Goal: Task Accomplishment & Management: Manage account settings

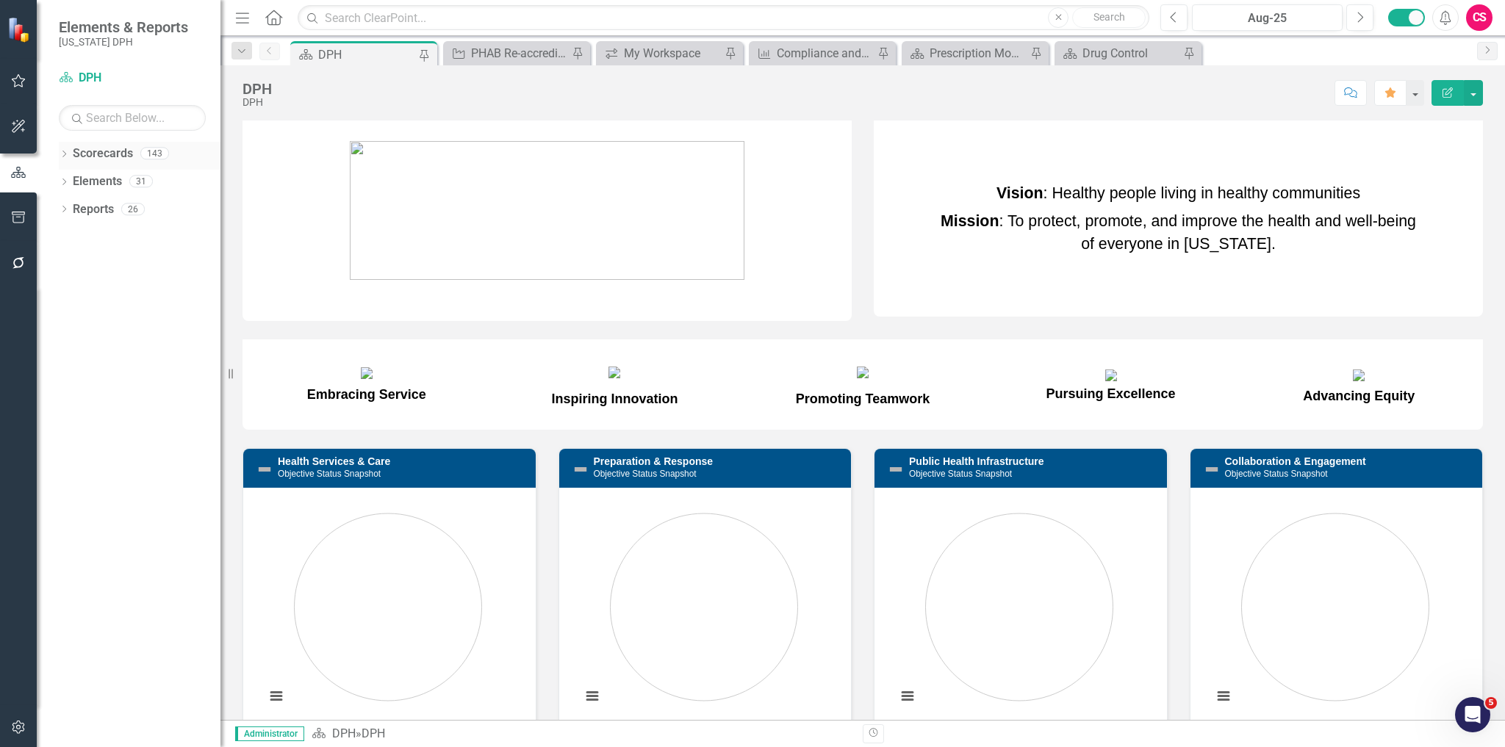
click at [62, 151] on icon "Dropdown" at bounding box center [64, 155] width 10 height 8
click at [78, 179] on div "Dropdown" at bounding box center [73, 182] width 15 height 12
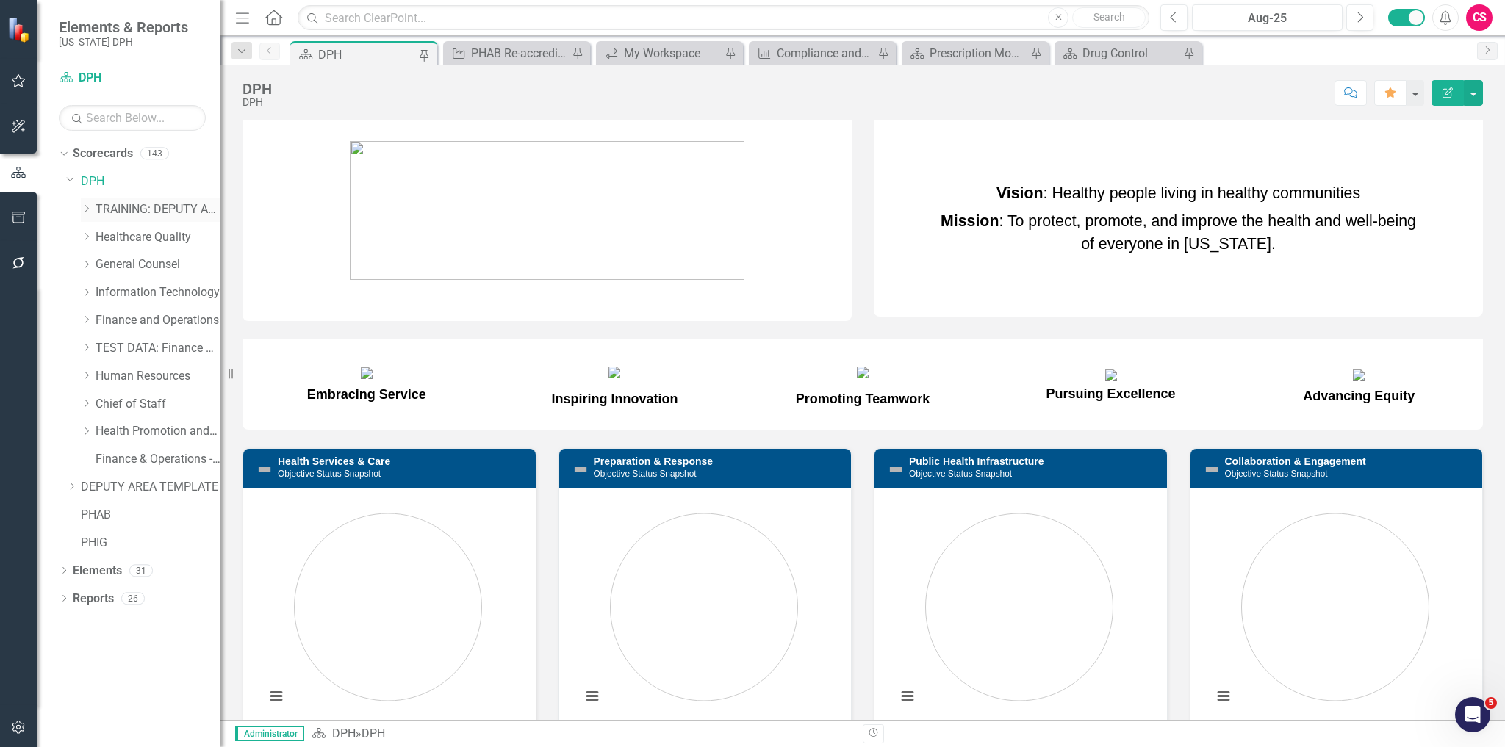
click at [145, 206] on link "TRAINING: DEPUTY AREA" at bounding box center [158, 209] width 125 height 17
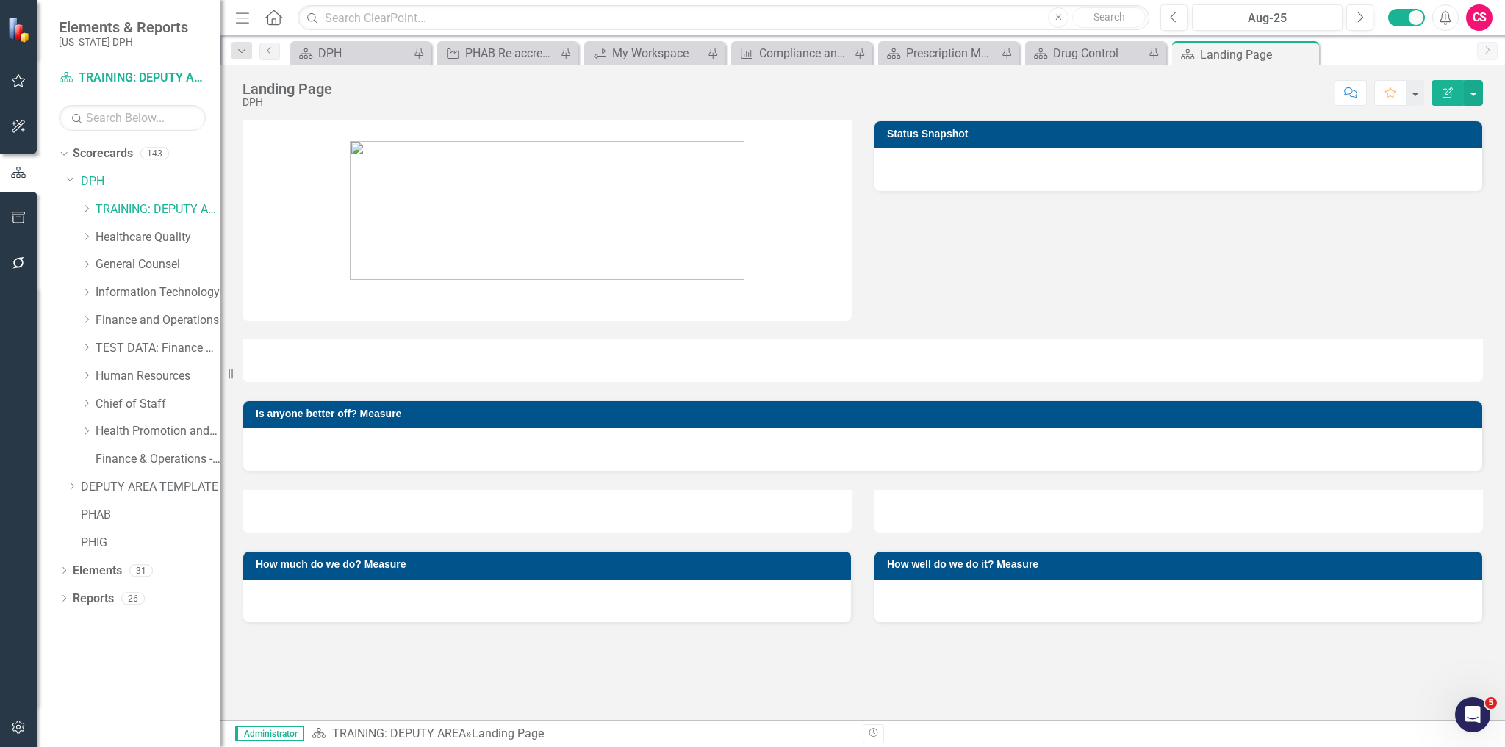
click at [18, 262] on icon "button" at bounding box center [18, 263] width 15 height 12
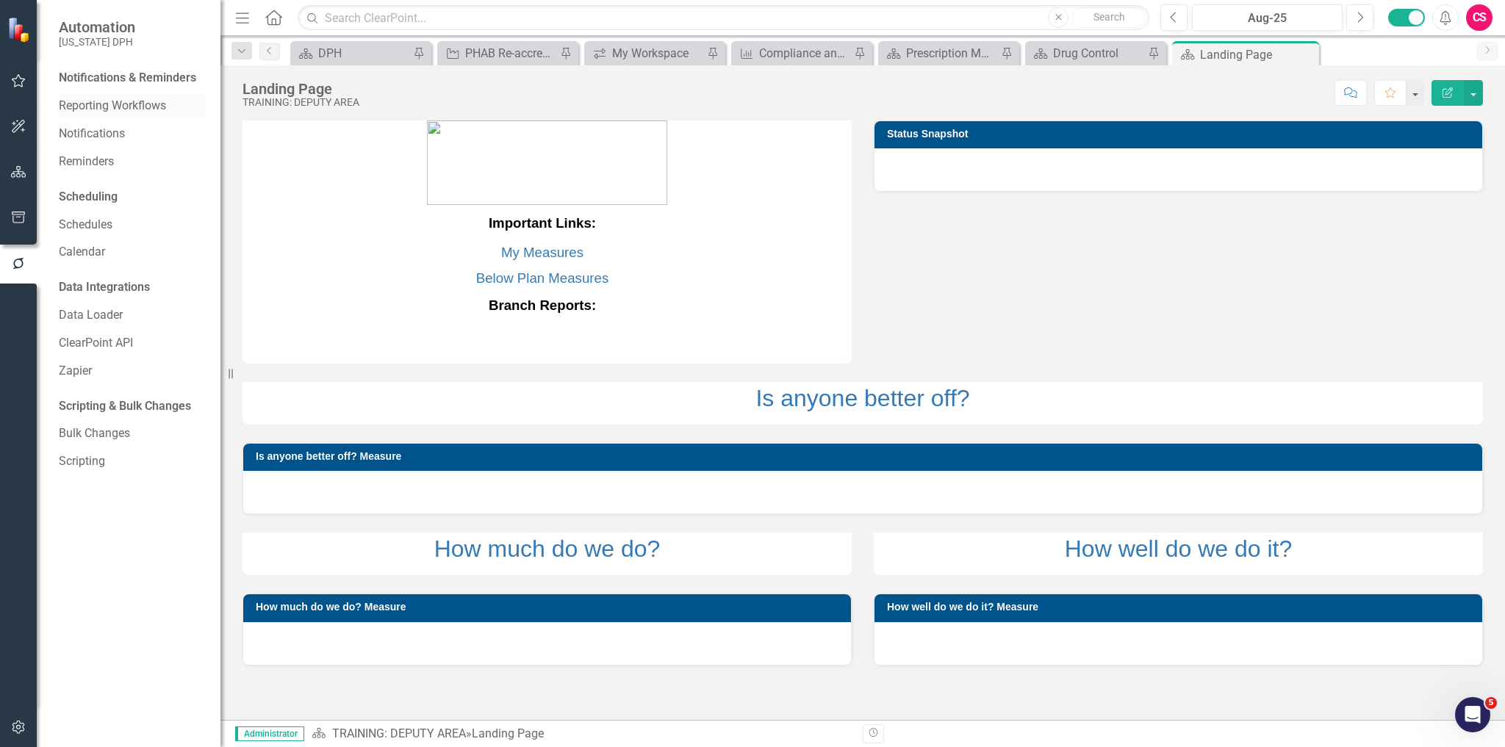
click at [101, 107] on link "Reporting Workflows" at bounding box center [132, 106] width 147 height 17
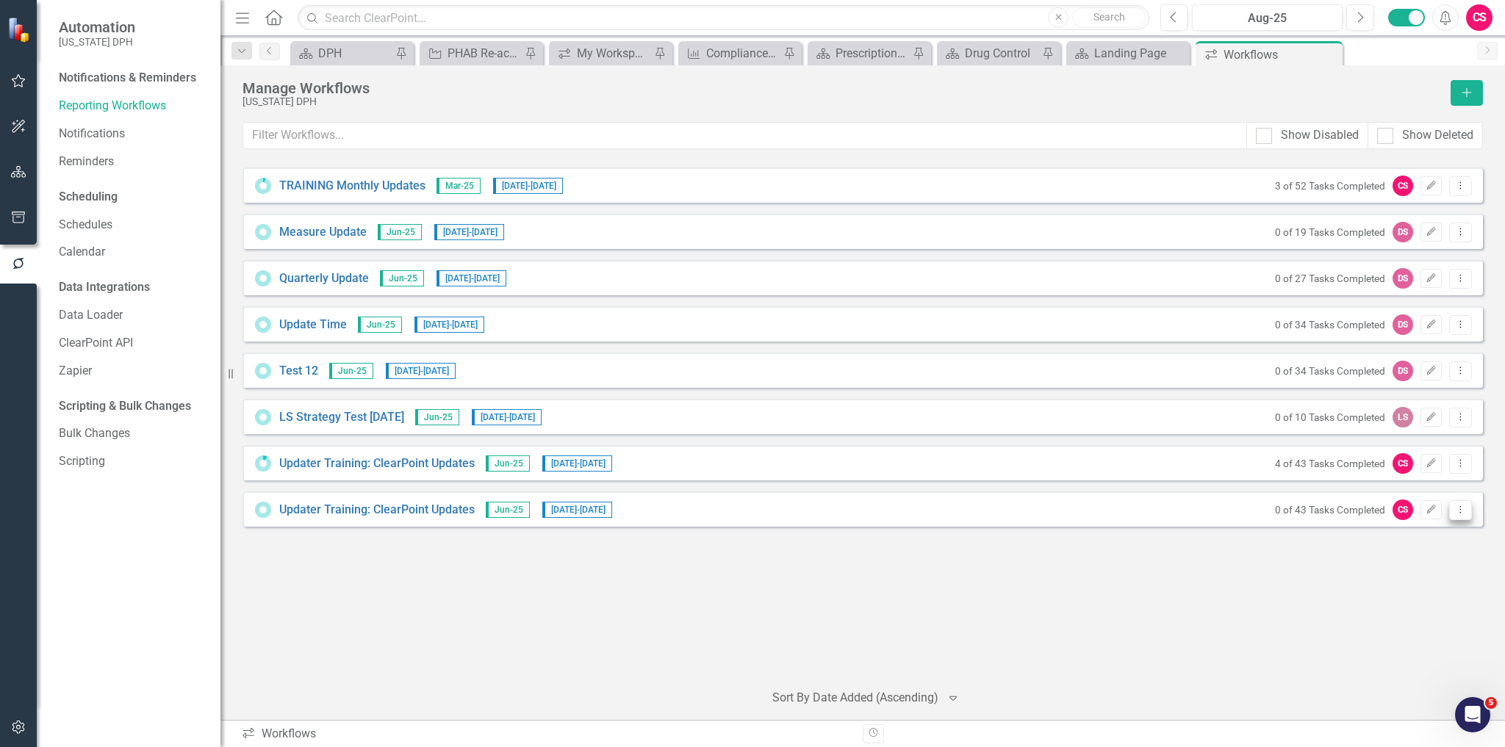
click at [1461, 513] on icon "Dropdown Menu" at bounding box center [1460, 510] width 12 height 10
click at [1447, 525] on link "Preview Preview Workflow" at bounding box center [1403, 532] width 136 height 27
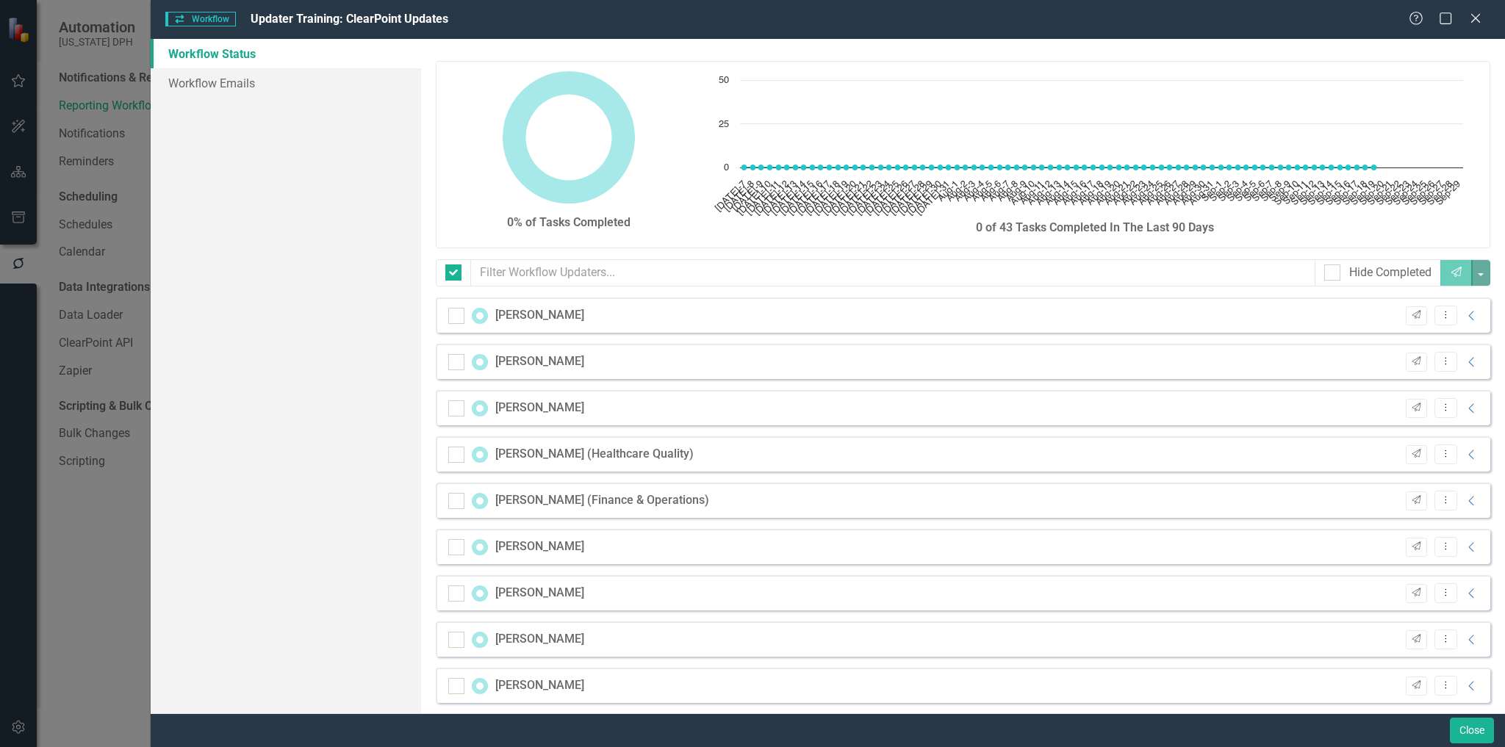
checkbox input "false"
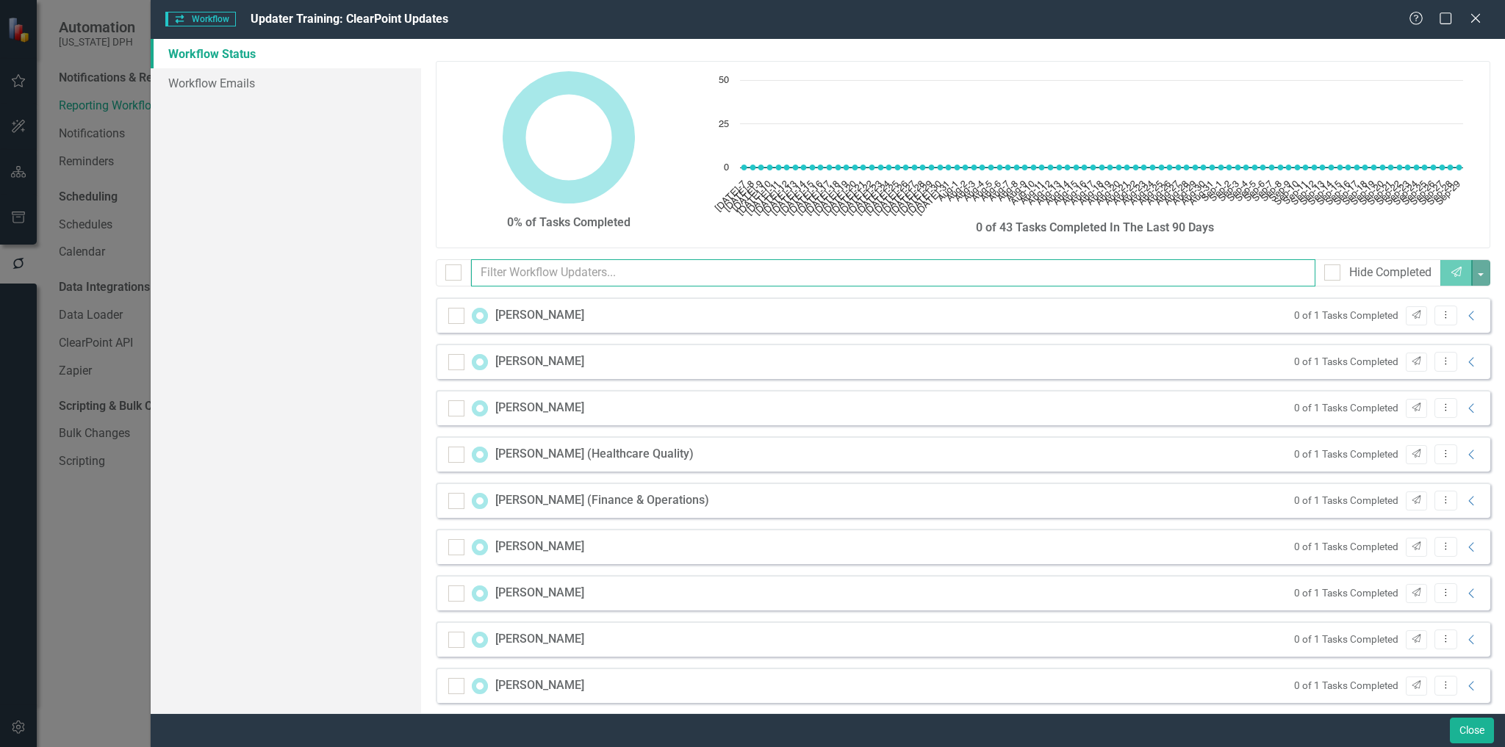
click at [538, 262] on input "text" at bounding box center [893, 272] width 844 height 27
click at [508, 265] on input "text" at bounding box center [893, 272] width 844 height 27
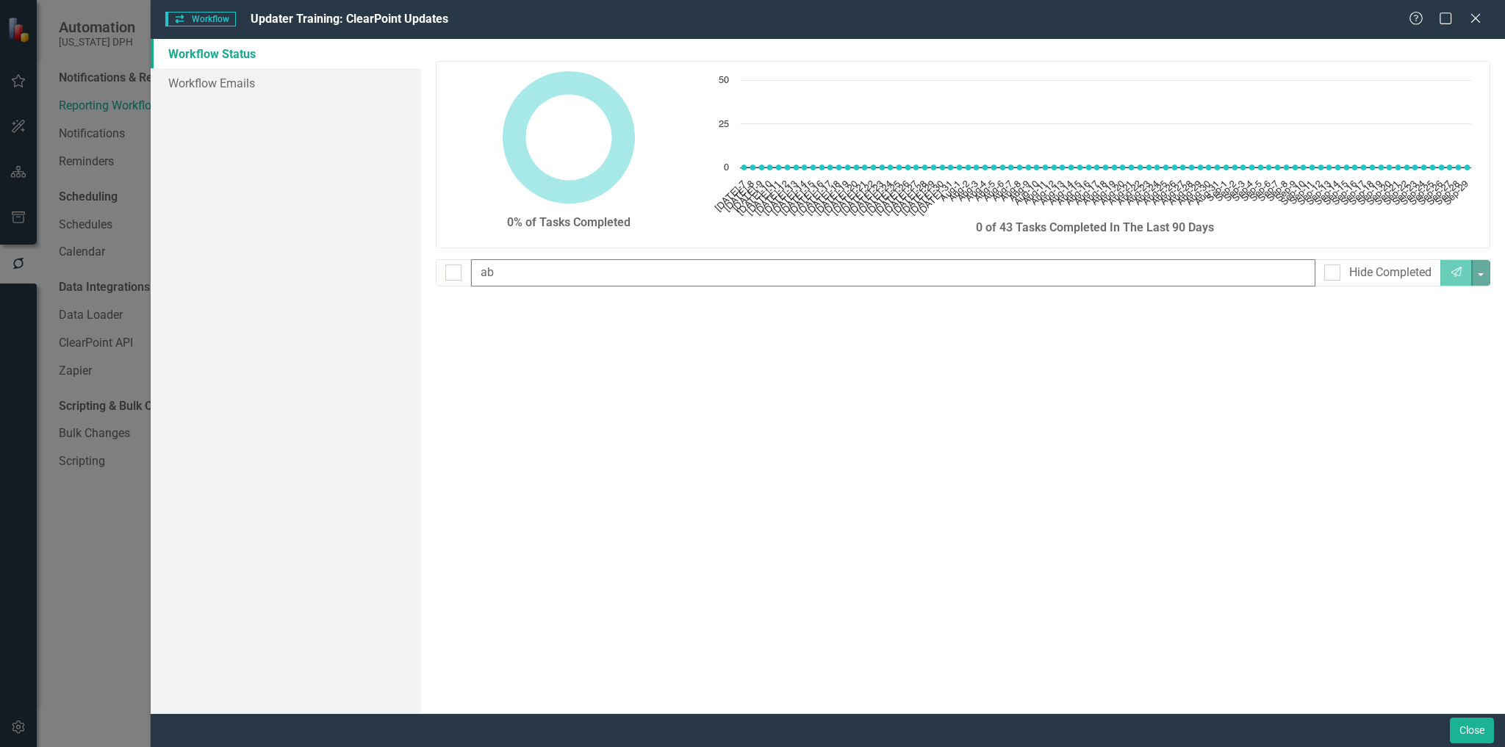
type input "a"
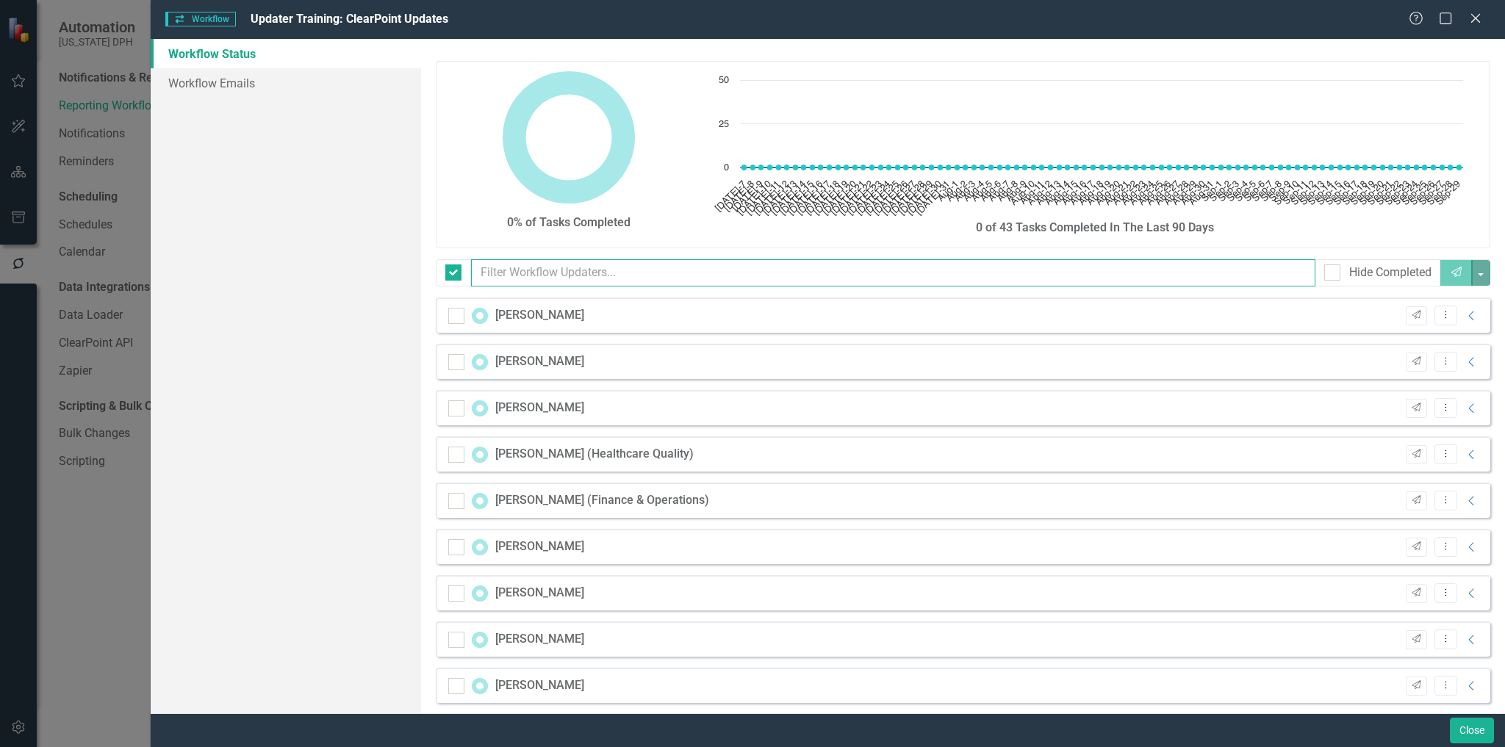
checkbox input "false"
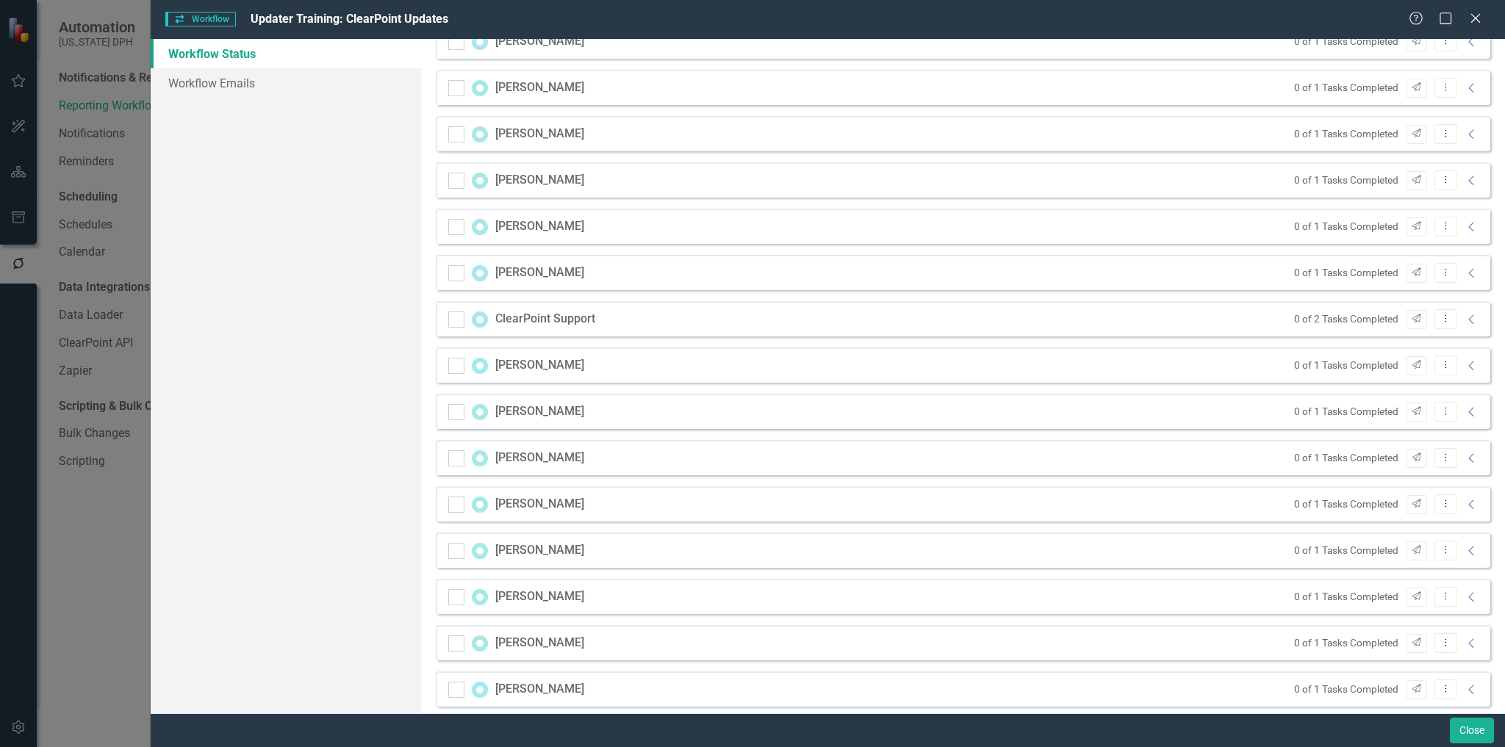
scroll to position [1446, 0]
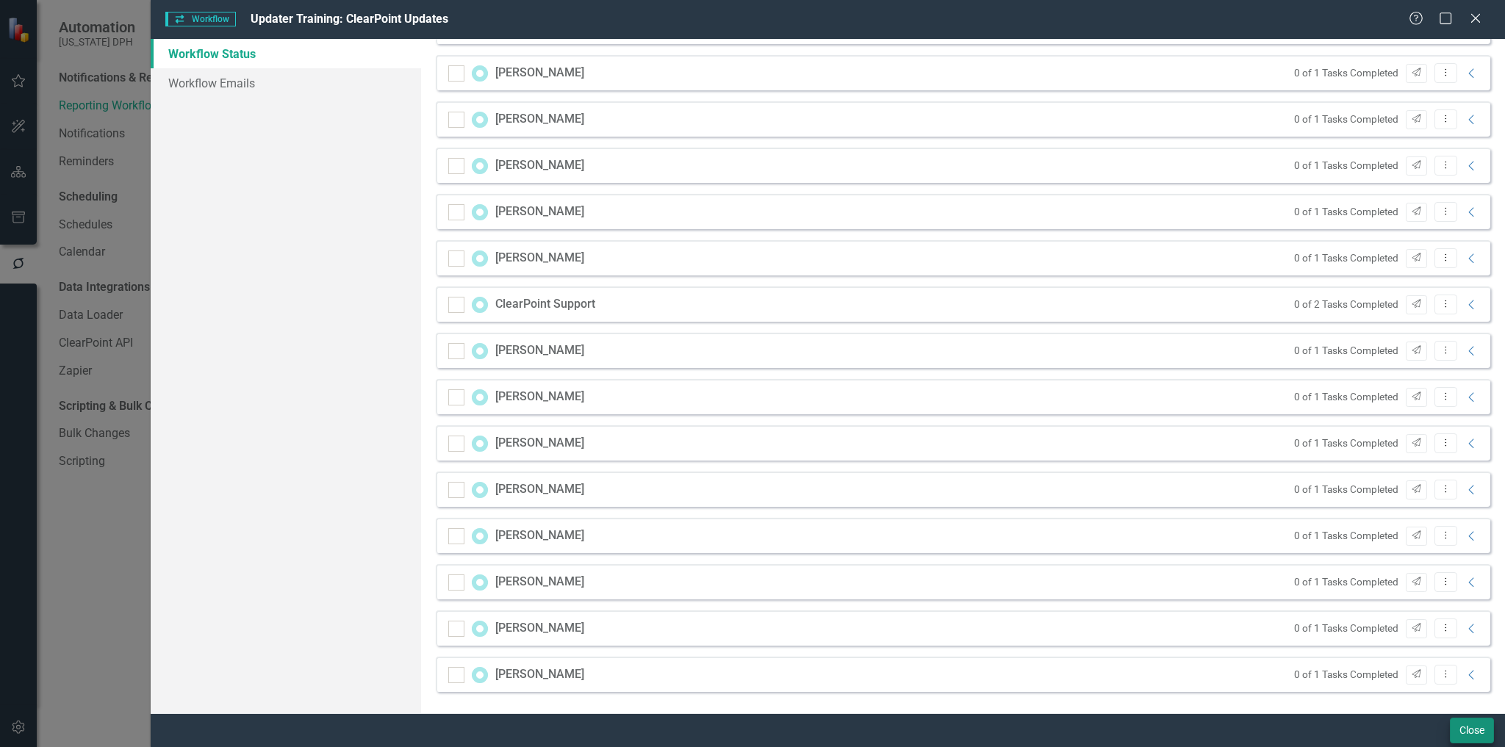
click at [1449, 720] on div "Close" at bounding box center [1470, 731] width 48 height 26
click at [1480, 738] on button "Close" at bounding box center [1472, 731] width 44 height 26
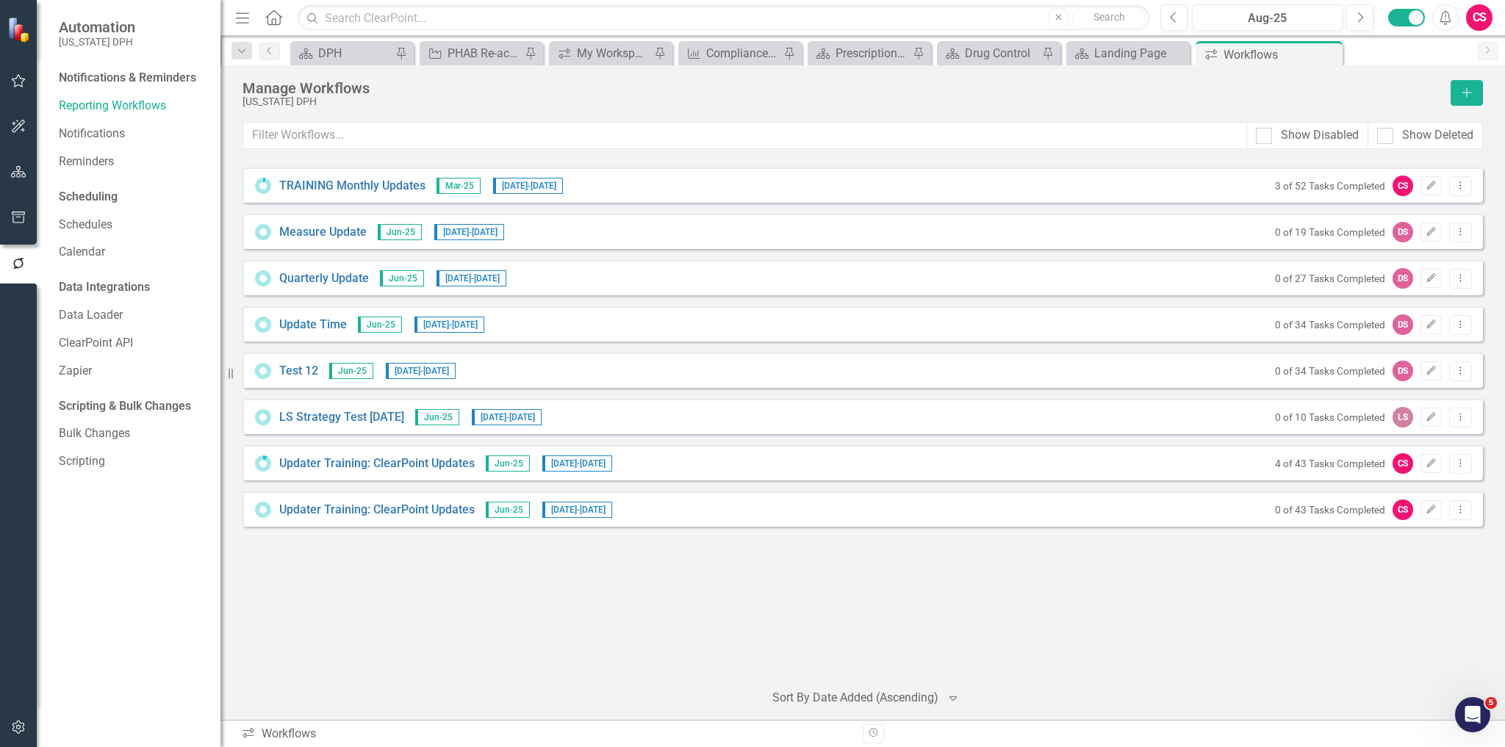
click at [15, 176] on icon "button" at bounding box center [18, 172] width 15 height 12
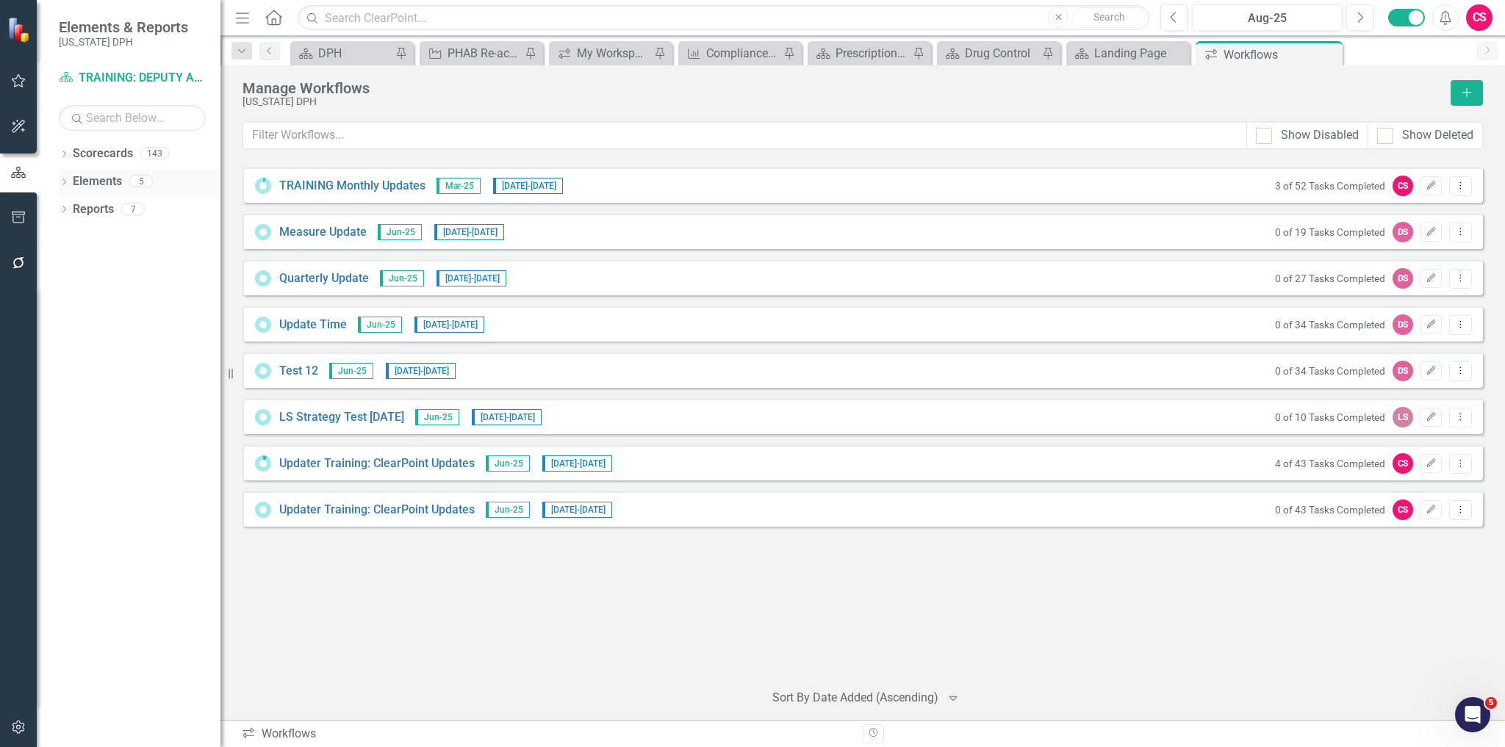
click at [62, 179] on icon "Dropdown" at bounding box center [64, 183] width 10 height 8
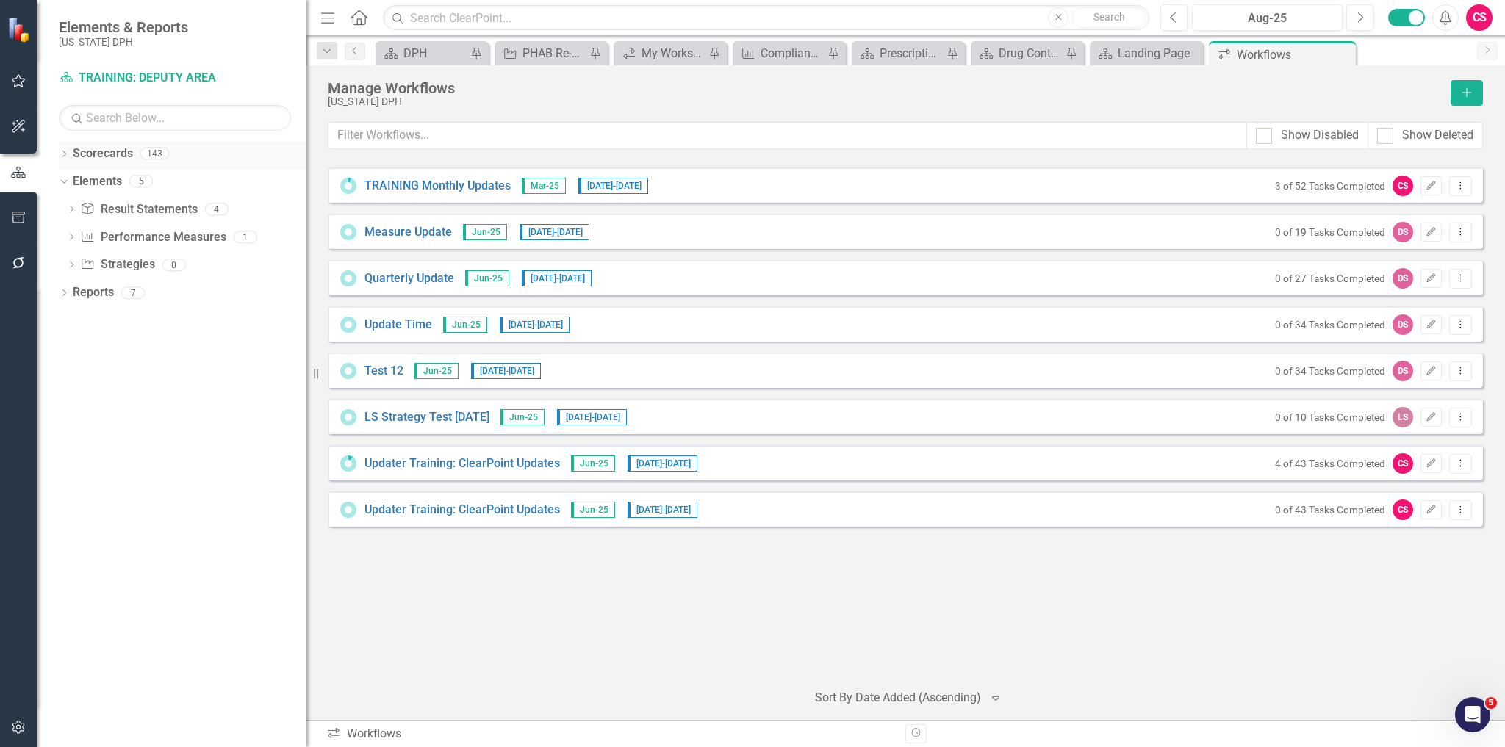
drag, startPoint x: 231, startPoint y: 162, endPoint x: 288, endPoint y: 156, distance: 56.9
click at [306, 151] on div "Resize" at bounding box center [312, 373] width 12 height 747
click at [62, 156] on icon "Dropdown" at bounding box center [64, 155] width 10 height 8
click at [73, 185] on div "Dropdown" at bounding box center [71, 182] width 11 height 12
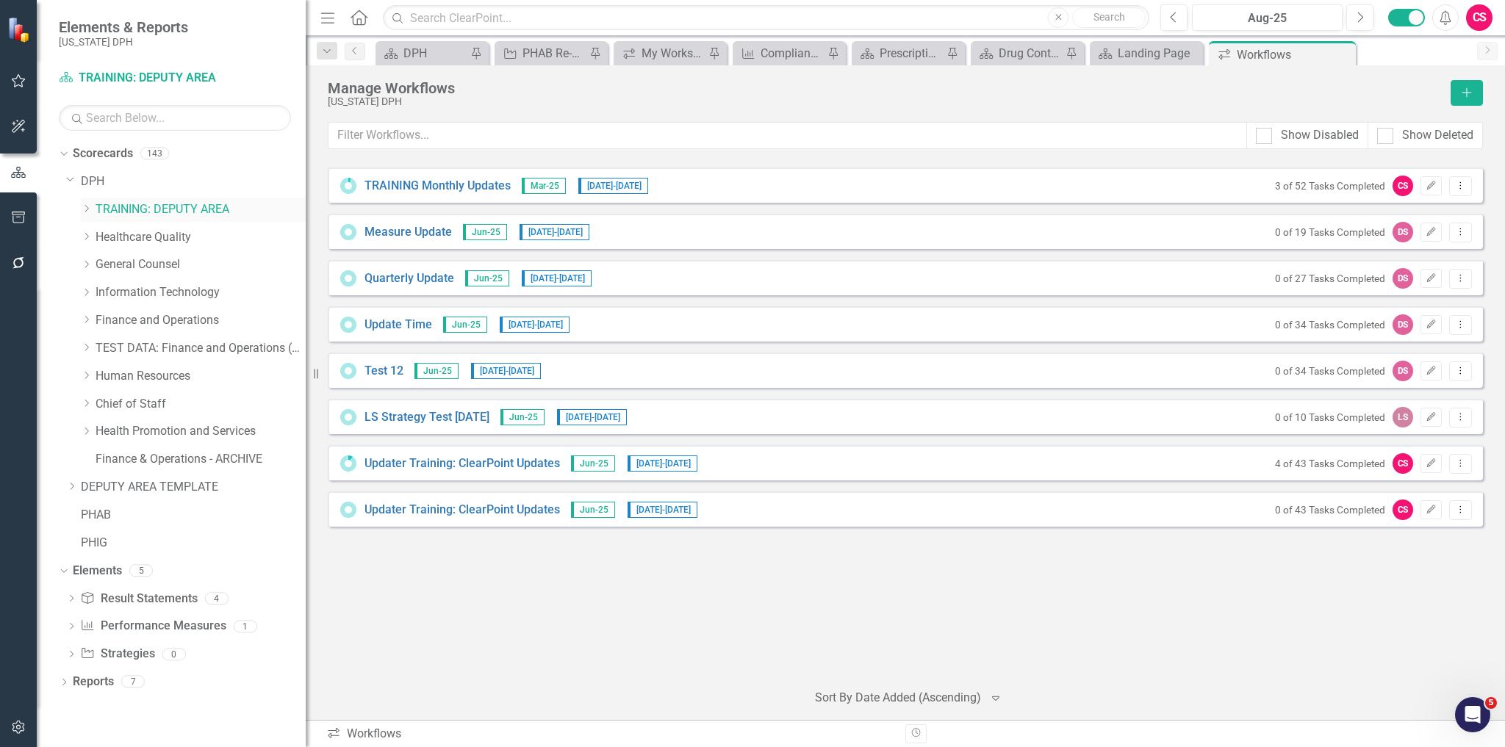
click at [87, 209] on icon at bounding box center [87, 208] width 4 height 7
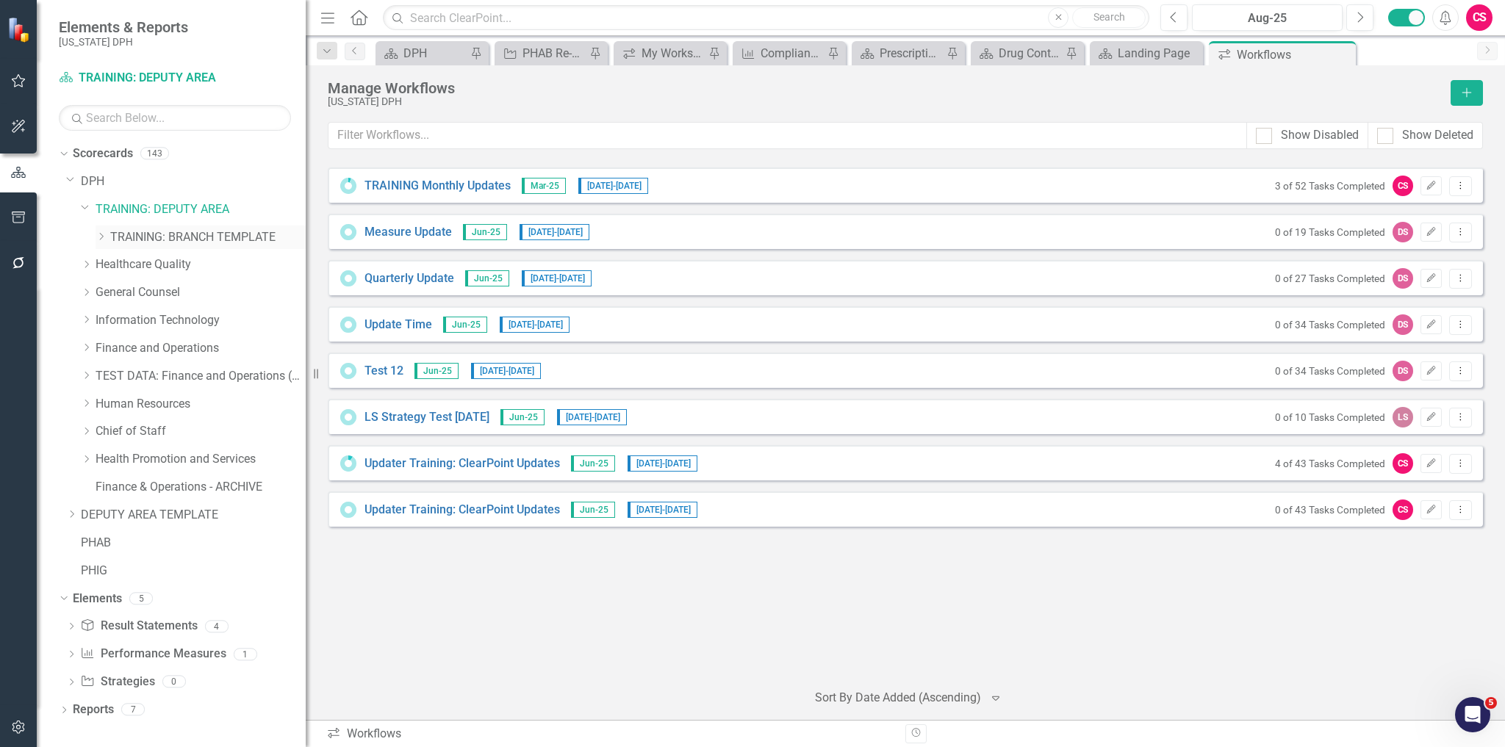
click at [99, 236] on icon "Dropdown" at bounding box center [101, 236] width 11 height 9
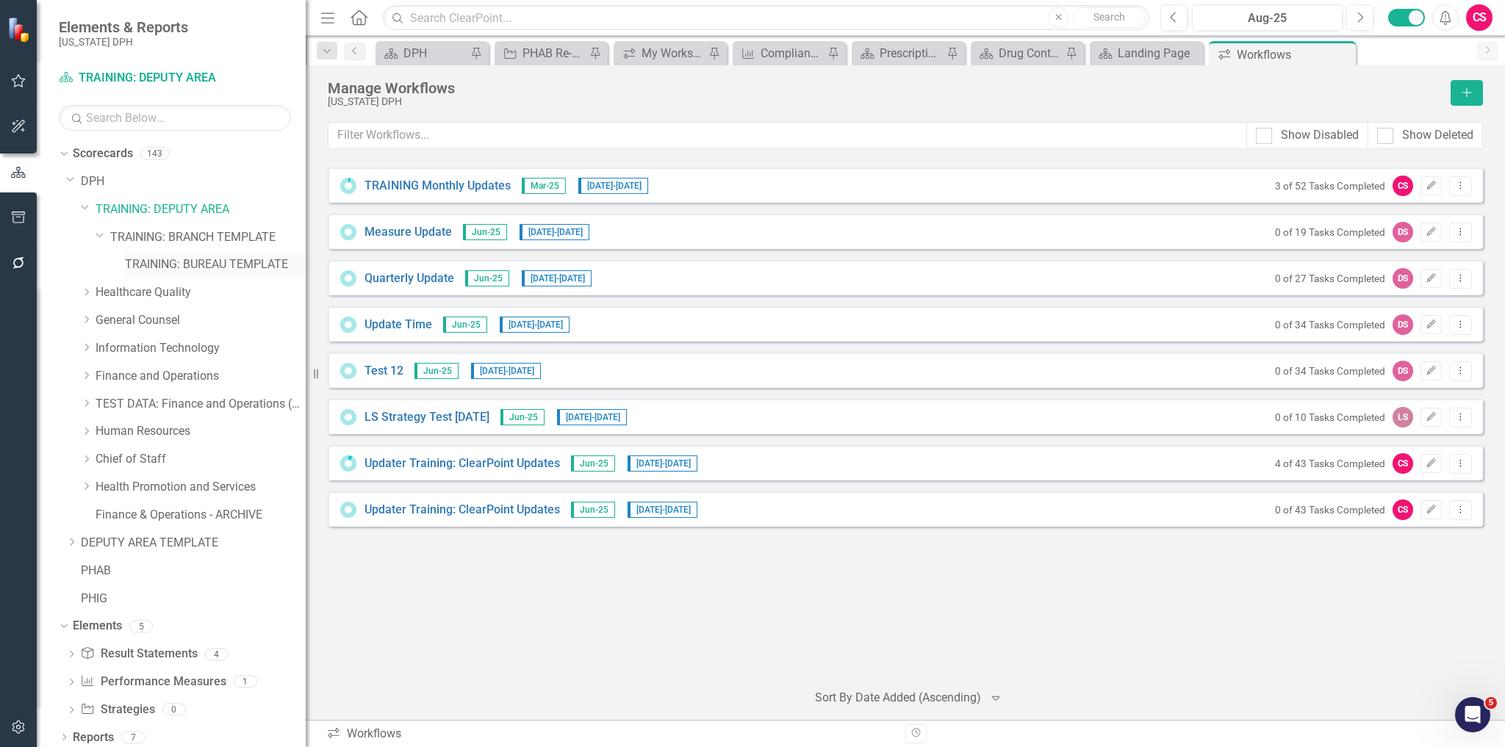
click at [159, 266] on link "TRAINING: BUREAU TEMPLATE" at bounding box center [215, 264] width 181 height 17
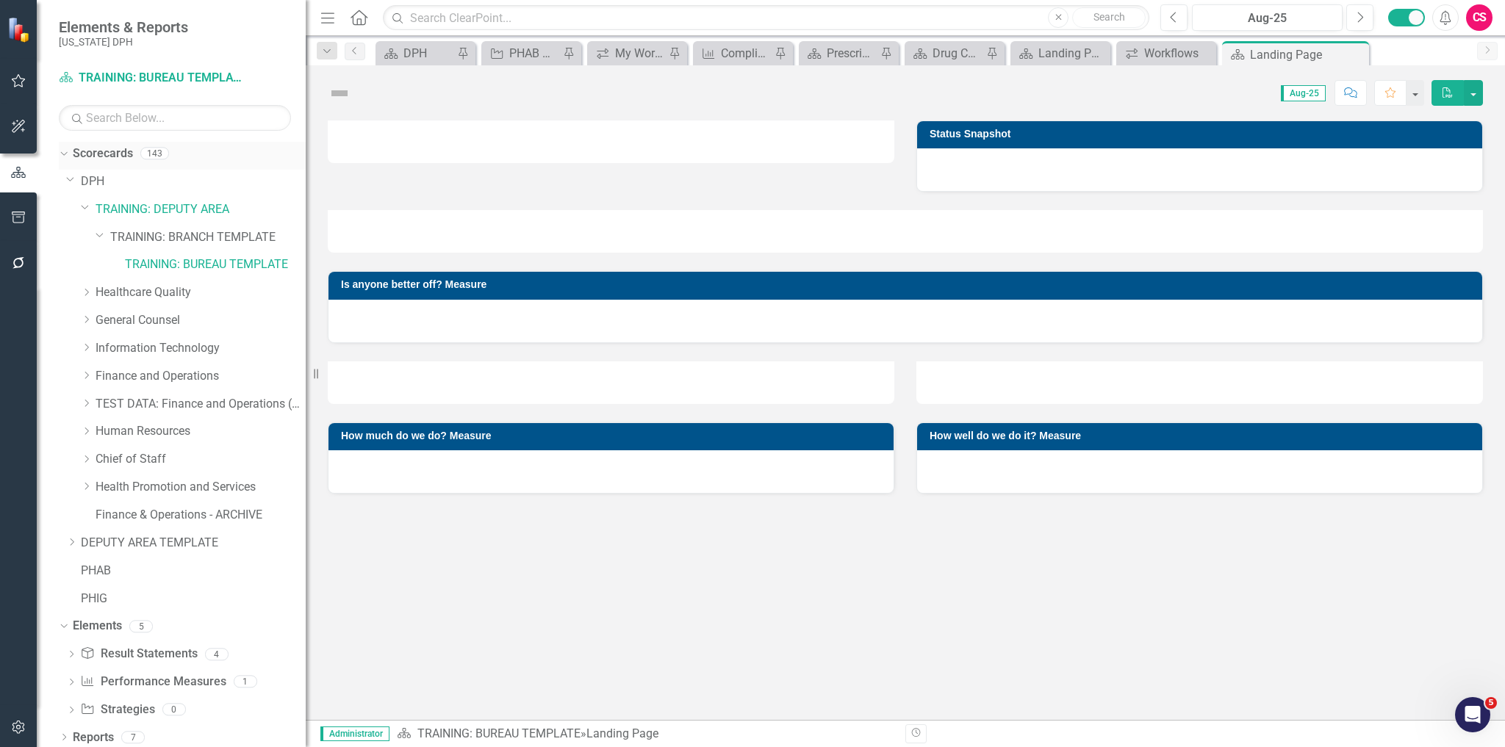
click at [61, 150] on icon "Dropdown" at bounding box center [62, 153] width 8 height 10
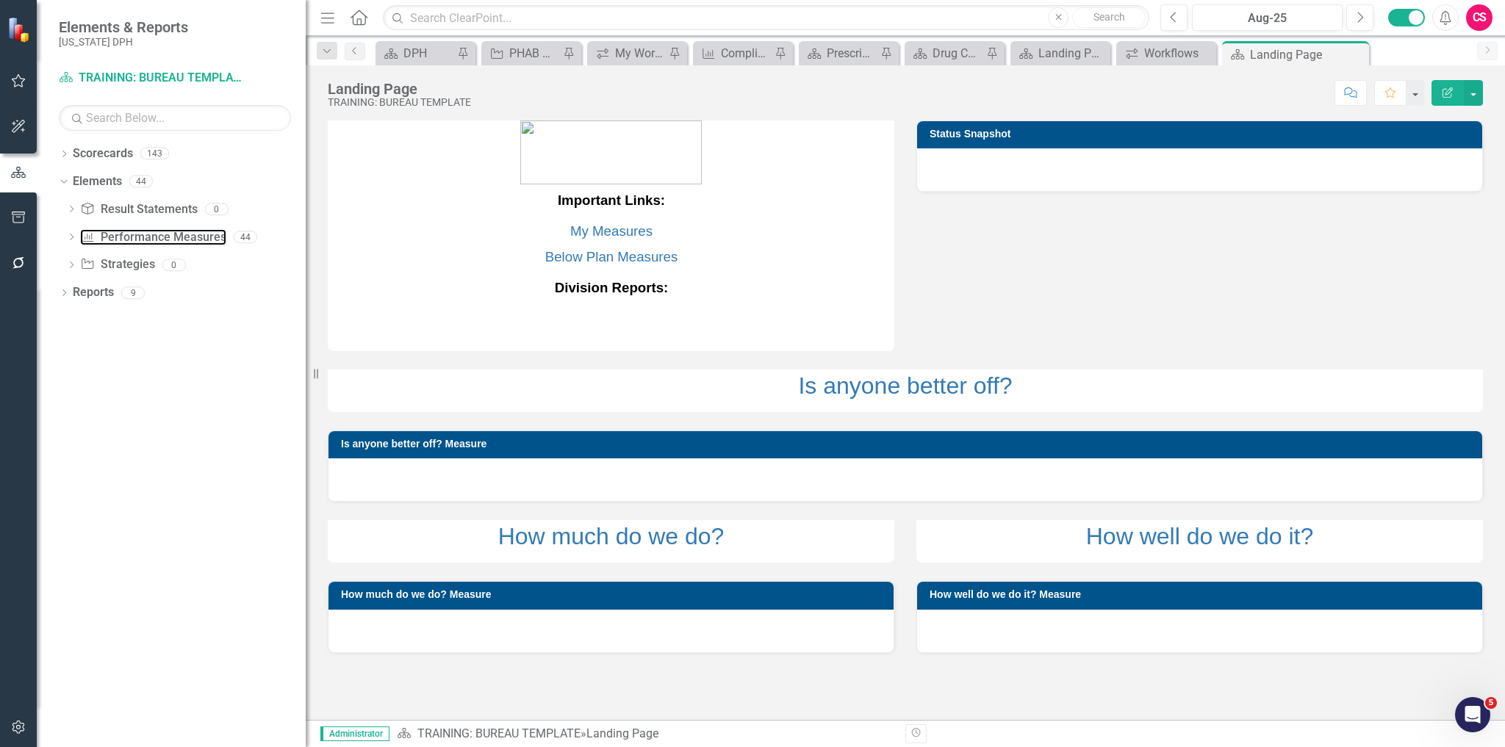
drag, startPoint x: 140, startPoint y: 235, endPoint x: 307, endPoint y: 285, distance: 174.8
click at [140, 236] on link "Performance Measure Performance Measures" at bounding box center [152, 237] width 145 height 17
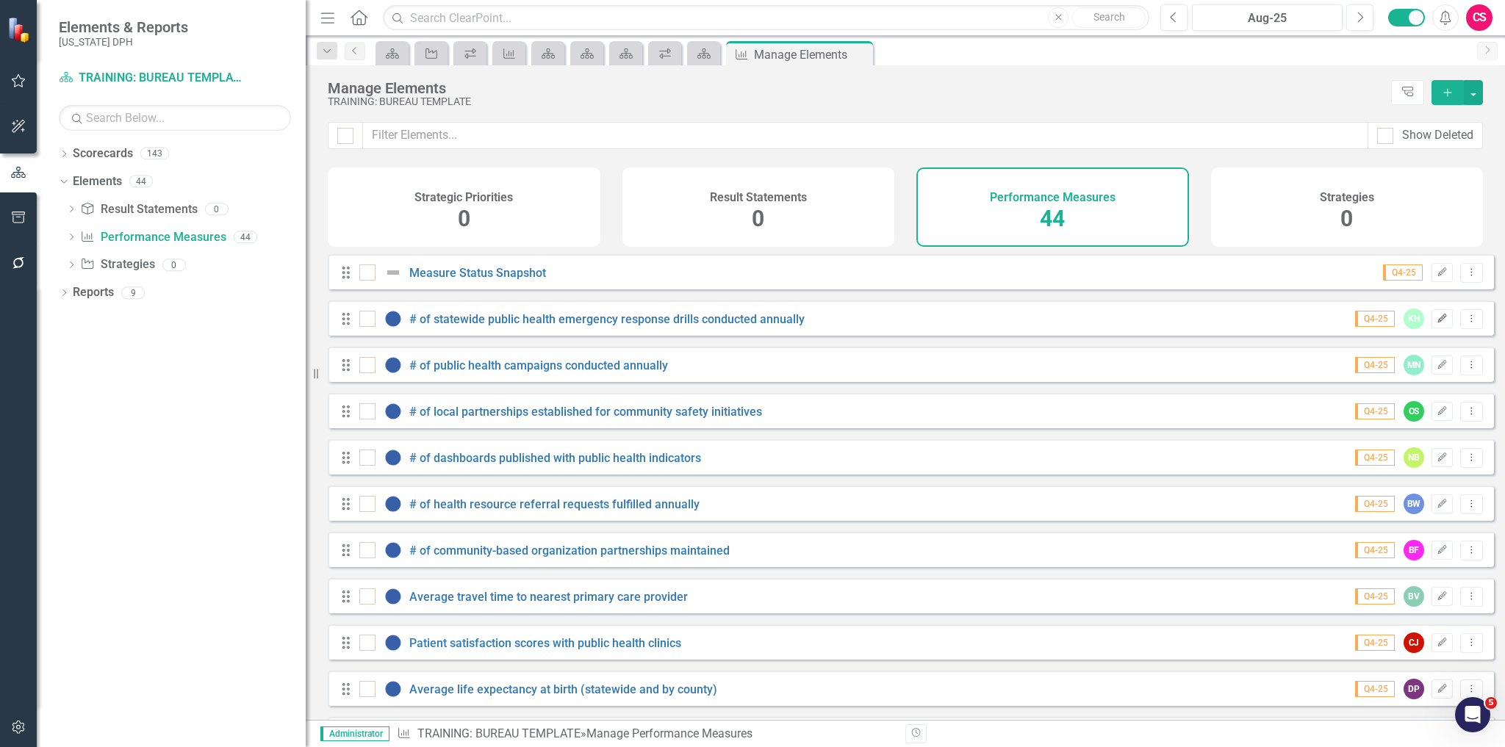
click at [1438, 323] on icon "button" at bounding box center [1442, 318] width 9 height 9
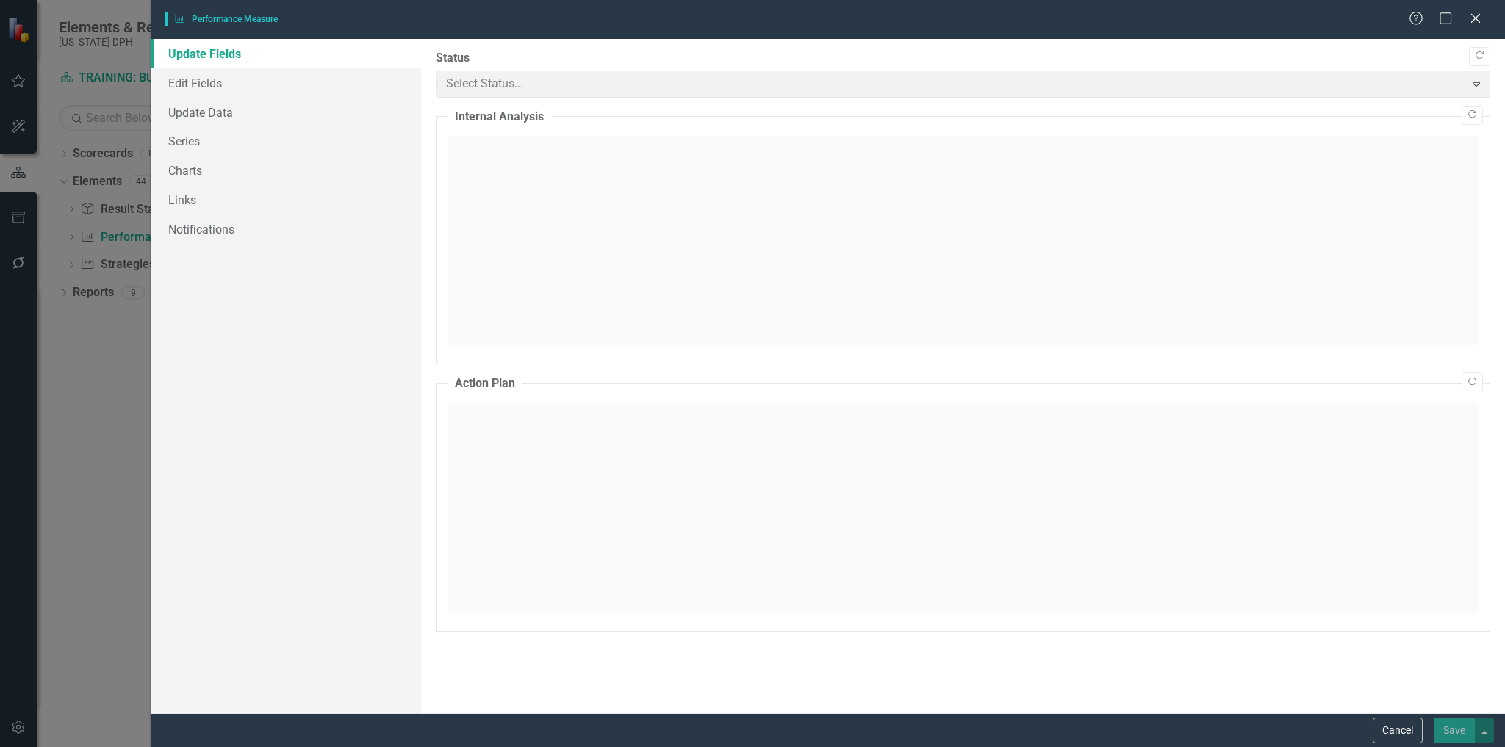
click at [1408, 722] on button "Cancel" at bounding box center [1397, 731] width 50 height 26
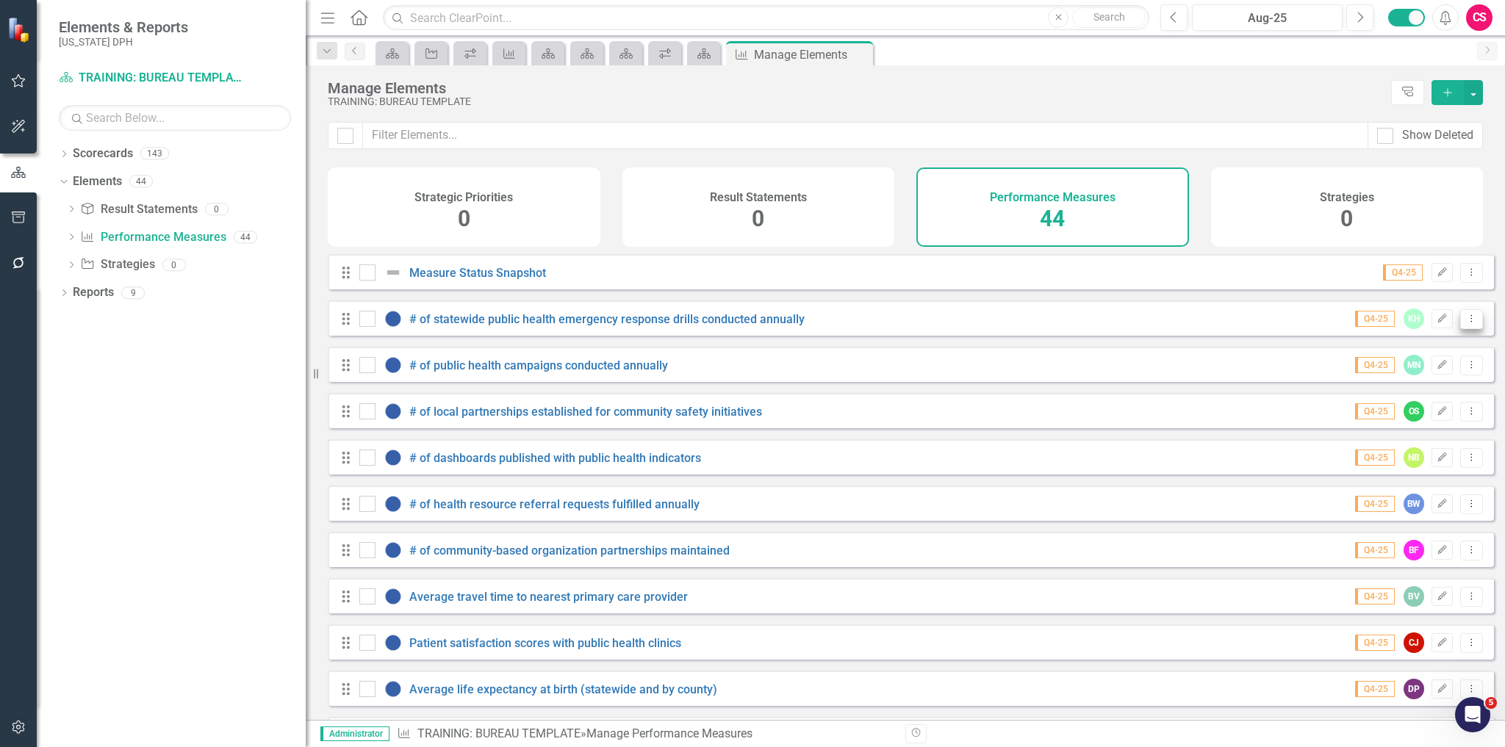
click at [1465, 323] on icon "Dropdown Menu" at bounding box center [1471, 319] width 12 height 10
click at [1422, 400] on link "Copy Duplicate Performance Measure" at bounding box center [1371, 408] width 202 height 27
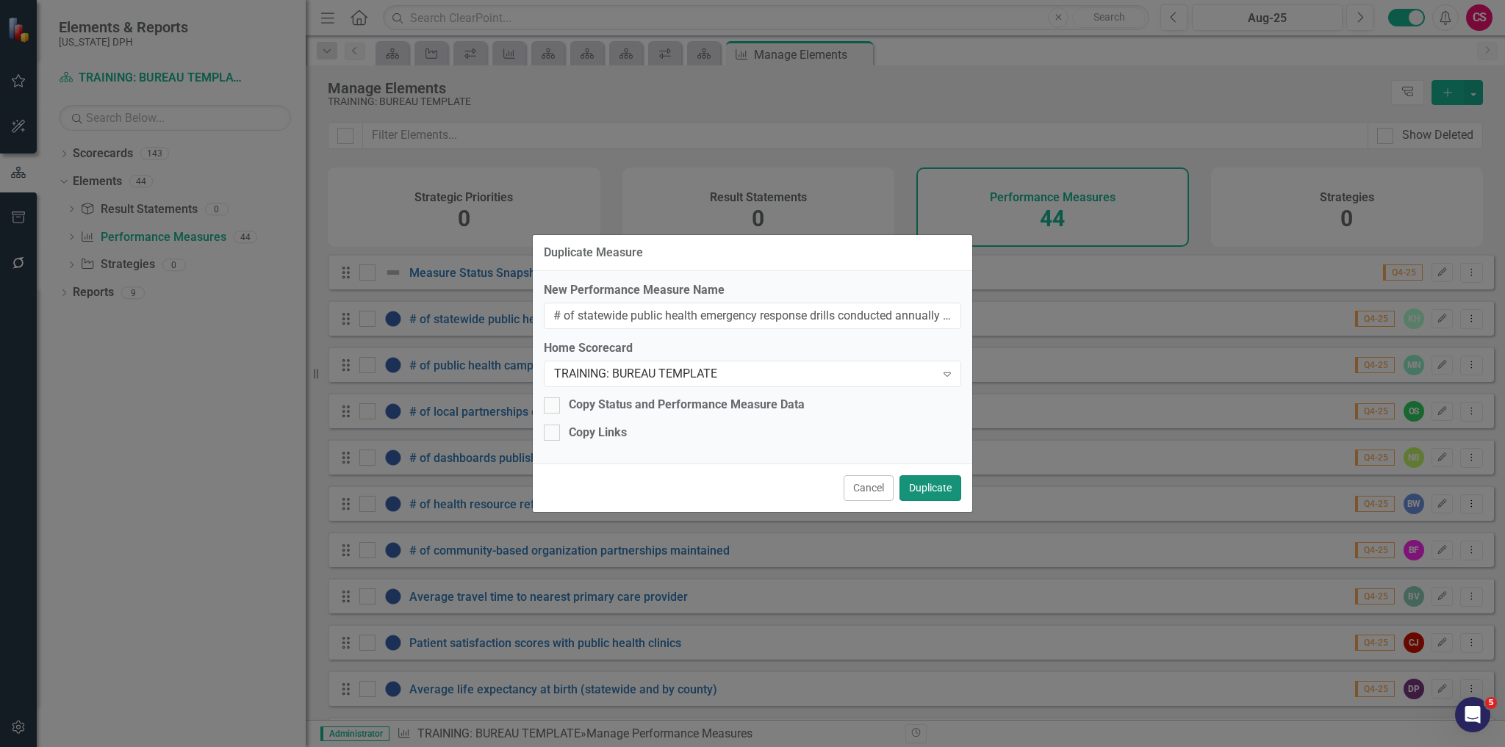
click at [920, 492] on button "Duplicate" at bounding box center [930, 488] width 62 height 26
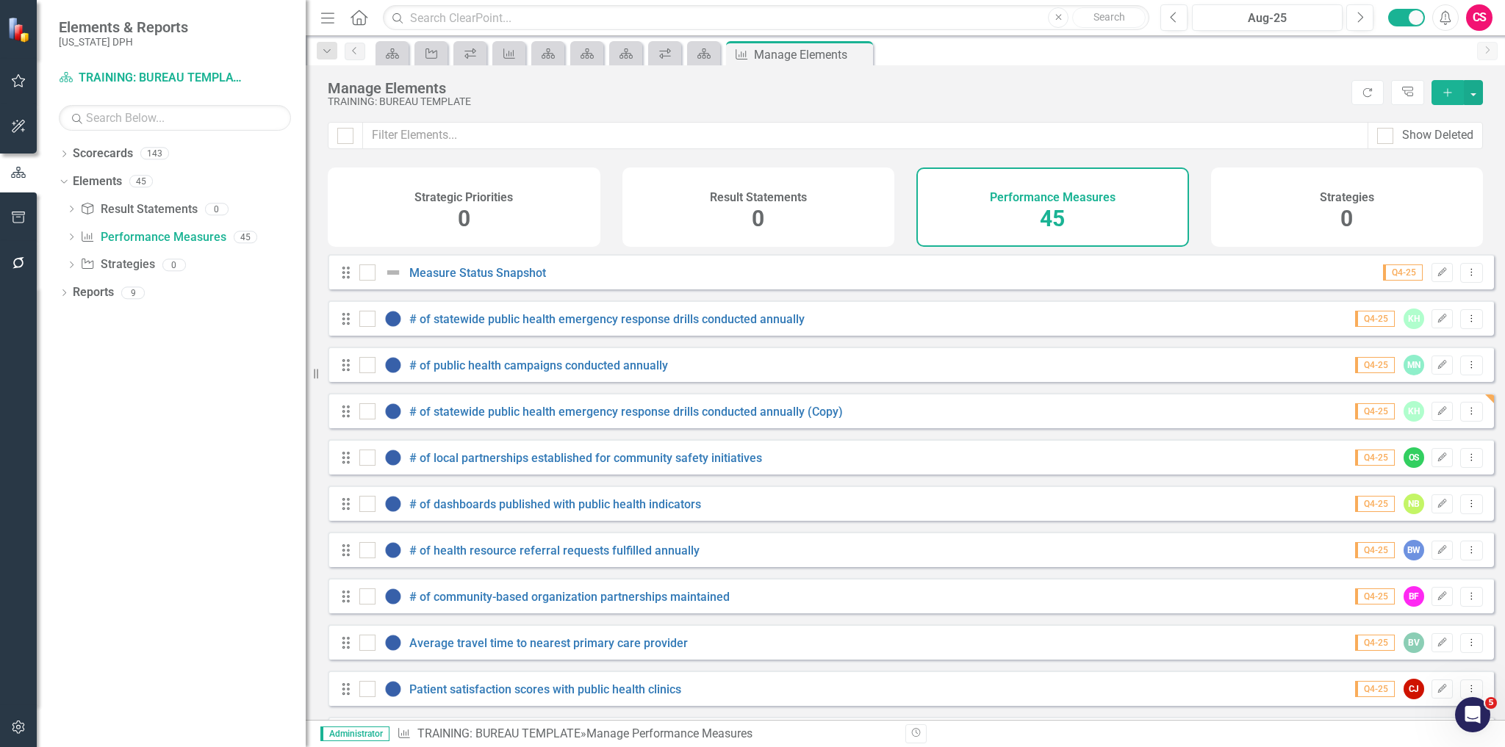
click at [1420, 421] on div "Q4-25 KH Edit Dropdown Menu" at bounding box center [1409, 411] width 146 height 21
click at [1436, 416] on icon "Edit" at bounding box center [1441, 411] width 11 height 9
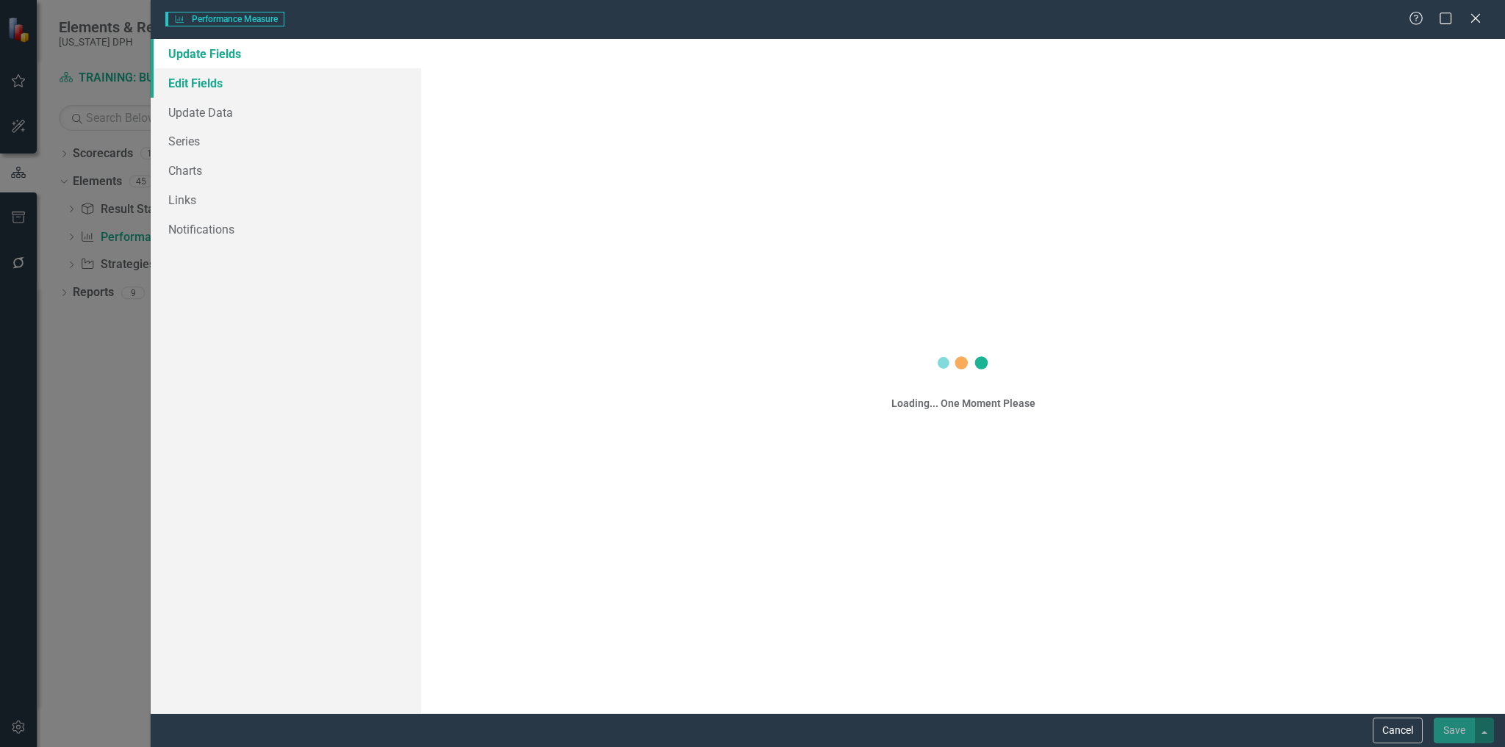
click at [239, 76] on link "Edit Fields" at bounding box center [286, 82] width 271 height 29
click at [280, 71] on link "Edit Fields" at bounding box center [286, 82] width 271 height 29
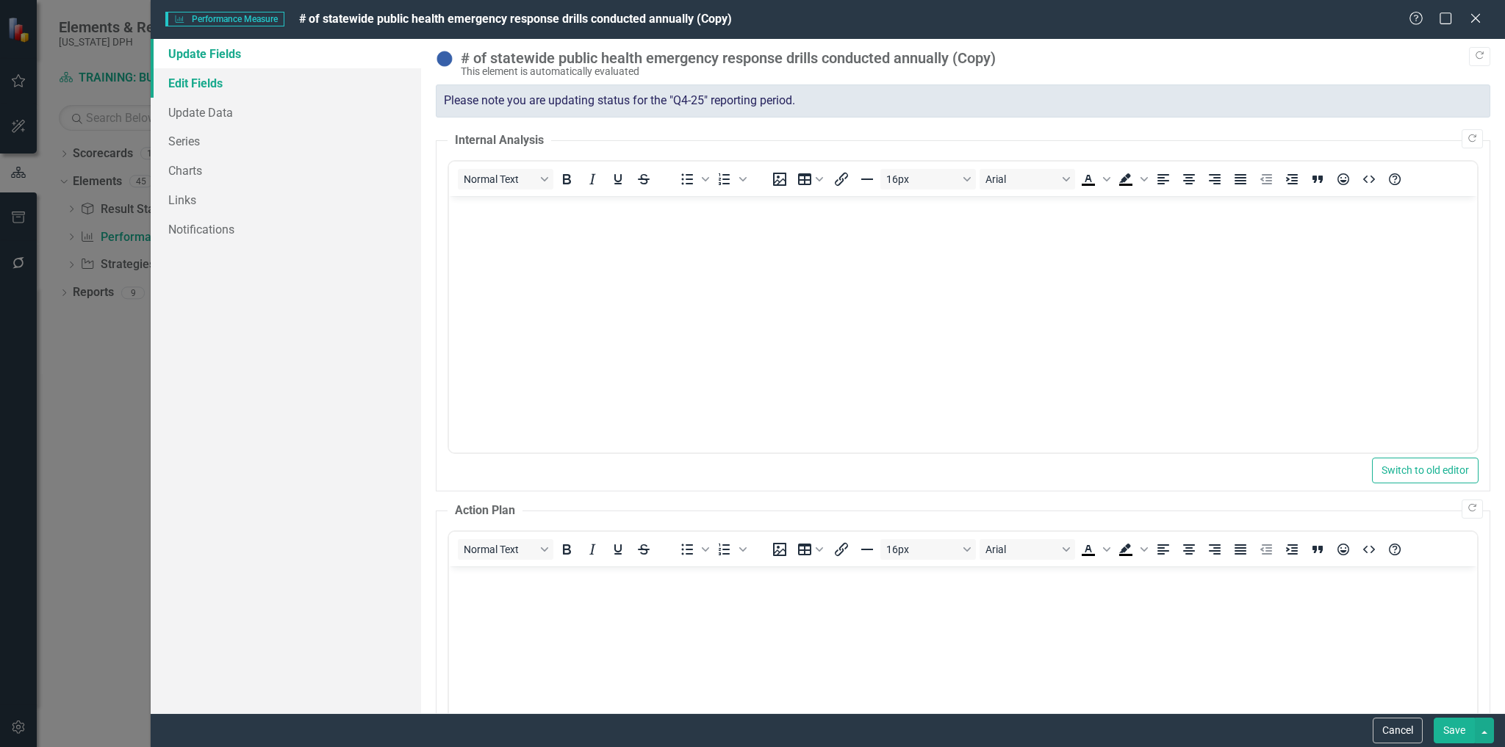
click at [270, 84] on link "Edit Fields" at bounding box center [286, 82] width 271 height 29
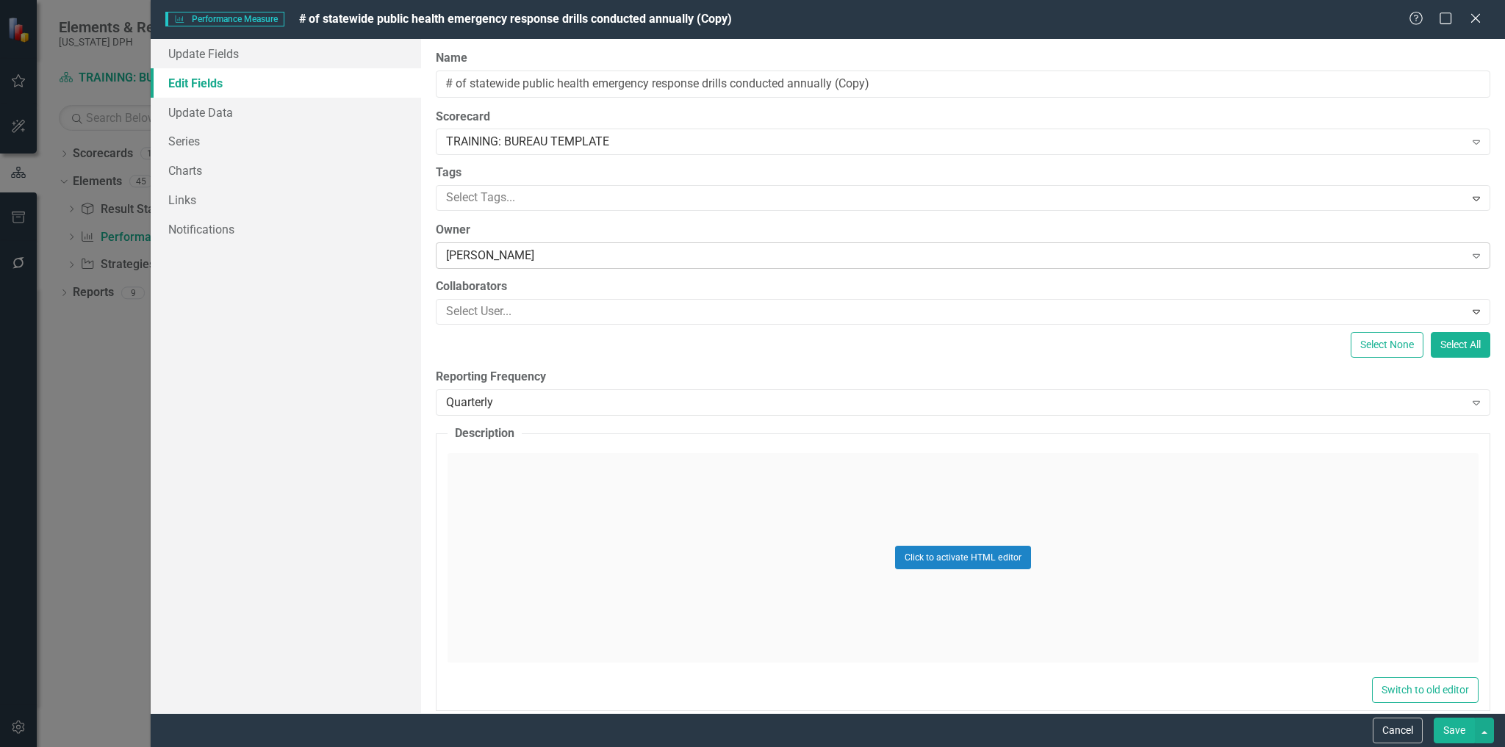
click at [517, 256] on div "[PERSON_NAME]" at bounding box center [955, 256] width 1018 height 17
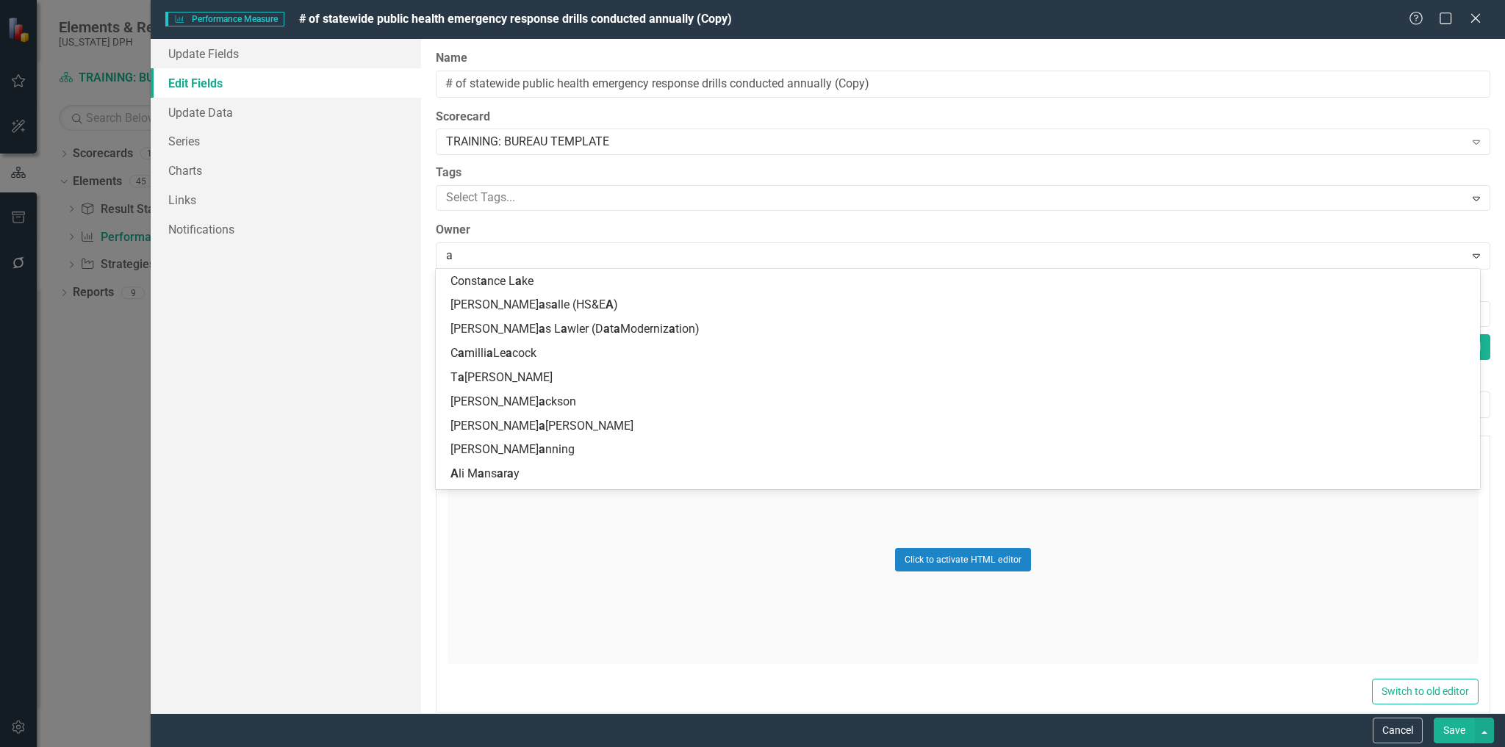
scroll to position [1931, 0]
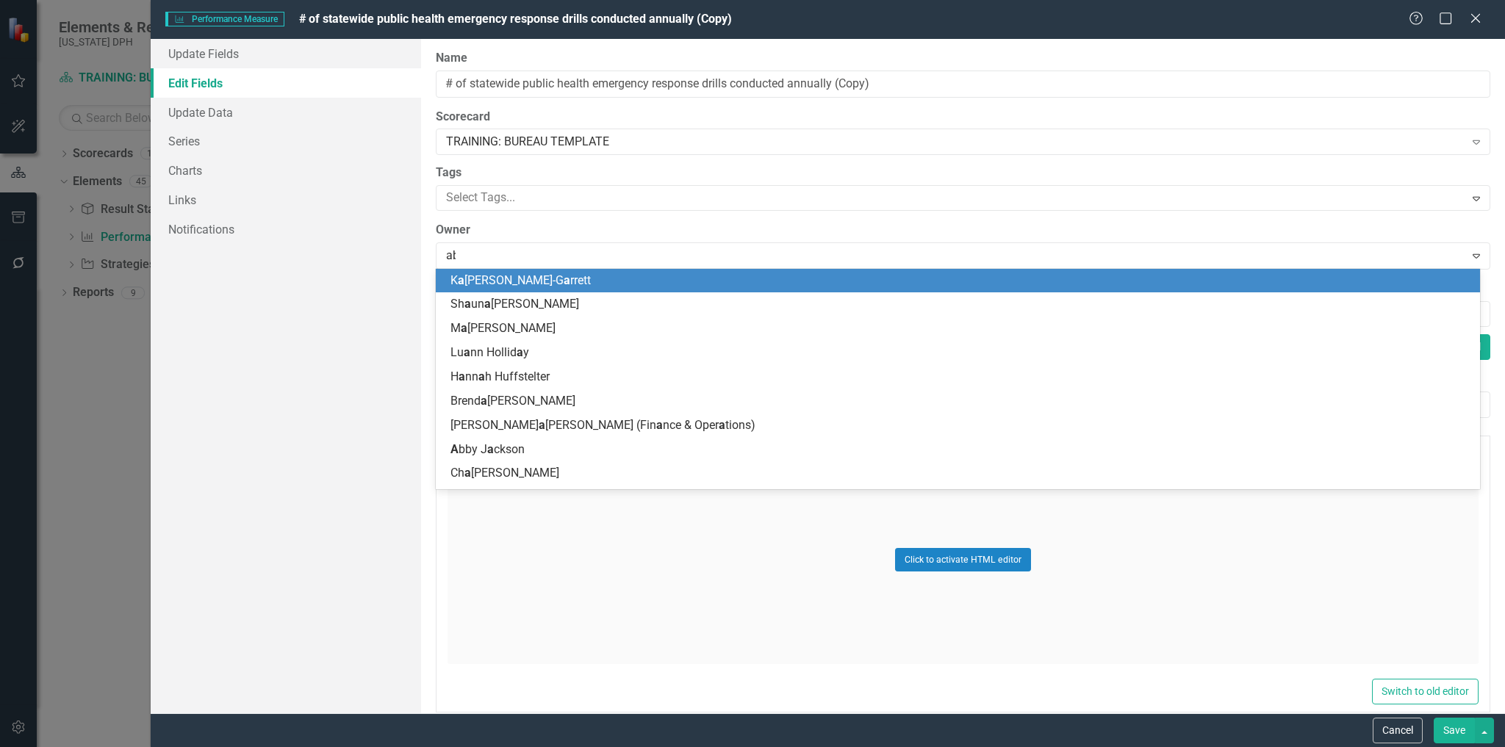
type input "abb"
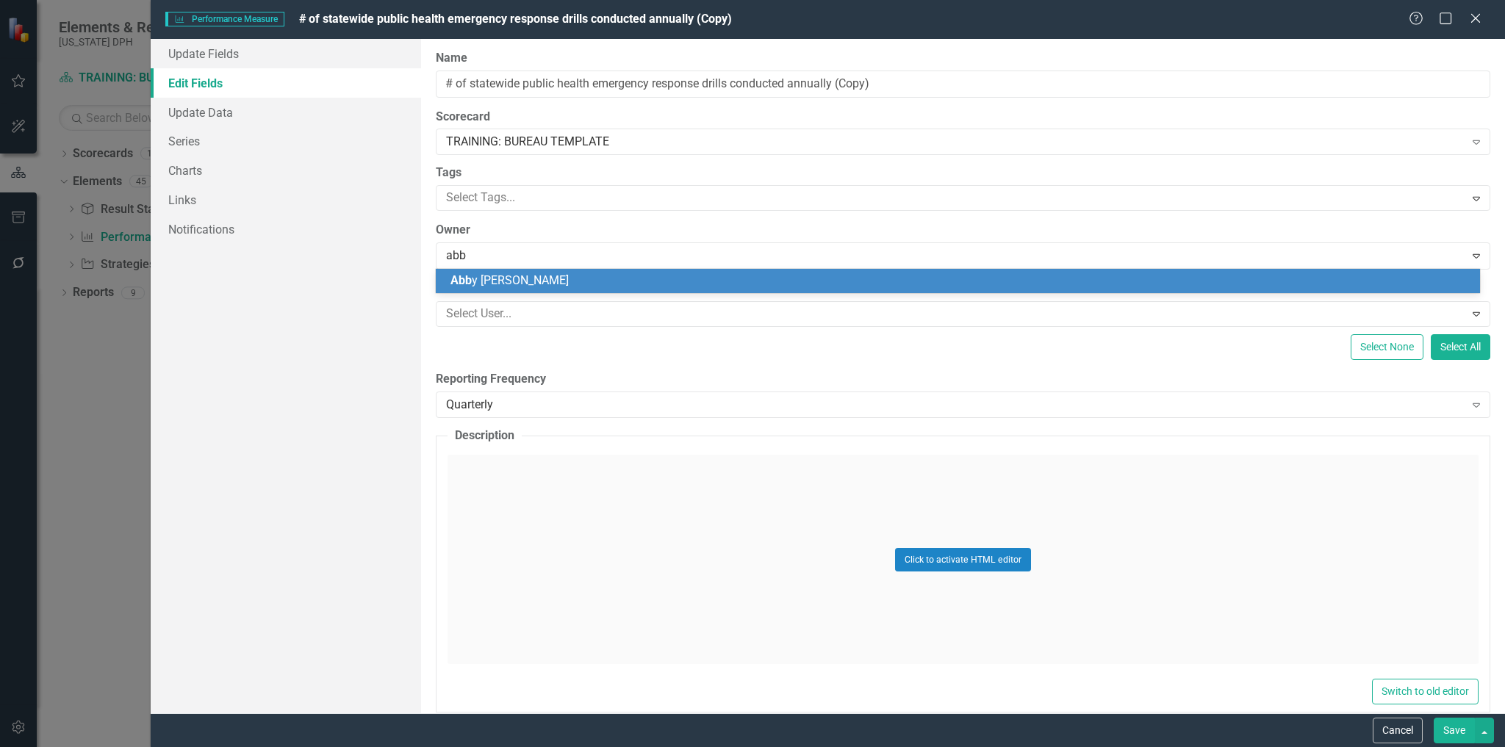
click at [525, 285] on div "Abb y Jackson" at bounding box center [960, 281] width 1020 height 17
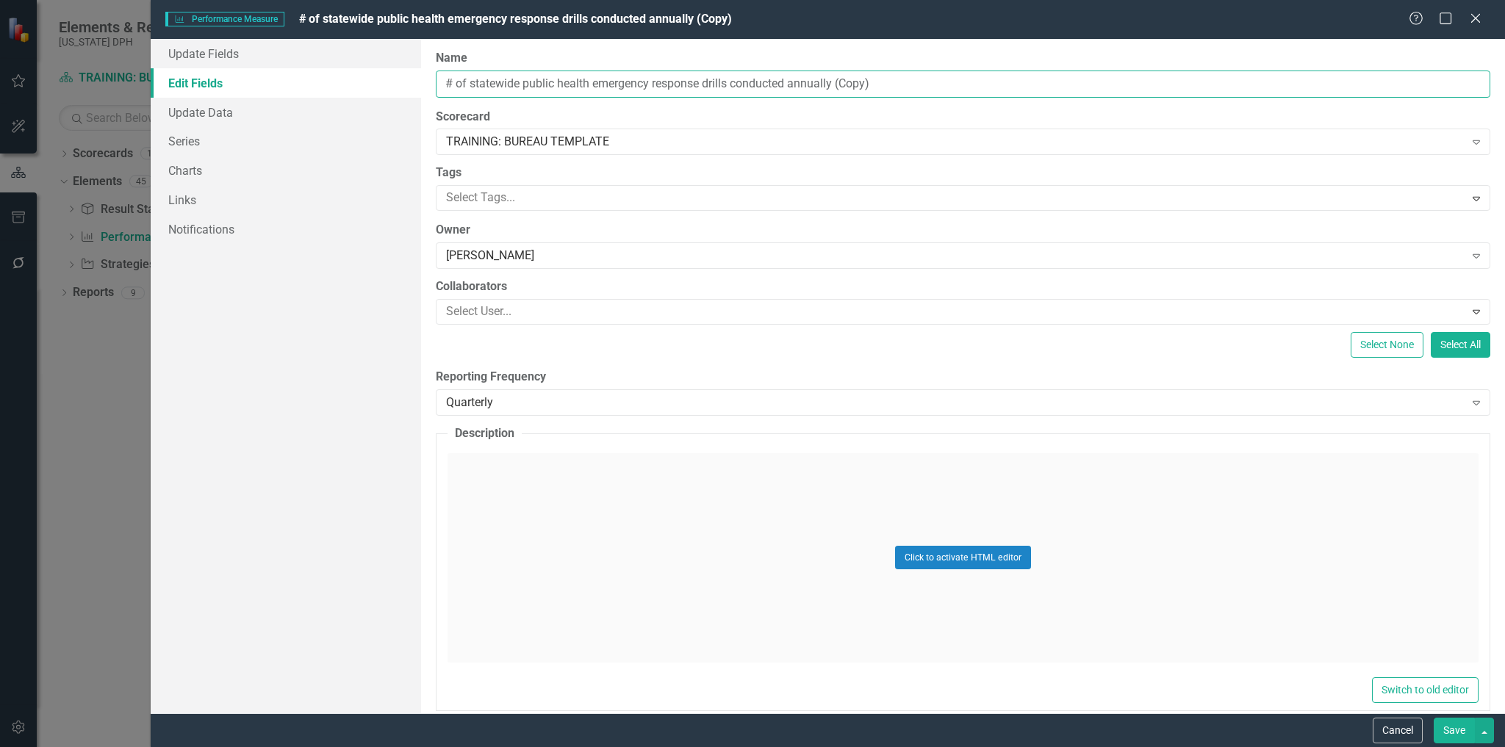
drag, startPoint x: 889, startPoint y: 83, endPoint x: 830, endPoint y: 85, distance: 58.8
click at [830, 85] on input "# of statewide public health emergency response drills conducted annually (Copy)" at bounding box center [963, 84] width 1054 height 27
type input "# of statewide public health emergency response drills conducted annually"
click at [1433, 718] on button "Save" at bounding box center [1453, 731] width 41 height 26
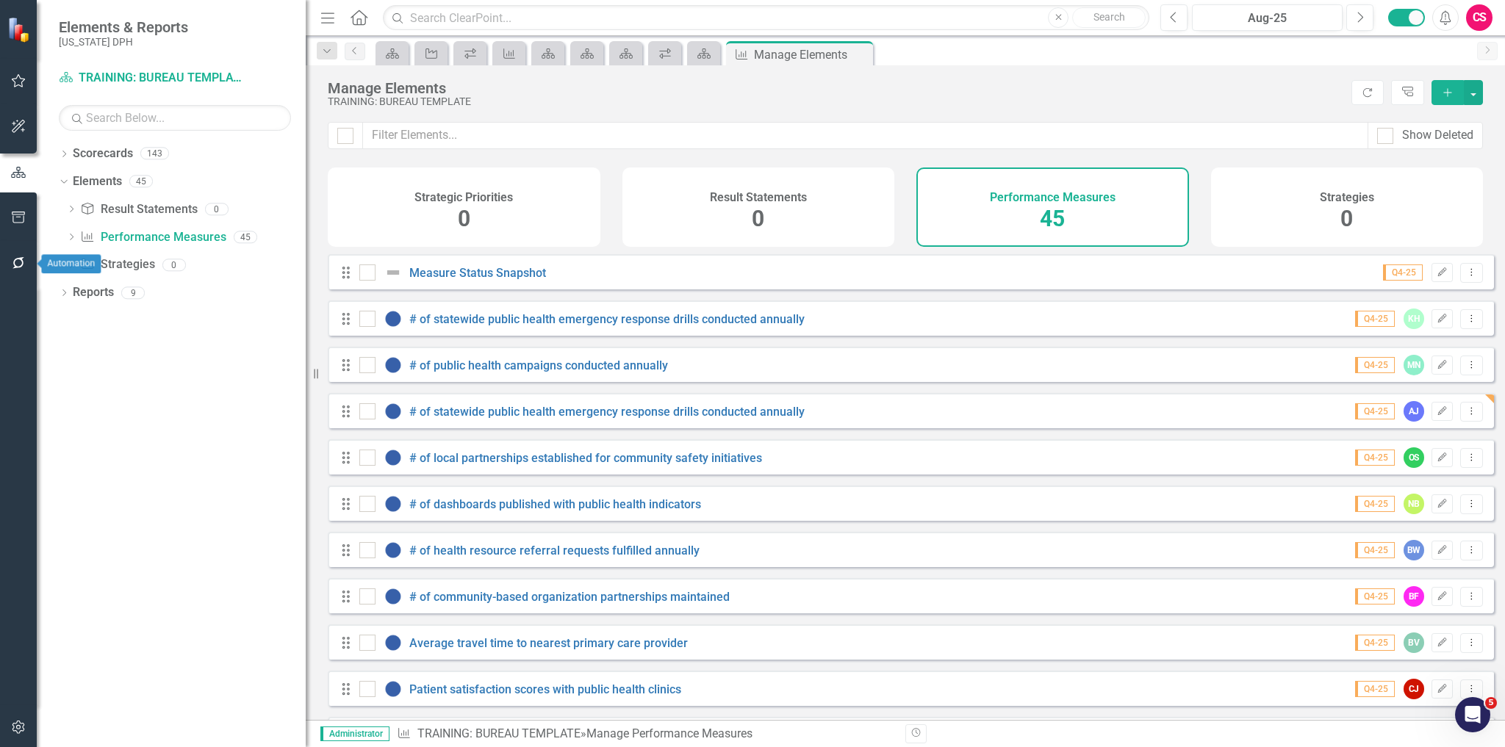
click at [26, 266] on button "button" at bounding box center [18, 263] width 33 height 31
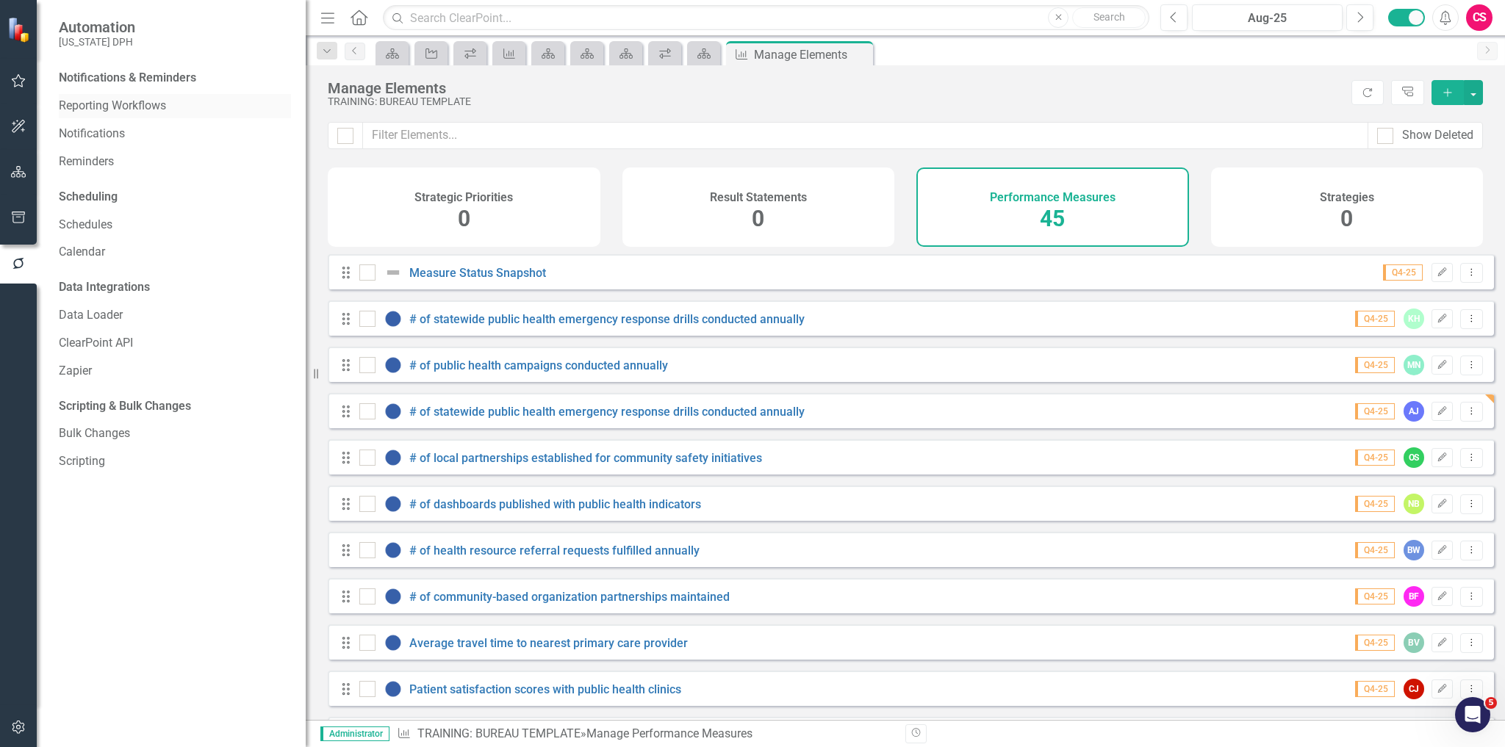
click at [117, 116] on div "Reporting Workflows" at bounding box center [175, 106] width 232 height 24
click at [120, 108] on link "Reporting Workflows" at bounding box center [175, 106] width 232 height 17
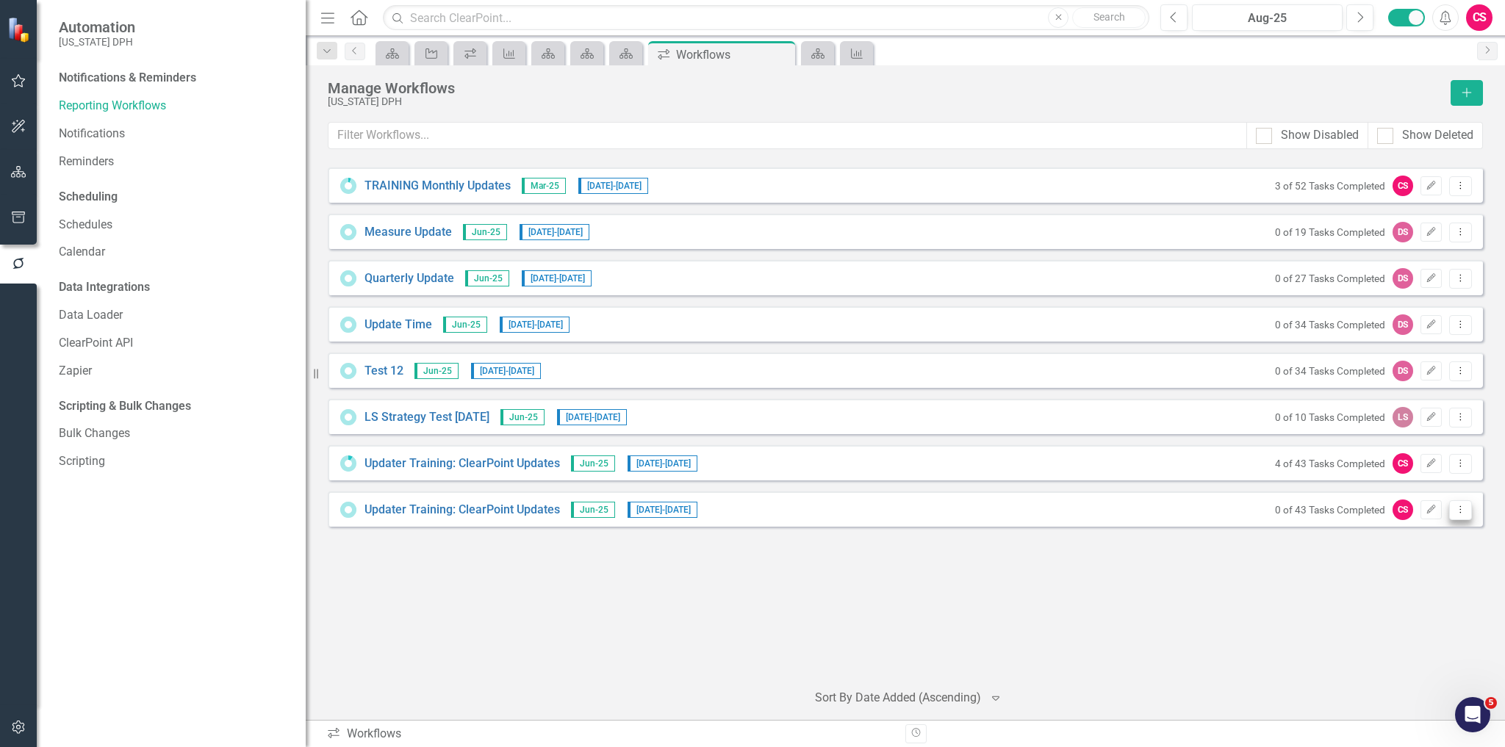
click at [1462, 518] on button "Dropdown Menu" at bounding box center [1460, 510] width 23 height 20
click at [1438, 532] on link "Preview Preview Workflow" at bounding box center [1403, 532] width 136 height 27
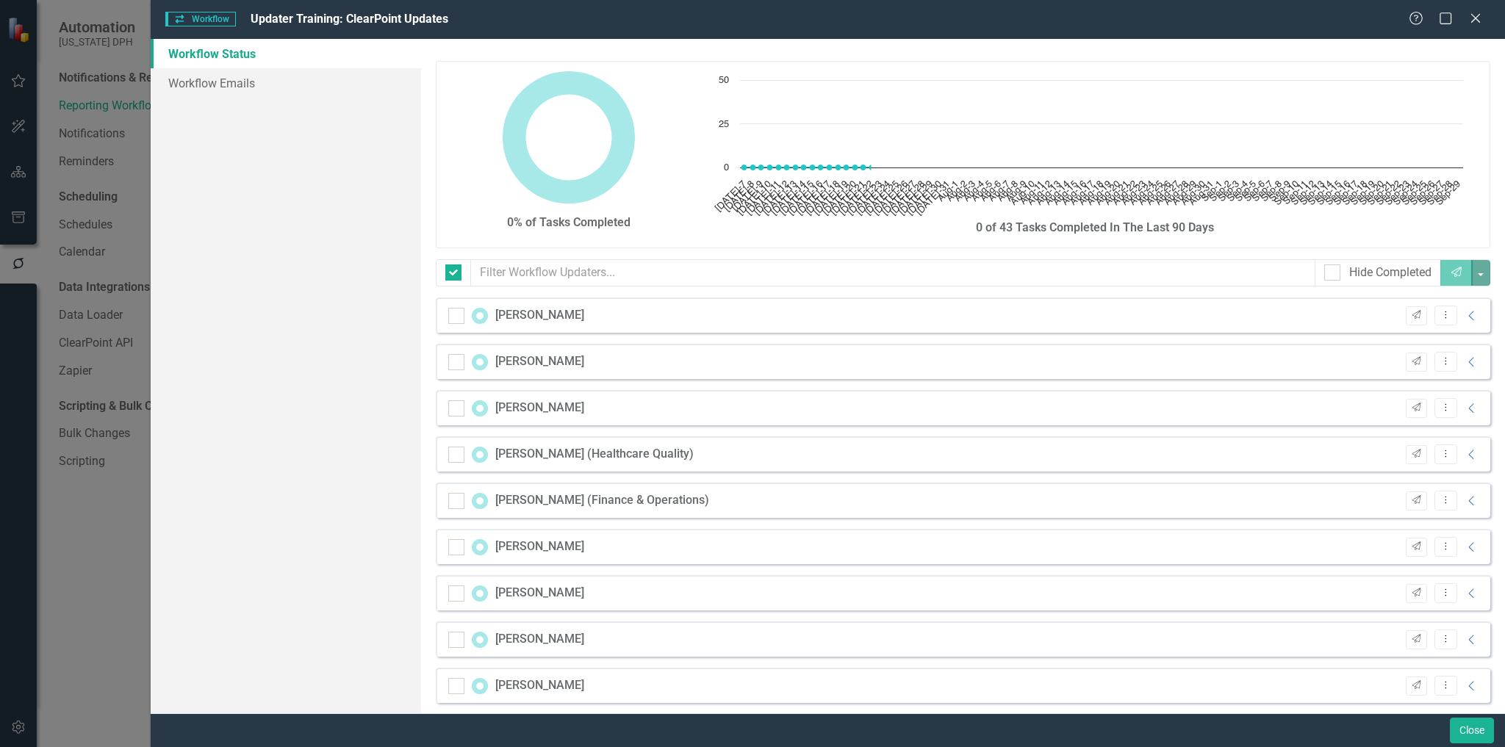
checkbox input "false"
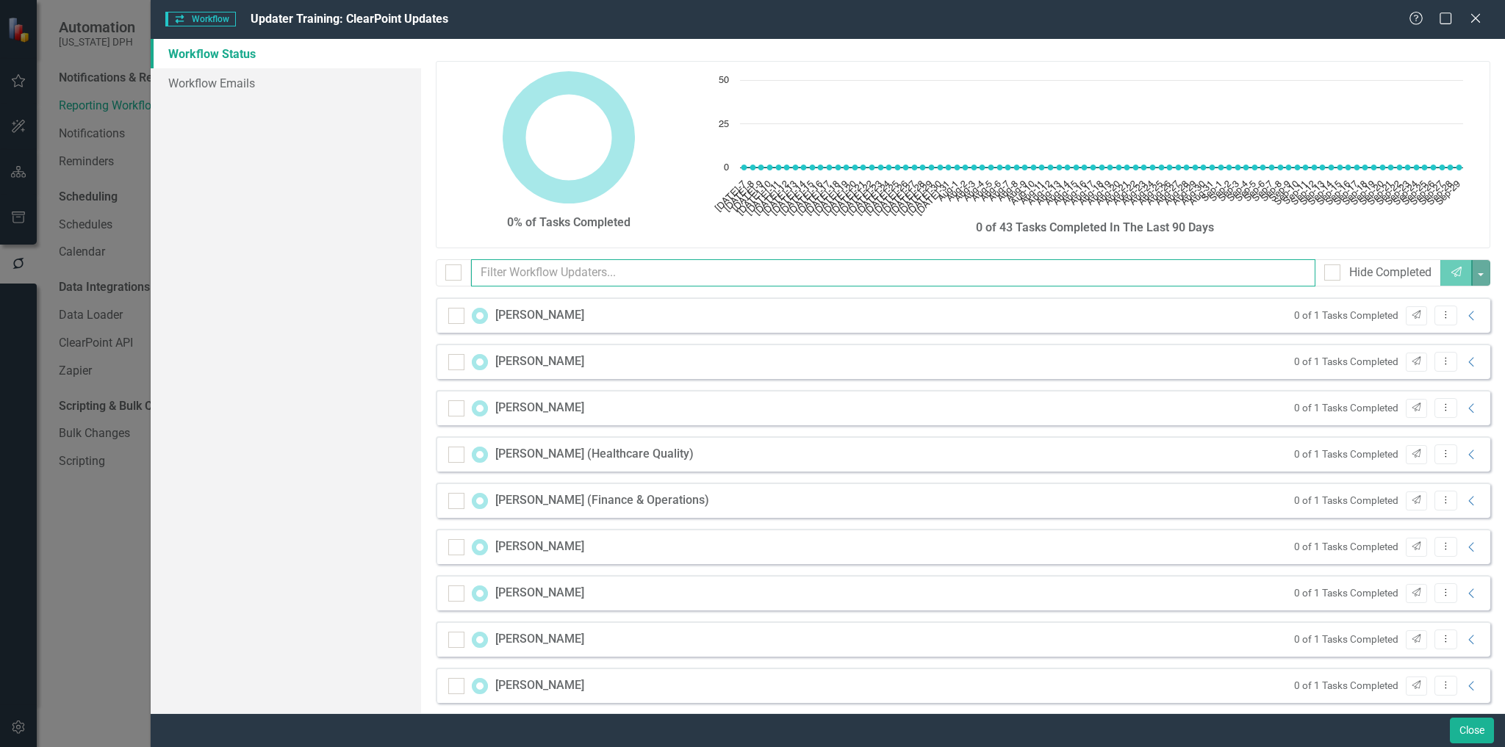
click at [655, 271] on input "text" at bounding box center [893, 272] width 844 height 27
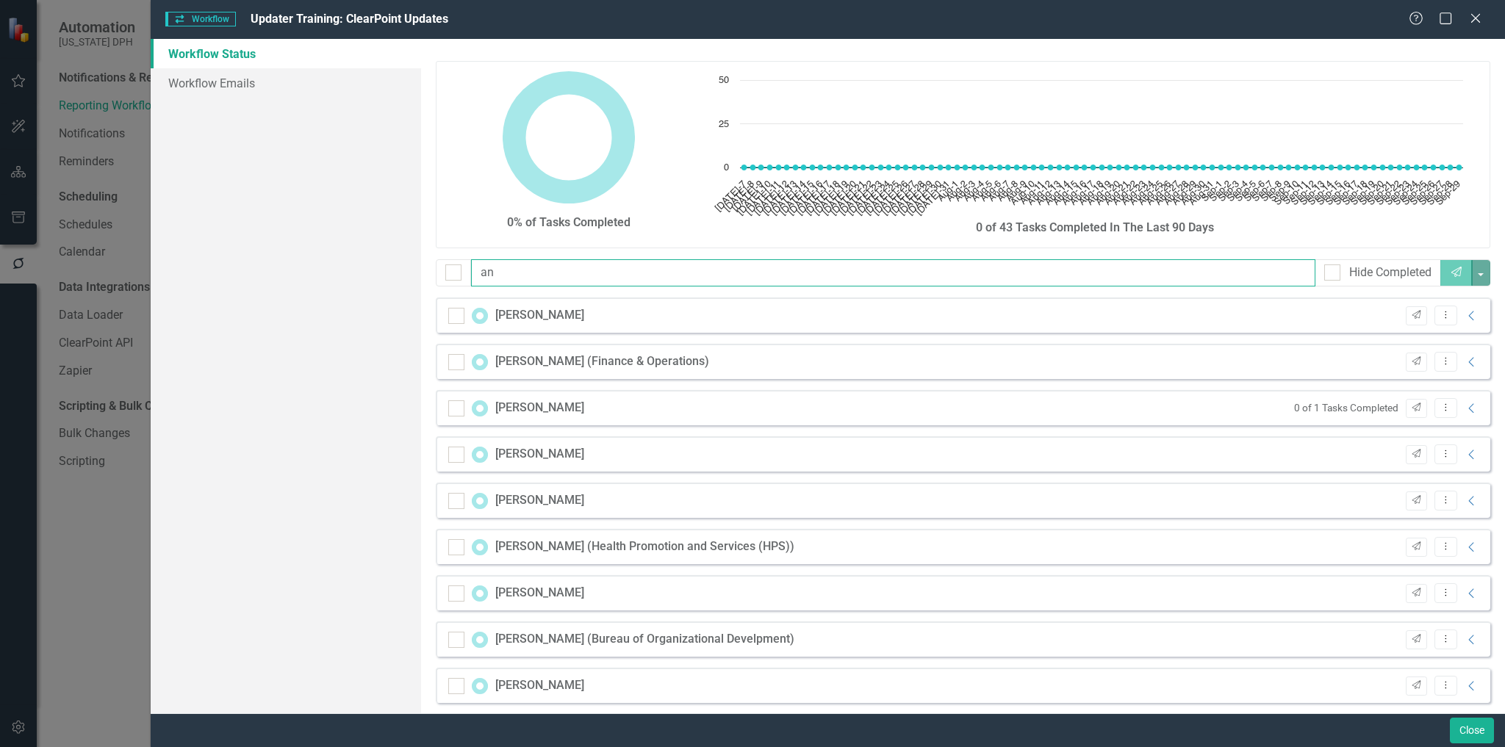
type input "a"
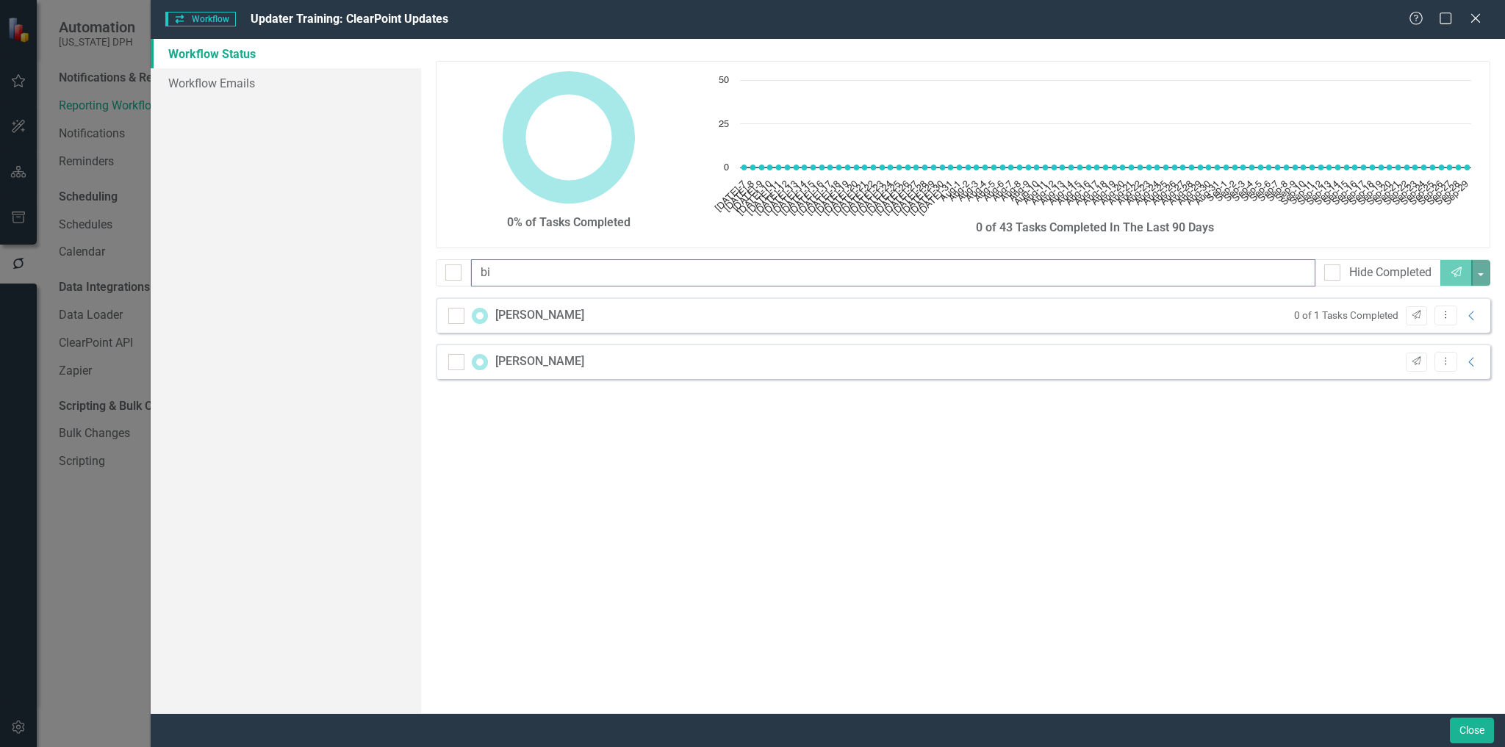
type input "b"
type input "d"
type input "k"
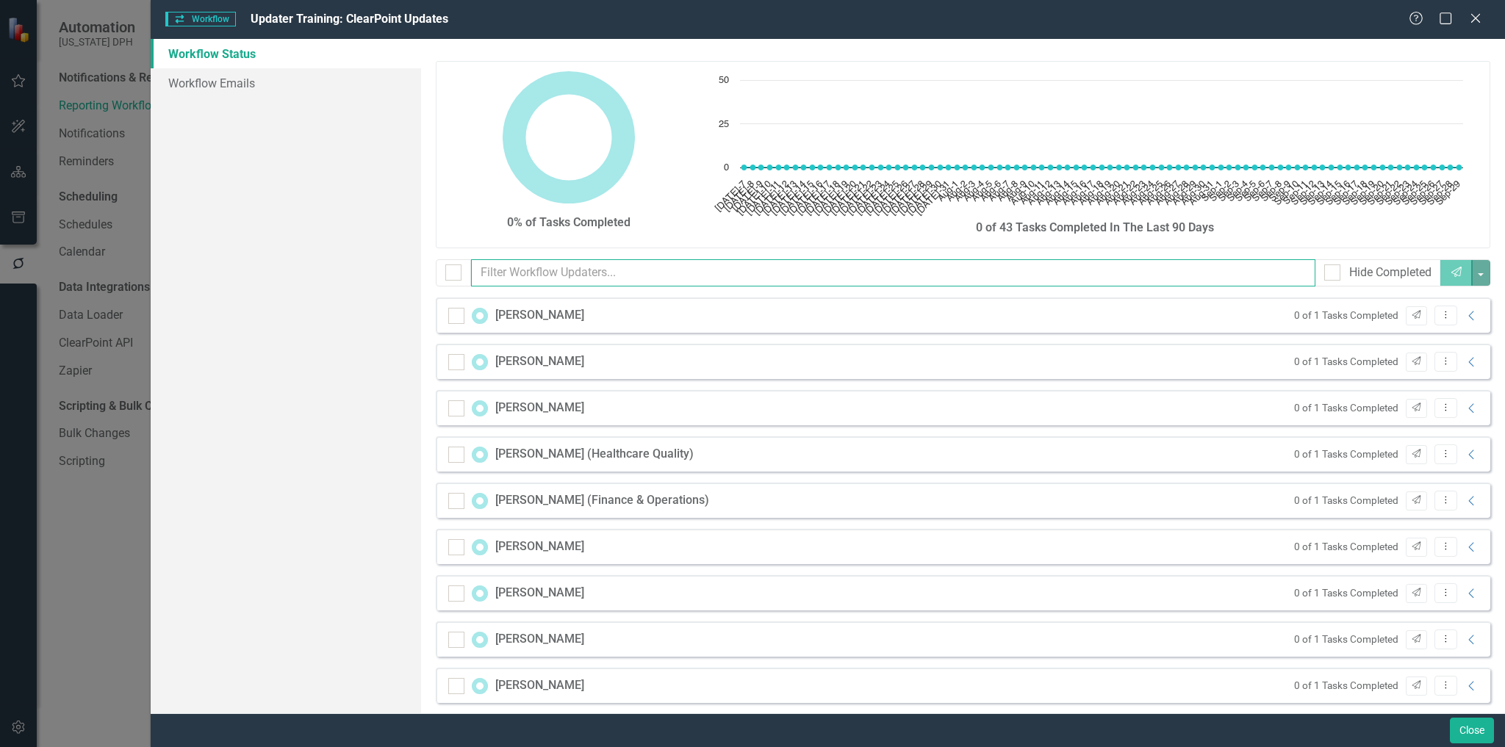
click at [565, 273] on input "text" at bounding box center [893, 272] width 844 height 27
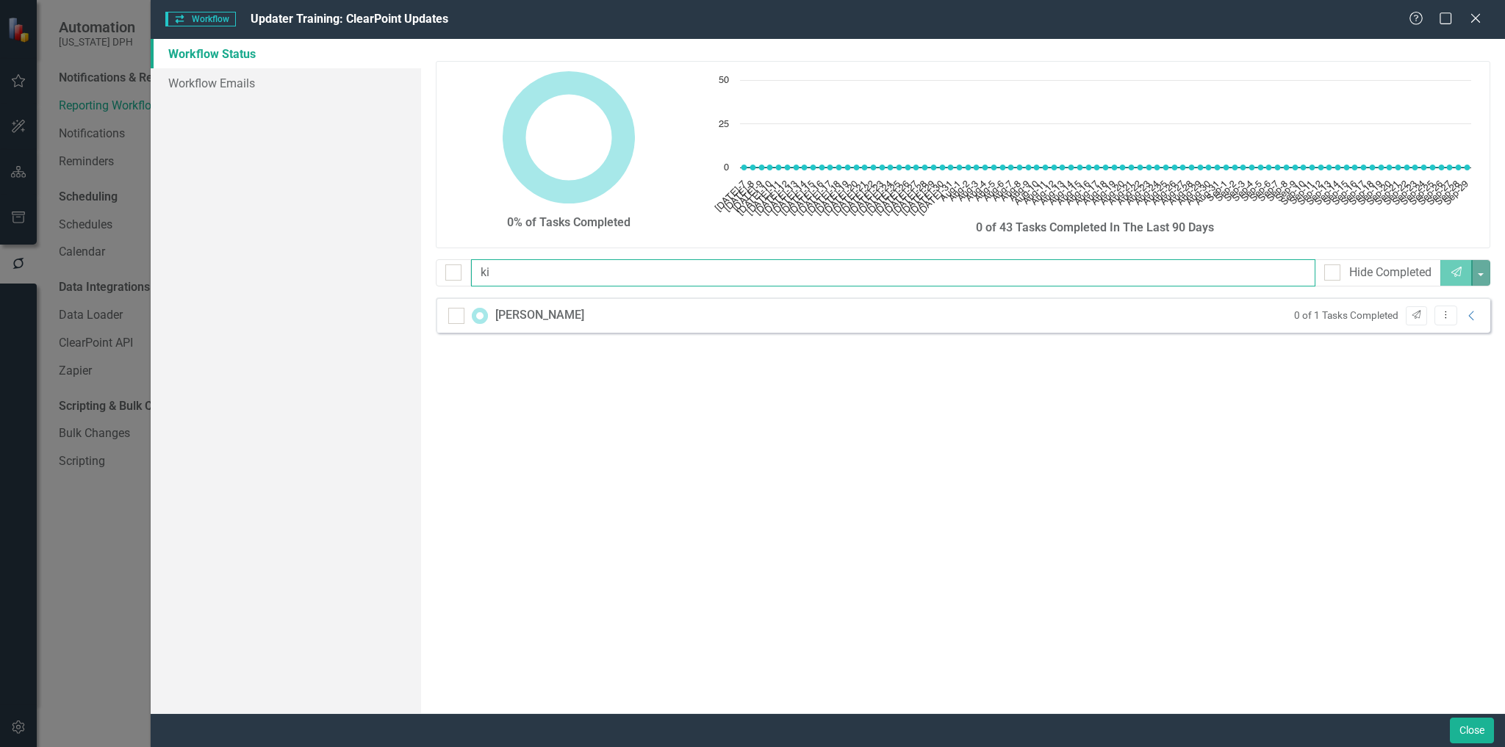
type input "k"
type input "l"
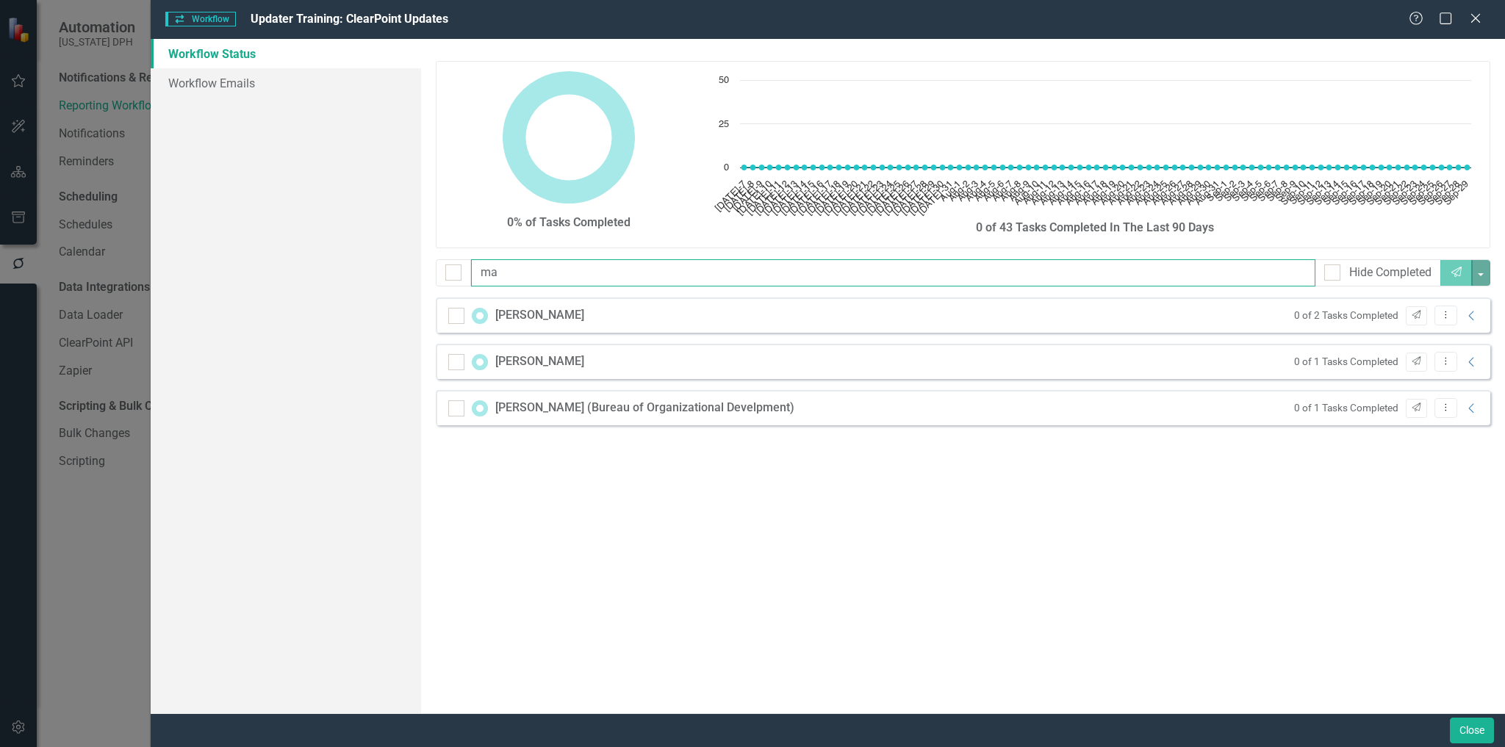
type input "m"
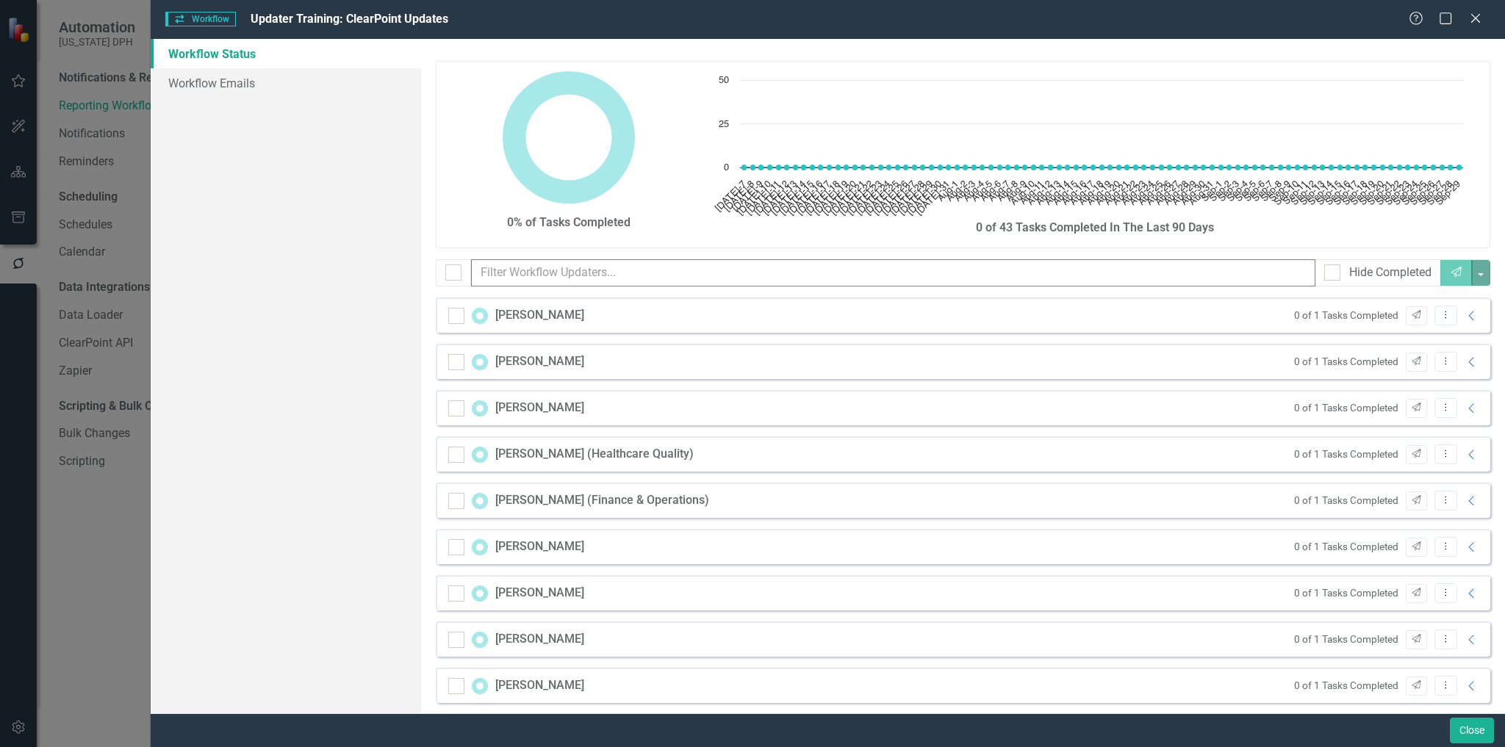
type input "m"
click at [567, 265] on input "text" at bounding box center [893, 272] width 844 height 27
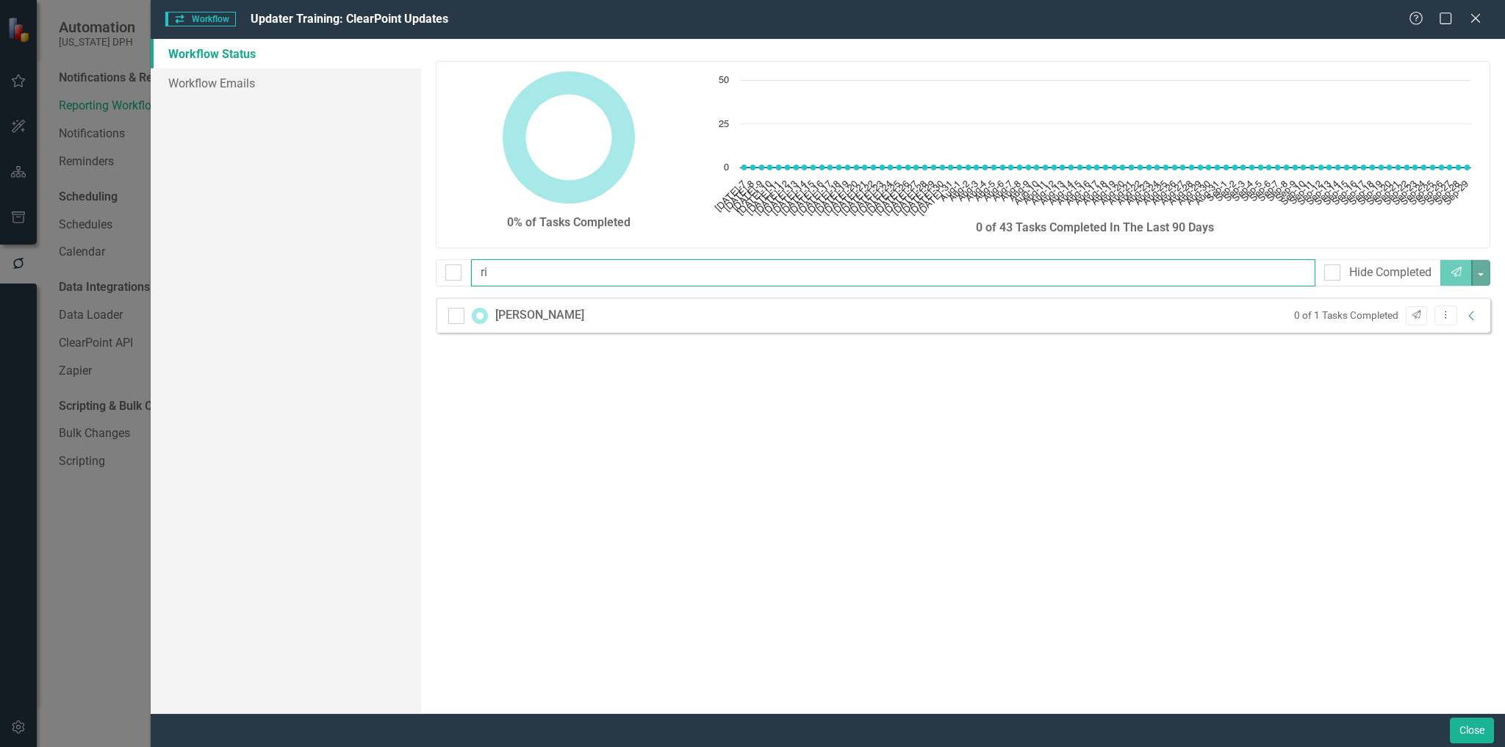
type input "r"
type input "s"
type input "j"
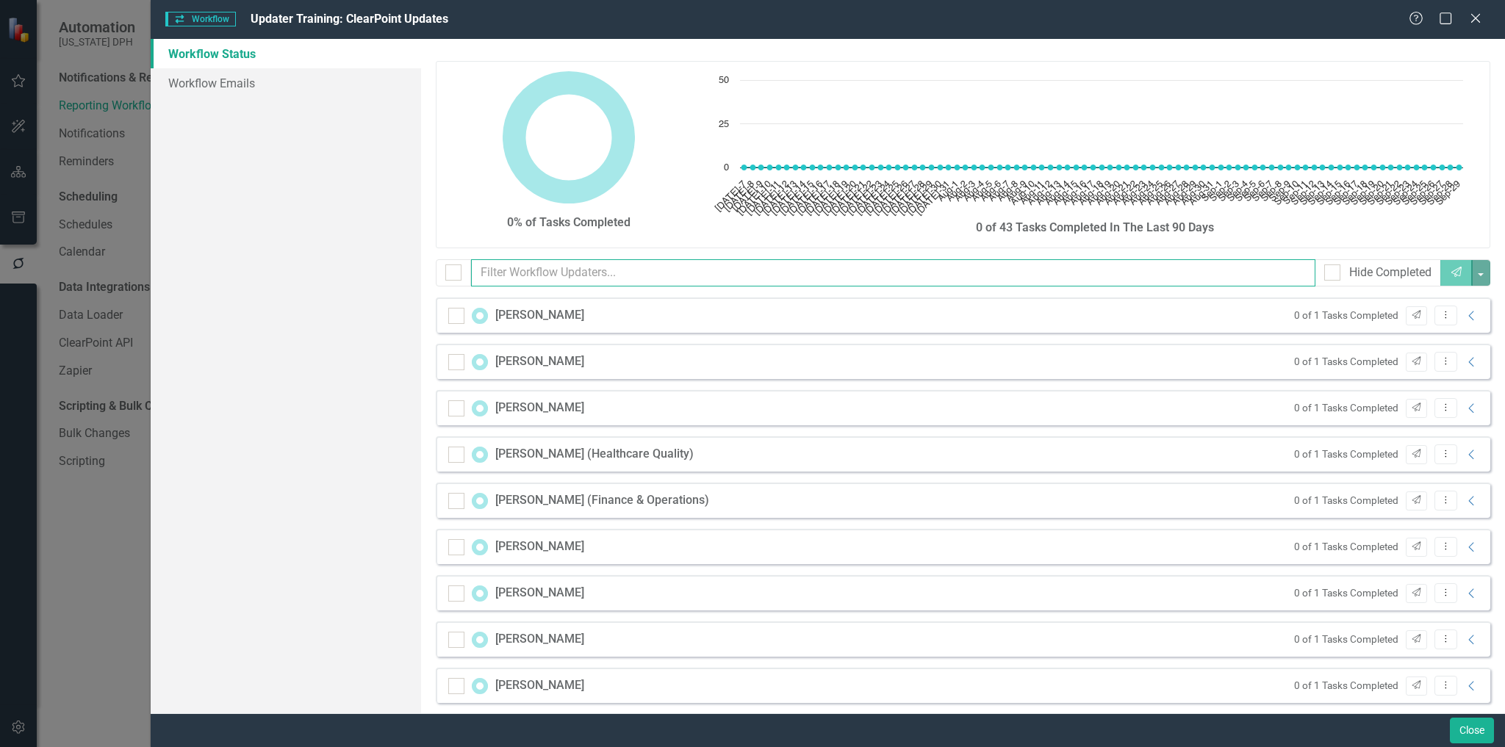
click at [575, 275] on input "text" at bounding box center [893, 272] width 844 height 27
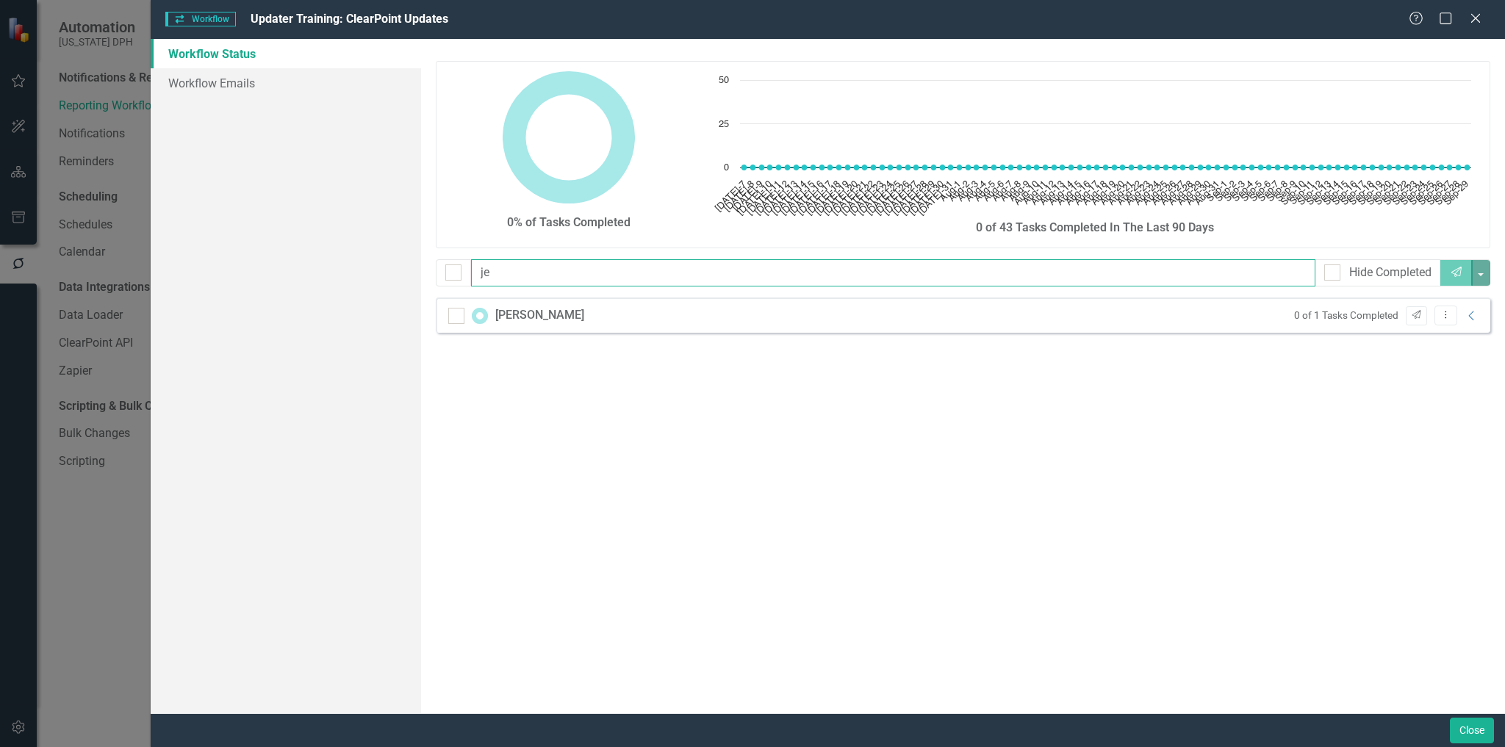
type input "j"
type input "k"
type input "c"
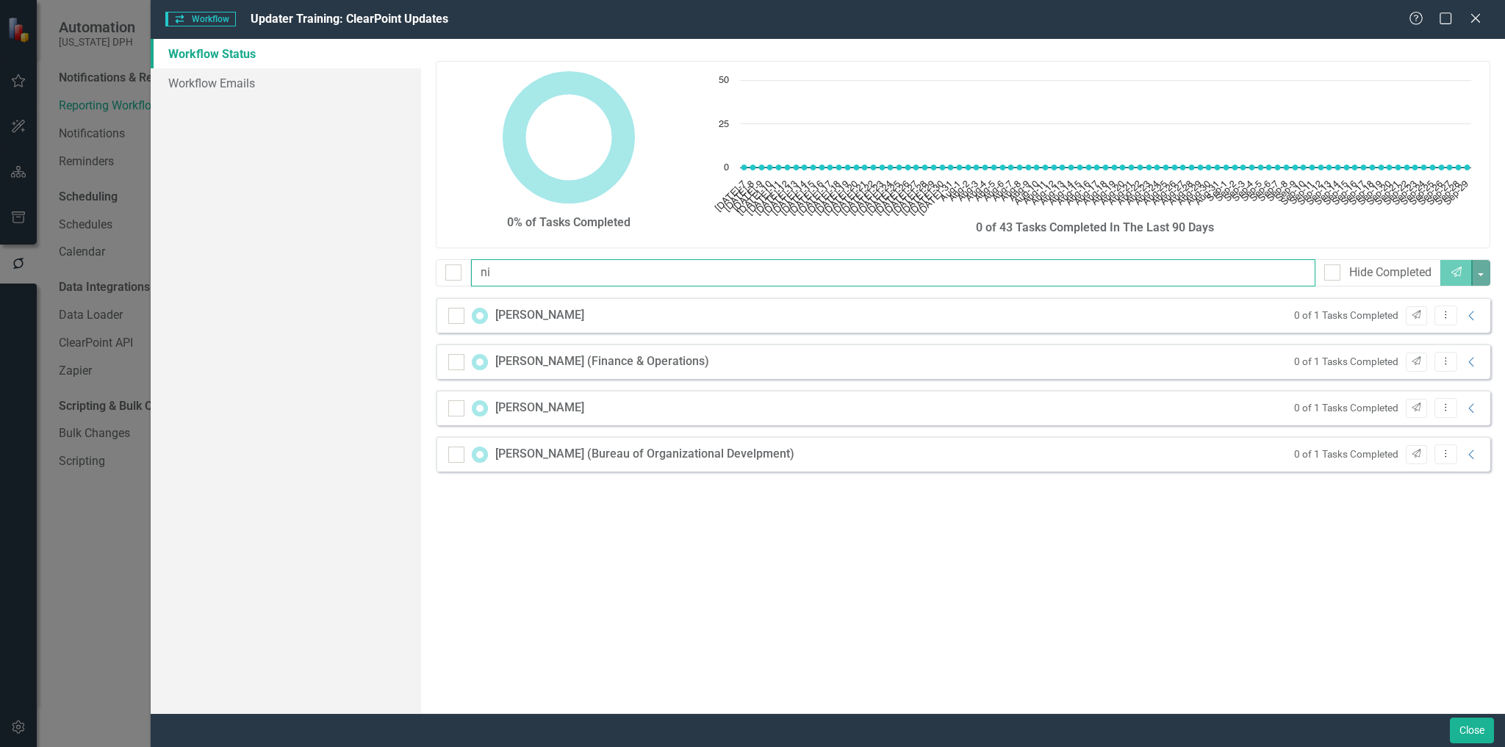
type input "n"
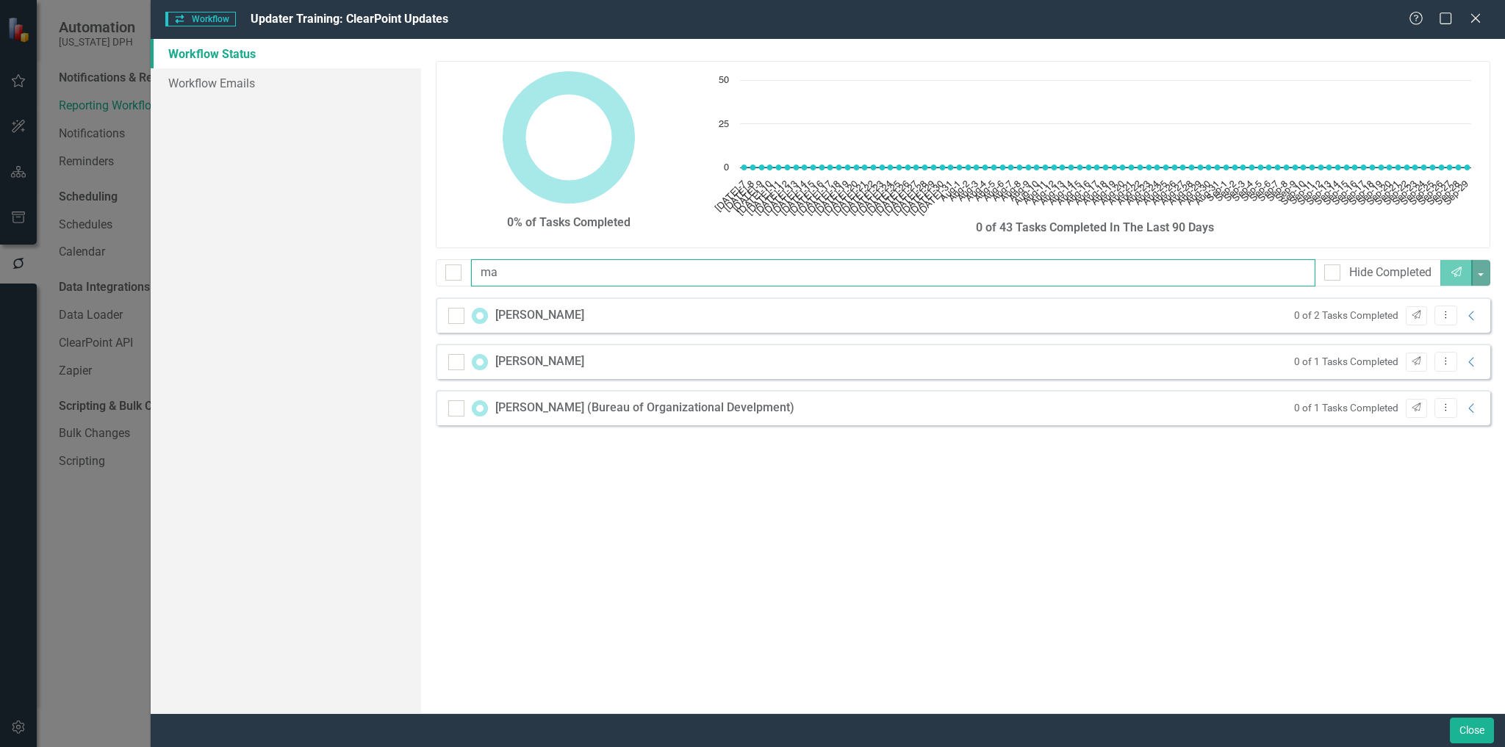
type input "m"
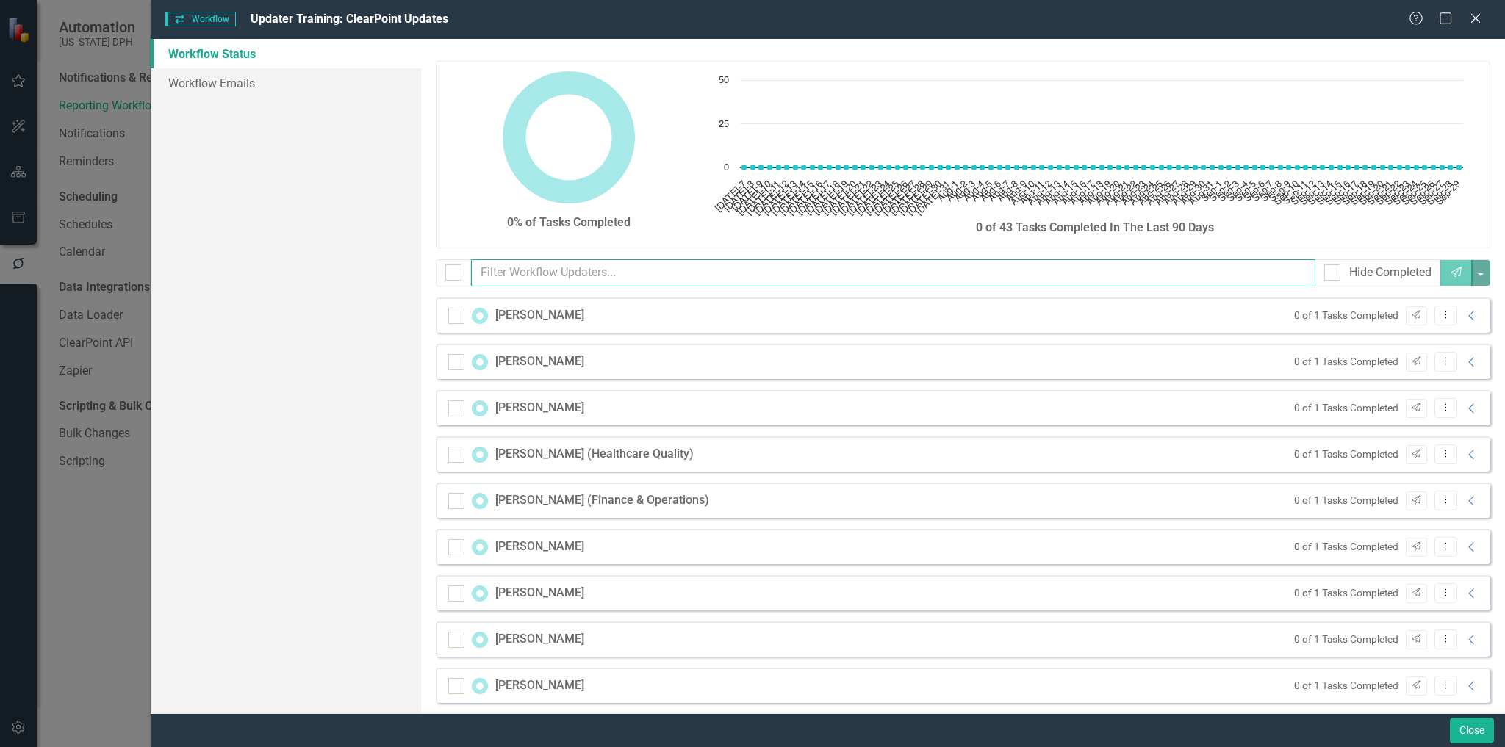
click at [564, 270] on input "text" at bounding box center [893, 272] width 844 height 27
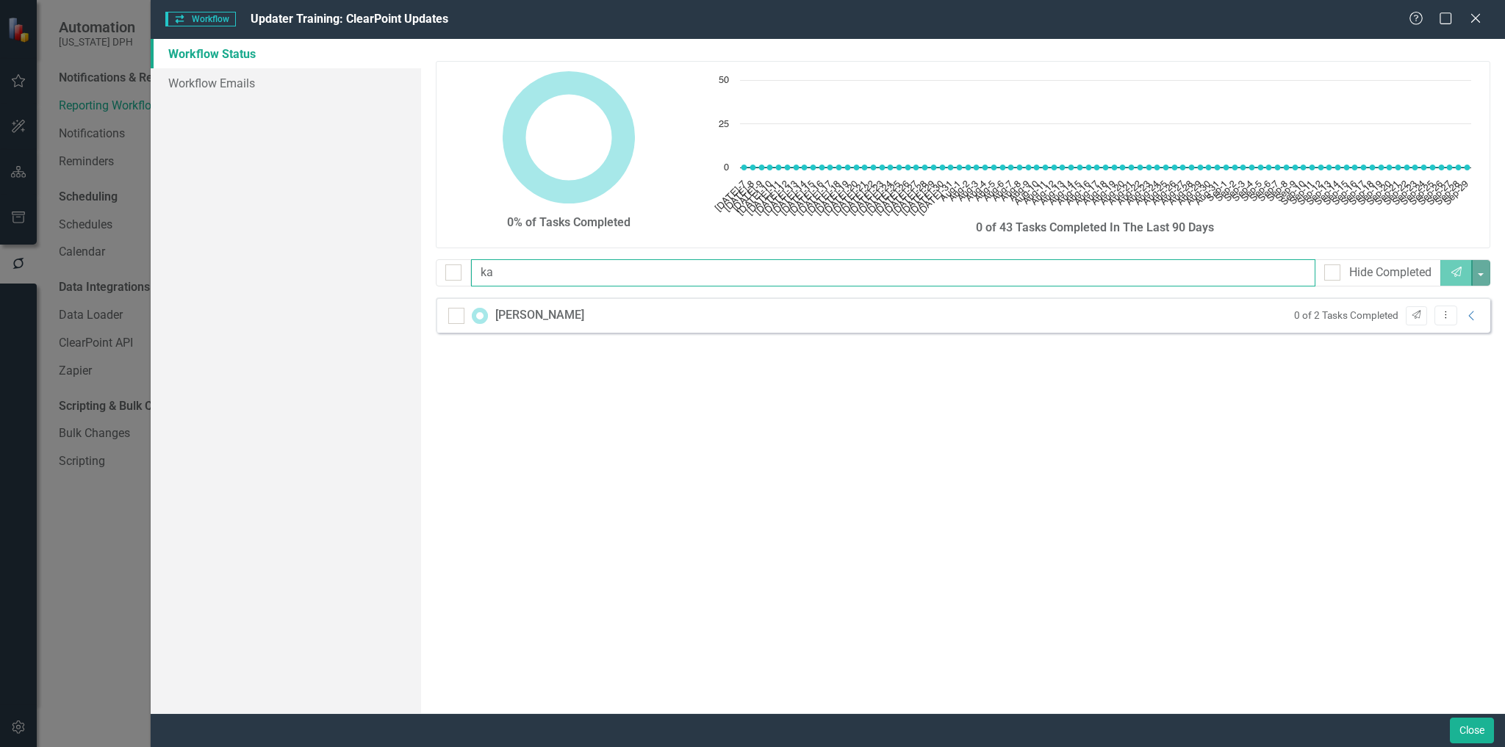
type input "k"
type input "c"
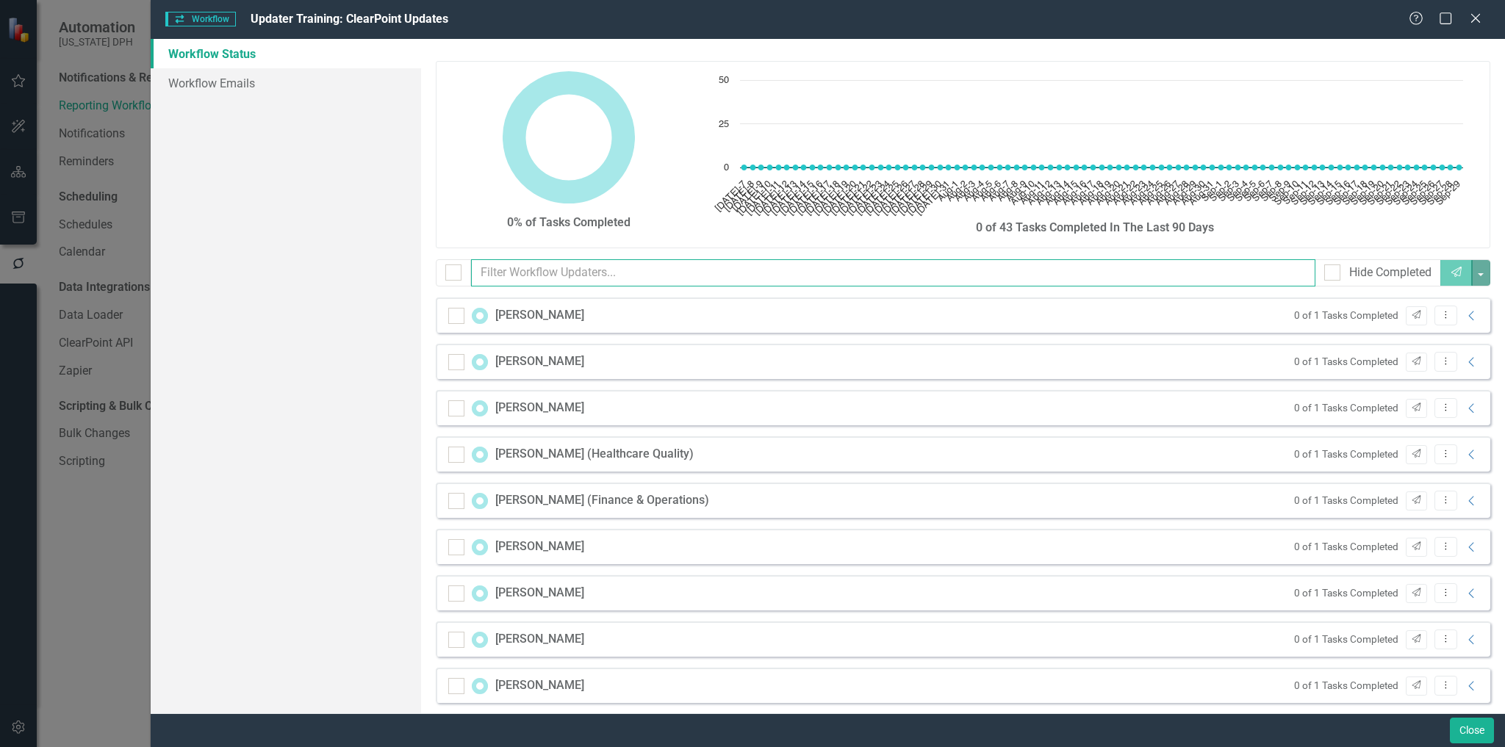
type input "a"
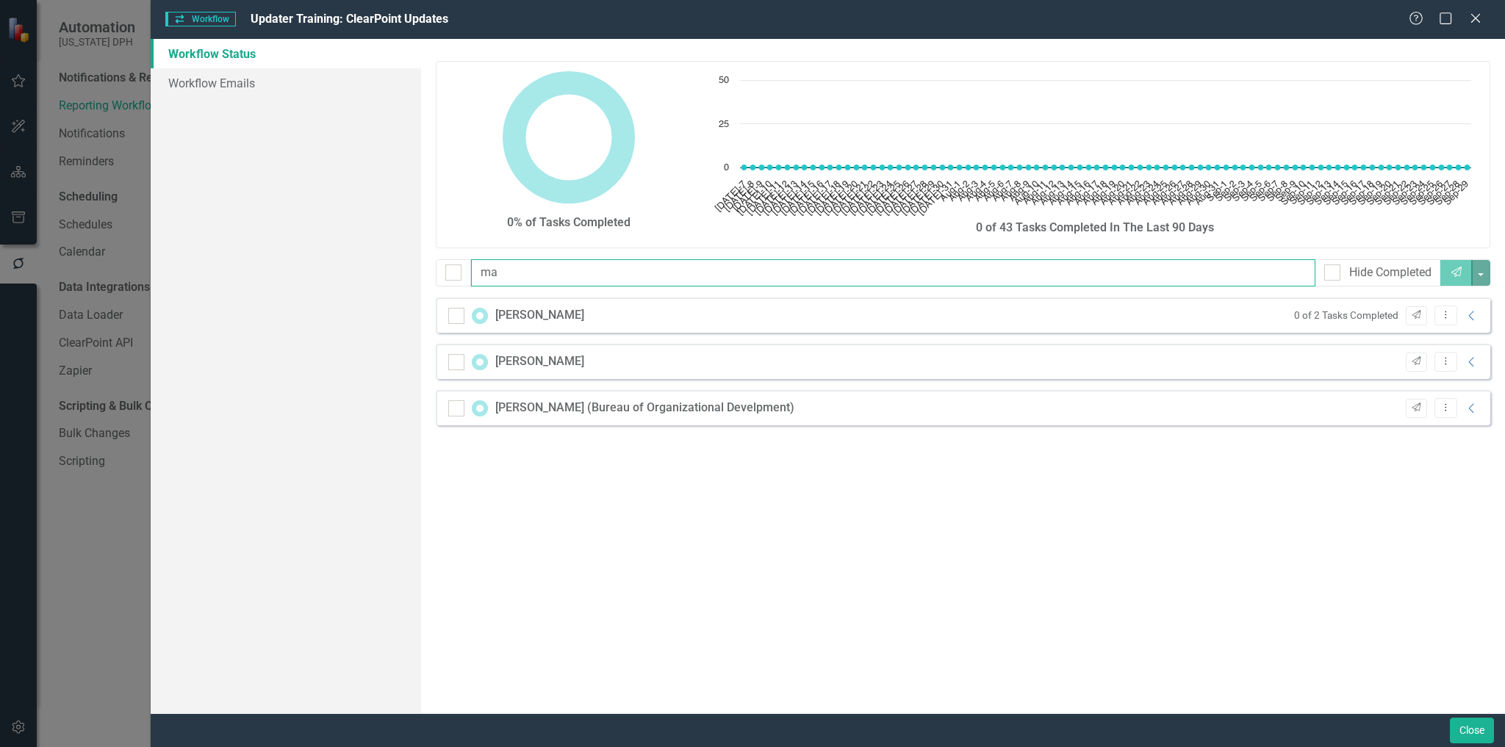
type input "m"
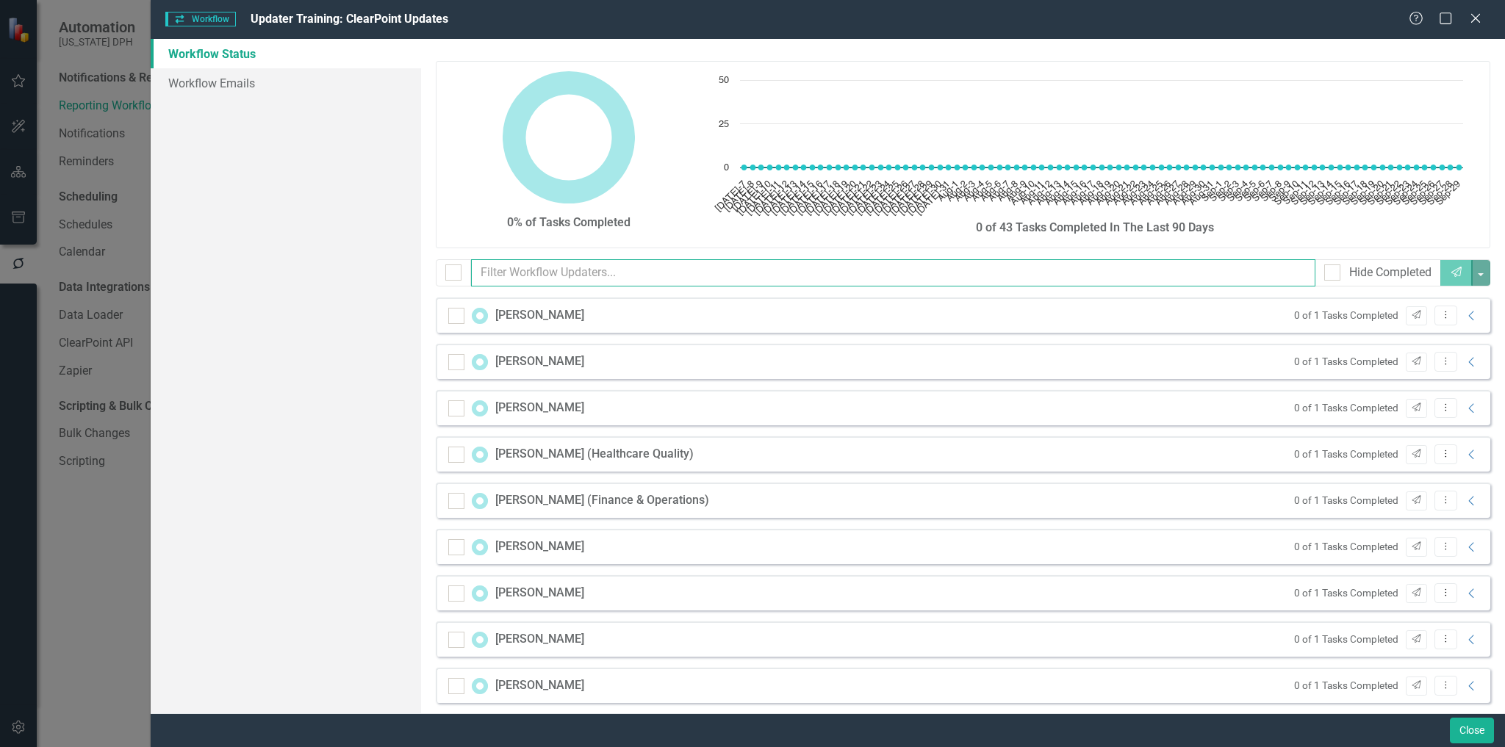
click at [513, 283] on input "text" at bounding box center [893, 272] width 844 height 27
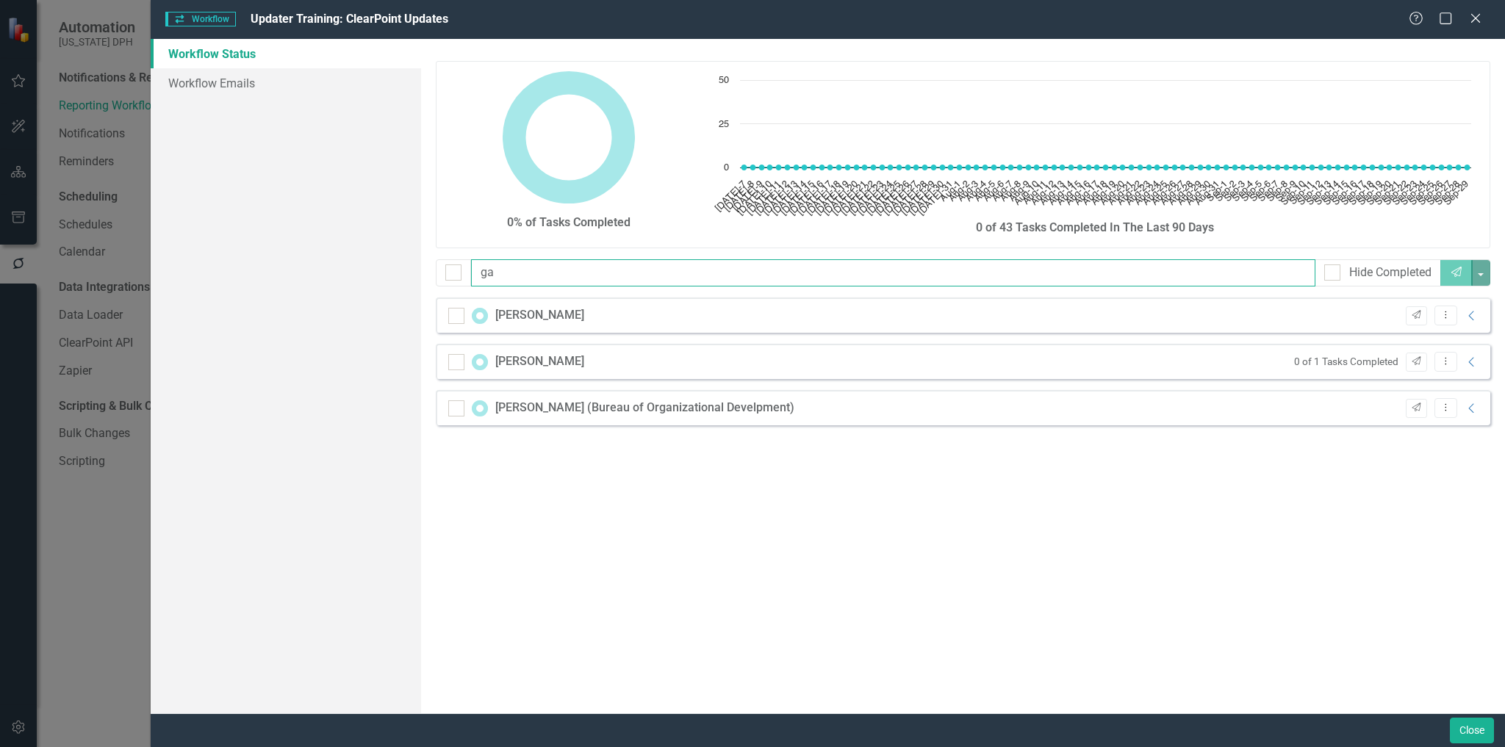
type input "g"
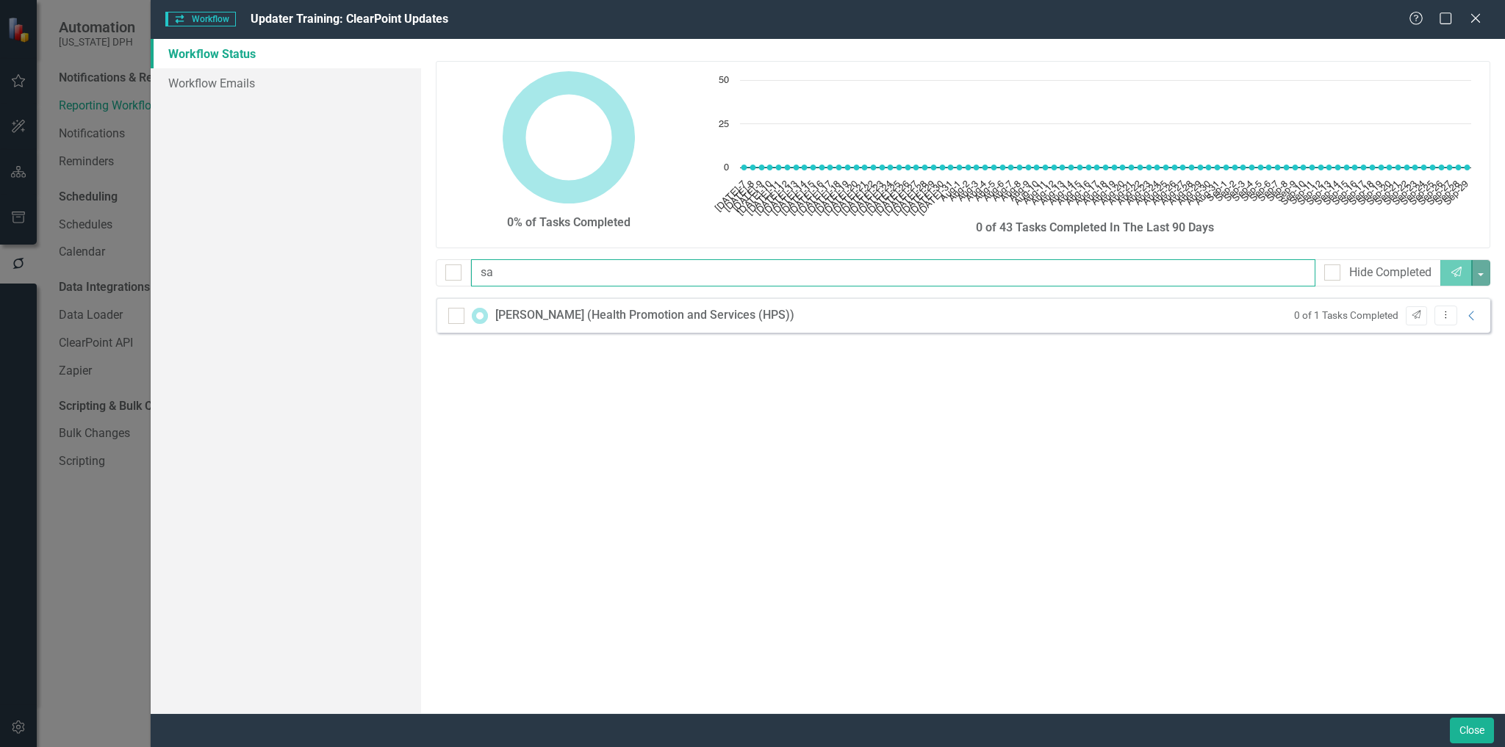
type input "s"
type input "m"
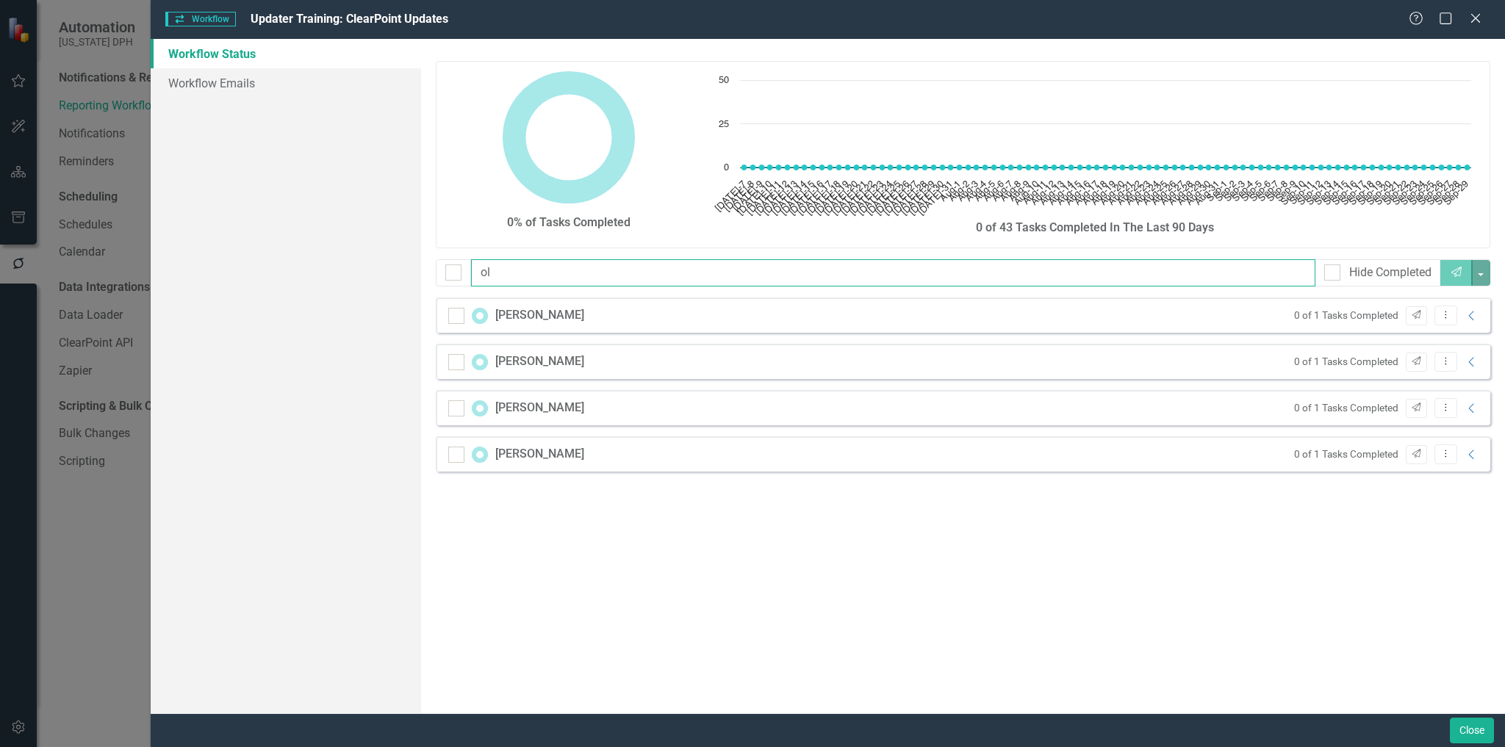
type input "o"
type input "s"
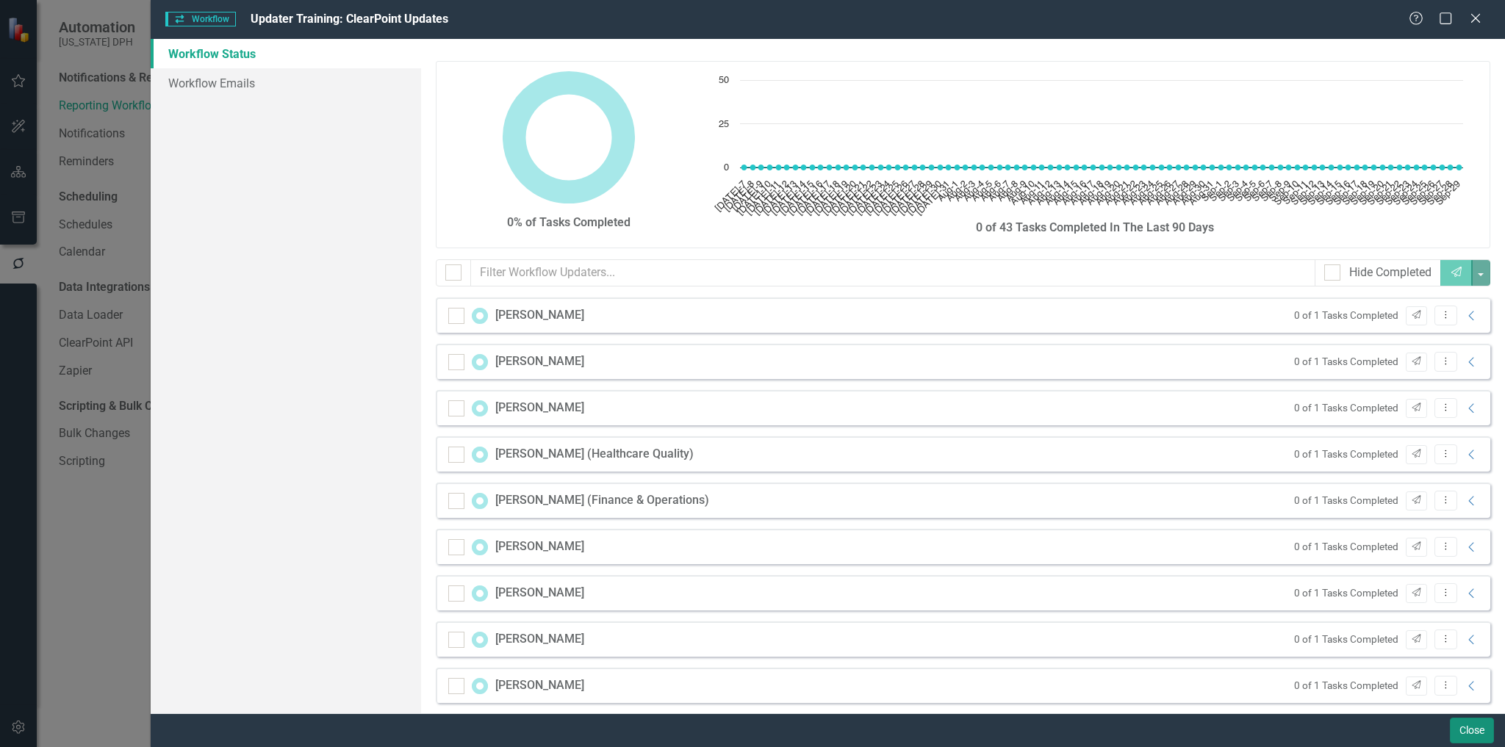
click at [1474, 730] on button "Close" at bounding box center [1472, 731] width 44 height 26
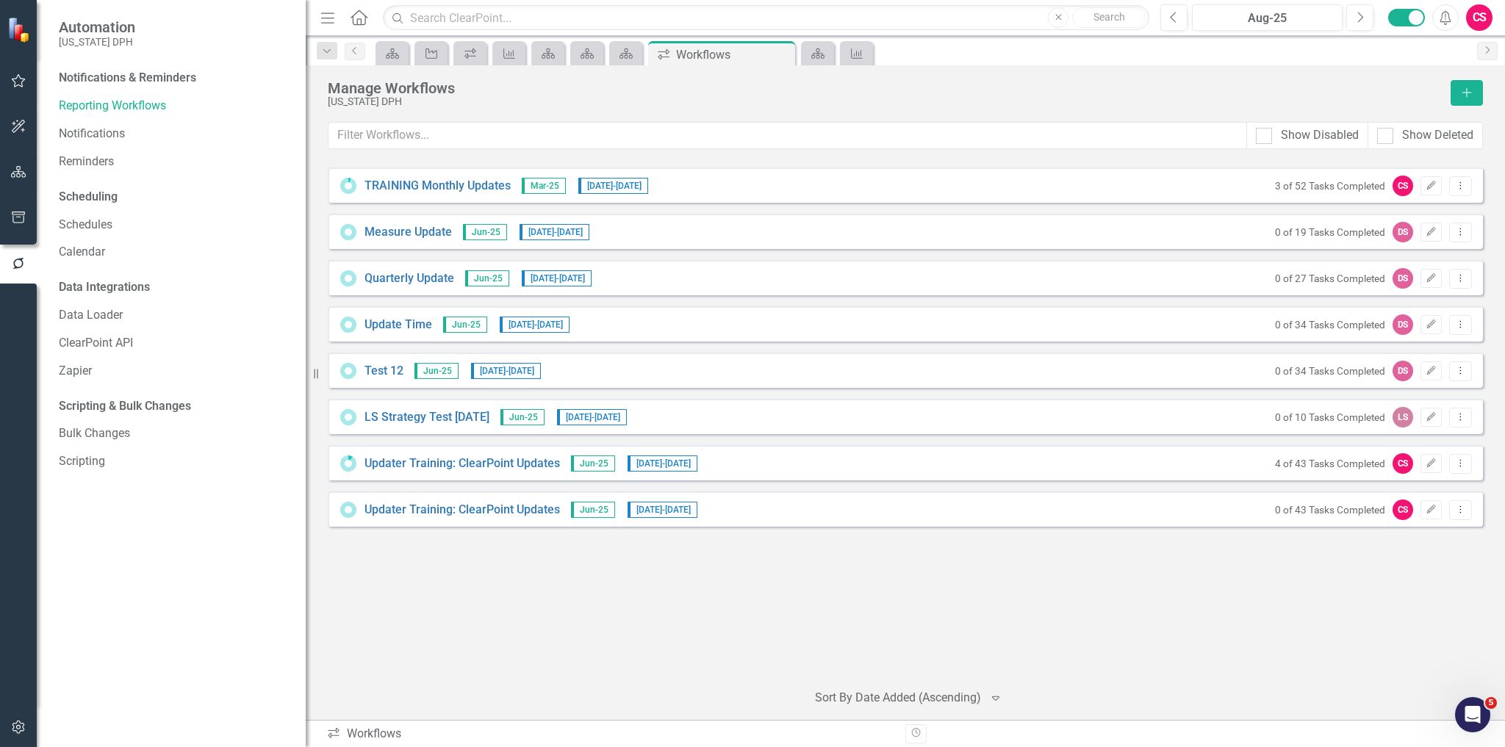
drag, startPoint x: 774, startPoint y: 603, endPoint x: 769, endPoint y: 611, distance: 9.0
click at [770, 608] on div "TRAINING Monthly Updates Mar-25 4/28/25 - 6/26/25 3 of 52 Tasks Completed CS Ed…" at bounding box center [905, 418] width 1155 height 501
click at [508, 587] on div "TRAINING Monthly Updates Mar-25 4/28/25 - 6/26/25 3 of 52 Tasks Completed CS Ed…" at bounding box center [905, 418] width 1155 height 501
click at [1466, 508] on icon "Dropdown Menu" at bounding box center [1460, 510] width 12 height 10
click at [1436, 532] on link "Preview Preview Workflow" at bounding box center [1403, 532] width 136 height 27
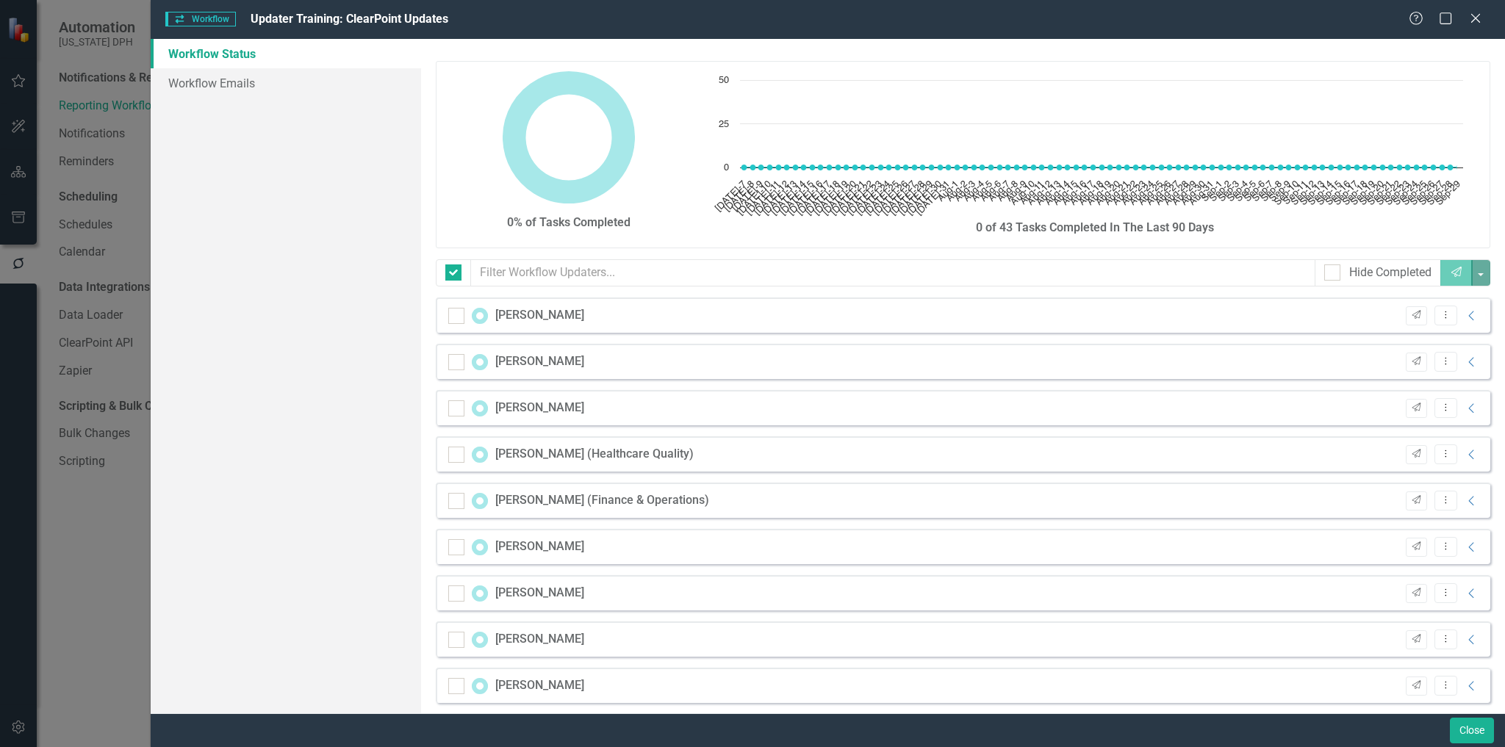
checkbox input "false"
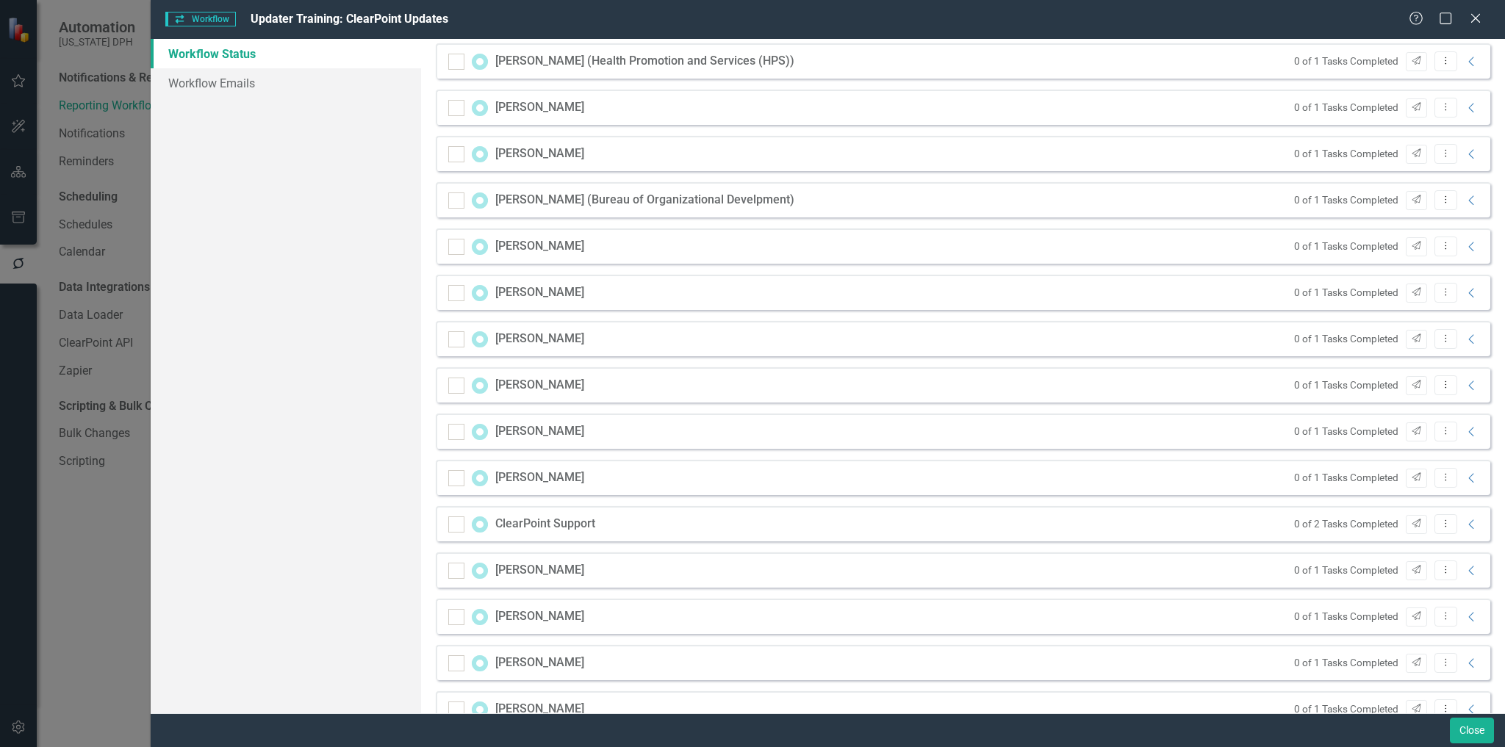
scroll to position [1446, 0]
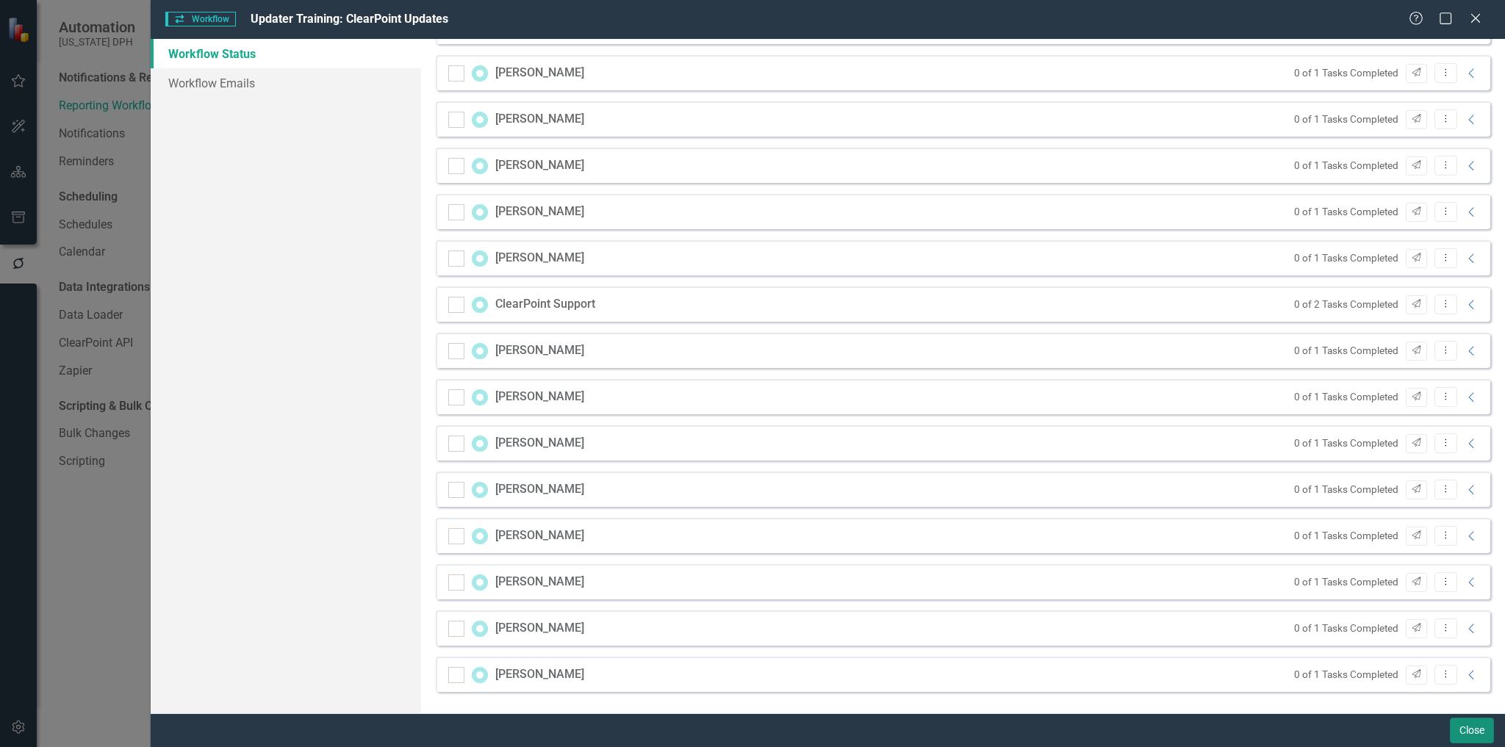
click at [1463, 736] on button "Close" at bounding box center [1472, 731] width 44 height 26
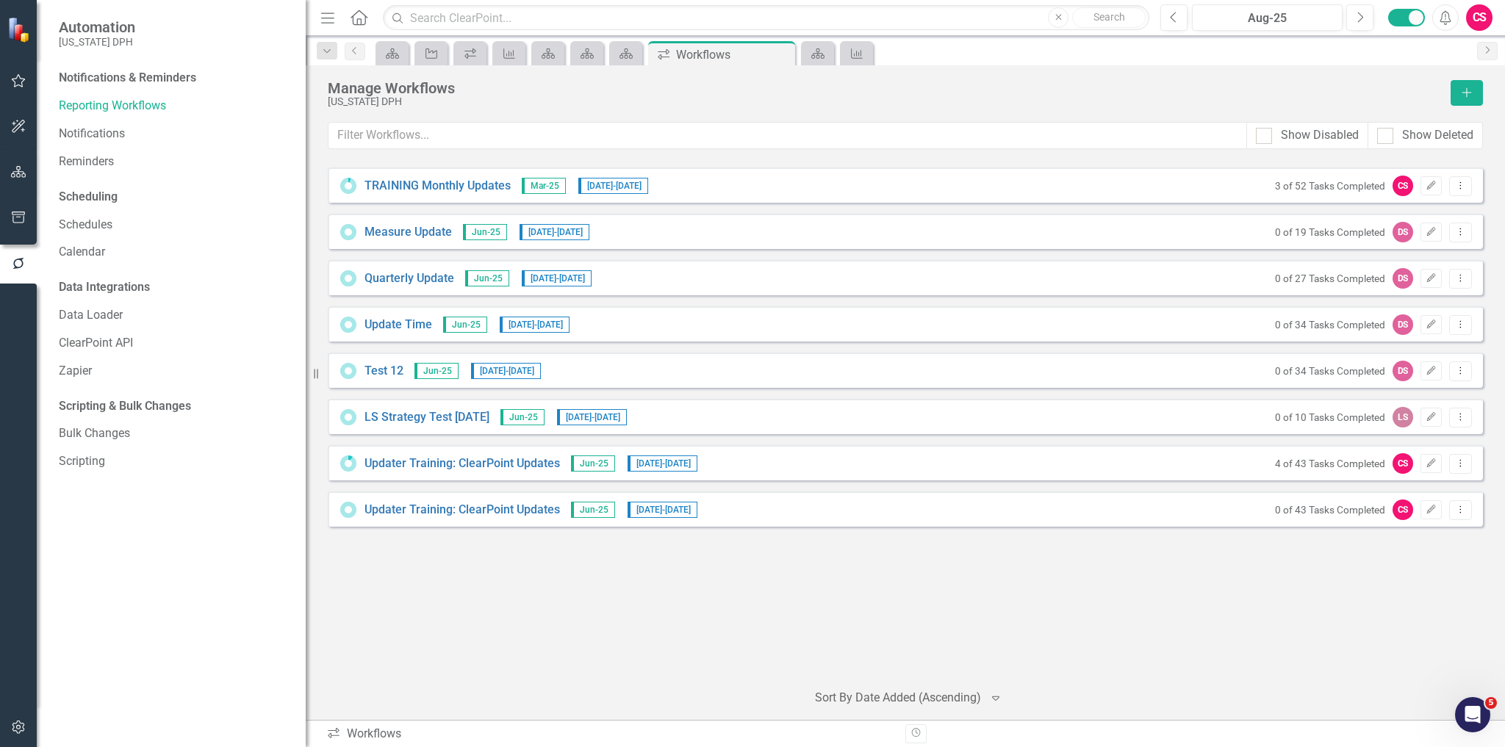
drag, startPoint x: 652, startPoint y: 659, endPoint x: 503, endPoint y: 519, distance: 204.8
click at [642, 652] on div "TRAINING Monthly Updates Mar-25 4/28/25 - 6/26/25 3 of 52 Tasks Completed CS Ed…" at bounding box center [905, 418] width 1155 height 501
click at [30, 51] on div at bounding box center [18, 29] width 37 height 59
click at [16, 73] on button "button" at bounding box center [18, 81] width 33 height 31
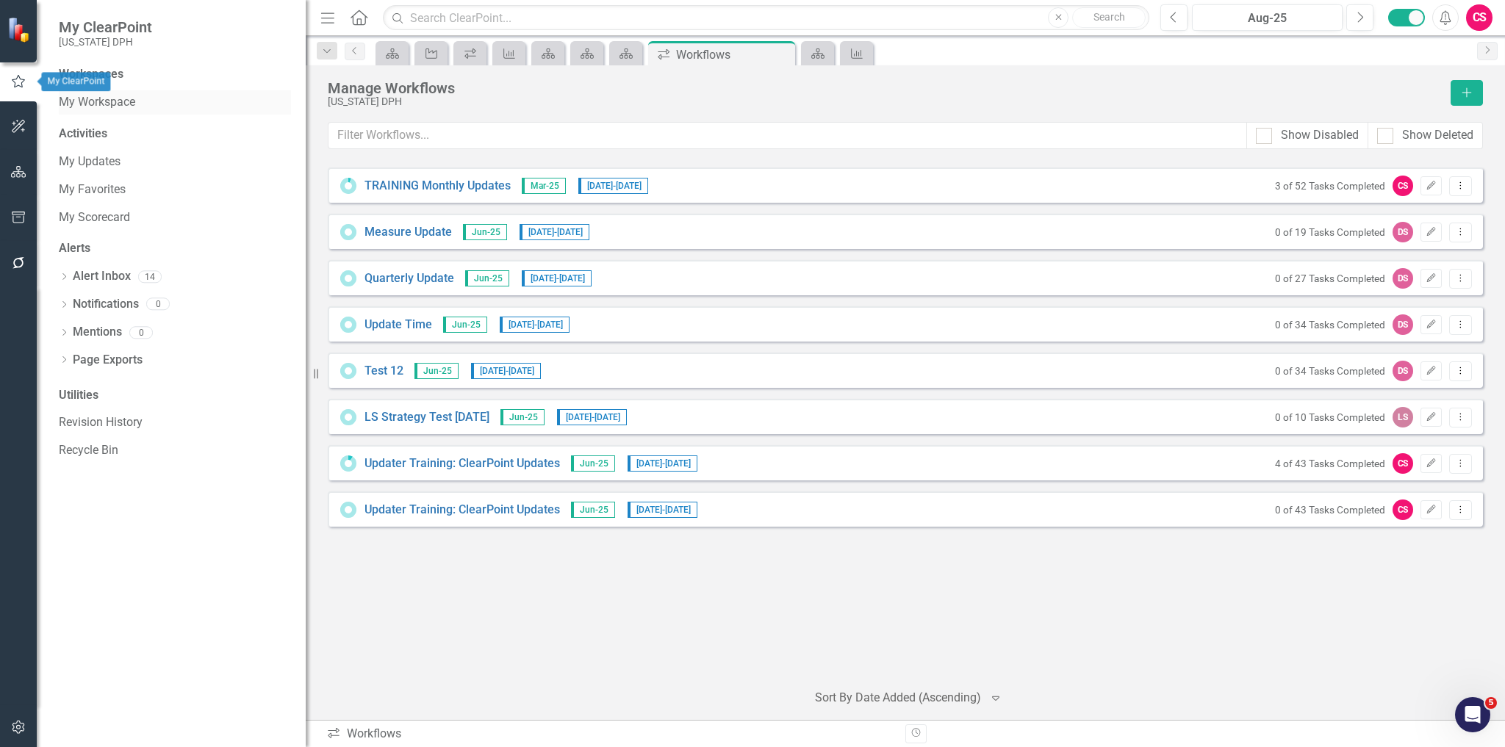
click at [80, 97] on link "My Workspace" at bounding box center [175, 102] width 232 height 17
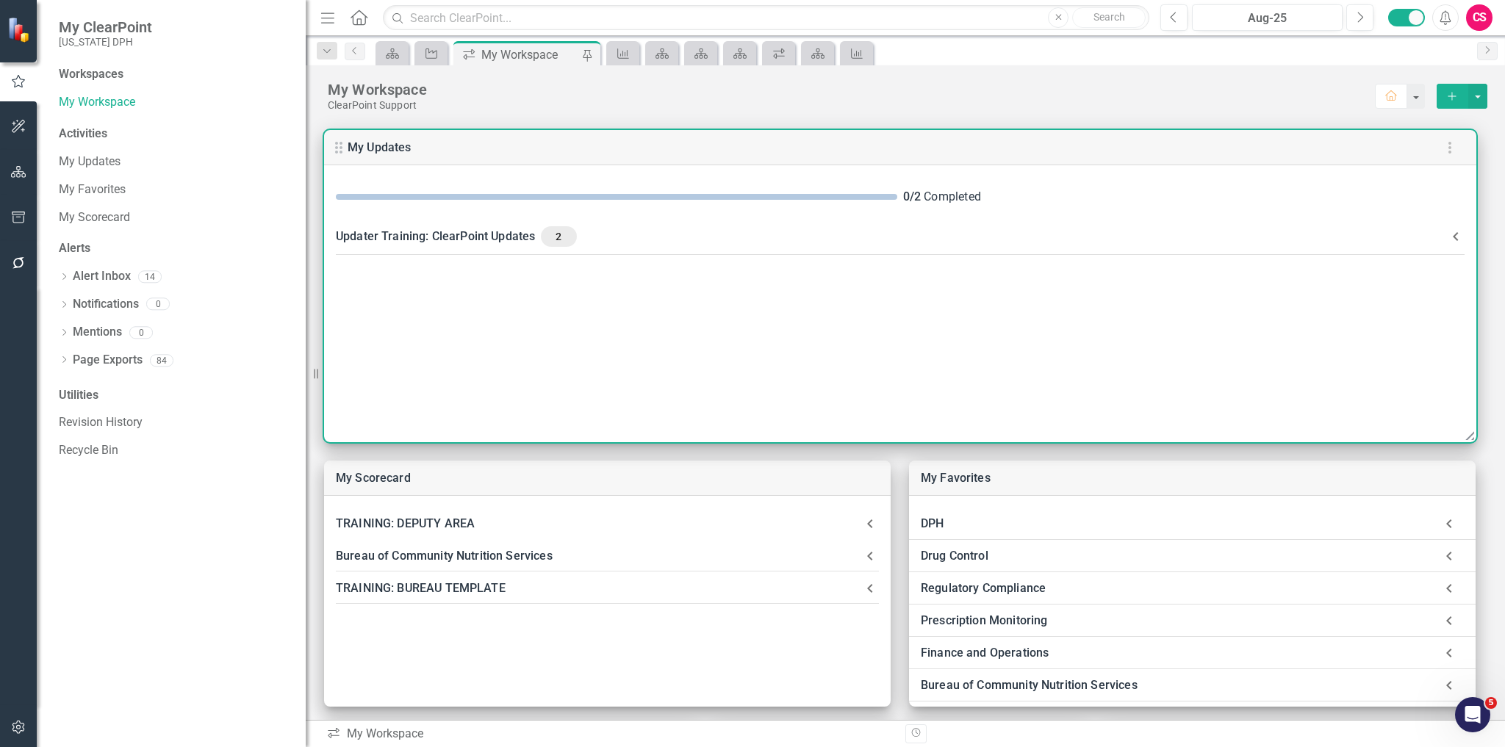
click at [623, 238] on div "Updater Training: ClearPoint Updates 2" at bounding box center [891, 236] width 1111 height 21
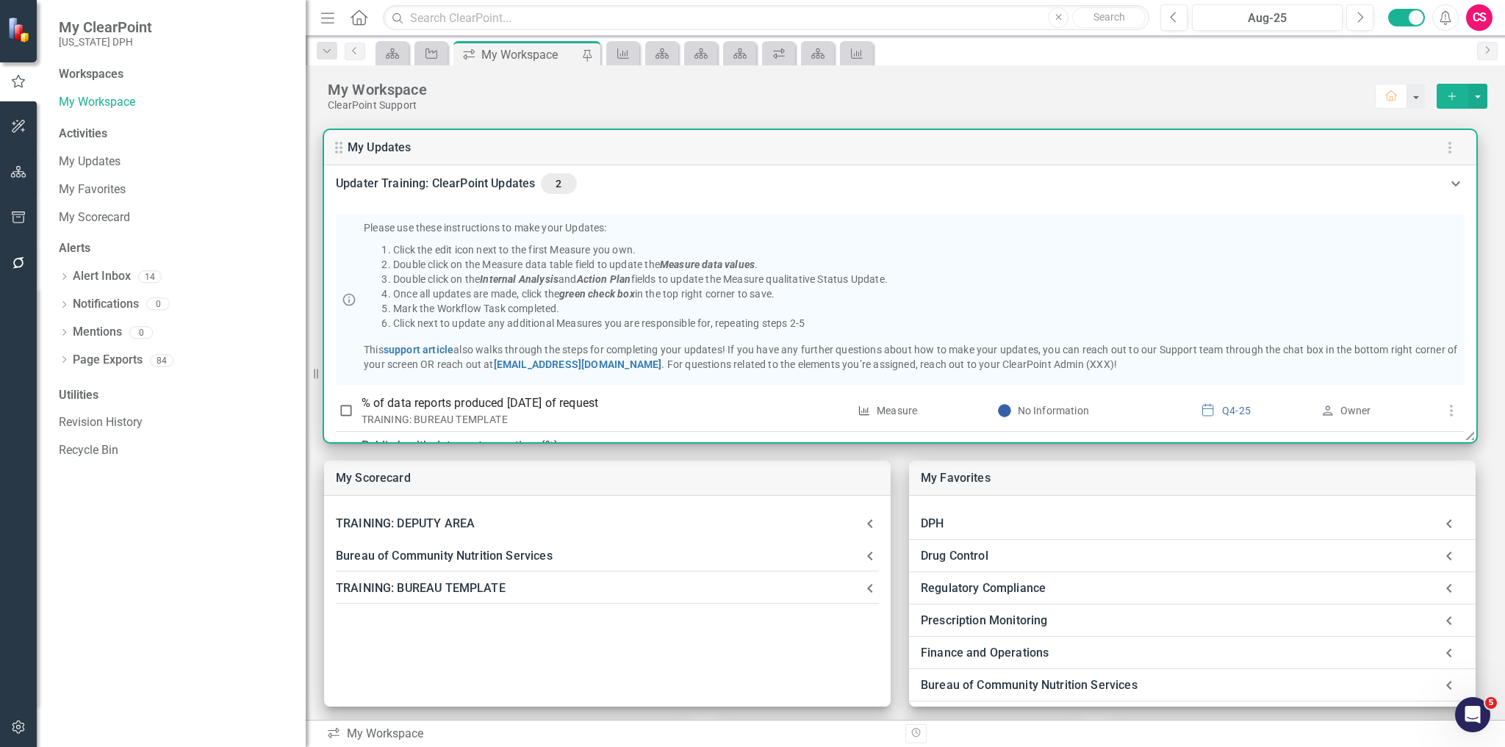
scroll to position [115, 0]
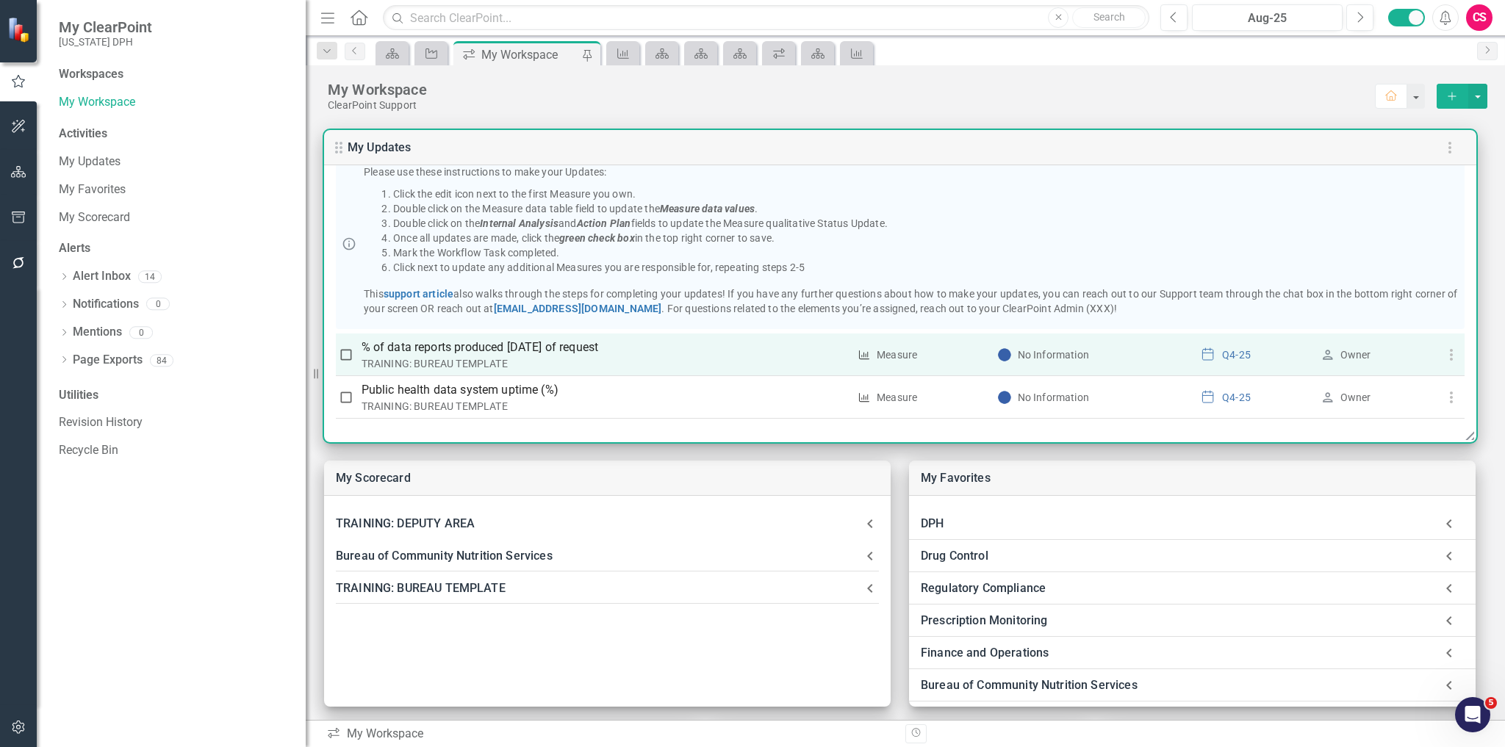
click at [476, 351] on p "% of data reports produced [DATE] of request" at bounding box center [604, 348] width 487 height 18
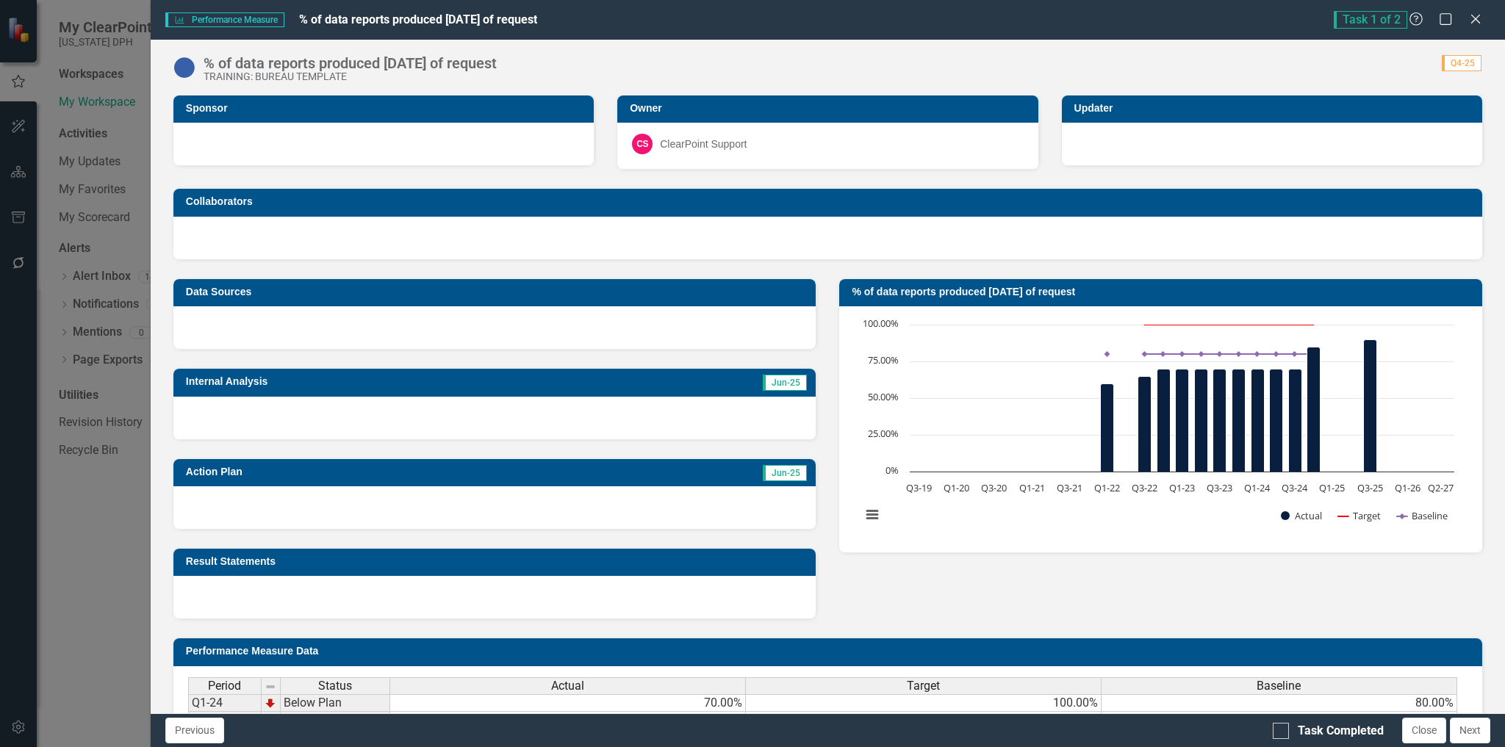
click at [1414, 737] on button "Close" at bounding box center [1424, 731] width 44 height 26
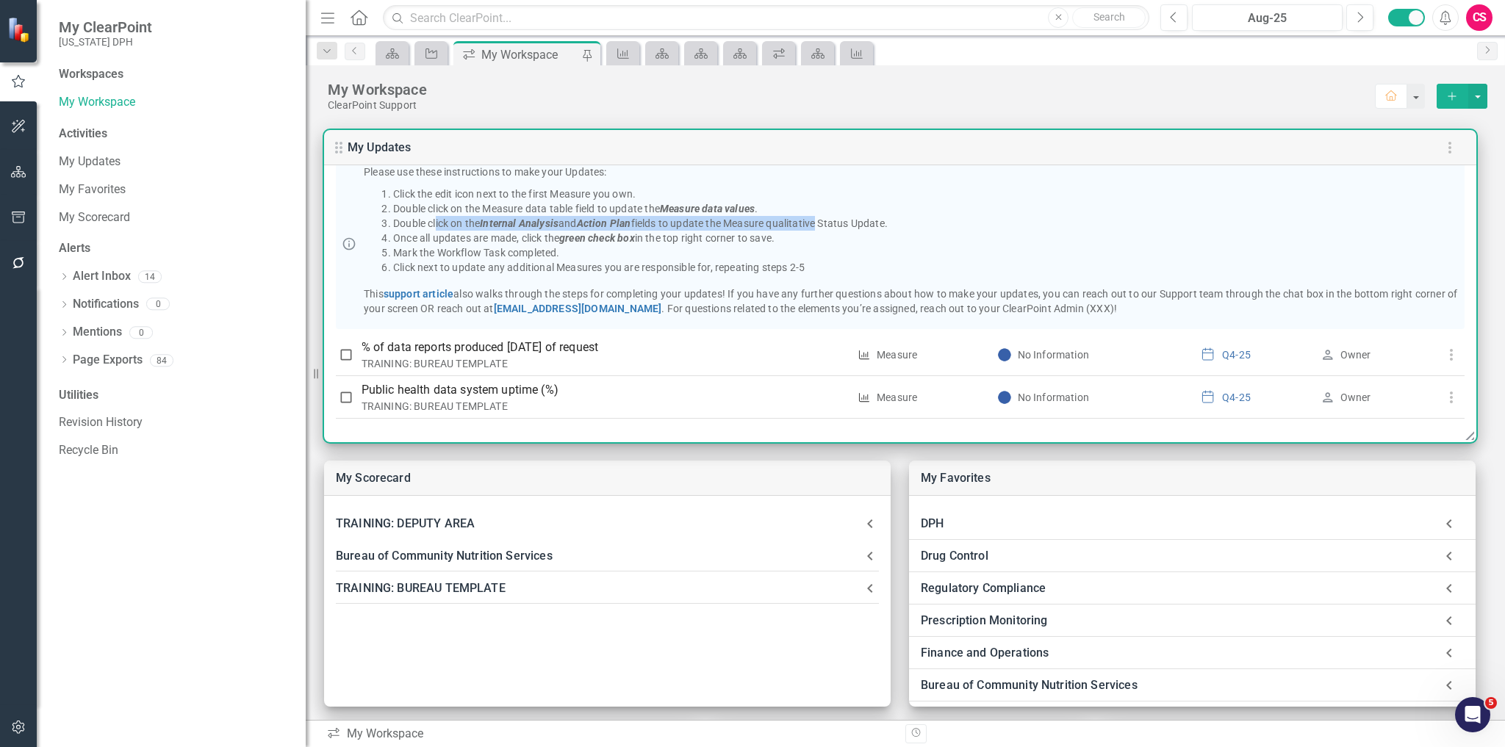
drag, startPoint x: 511, startPoint y: 215, endPoint x: 824, endPoint y: 222, distance: 312.3
click at [824, 222] on li "Double click on the Internal Analysis and Action Plan fields to update the Meas…" at bounding box center [925, 223] width 1065 height 15
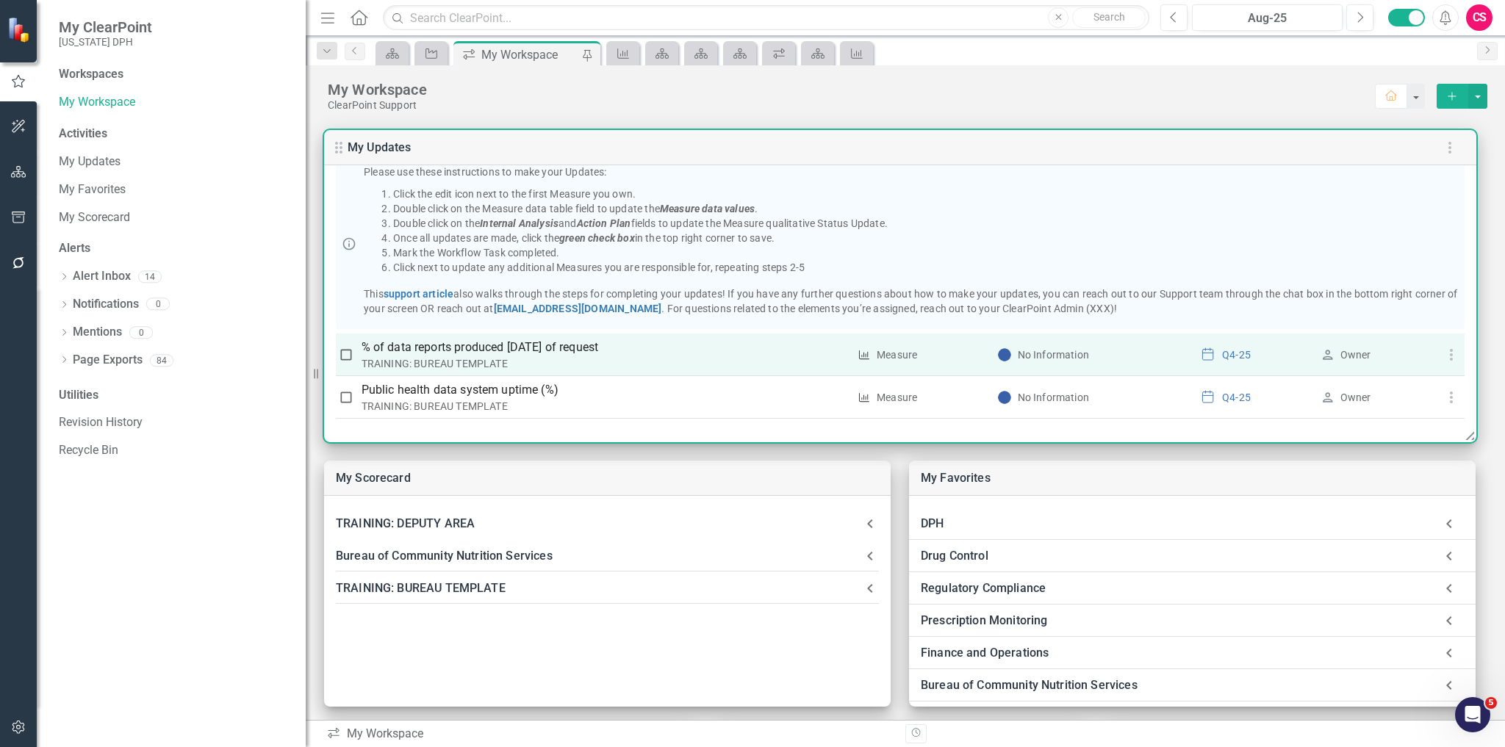
click at [450, 353] on p "% of data reports produced [DATE] of request" at bounding box center [604, 348] width 487 height 18
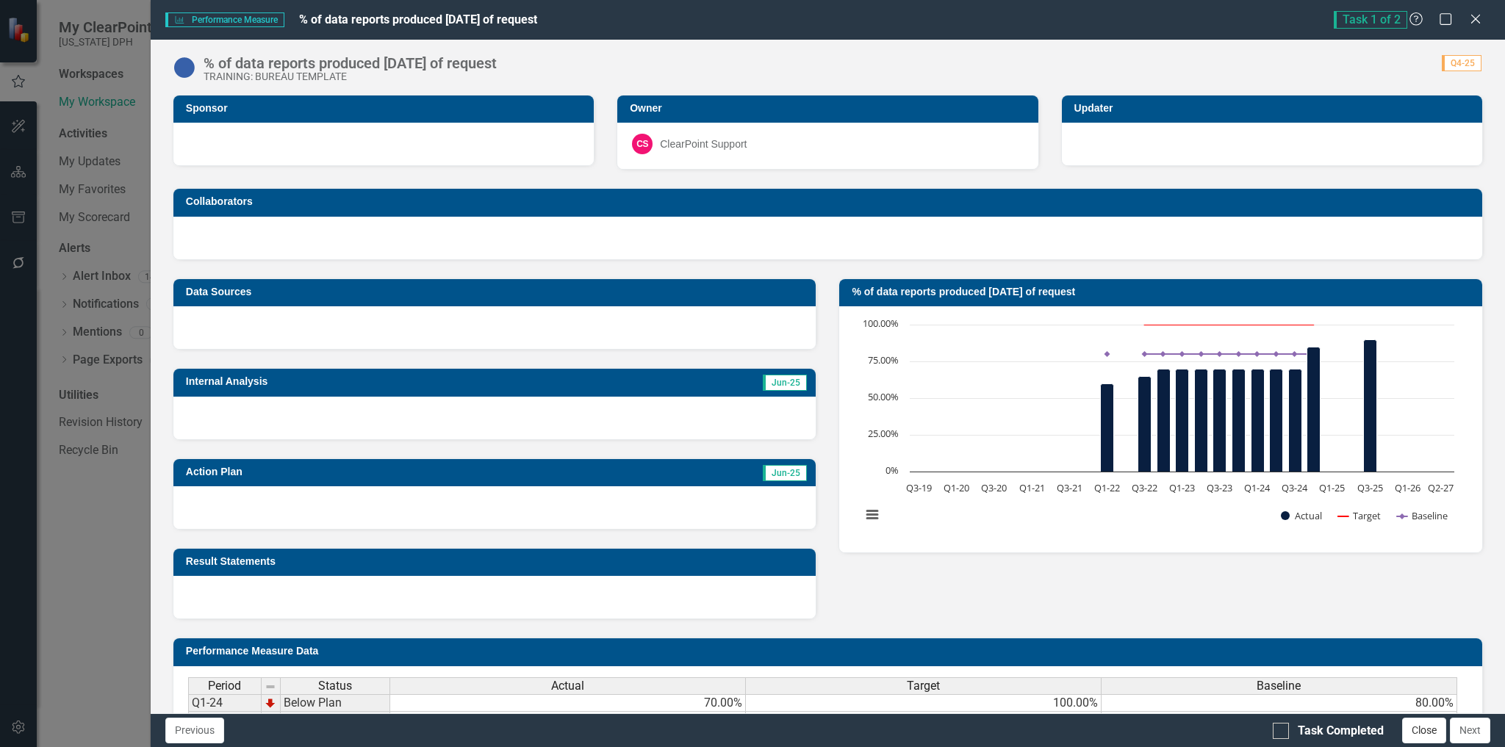
click at [1413, 730] on button "Close" at bounding box center [1424, 731] width 44 height 26
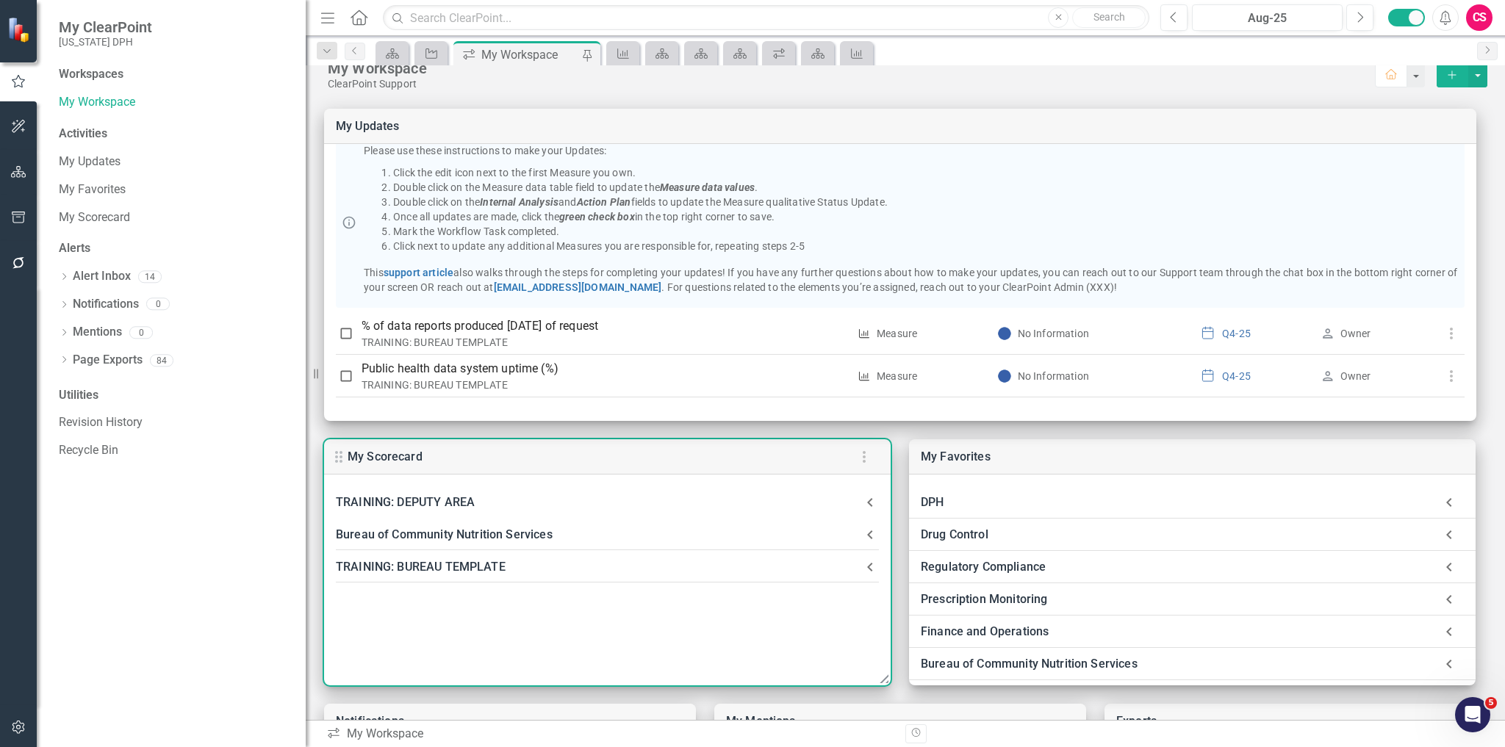
scroll to position [0, 0]
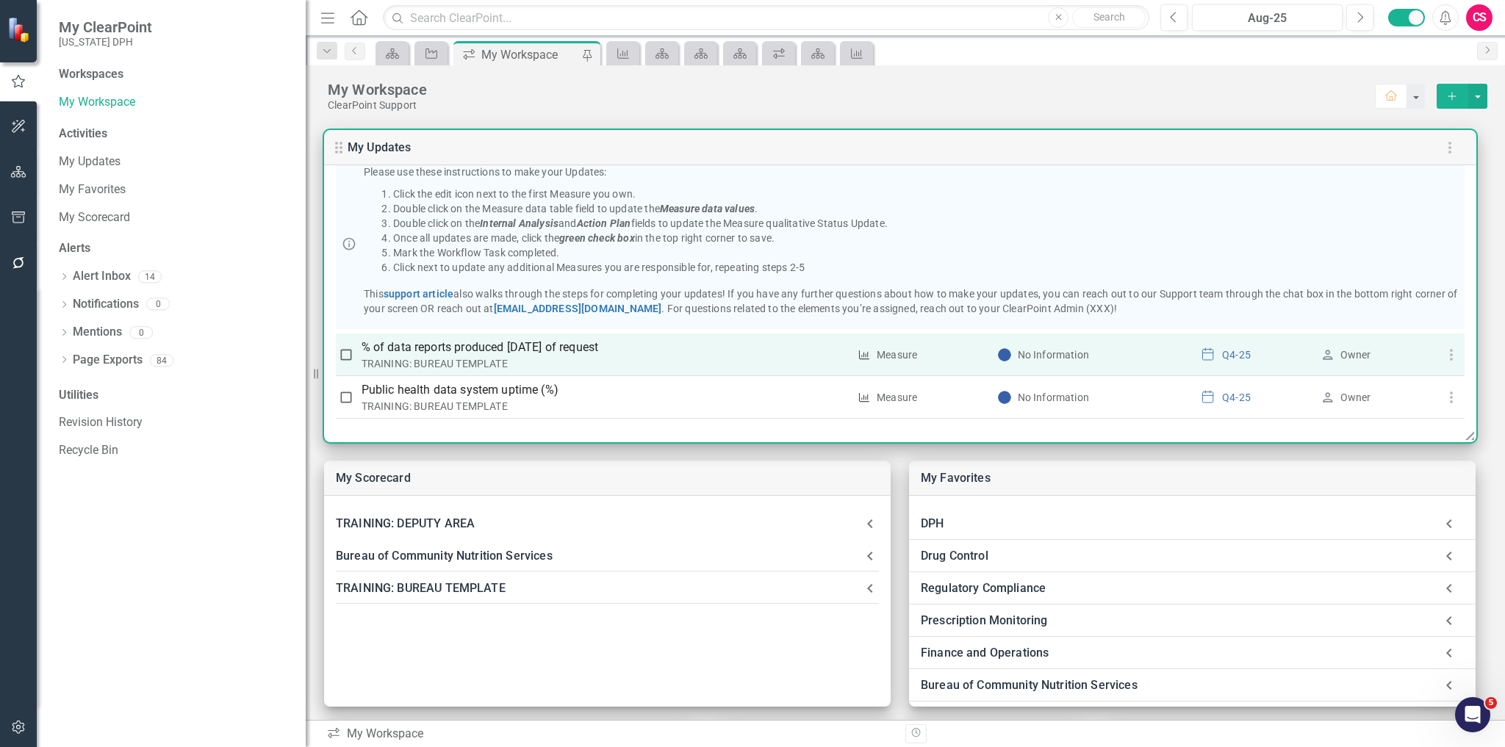
click at [597, 347] on p "% of data reports produced [DATE] of request" at bounding box center [604, 348] width 487 height 18
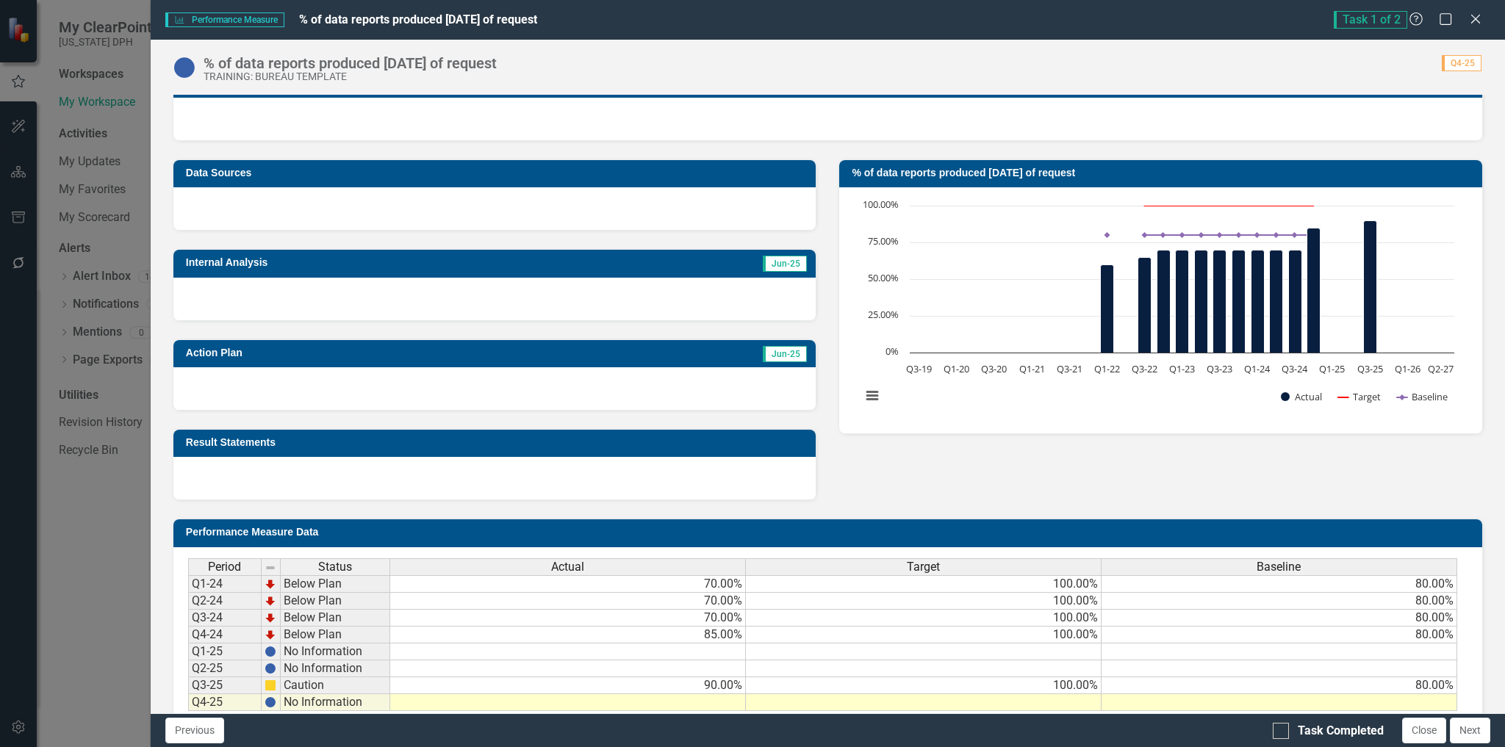
scroll to position [331, 0]
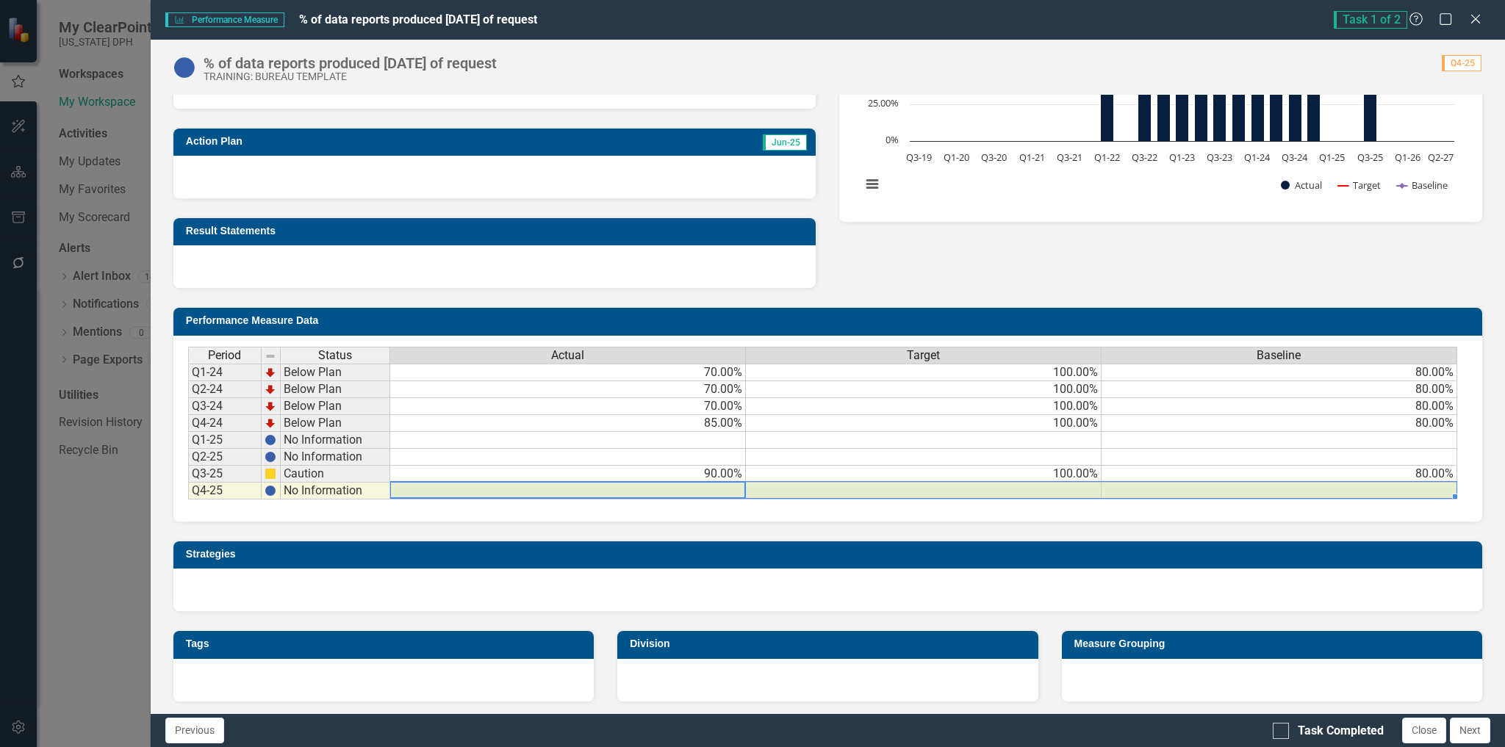
drag, startPoint x: 652, startPoint y: 490, endPoint x: 1323, endPoint y: 495, distance: 670.1
click at [188, 495] on div "Period Status Actual Target Baseline Q1-24 Below Plan 70.00% 100.00% 80.00% Q2-…" at bounding box center [188, 423] width 0 height 153
click at [952, 511] on div "Period Status Actual Target Baseline Q1-24 Below Plan 70.00% 100.00% 80.00% Q2-…" at bounding box center [827, 429] width 1309 height 186
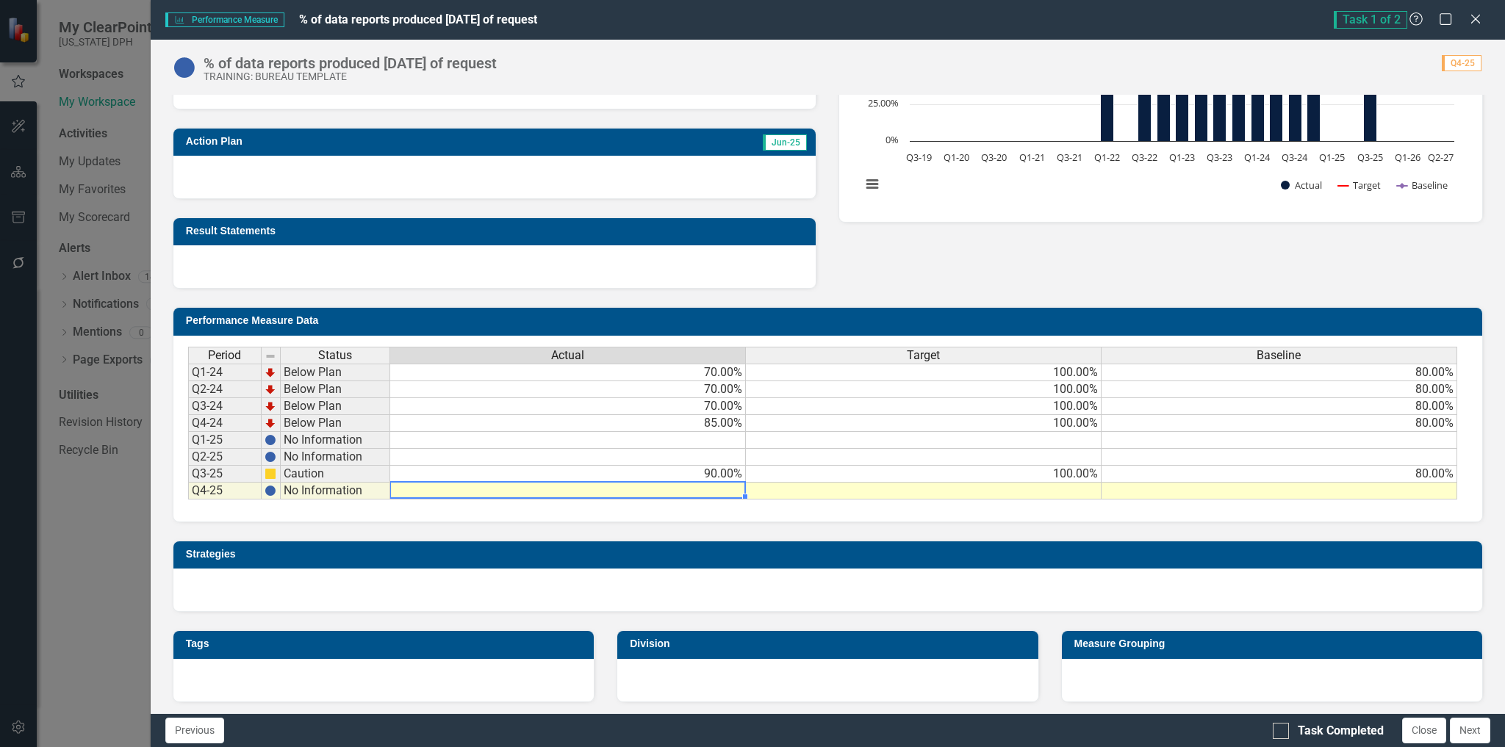
click at [674, 486] on td at bounding box center [568, 491] width 356 height 17
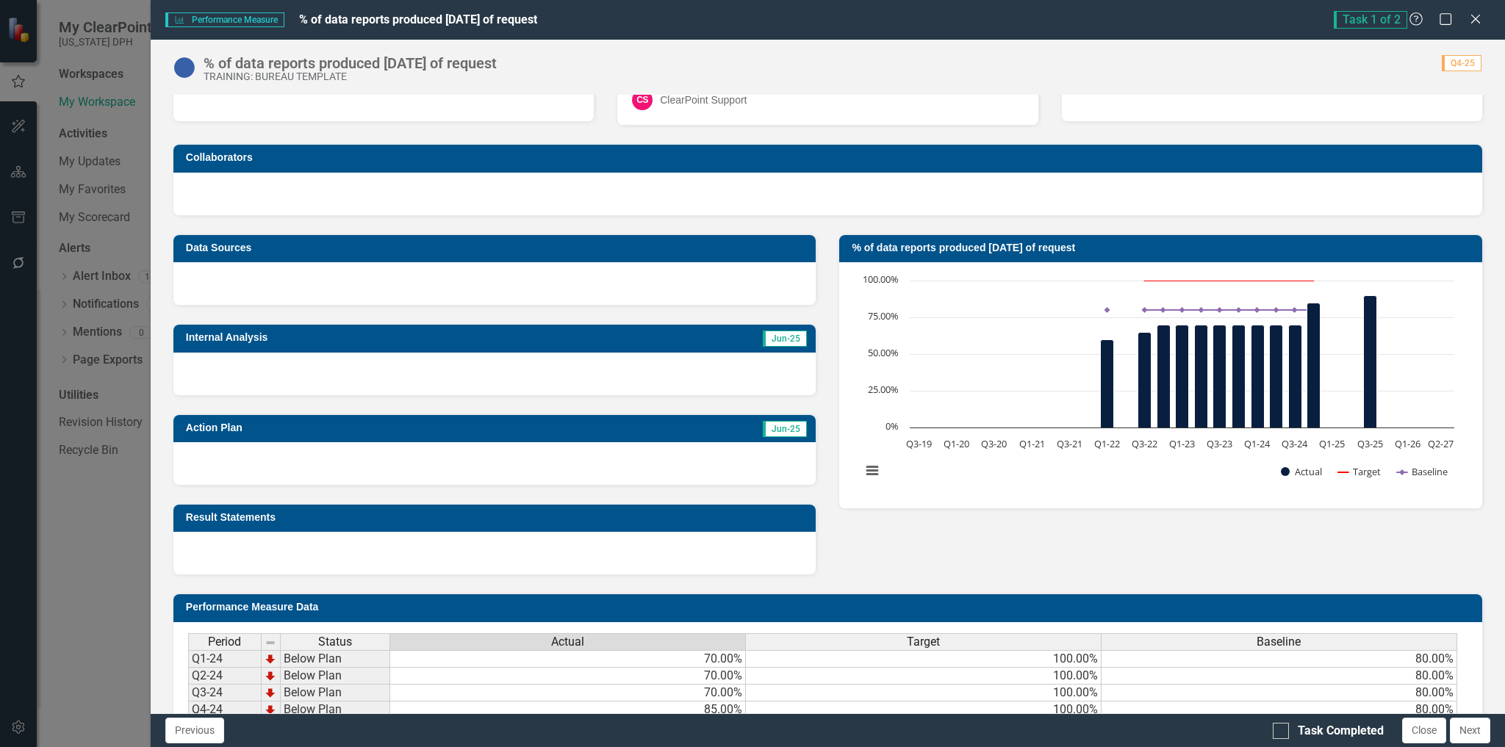
scroll to position [0, 0]
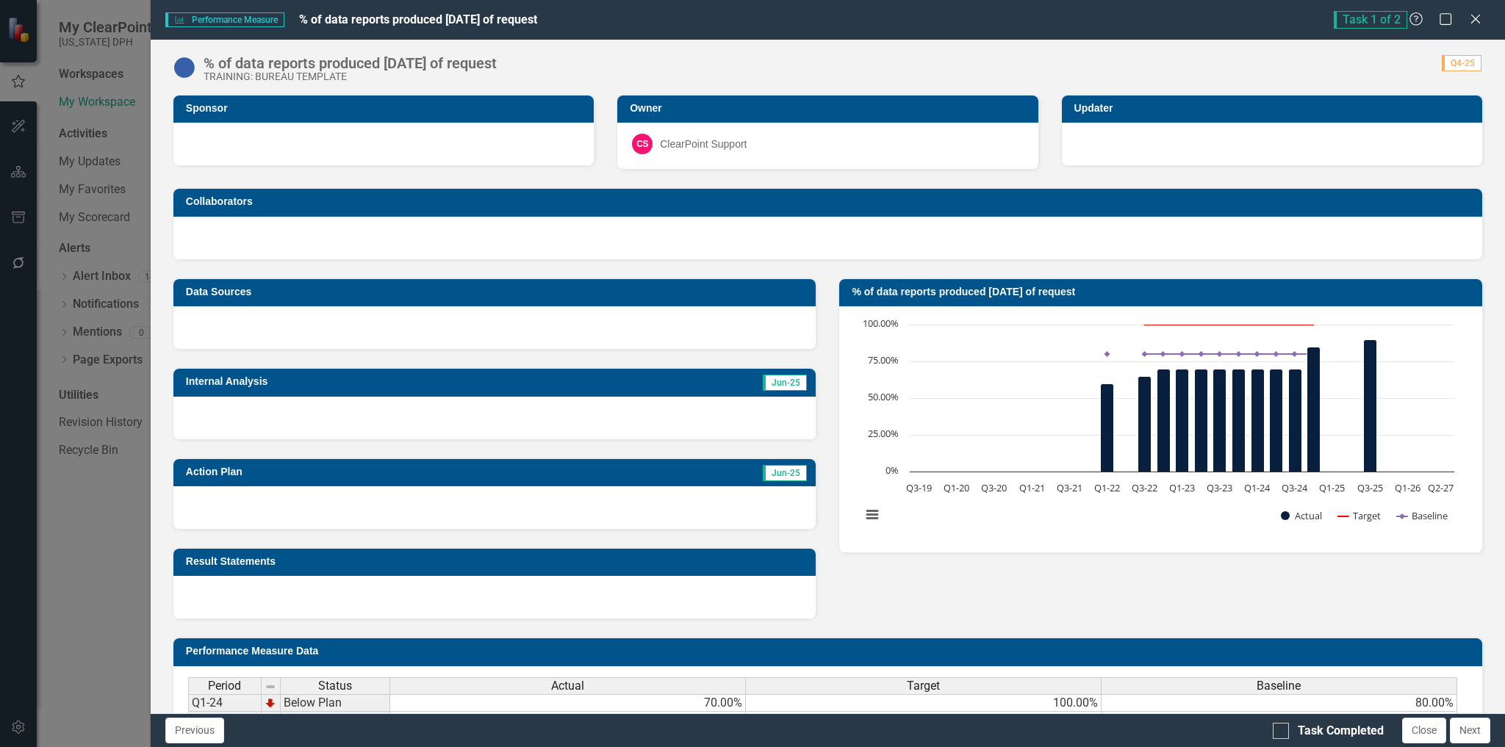
click at [1415, 737] on button "Close" at bounding box center [1424, 731] width 44 height 26
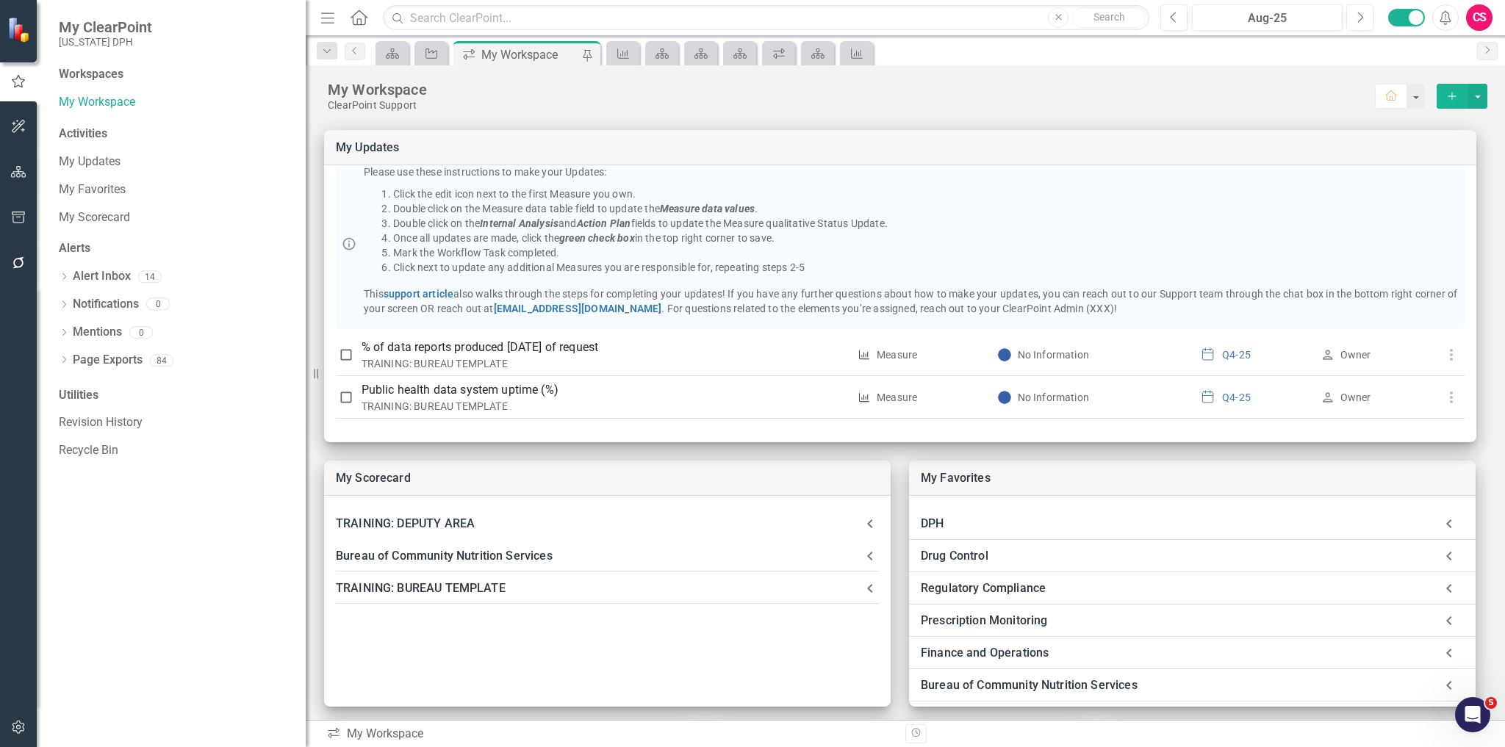
click at [698, 81] on div "My Workspace" at bounding box center [851, 89] width 1047 height 19
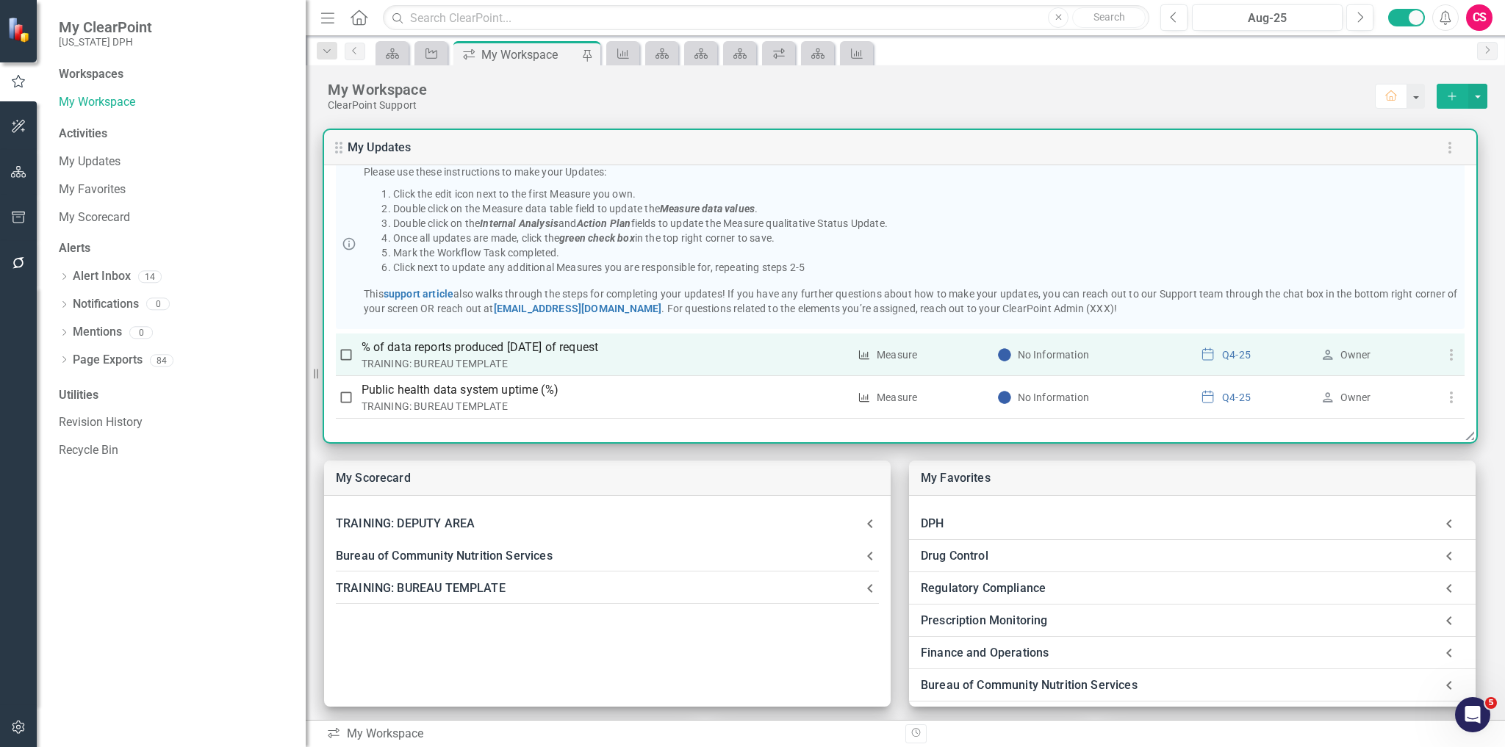
click at [1449, 354] on icon "button" at bounding box center [1451, 355] width 18 height 18
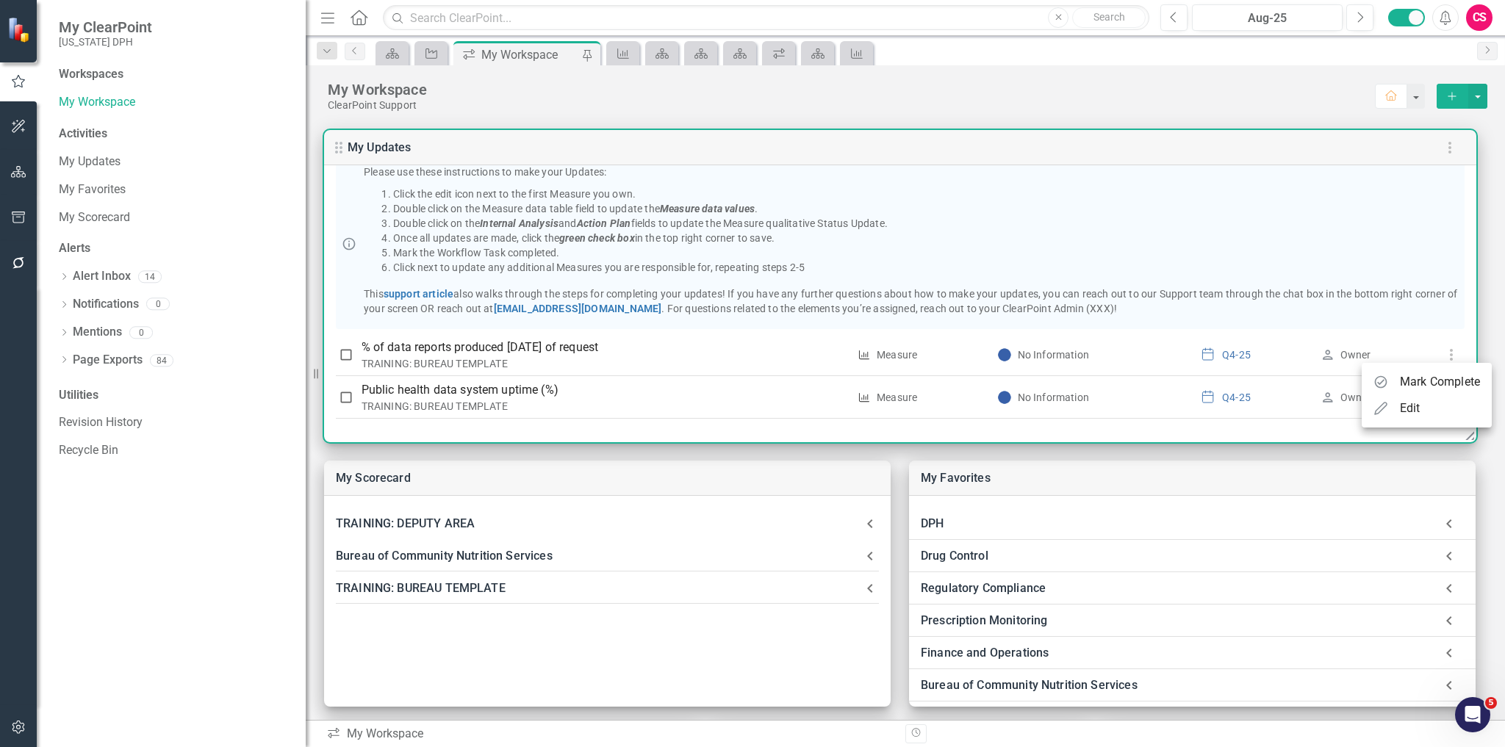
click at [1482, 332] on div at bounding box center [752, 373] width 1505 height 747
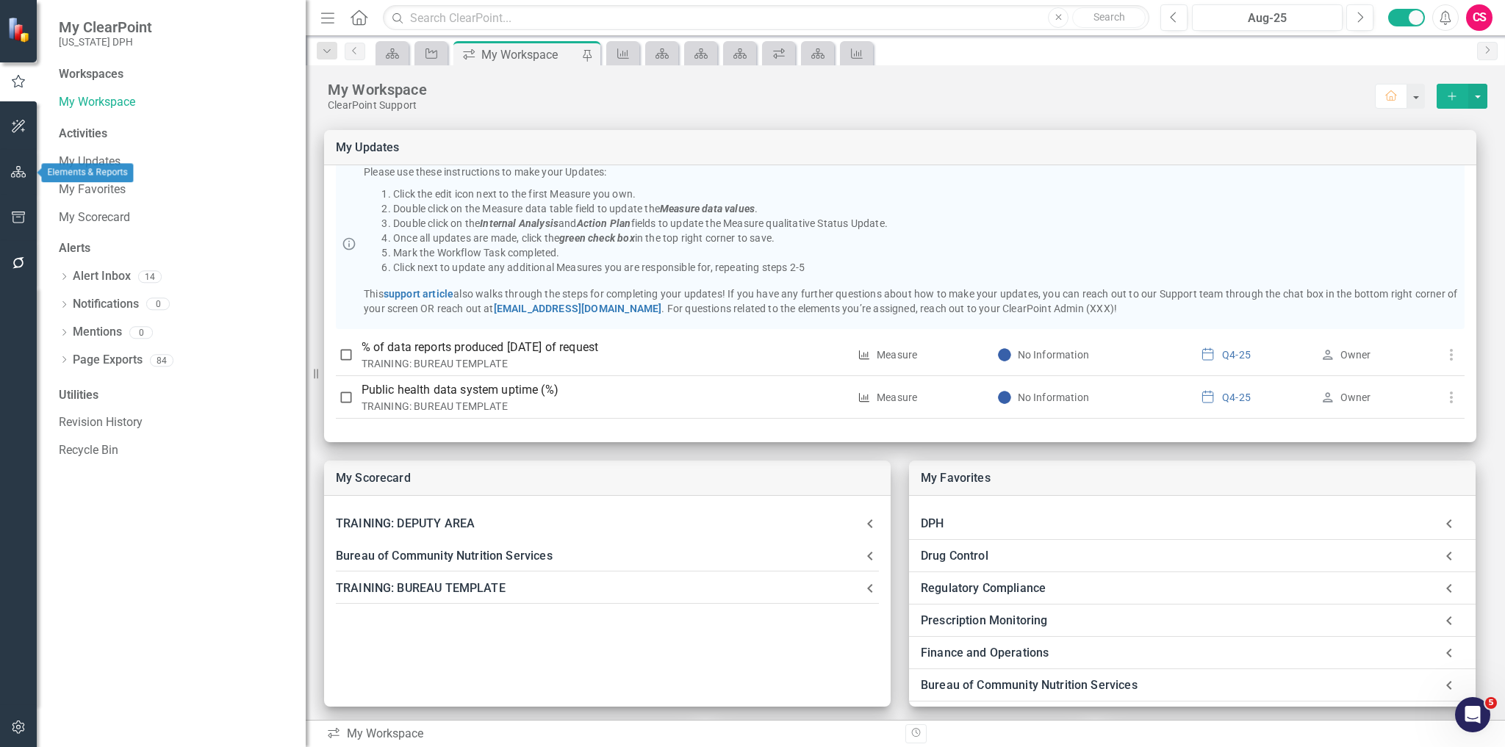
click at [20, 157] on button "button" at bounding box center [18, 172] width 33 height 31
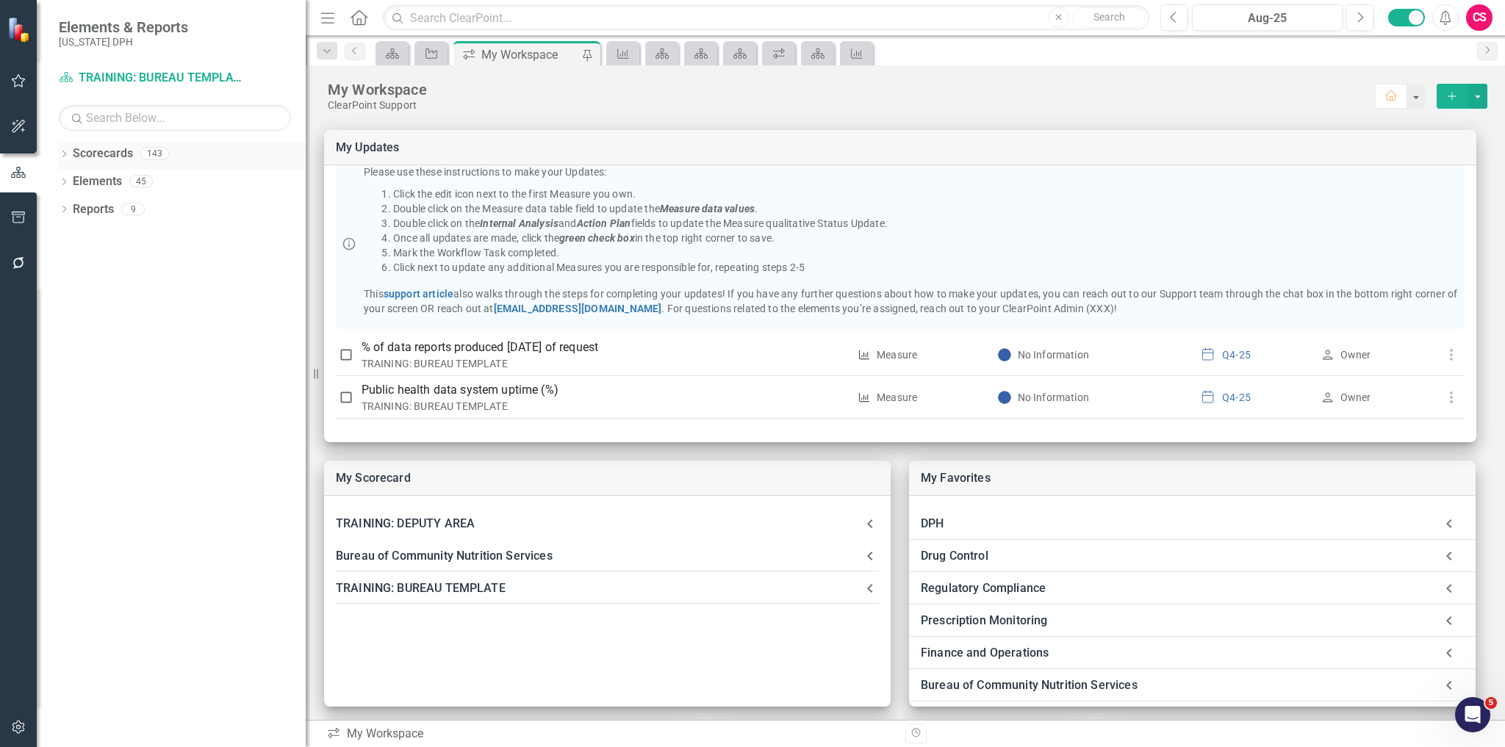
click at [65, 151] on icon "Dropdown" at bounding box center [64, 155] width 10 height 8
click at [71, 184] on icon "Dropdown" at bounding box center [71, 180] width 11 height 9
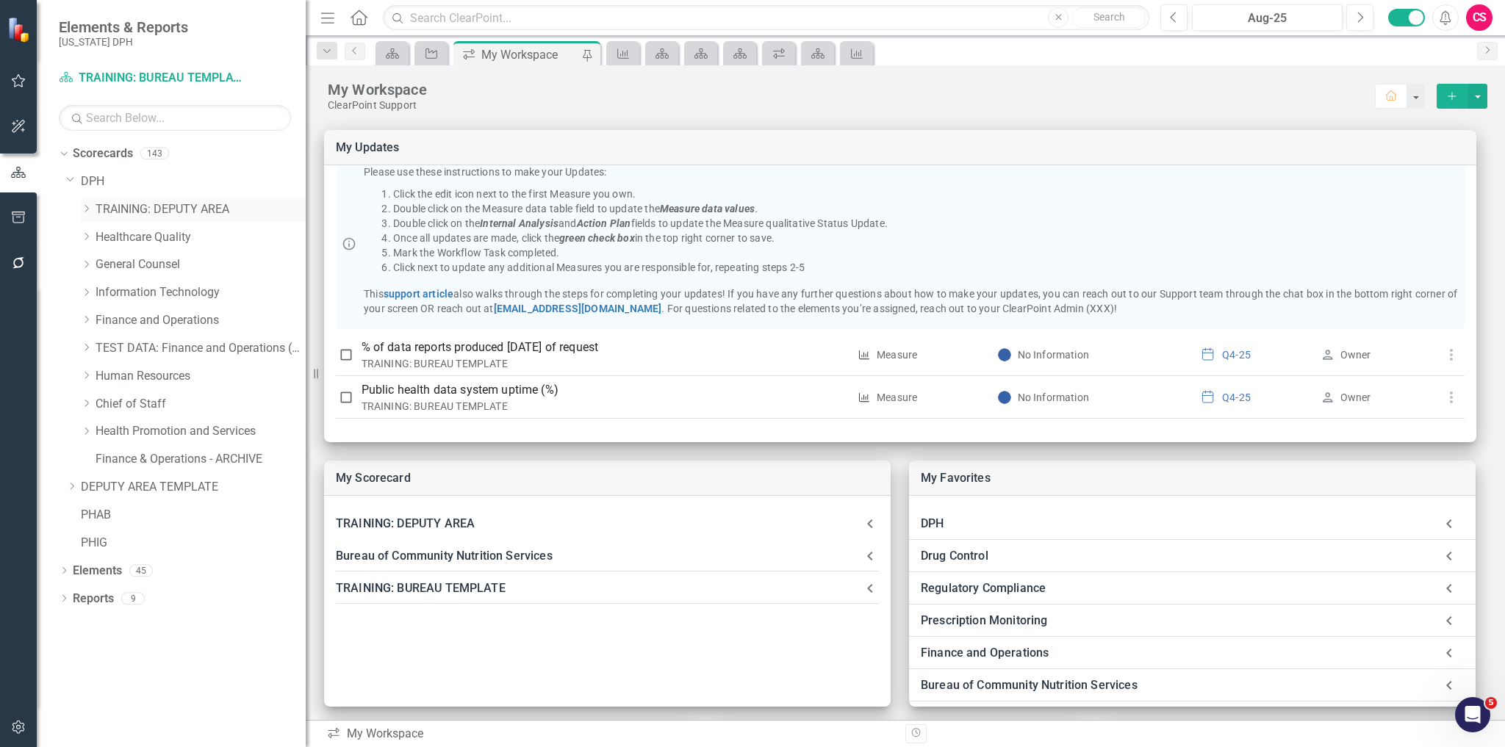
click at [85, 209] on icon "Dropdown" at bounding box center [86, 208] width 11 height 9
click at [96, 231] on div "Dropdown" at bounding box center [101, 237] width 11 height 12
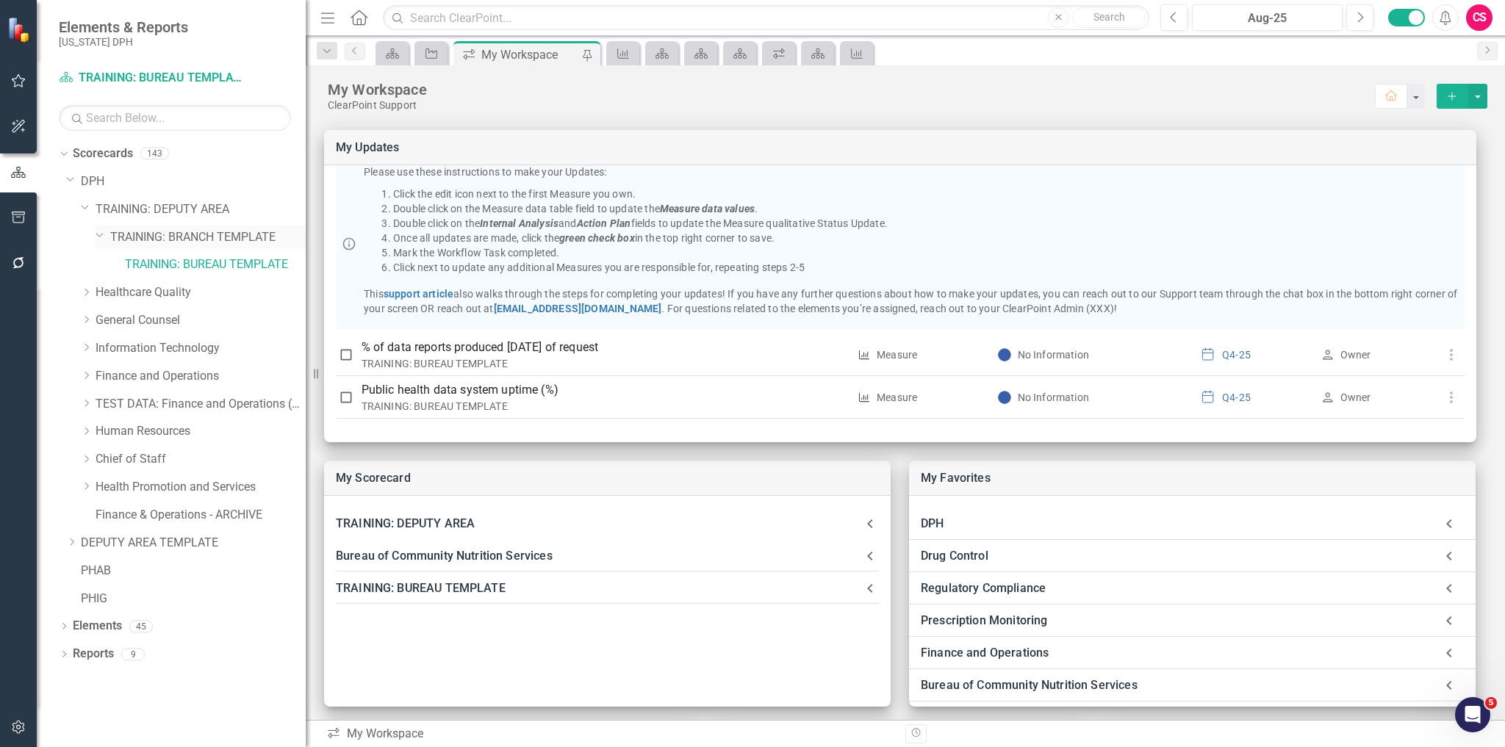
click at [103, 235] on icon "Dropdown" at bounding box center [100, 234] width 9 height 11
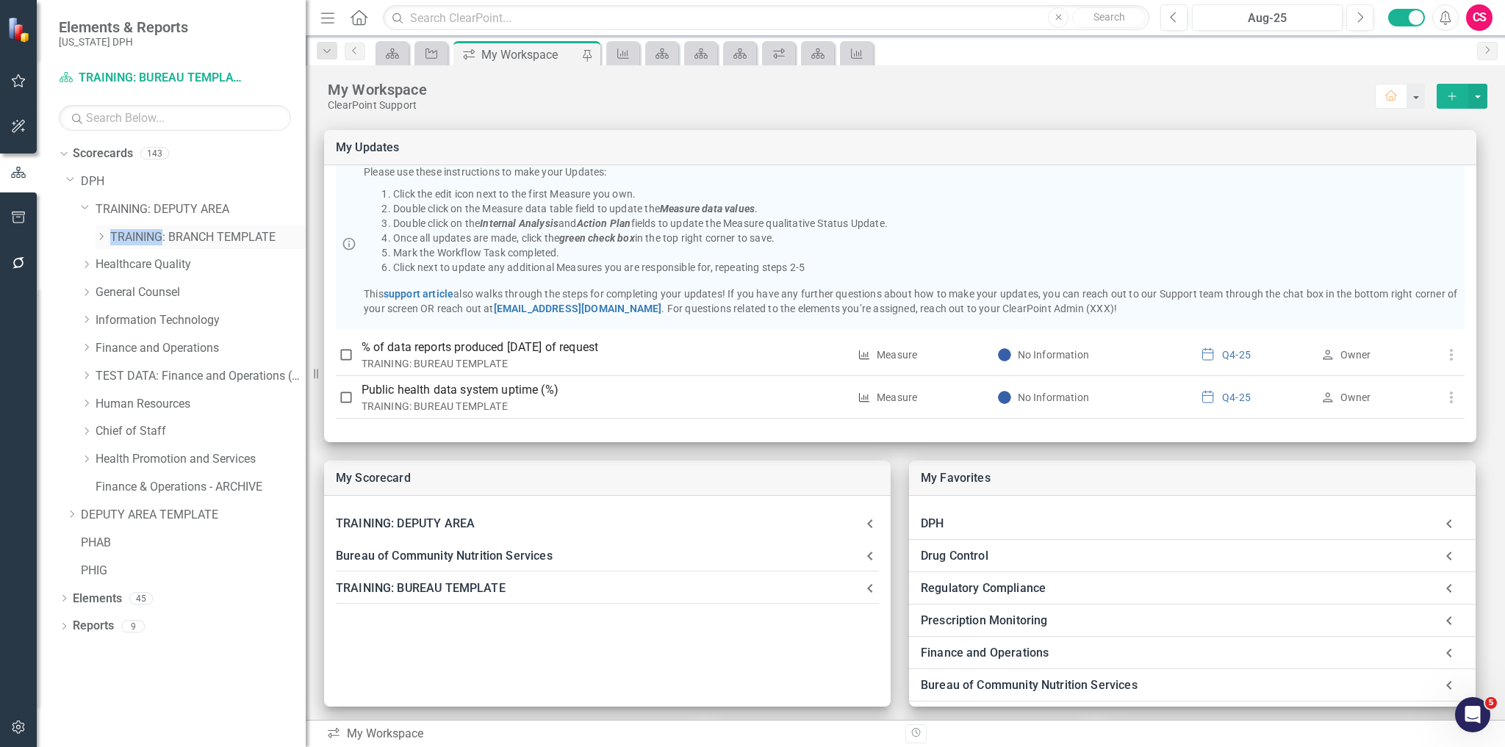
click at [103, 235] on icon at bounding box center [102, 236] width 4 height 7
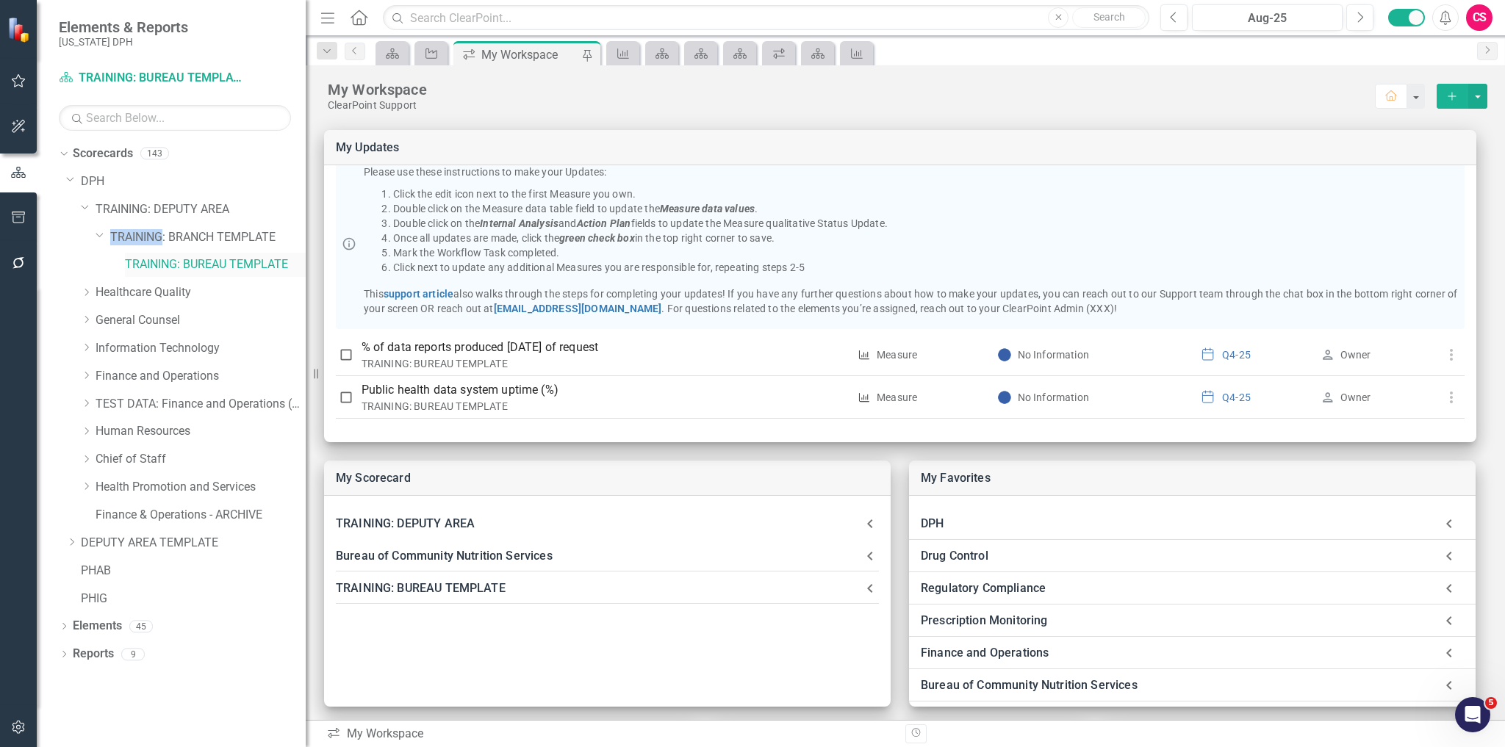
click at [181, 267] on link "TRAINING: BUREAU TEMPLATE" at bounding box center [215, 264] width 181 height 17
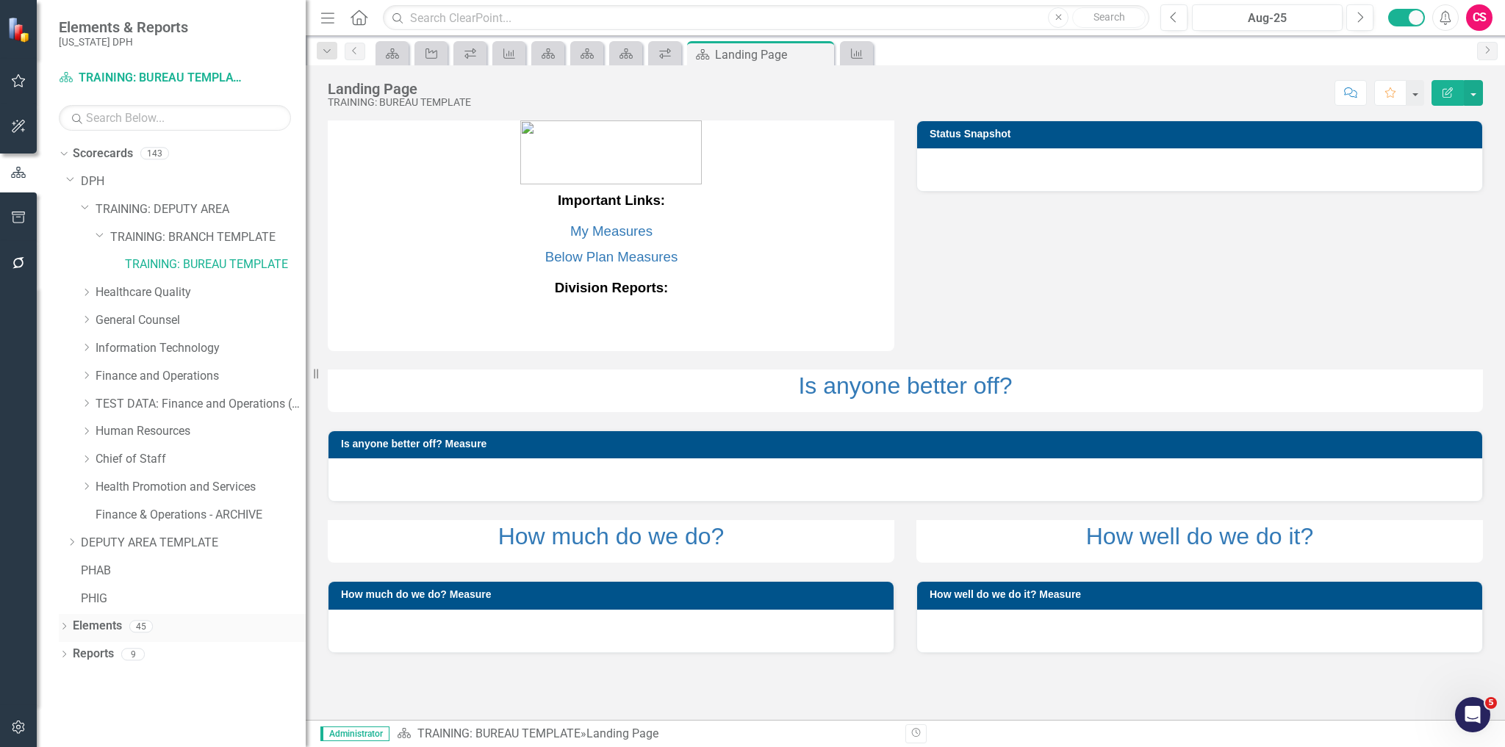
click at [98, 622] on link "Elements" at bounding box center [97, 626] width 49 height 17
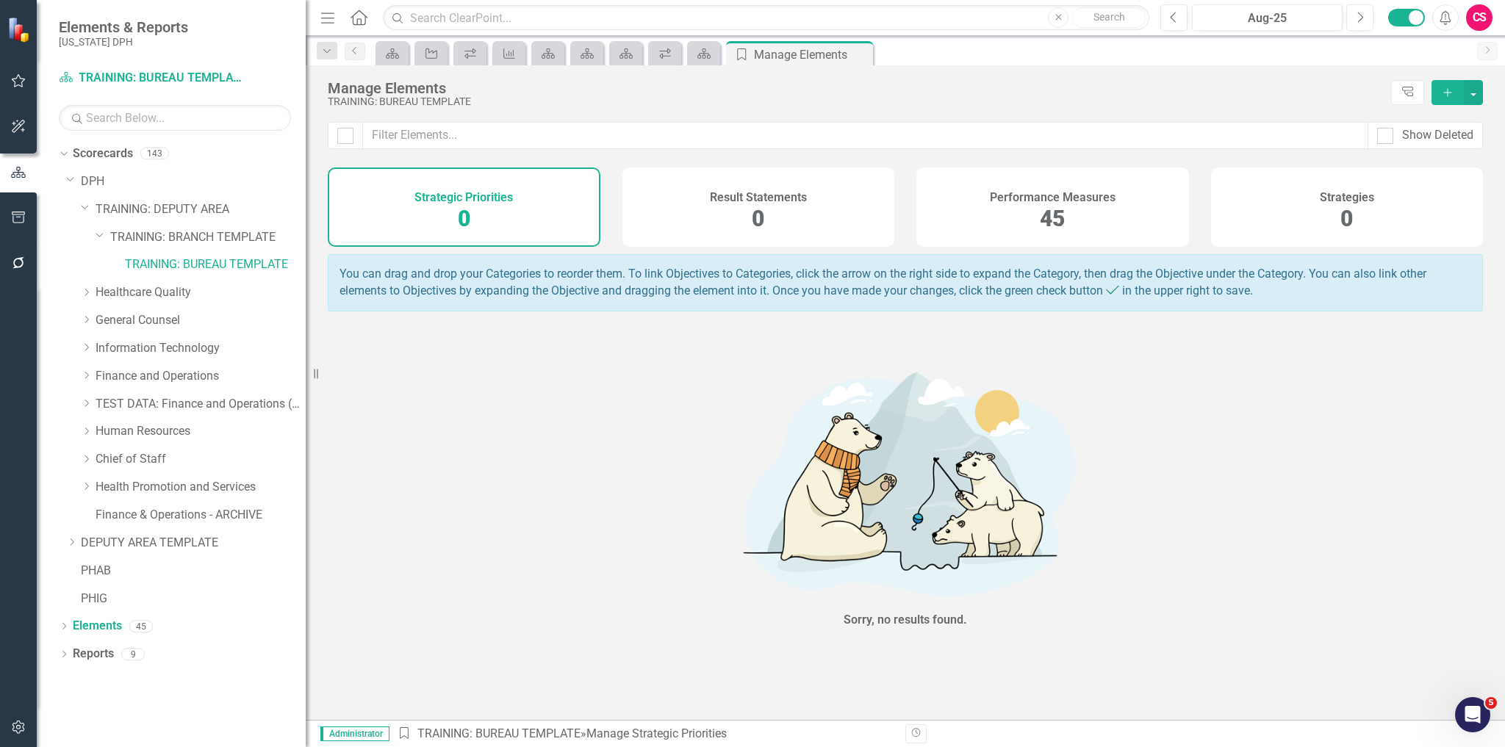
click at [1035, 209] on div "Performance Measures 45" at bounding box center [1052, 207] width 273 height 79
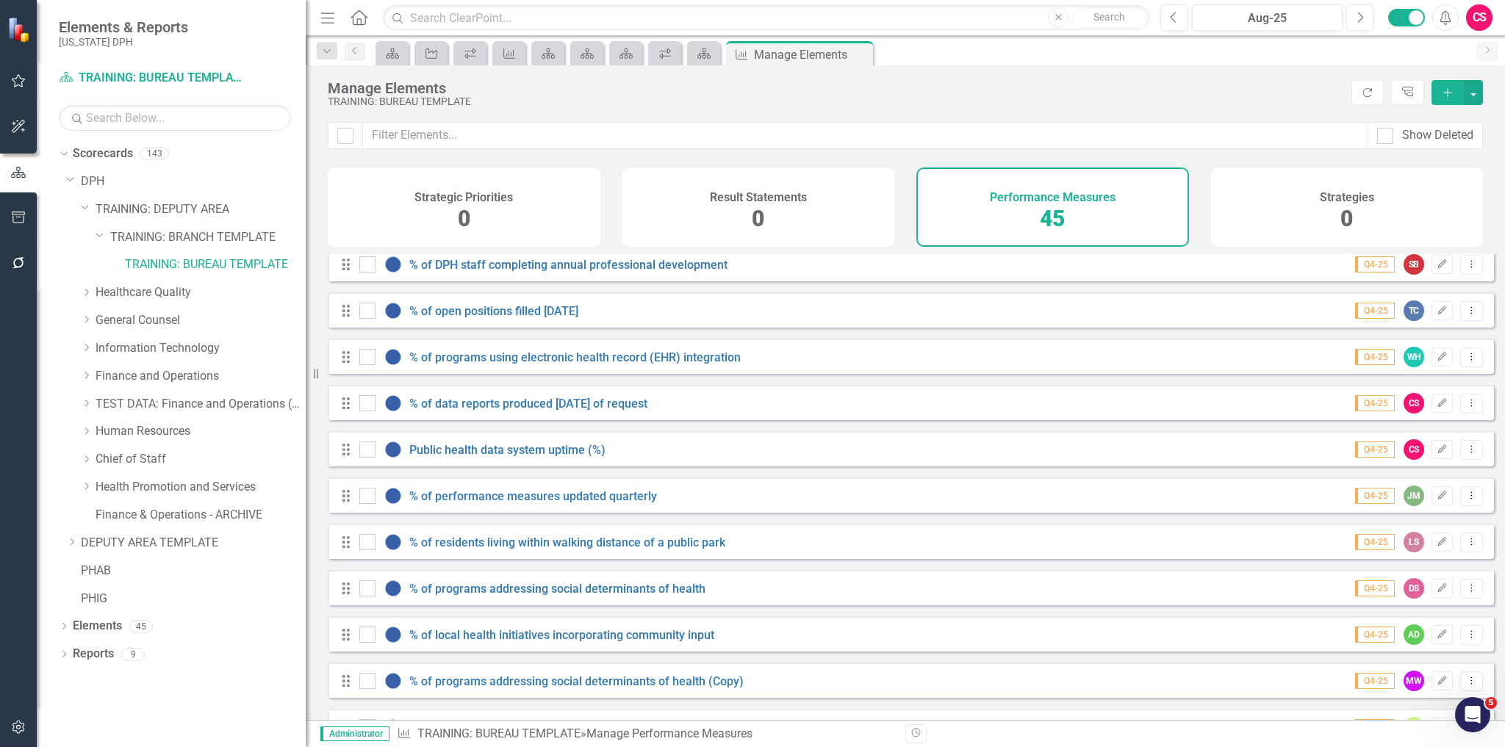
scroll to position [1627, 0]
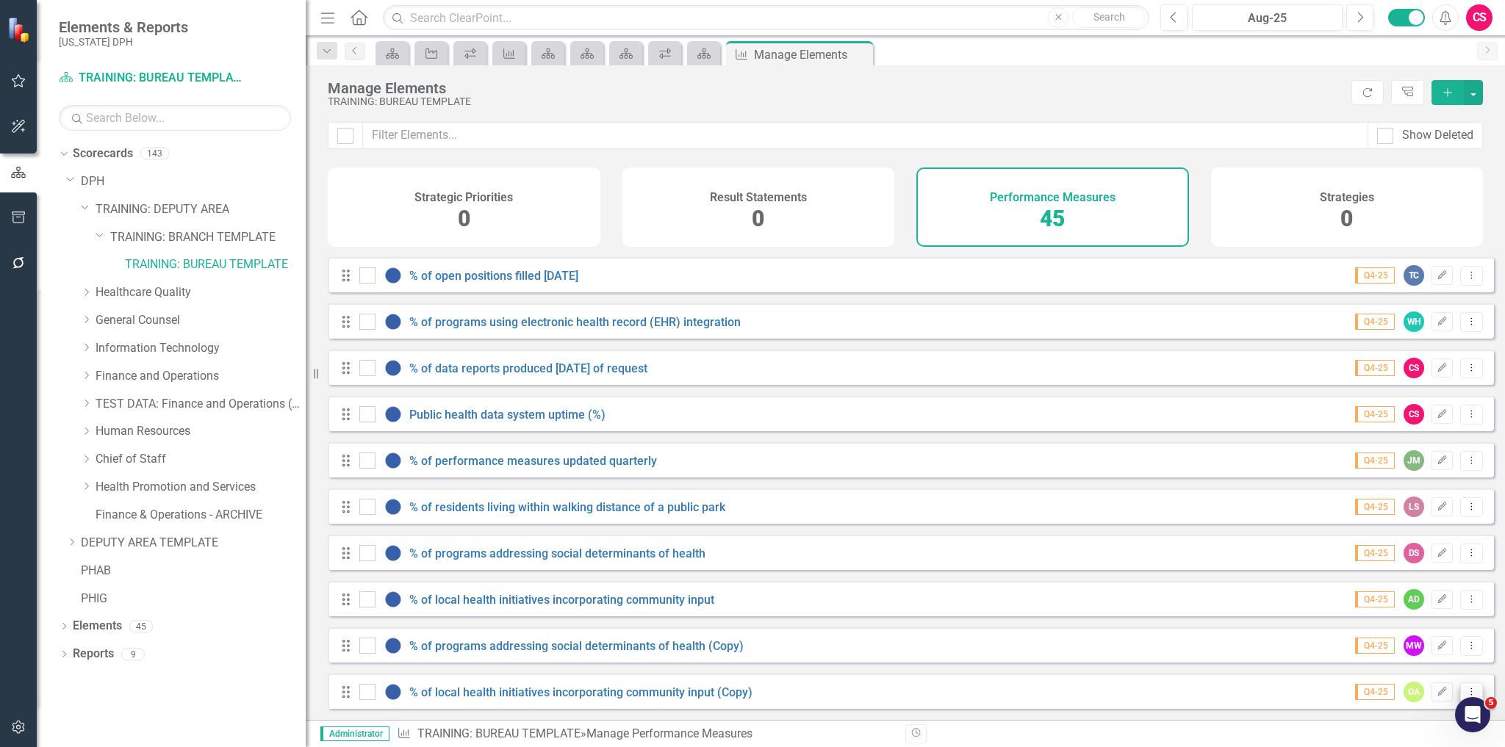
click at [1460, 683] on button "Dropdown Menu" at bounding box center [1471, 693] width 23 height 20
click at [1422, 638] on link "Copy Duplicate Performance Measure" at bounding box center [1371, 640] width 202 height 27
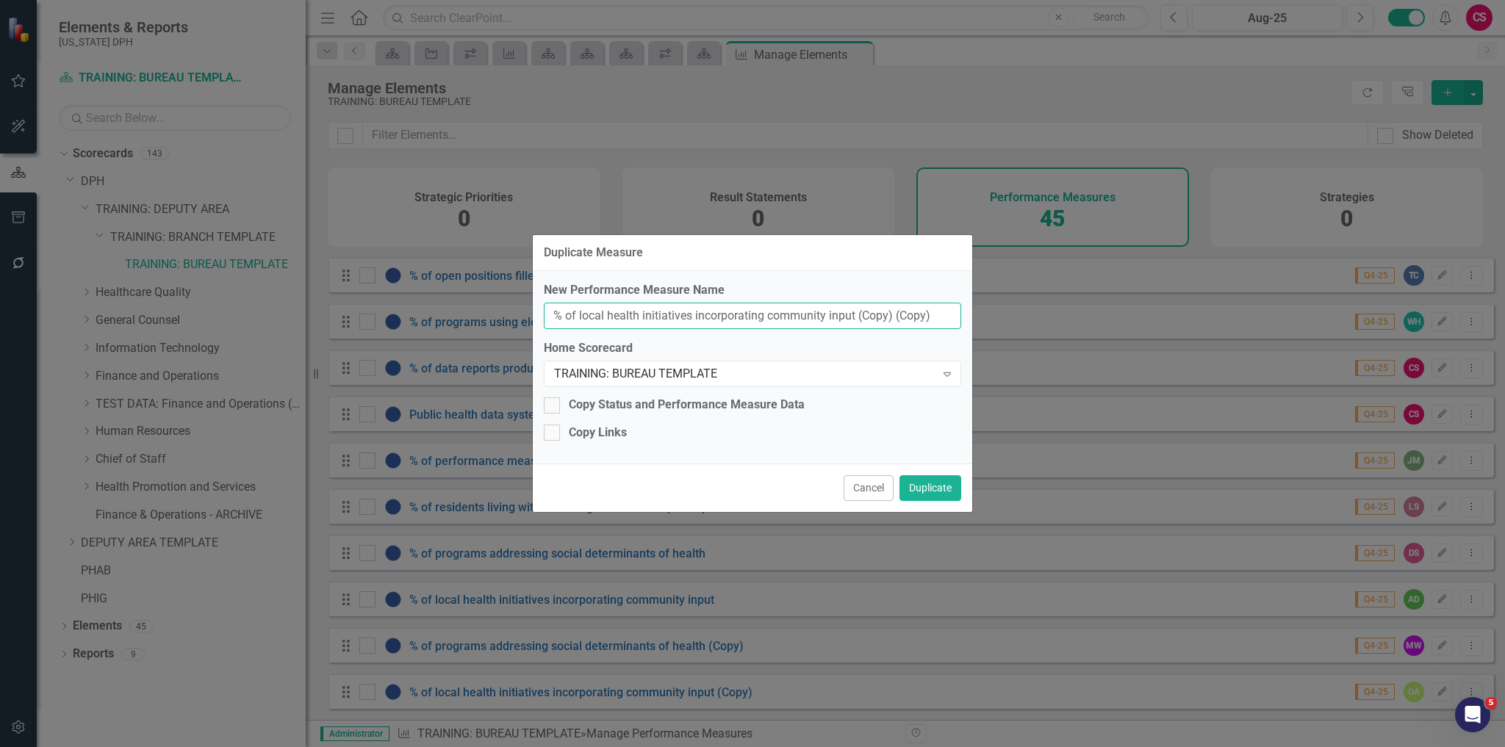
drag, startPoint x: 855, startPoint y: 312, endPoint x: 1035, endPoint y: 338, distance: 181.8
click at [1035, 338] on div "Duplicate Measure New Performance Measure Name % of local health initiatives in…" at bounding box center [752, 373] width 1505 height 747
type input "% of local health initiatives incorporating community input"
click at [899, 475] on button "Duplicate" at bounding box center [930, 488] width 62 height 26
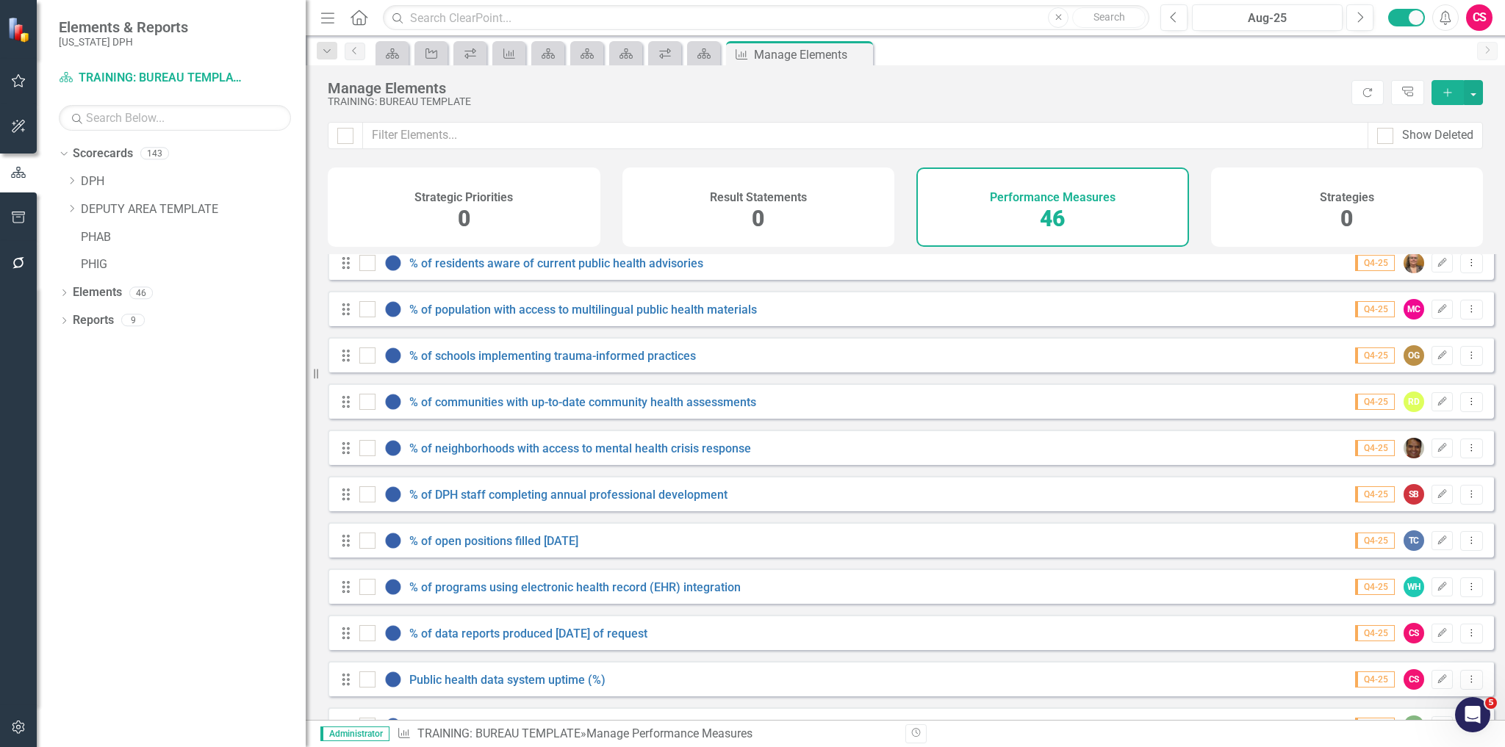
scroll to position [1674, 0]
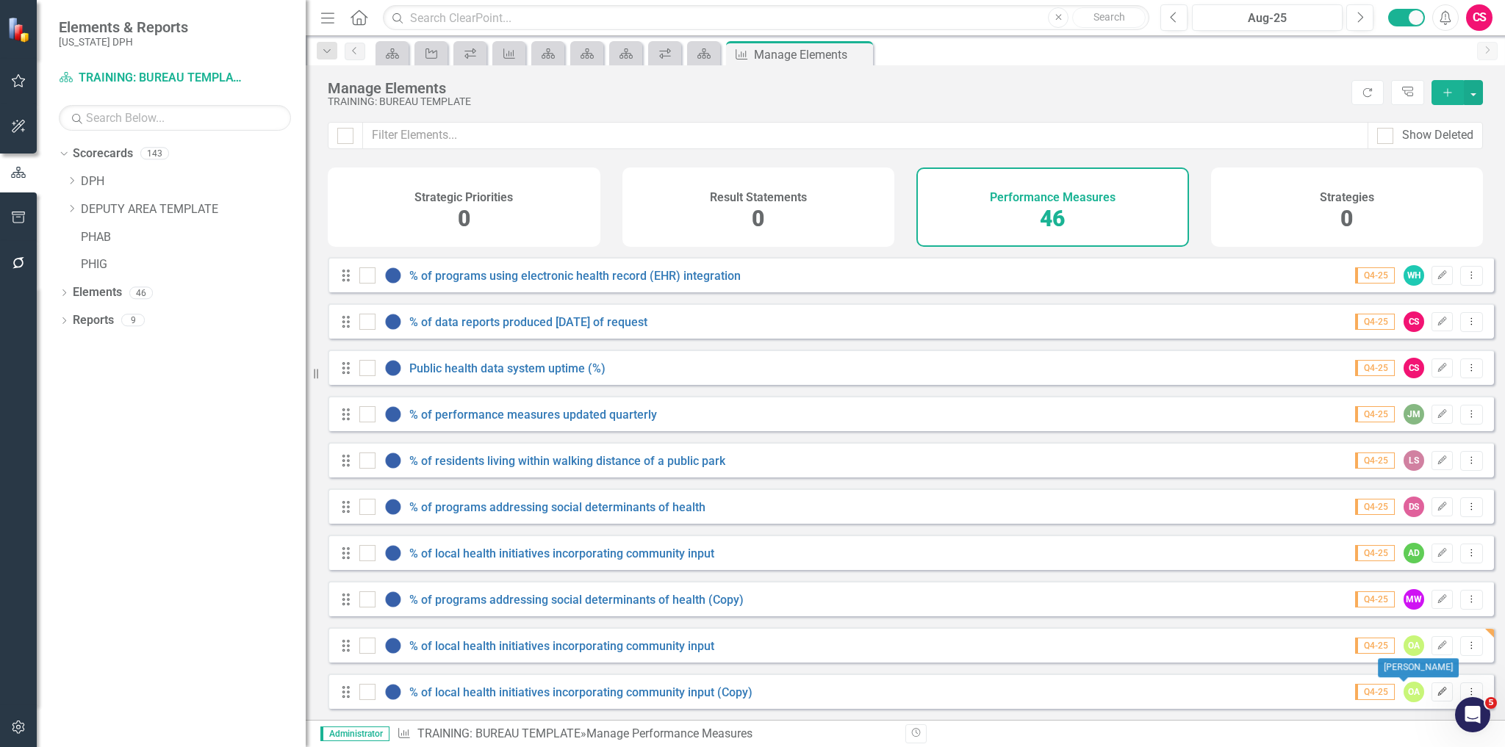
click at [1436, 697] on button "Edit" at bounding box center [1441, 692] width 21 height 19
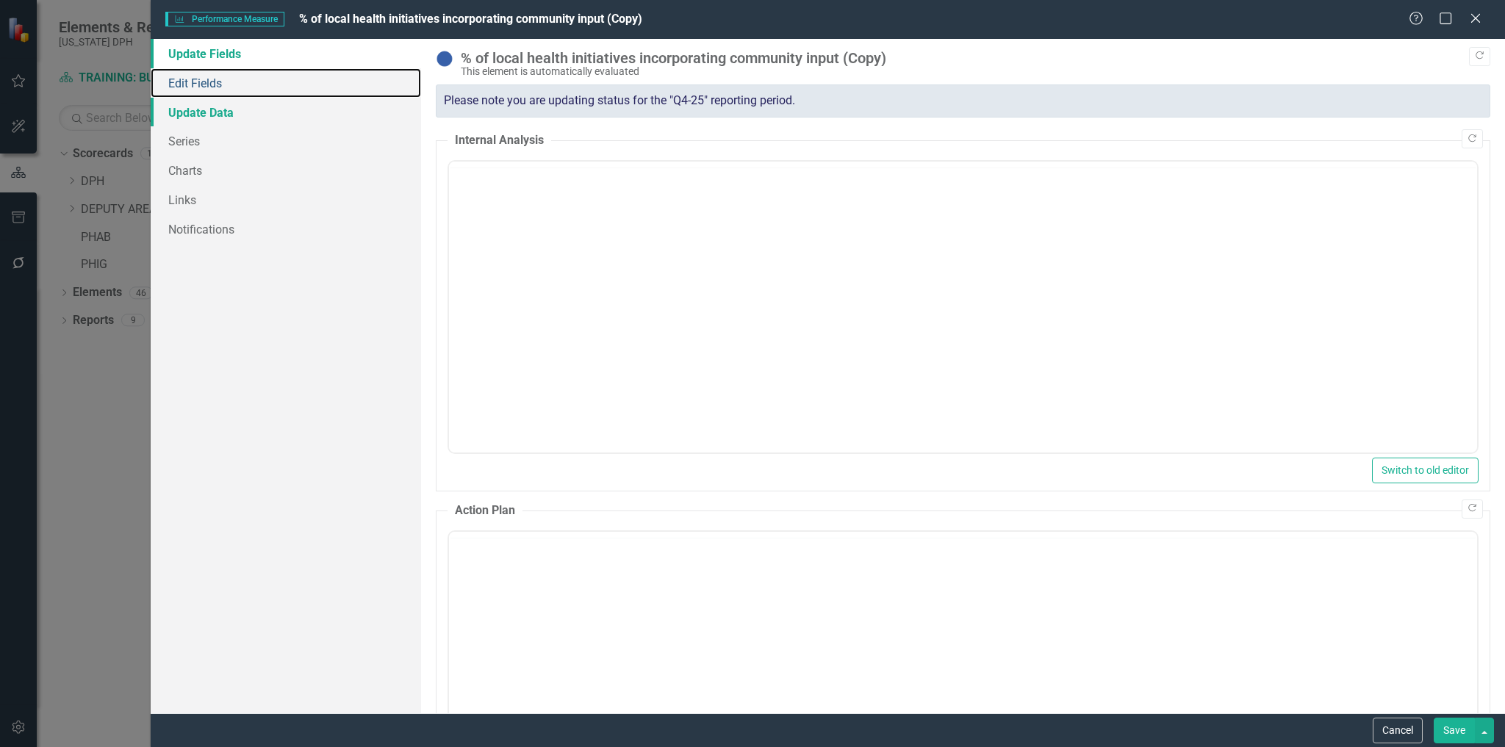
click at [199, 86] on link "Edit Fields" at bounding box center [286, 82] width 271 height 29
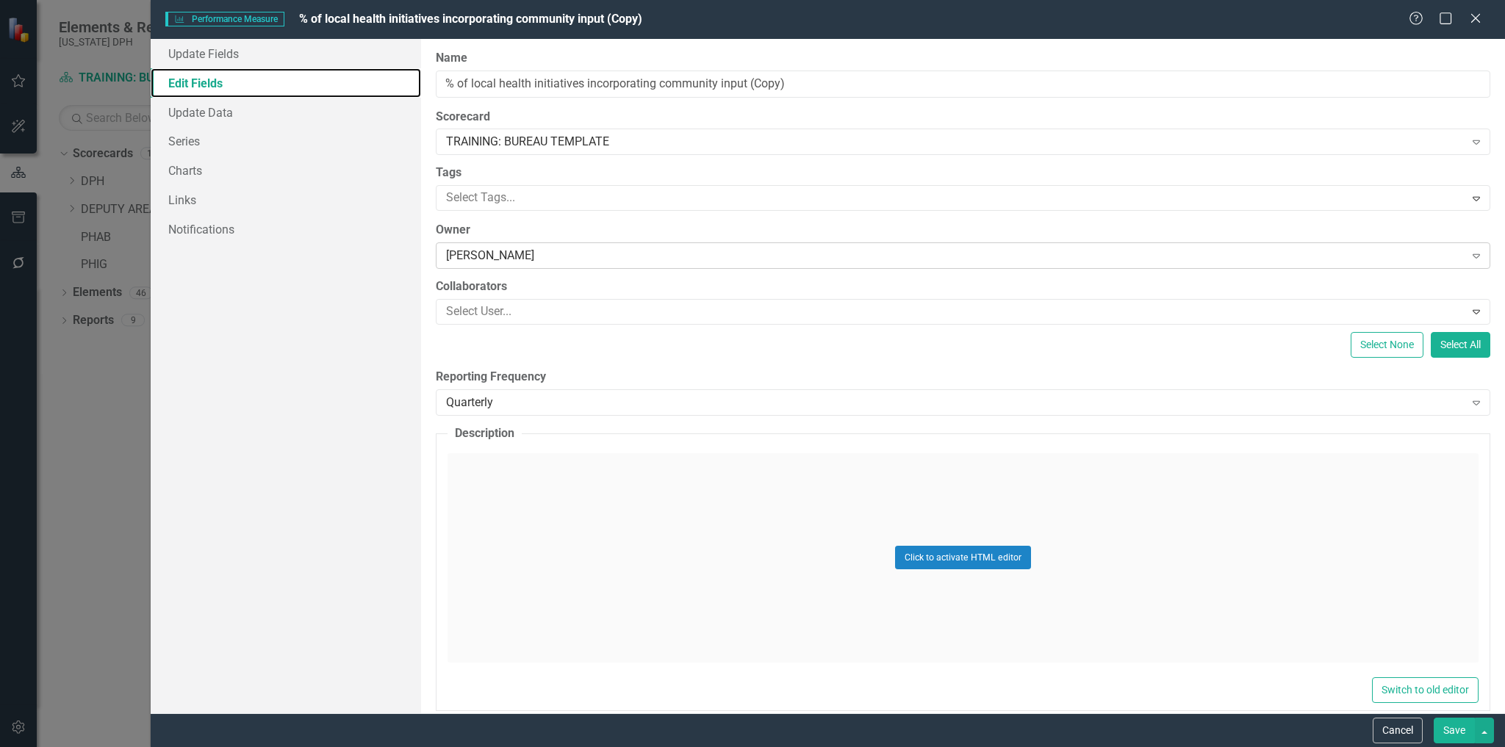
scroll to position [0, 0]
click at [503, 269] on div "ClearPoint Can Do More! How ClearPoint Can Help Close Enterprise plans can auto…" at bounding box center [963, 376] width 1084 height 674
click at [492, 261] on div "[PERSON_NAME]" at bounding box center [955, 256] width 1018 height 17
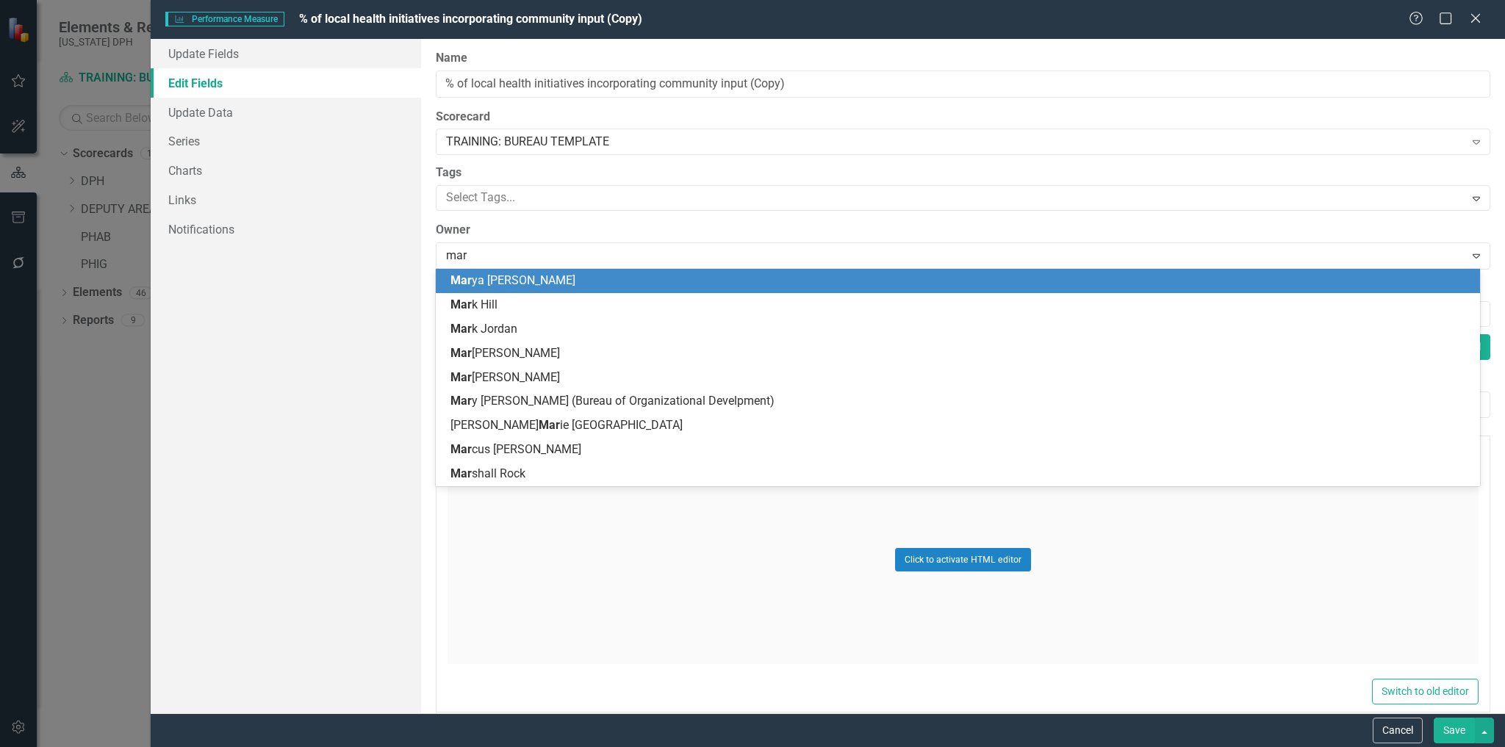
type input "mary"
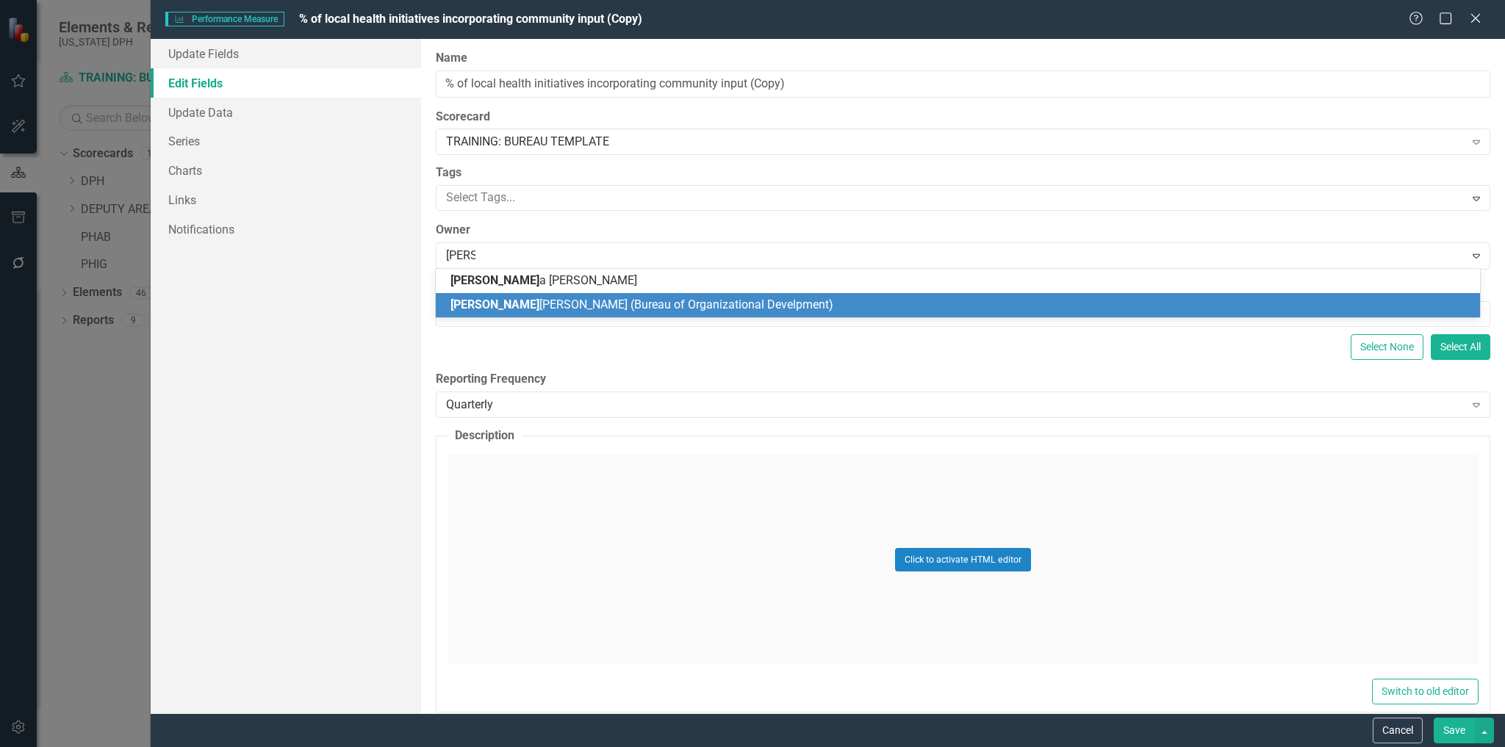
click at [528, 296] on div "Mary Ramirez (Bureau of Organizational Develpment)" at bounding box center [957, 305] width 1043 height 24
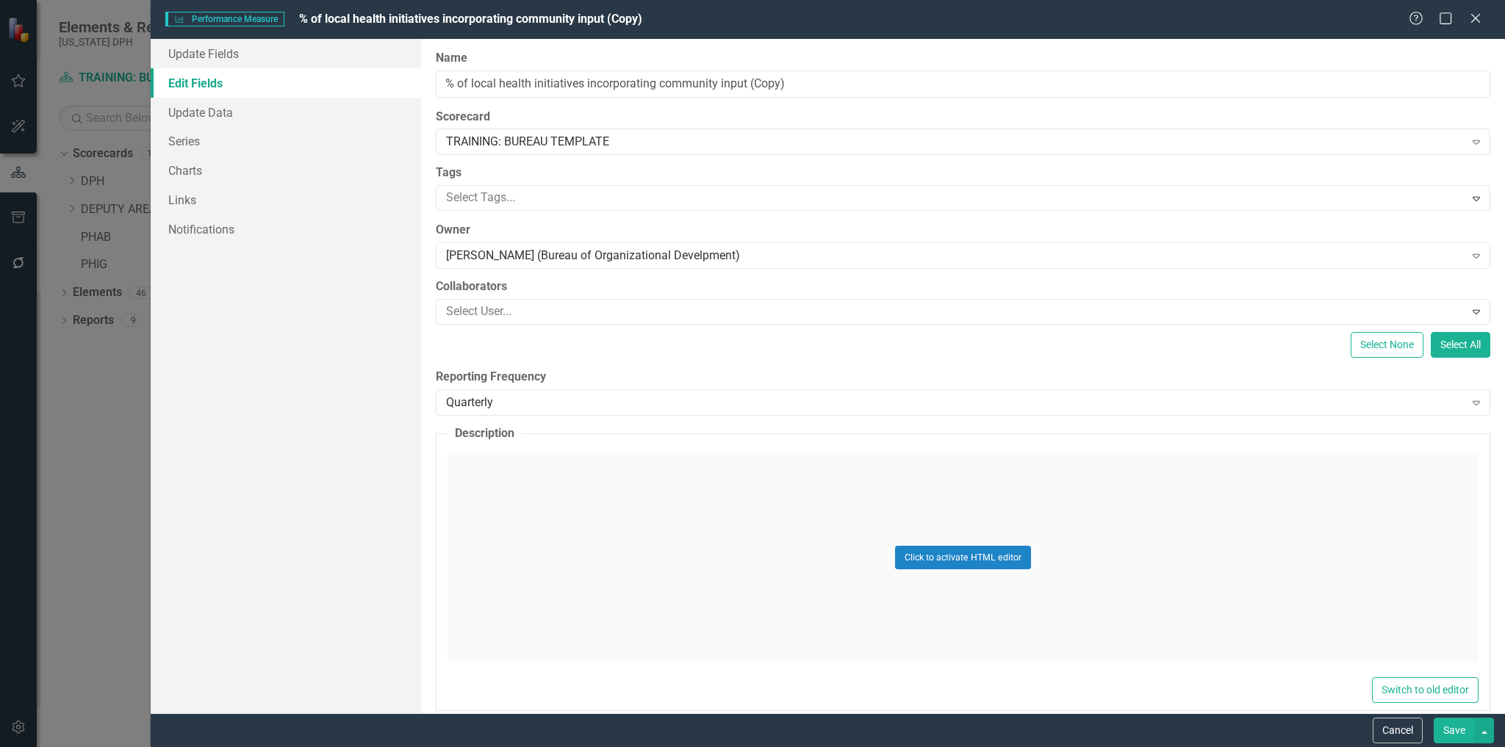
click at [1447, 730] on button "Save" at bounding box center [1453, 731] width 41 height 26
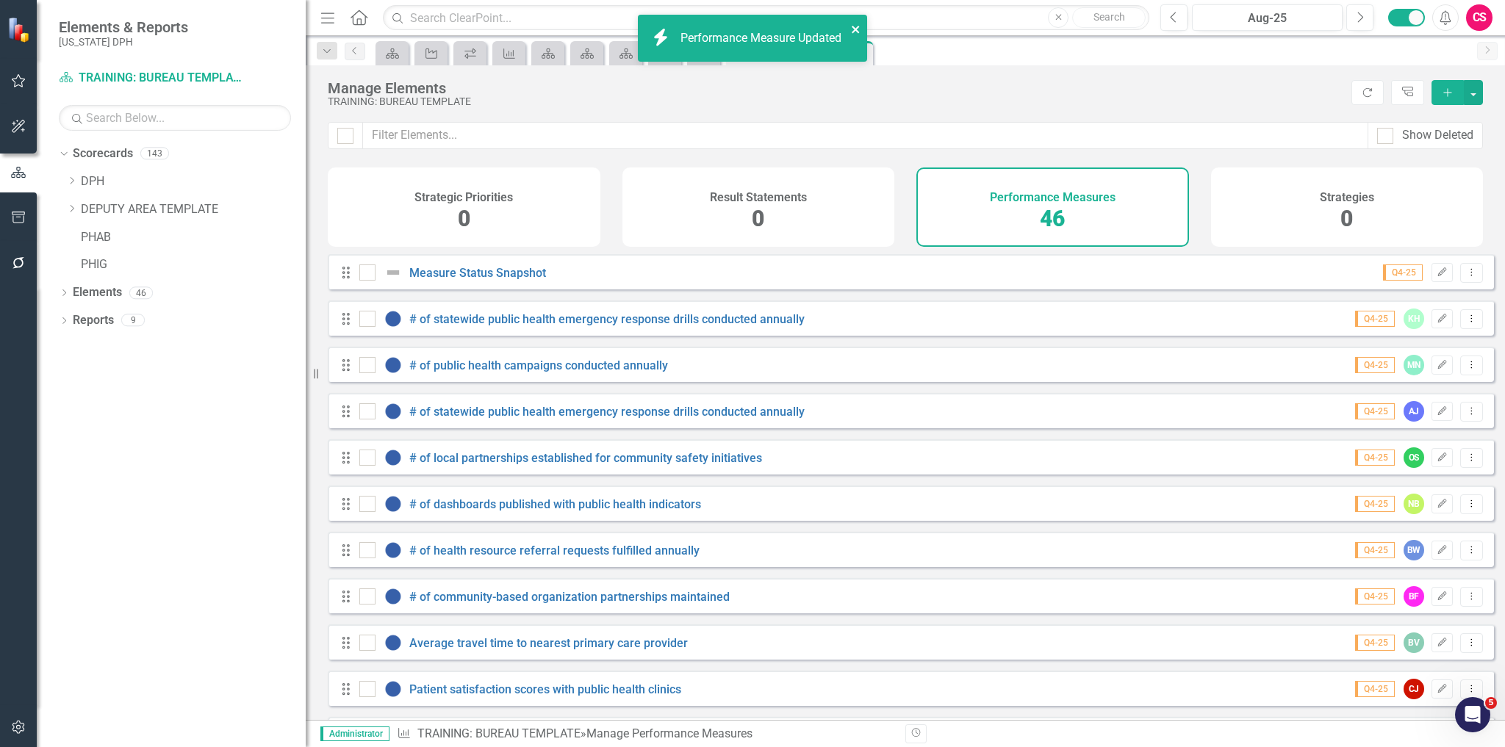
click at [854, 29] on icon "close" at bounding box center [855, 29] width 7 height 7
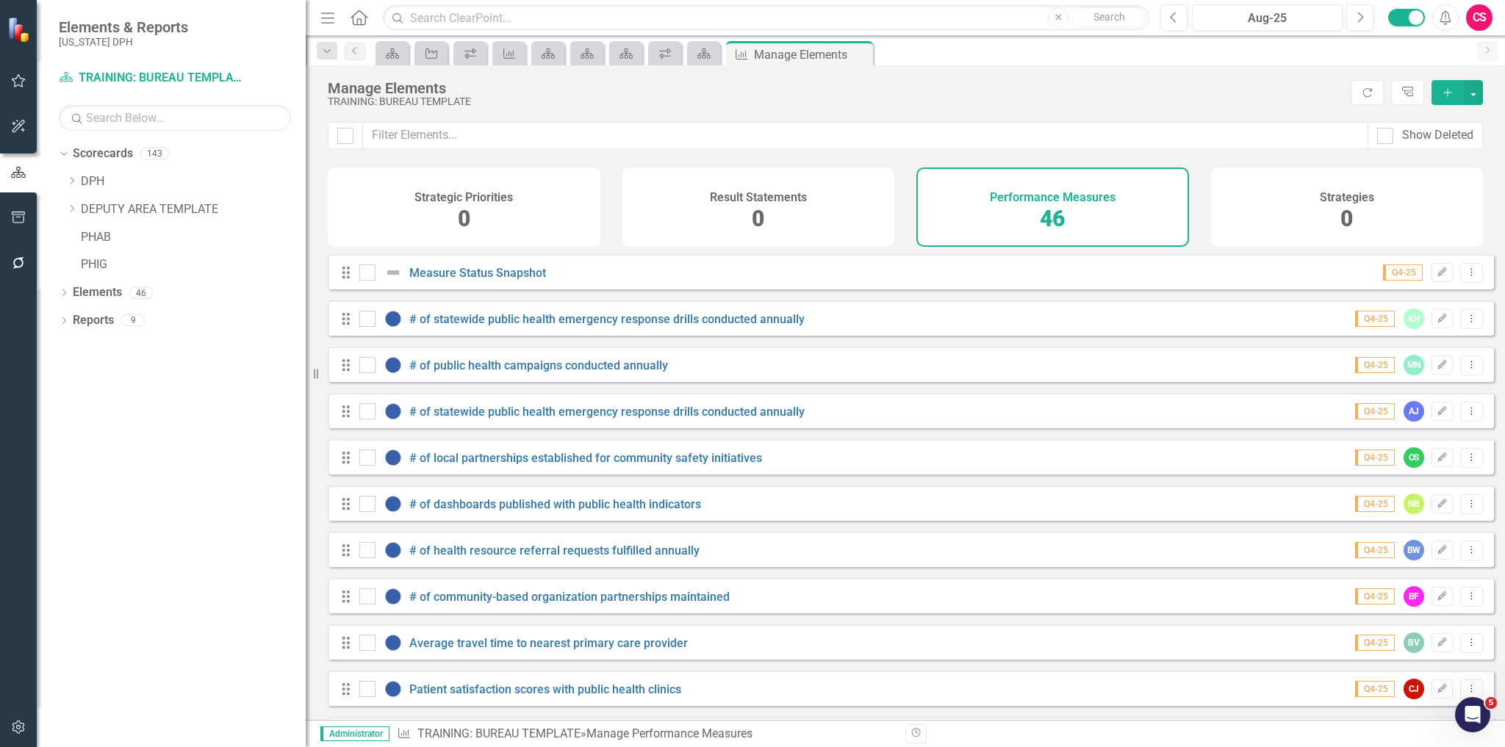
click at [18, 265] on icon "button" at bounding box center [18, 263] width 15 height 12
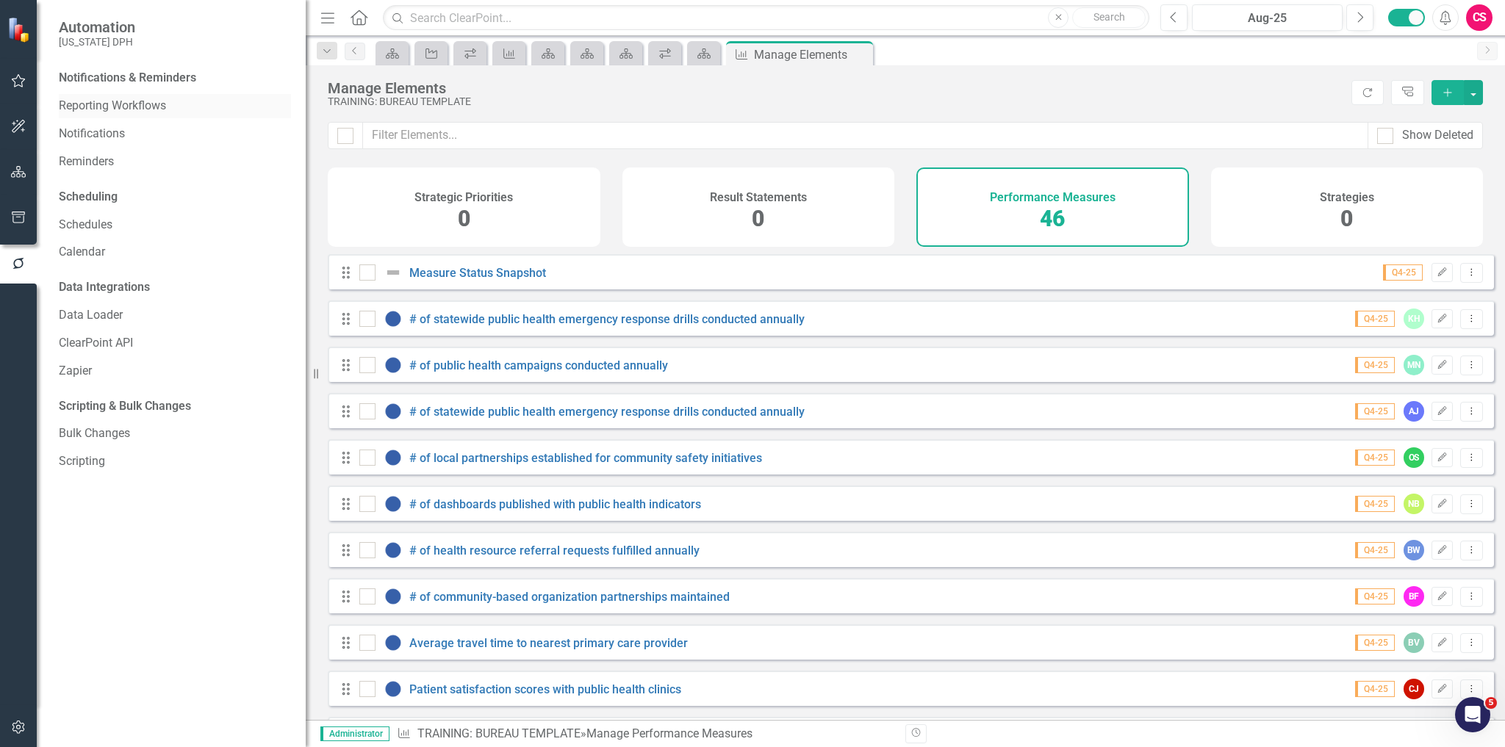
click at [105, 107] on link "Reporting Workflows" at bounding box center [175, 106] width 232 height 17
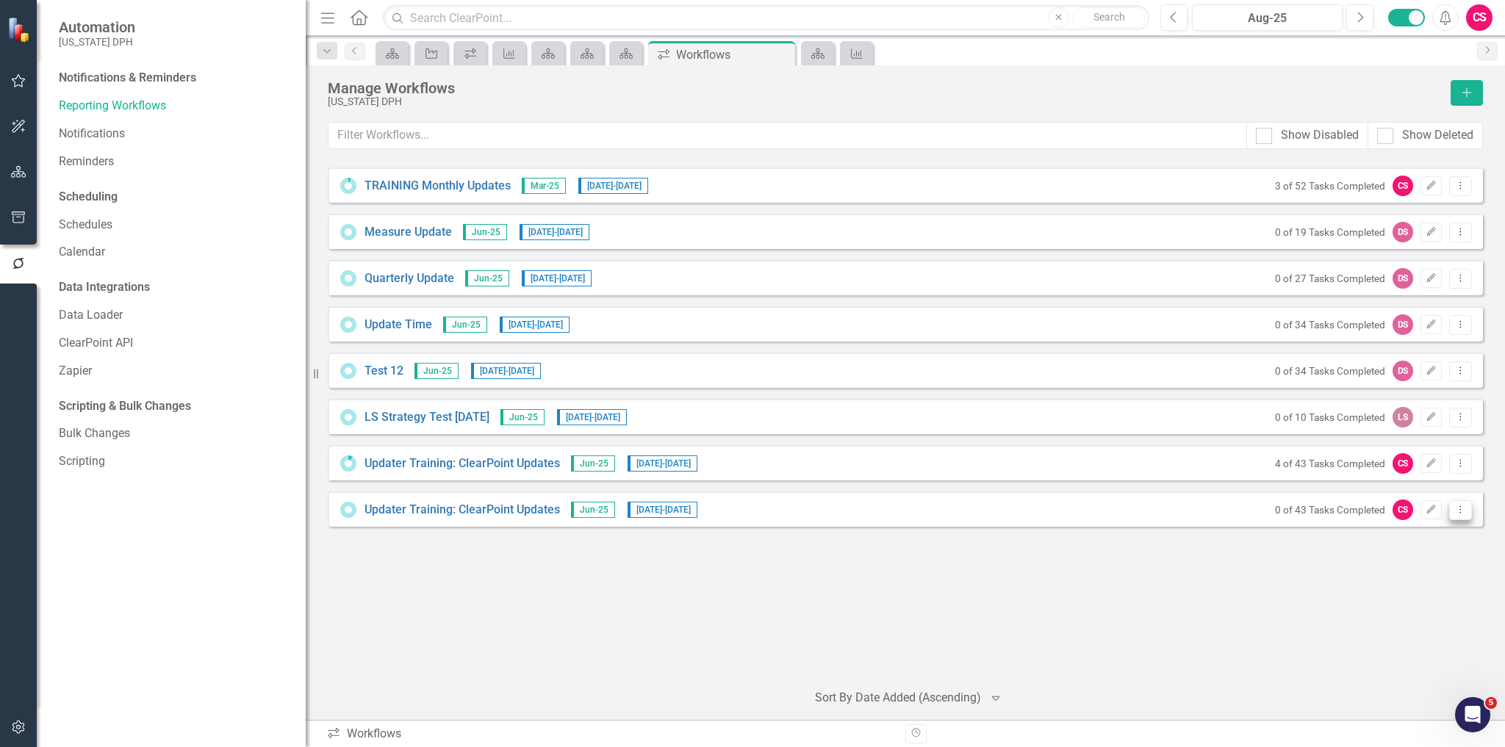
click at [1461, 512] on icon "Dropdown Menu" at bounding box center [1460, 510] width 12 height 10
click at [1425, 527] on link "Preview Preview Workflow" at bounding box center [1403, 532] width 136 height 27
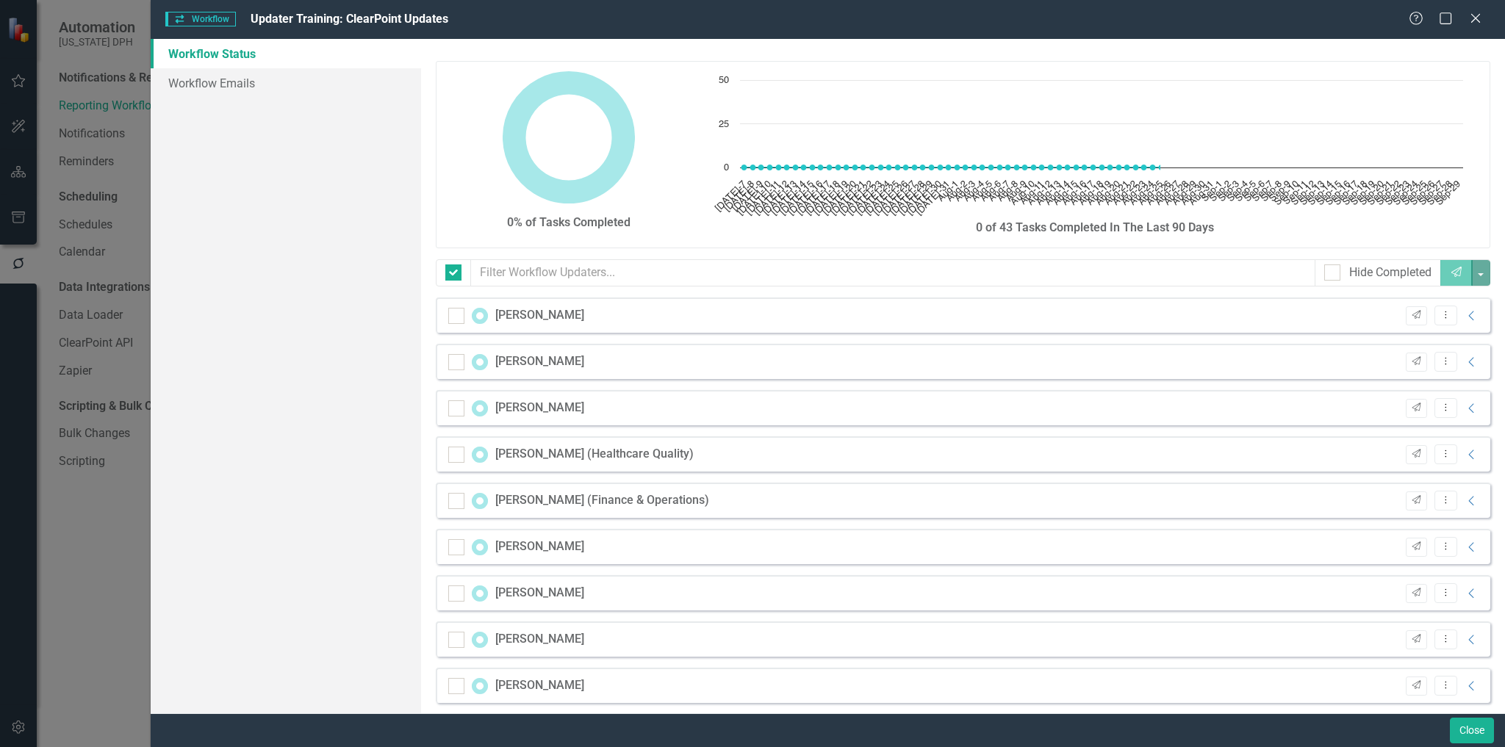
checkbox input "false"
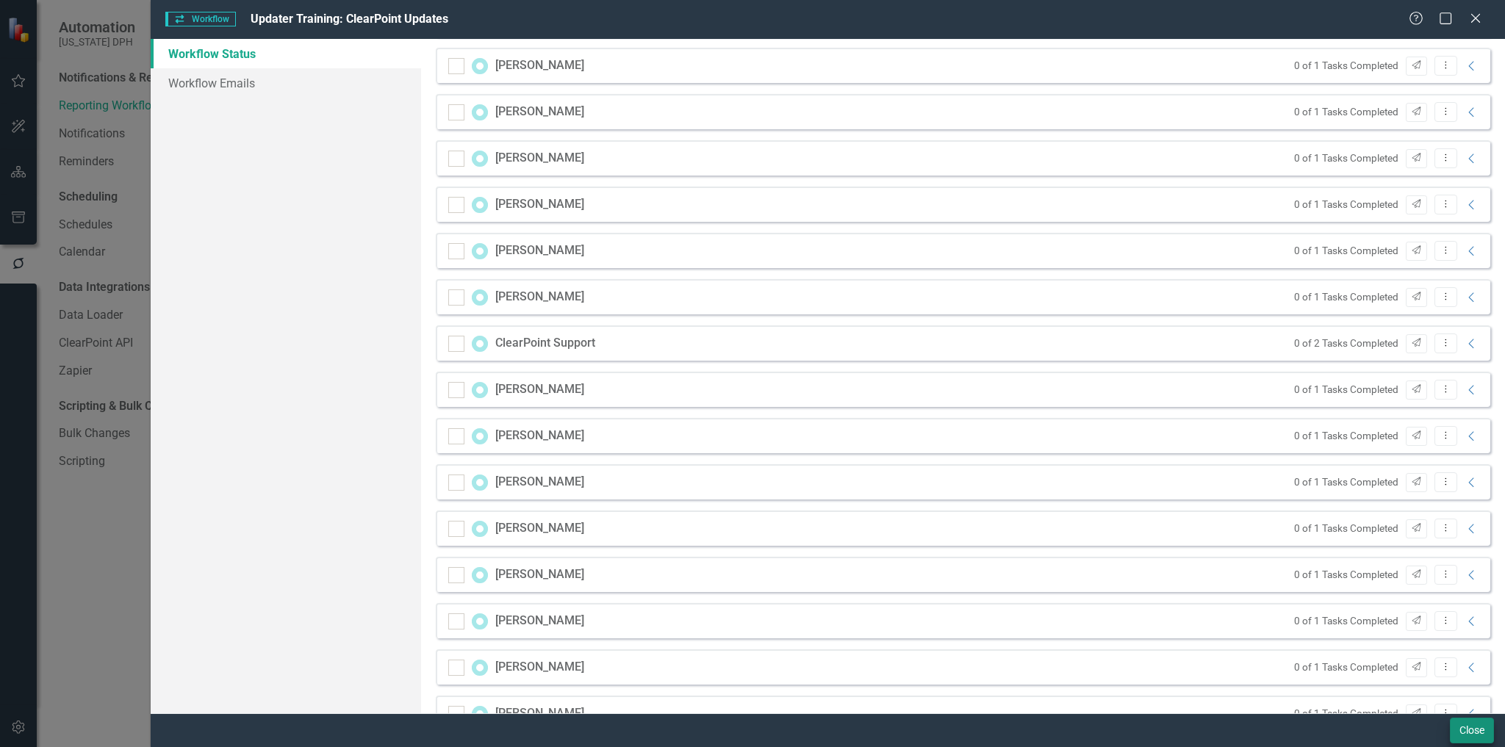
scroll to position [1446, 0]
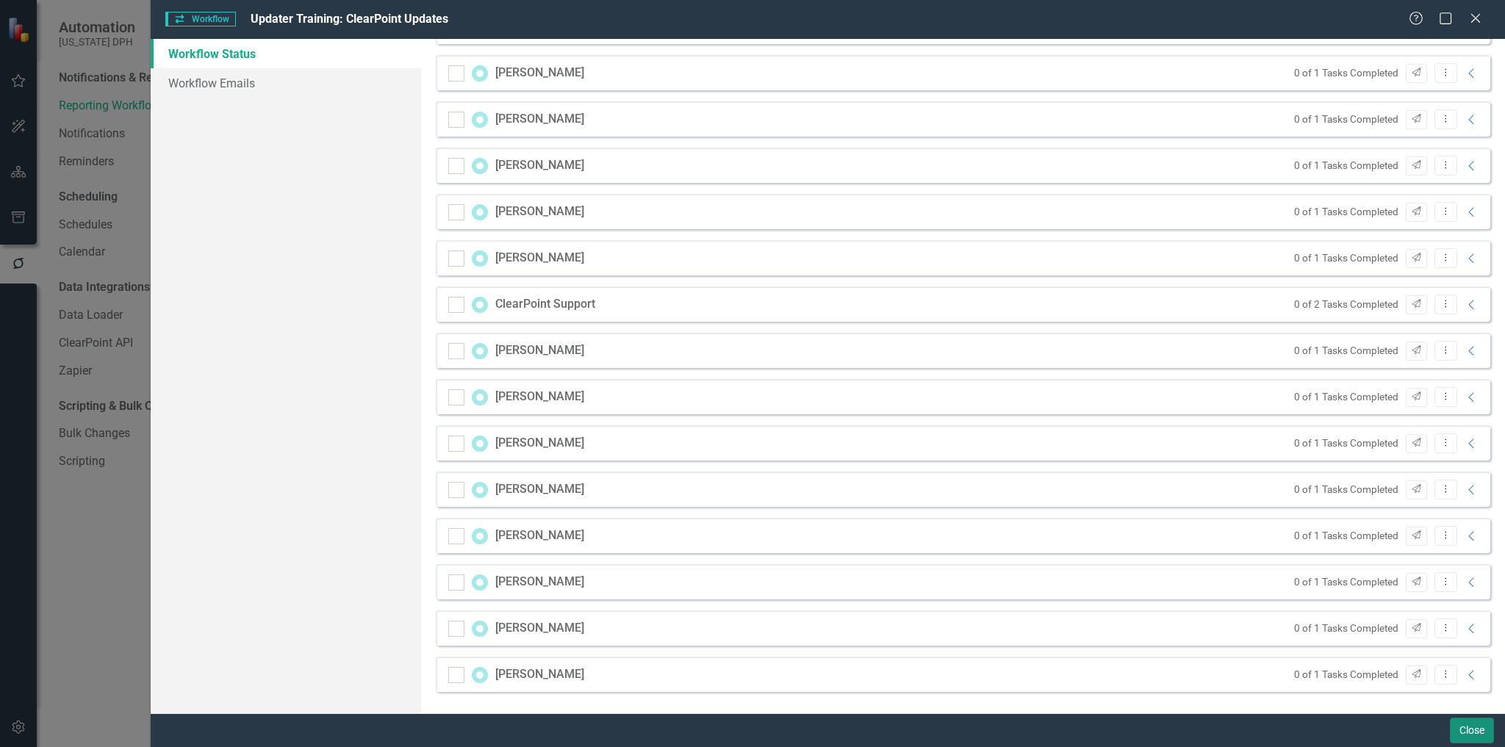
click at [1475, 731] on button "Close" at bounding box center [1472, 731] width 44 height 26
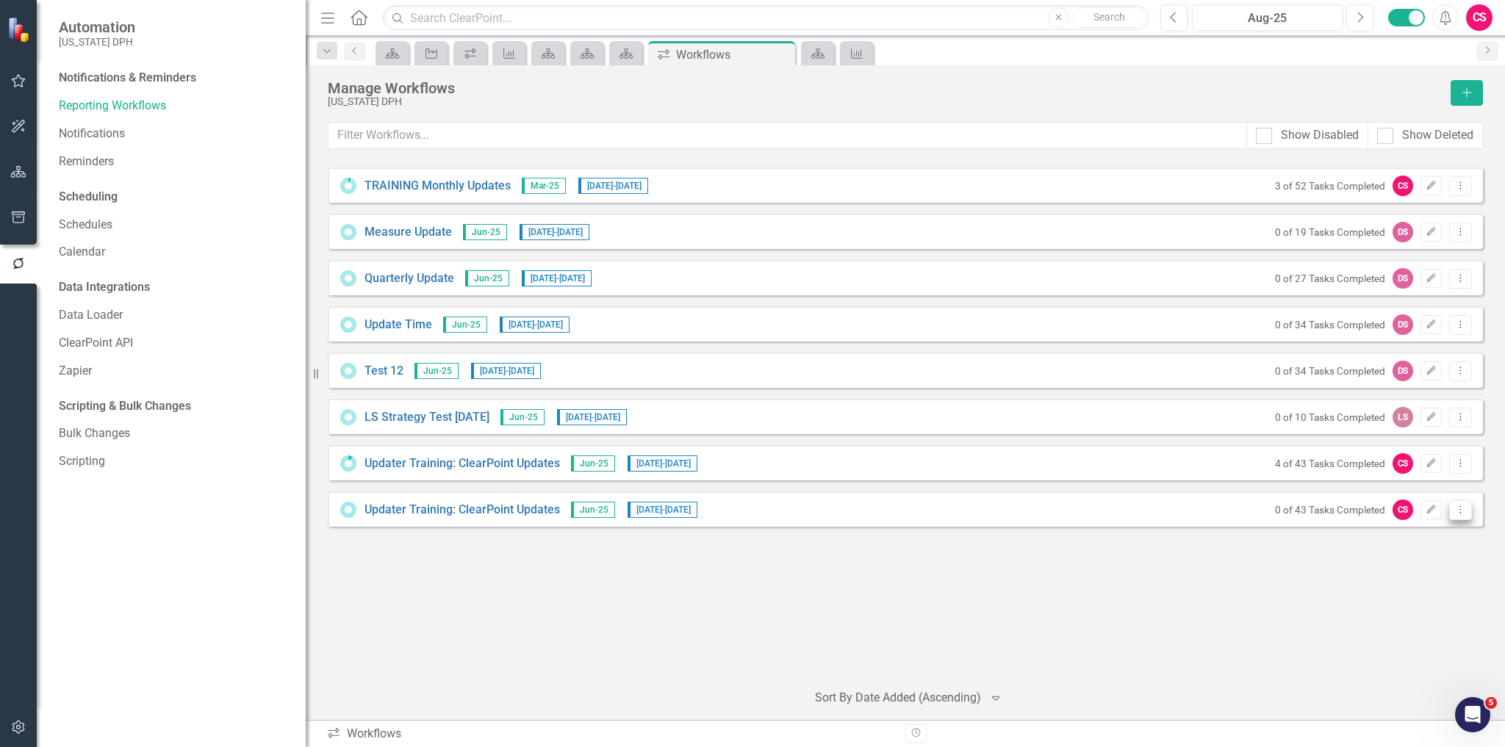
click at [1467, 503] on button "Dropdown Menu" at bounding box center [1460, 510] width 23 height 20
click at [1431, 539] on link "Preview Preview Workflow" at bounding box center [1403, 532] width 136 height 27
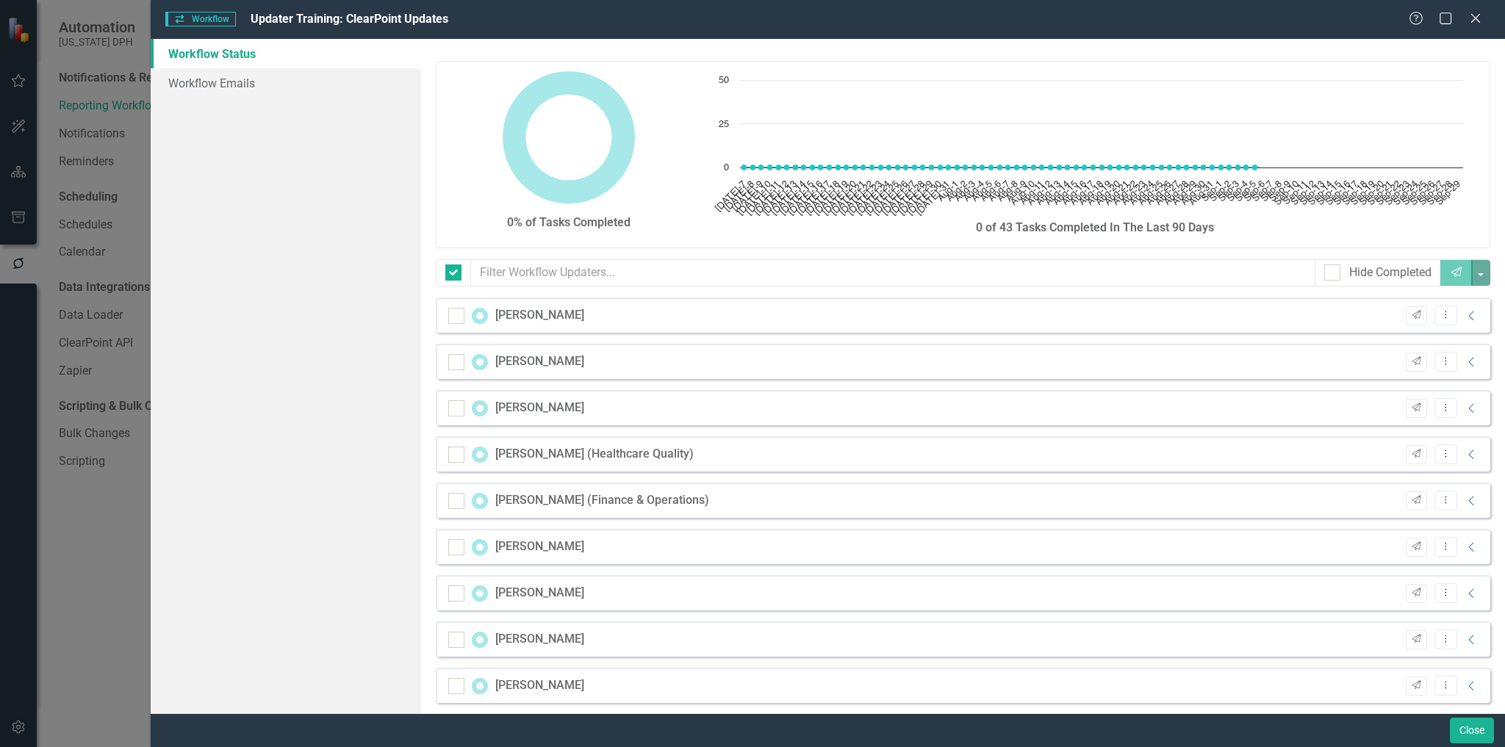
checkbox input "false"
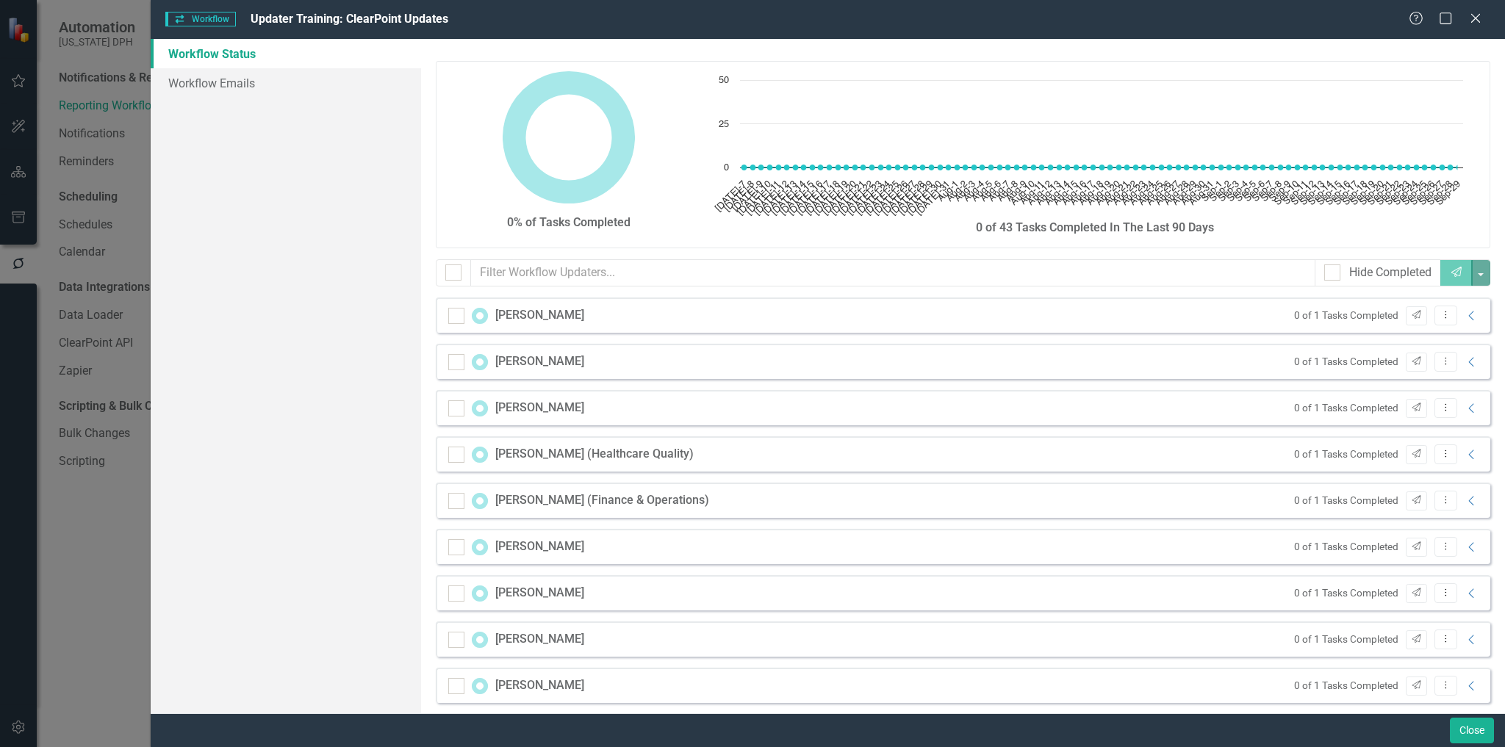
scroll to position [705, 0]
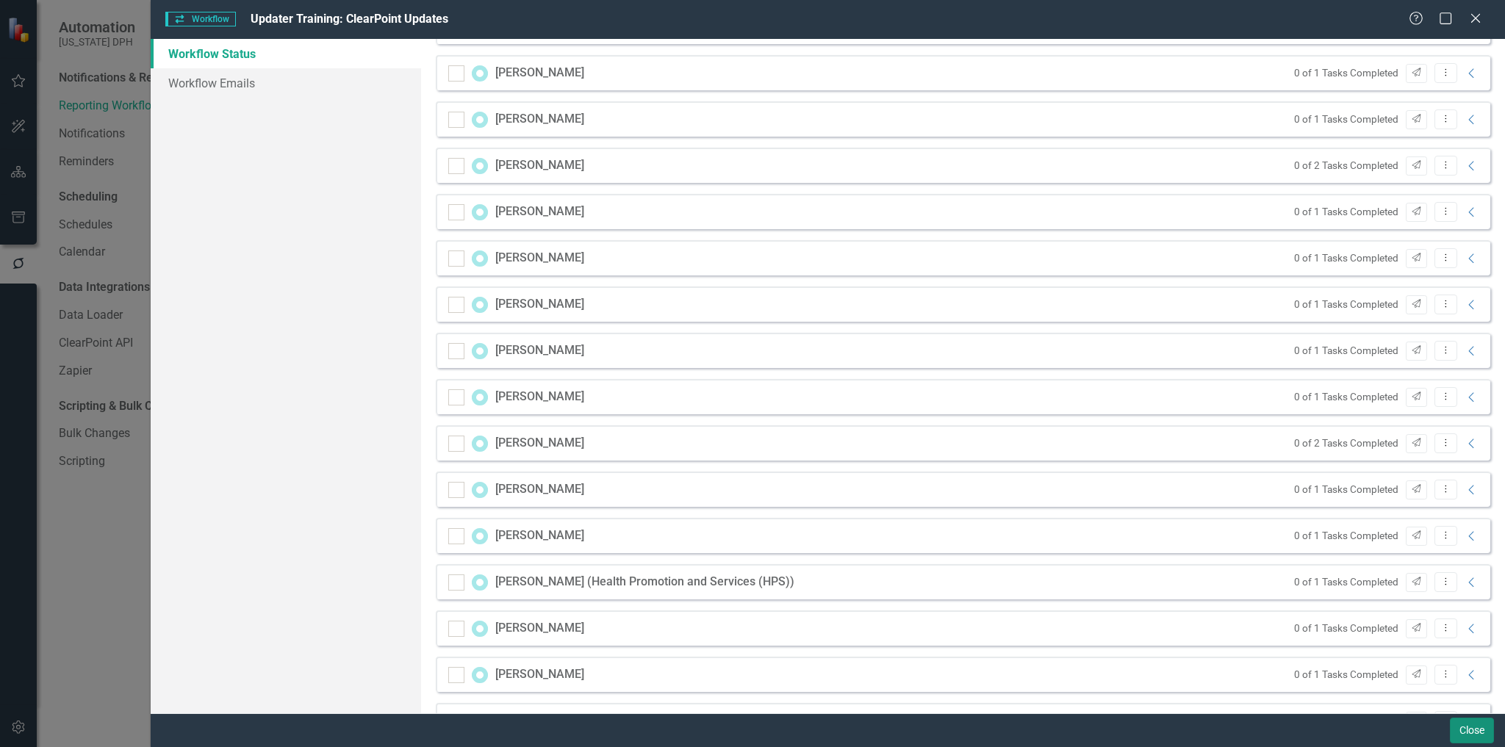
click at [1474, 719] on button "Close" at bounding box center [1472, 731] width 44 height 26
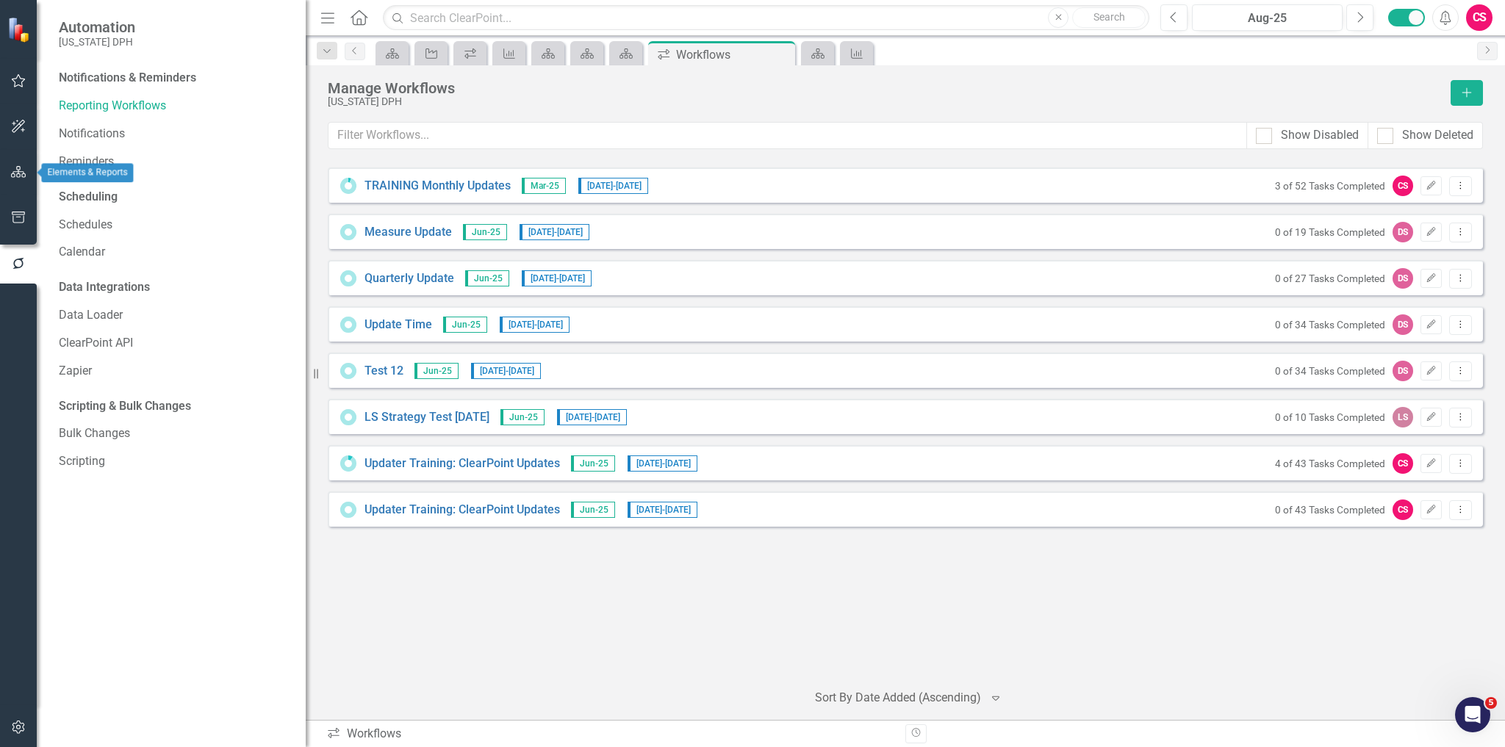
click at [26, 173] on button "button" at bounding box center [18, 172] width 33 height 31
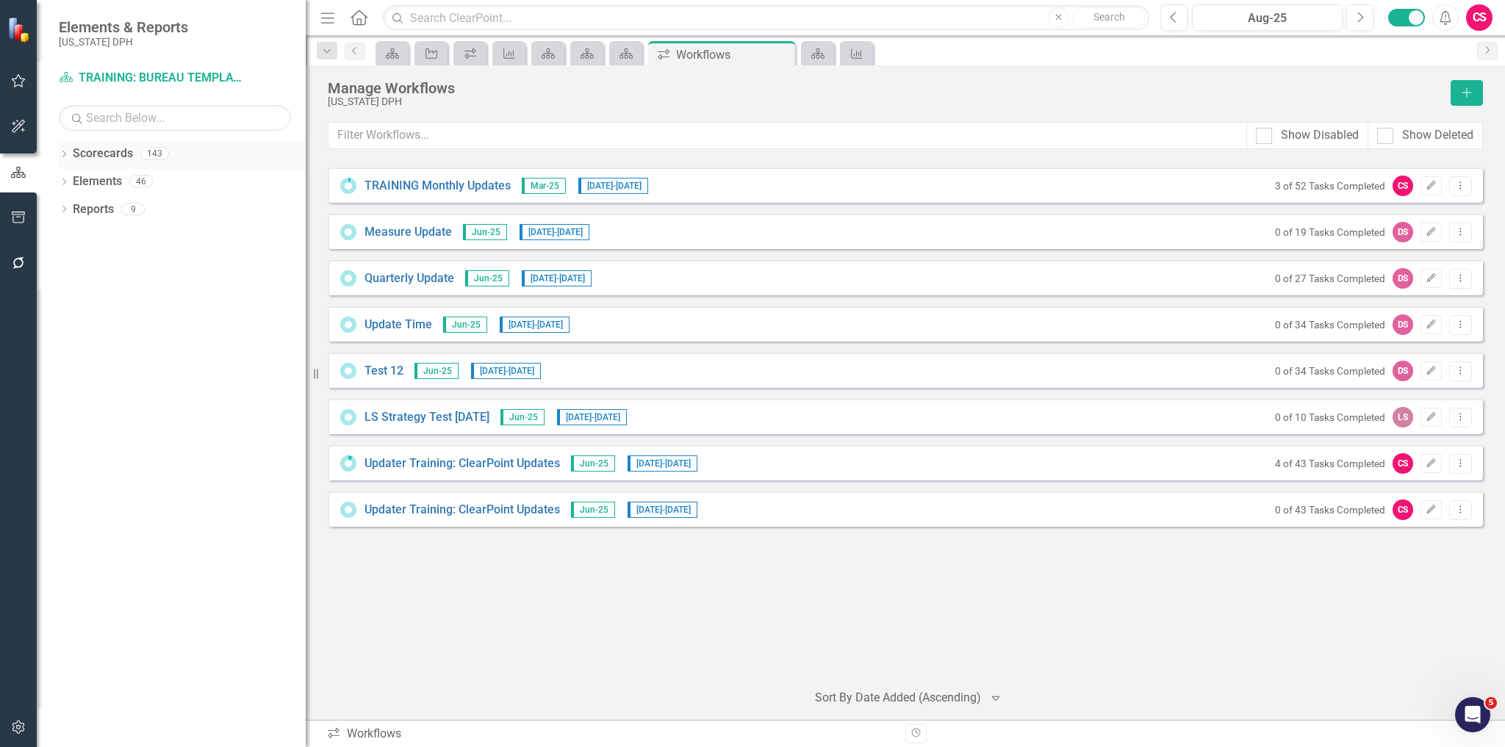
click at [65, 158] on icon "Dropdown" at bounding box center [64, 155] width 10 height 8
click at [98, 291] on link "Elements" at bounding box center [97, 292] width 49 height 17
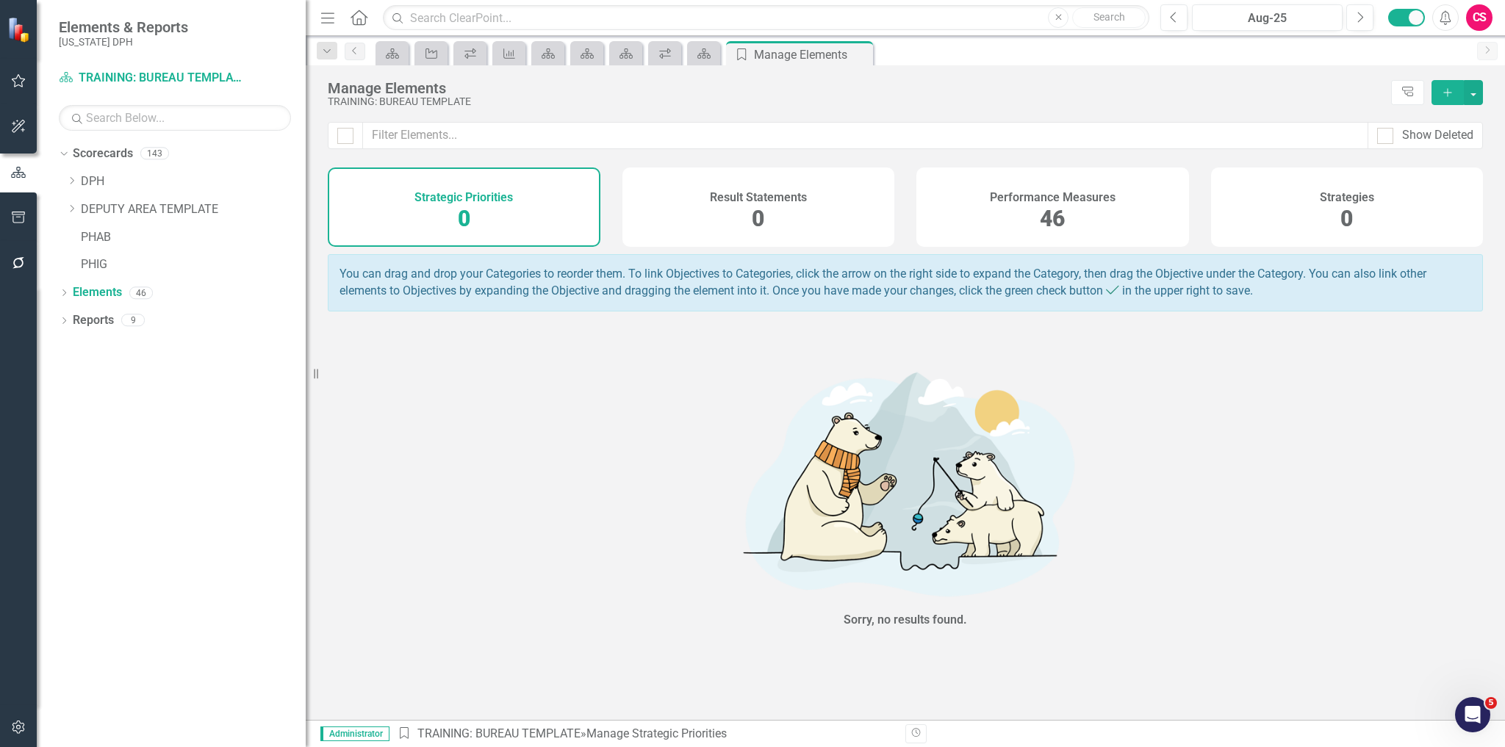
click at [1027, 206] on div "Performance Measures 46" at bounding box center [1052, 207] width 273 height 79
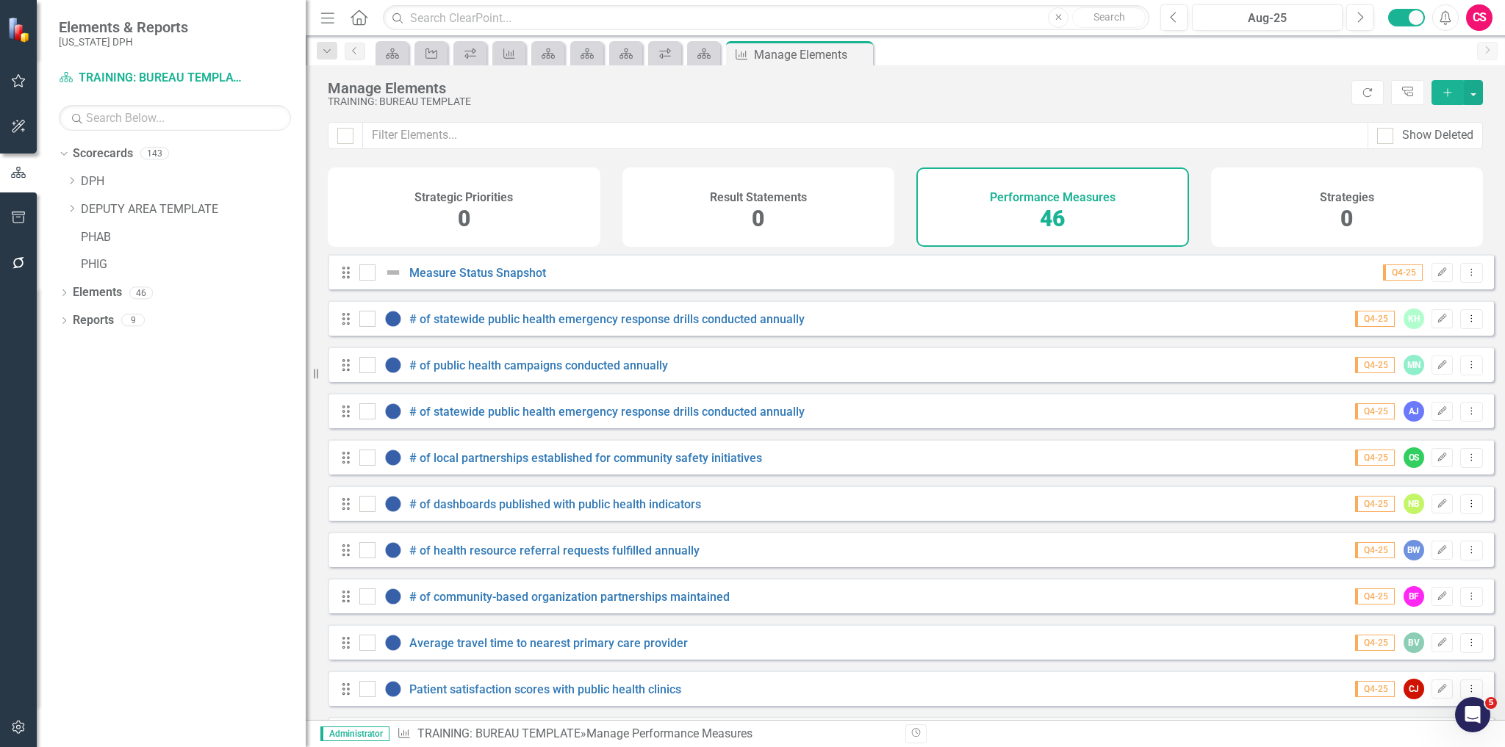
click at [21, 259] on icon "button" at bounding box center [18, 263] width 12 height 12
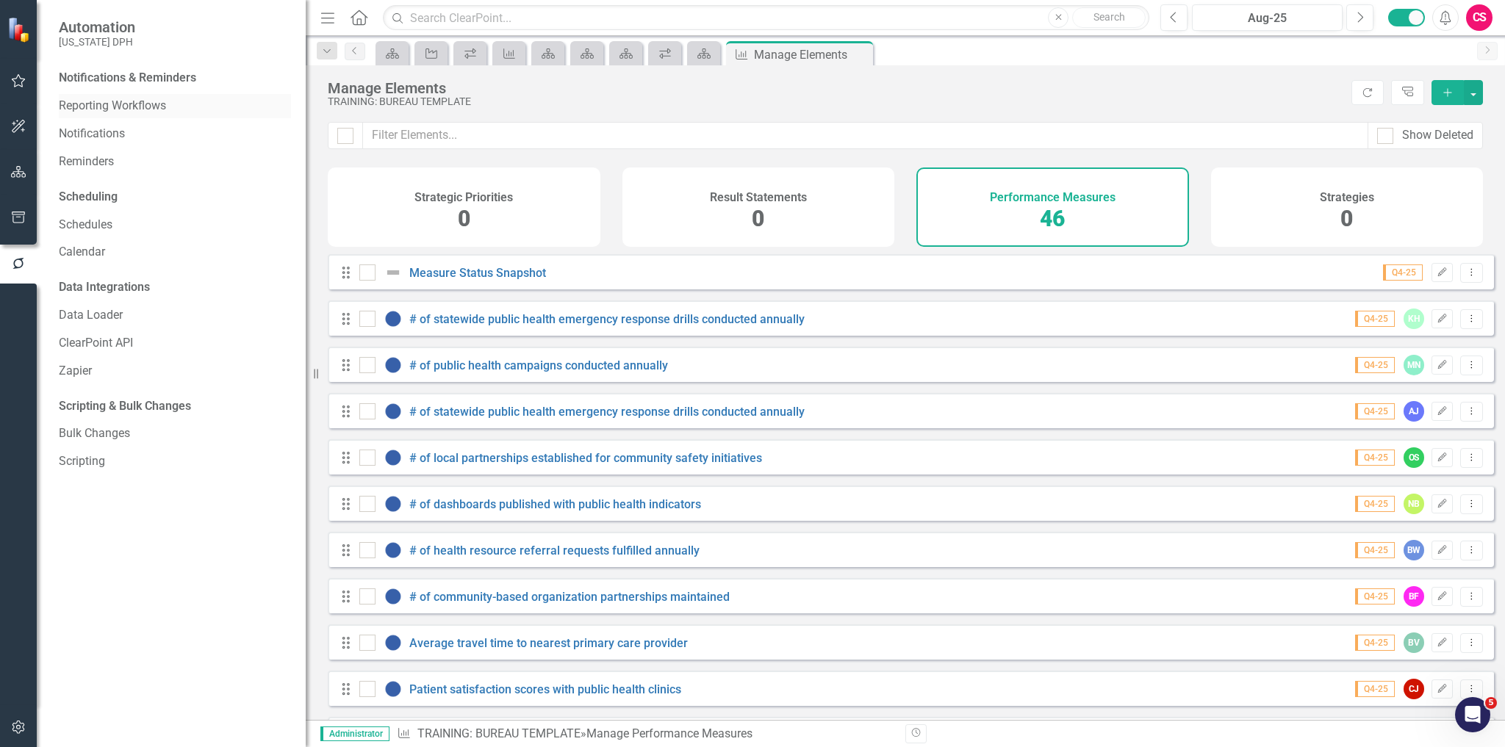
click at [97, 106] on link "Reporting Workflows" at bounding box center [175, 106] width 232 height 17
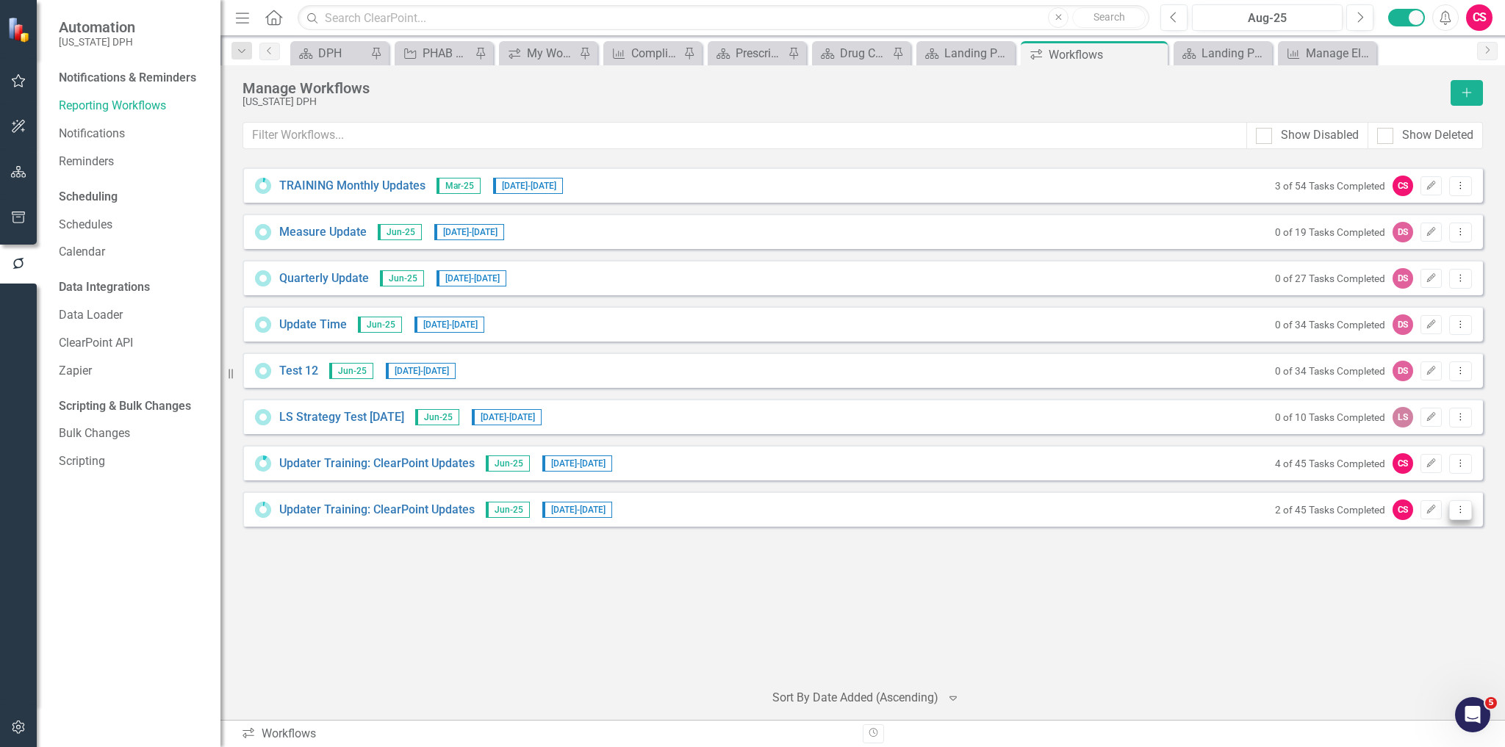
click at [1458, 511] on icon "Dropdown Menu" at bounding box center [1460, 510] width 12 height 10
click at [1432, 533] on link "Preview Preview Workflow" at bounding box center [1403, 532] width 136 height 27
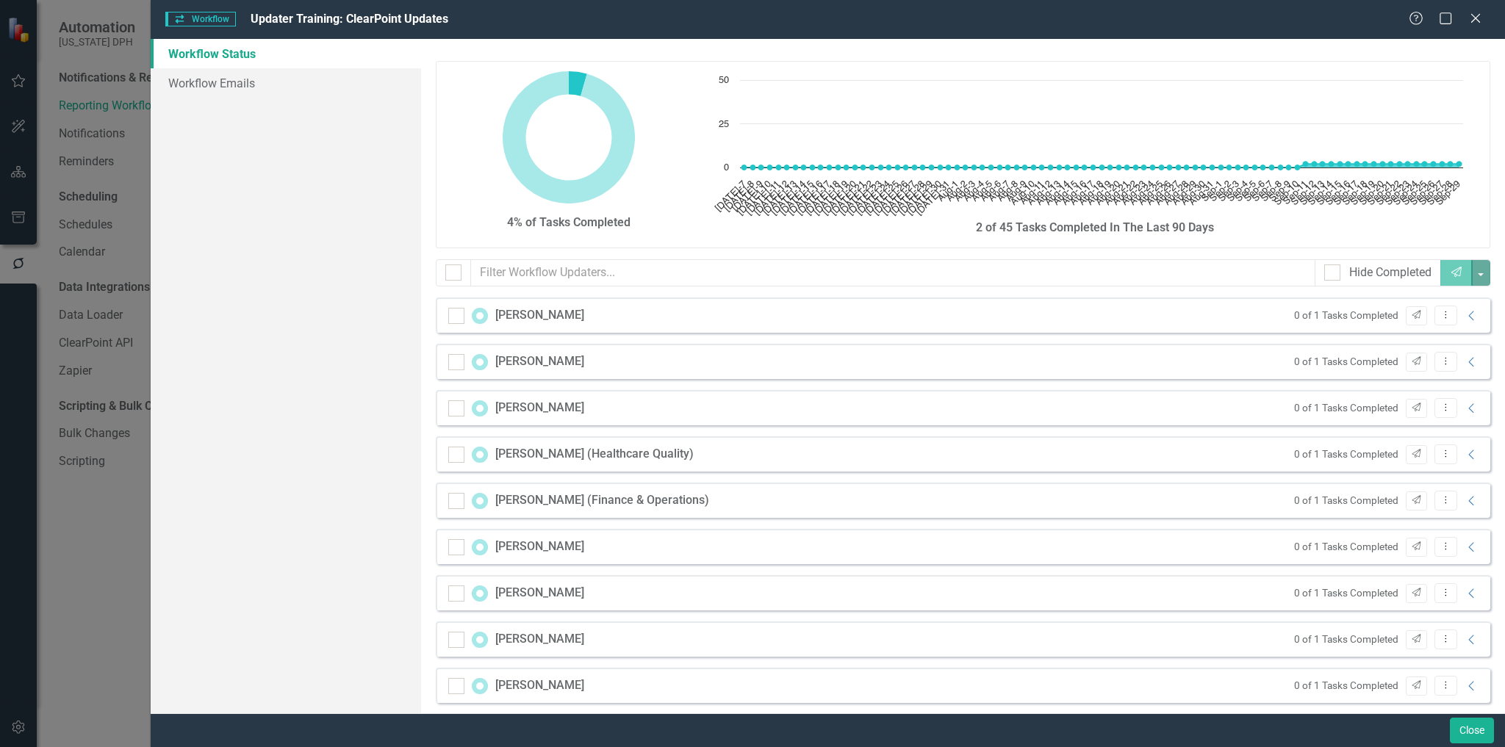
checkbox input "false"
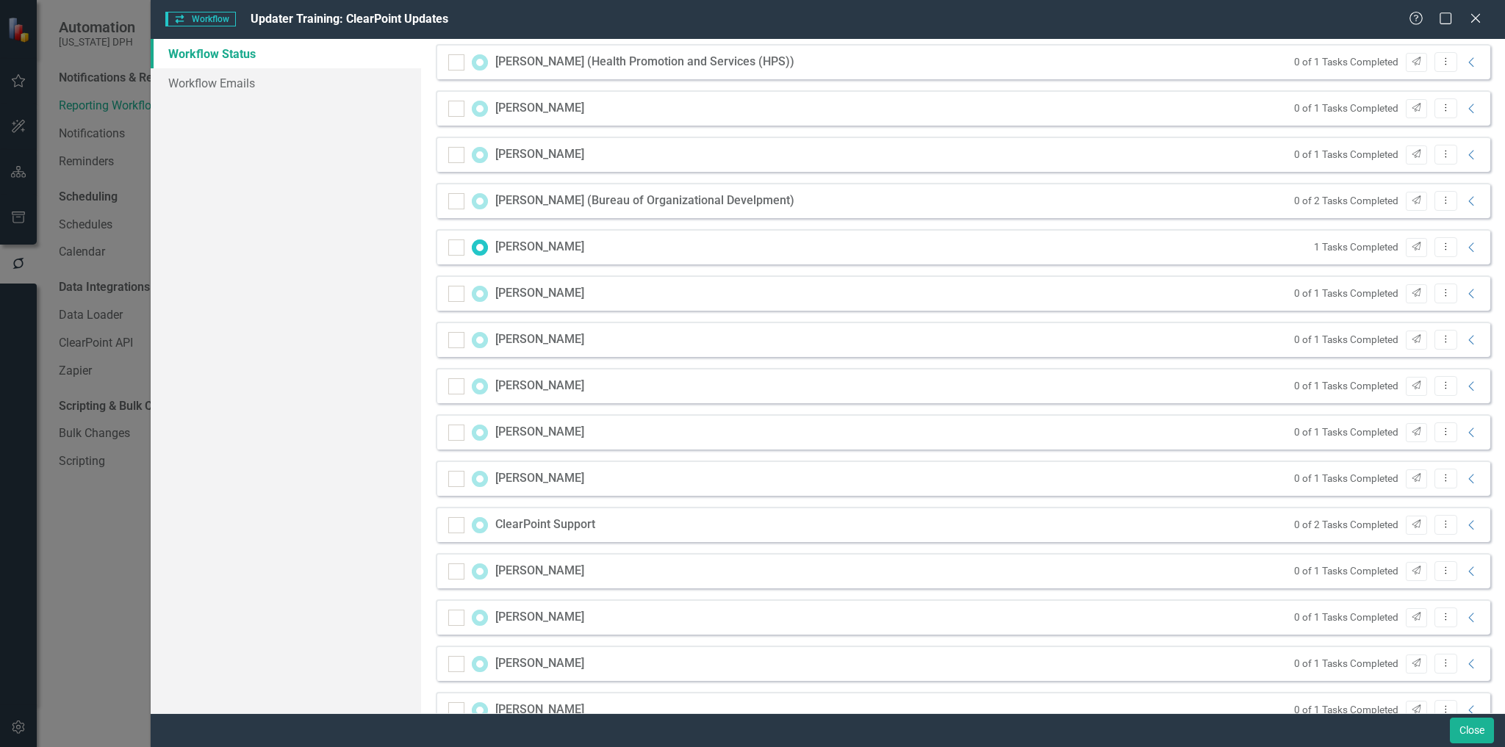
scroll to position [1257, 0]
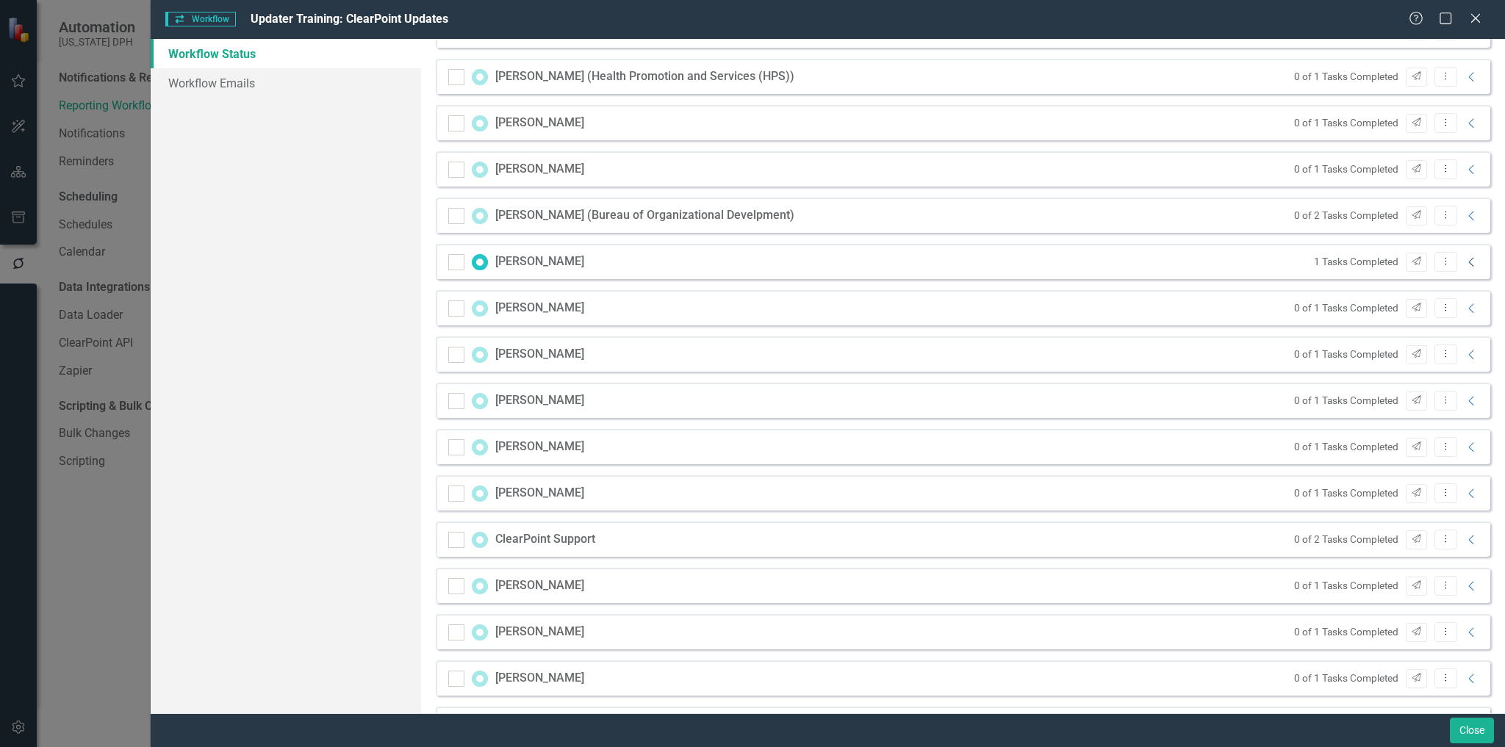
click at [1468, 265] on icon at bounding box center [1470, 262] width 5 height 10
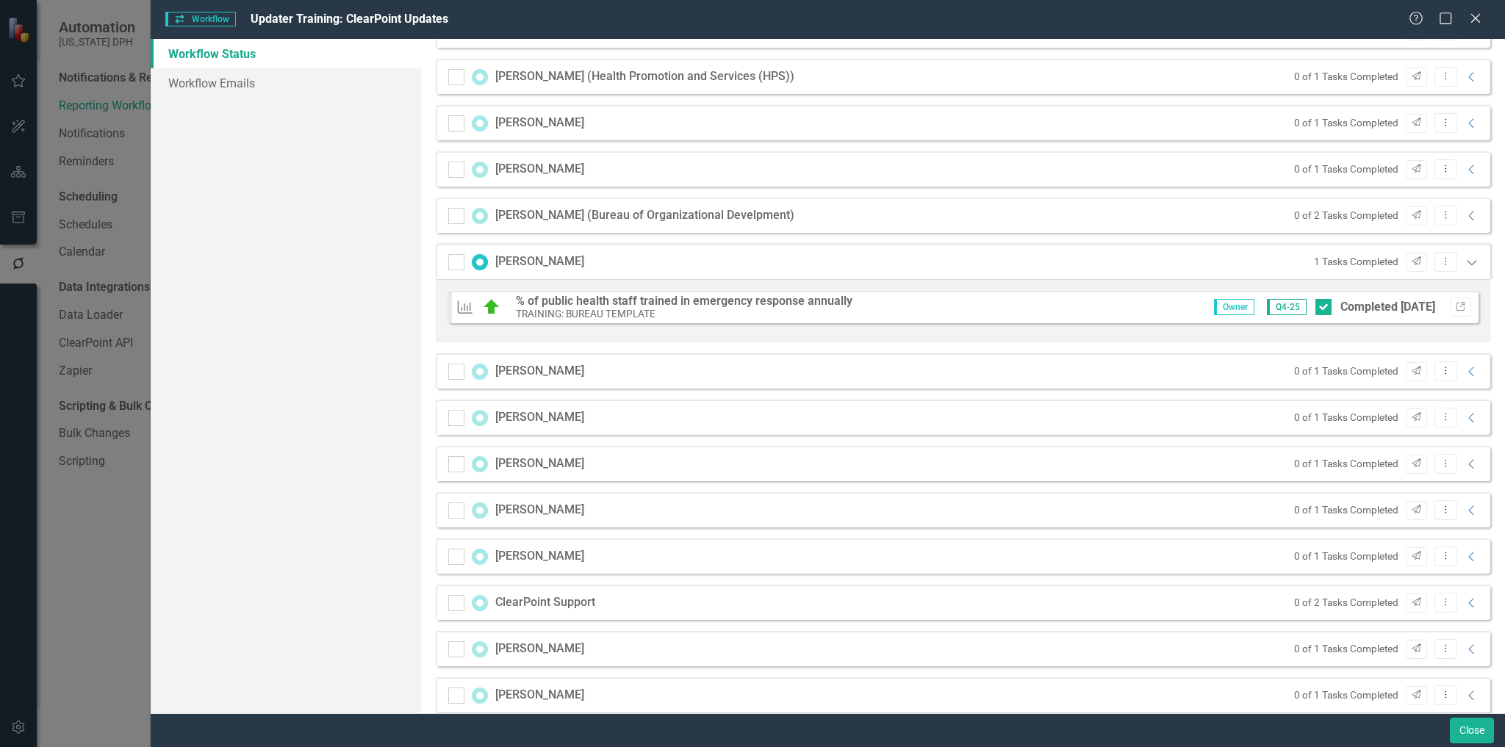
click at [1464, 265] on icon "Expanded" at bounding box center [1471, 262] width 15 height 12
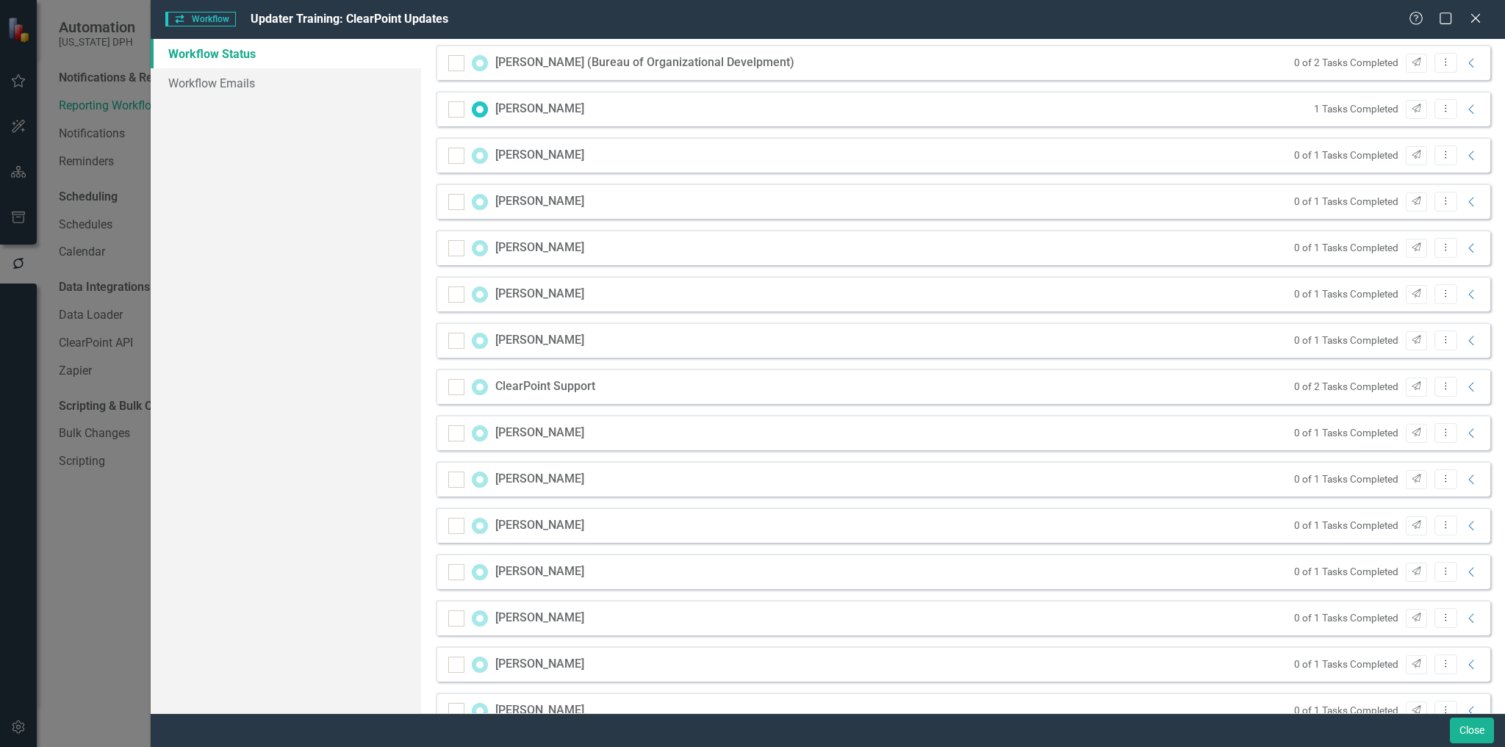
scroll to position [1492, 0]
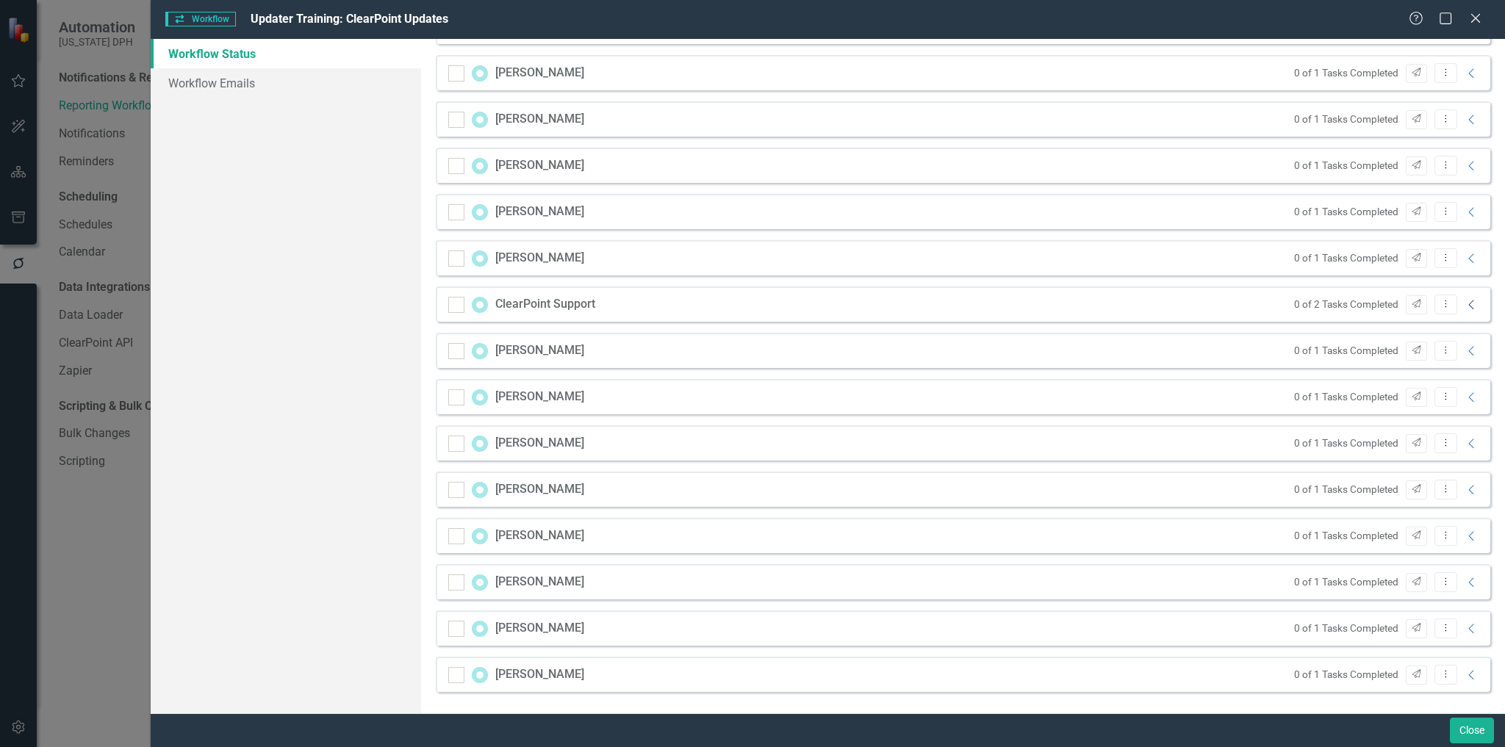
click at [1464, 303] on icon "Collapse" at bounding box center [1471, 305] width 15 height 12
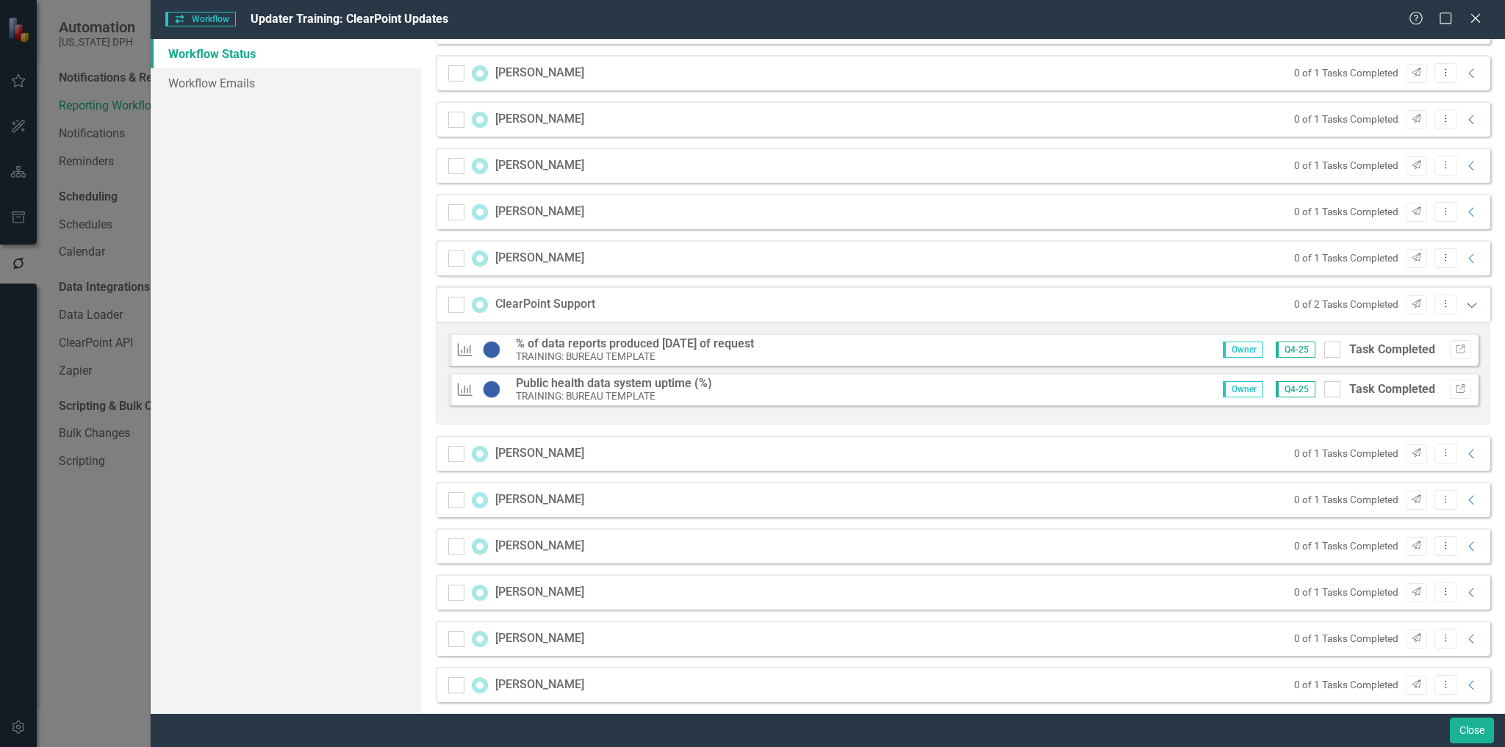
click at [1464, 303] on icon "Expanded" at bounding box center [1471, 305] width 15 height 12
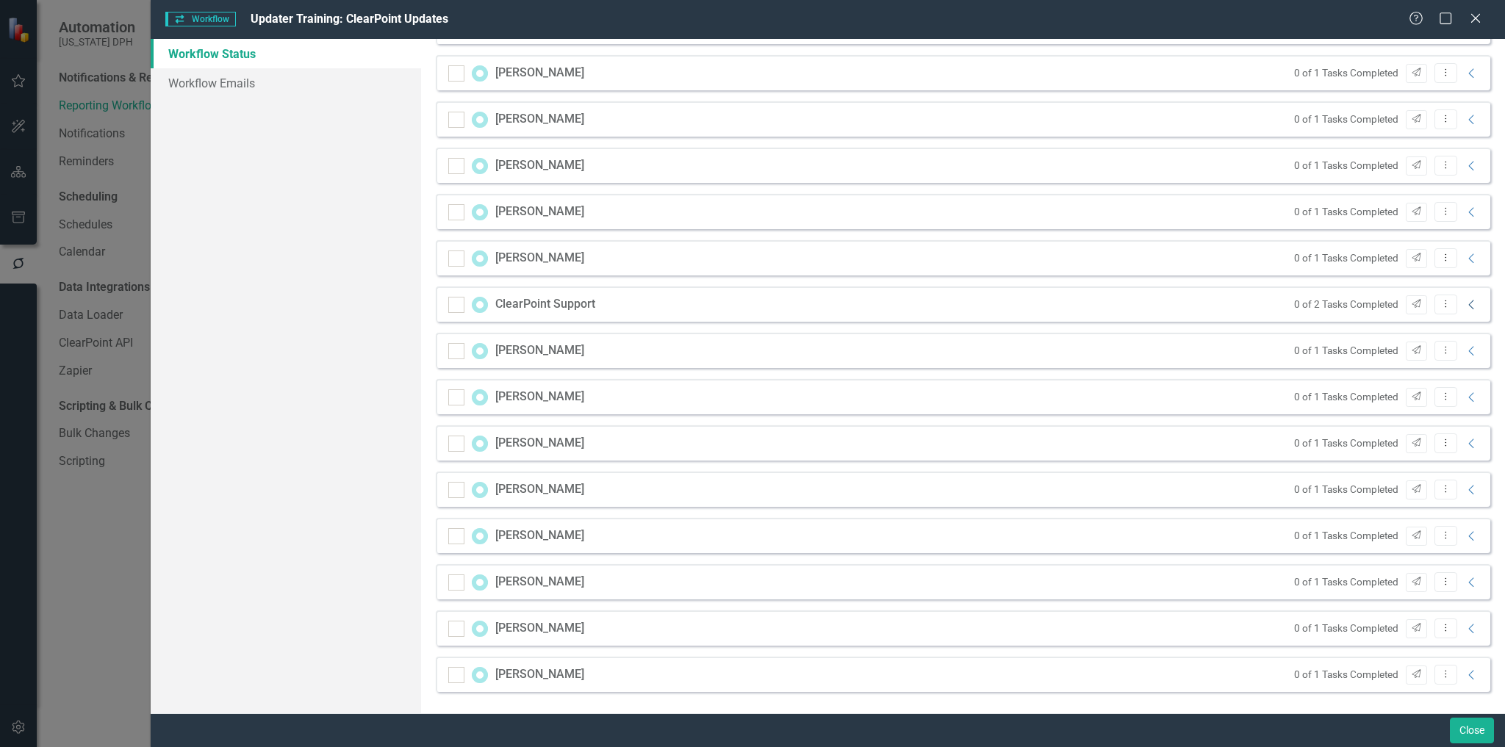
click at [1464, 303] on icon "Collapse" at bounding box center [1471, 305] width 15 height 12
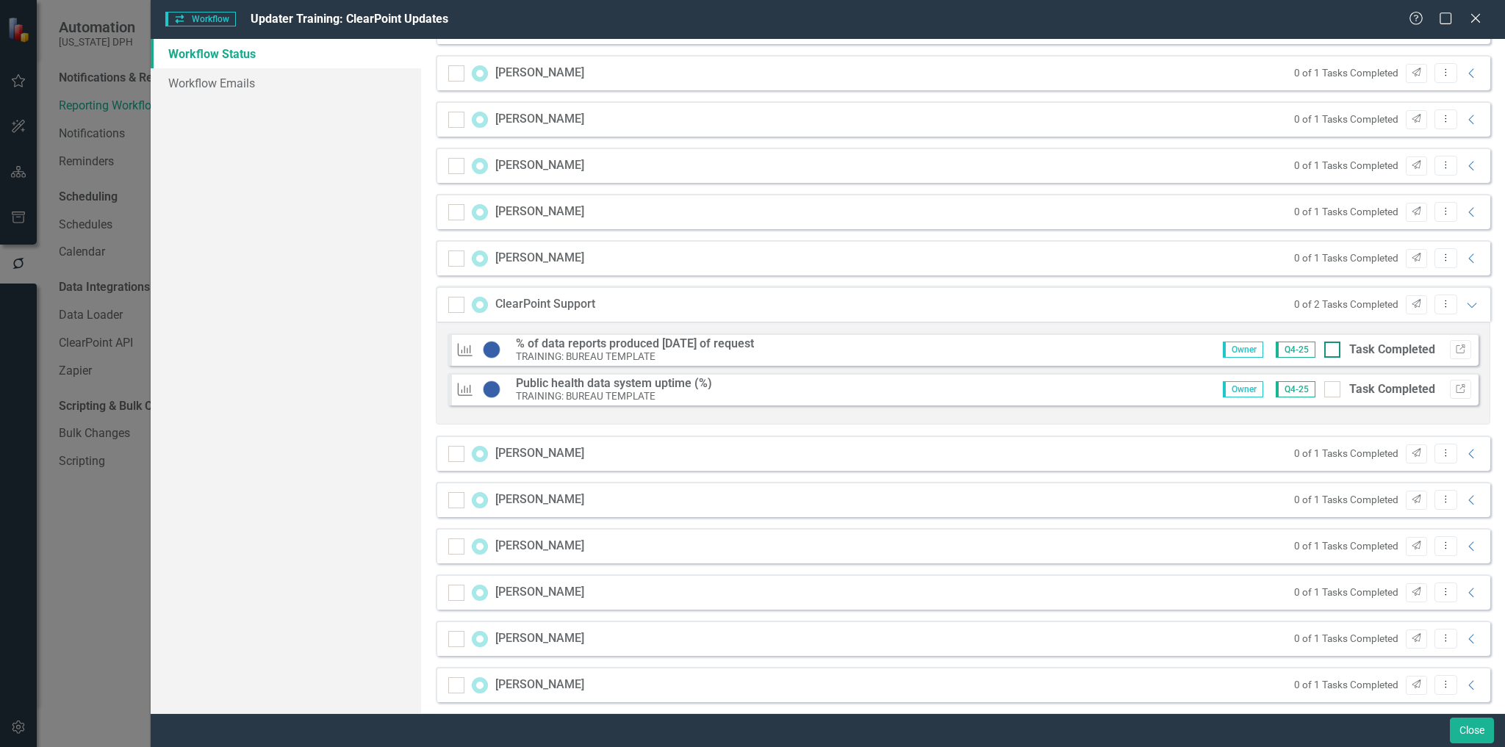
drag, startPoint x: 1327, startPoint y: 341, endPoint x: 1328, endPoint y: 357, distance: 16.2
click at [1327, 342] on div at bounding box center [1332, 350] width 16 height 16
click at [1327, 342] on input "Task Completed" at bounding box center [1329, 347] width 10 height 10
checkbox input "true"
click at [1325, 386] on div at bounding box center [1332, 389] width 16 height 16
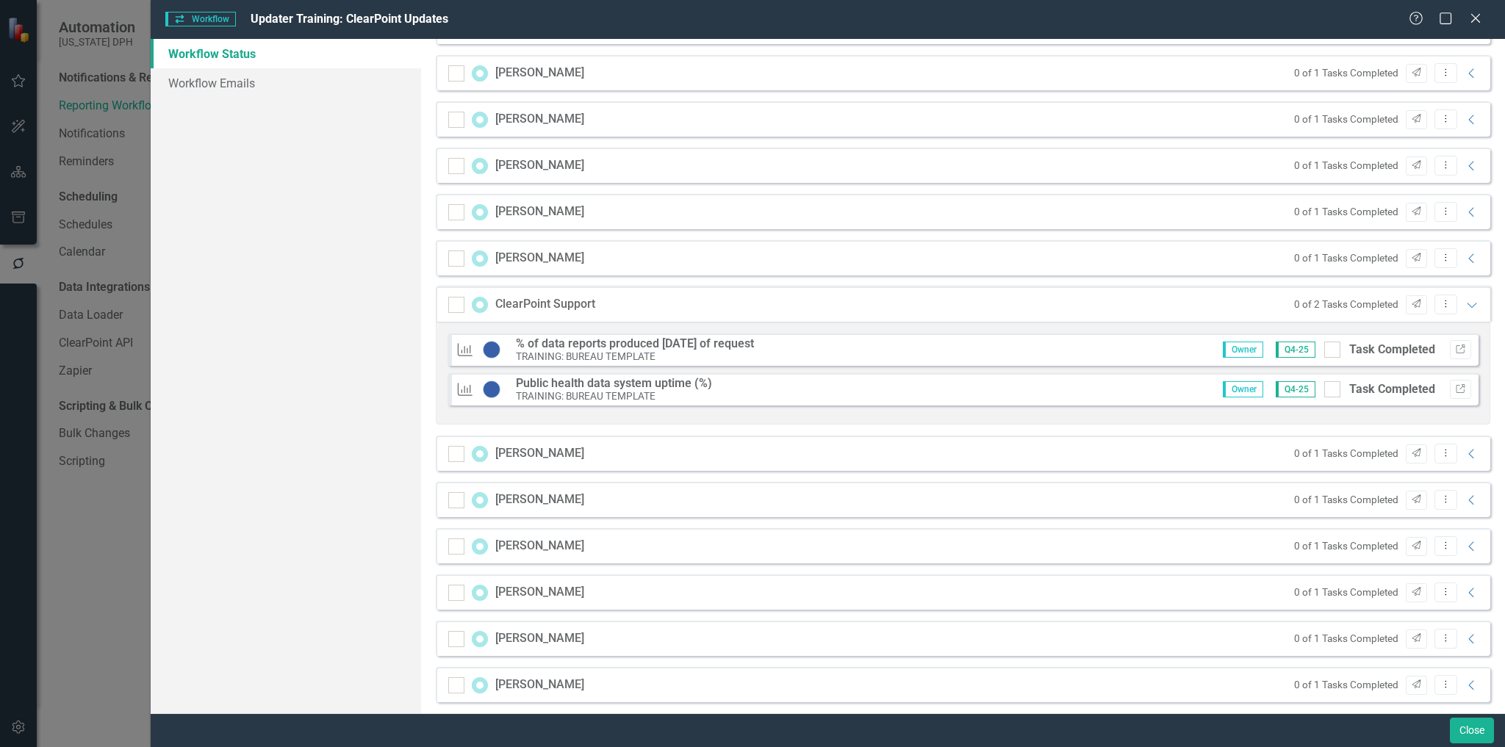
click at [1325, 386] on input "Task Completed" at bounding box center [1329, 386] width 10 height 10
click at [1464, 300] on icon "Expanded" at bounding box center [1471, 305] width 15 height 12
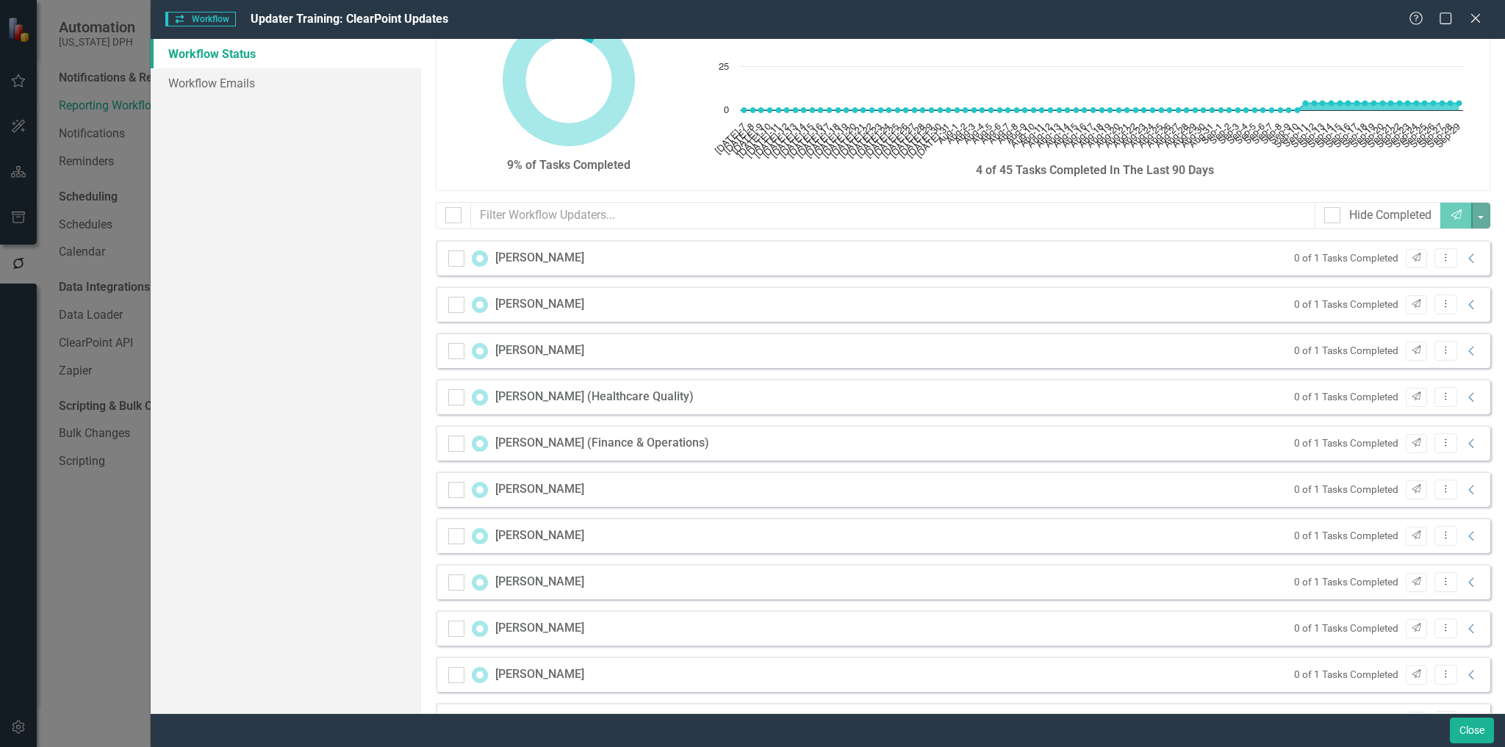
scroll to position [0, 0]
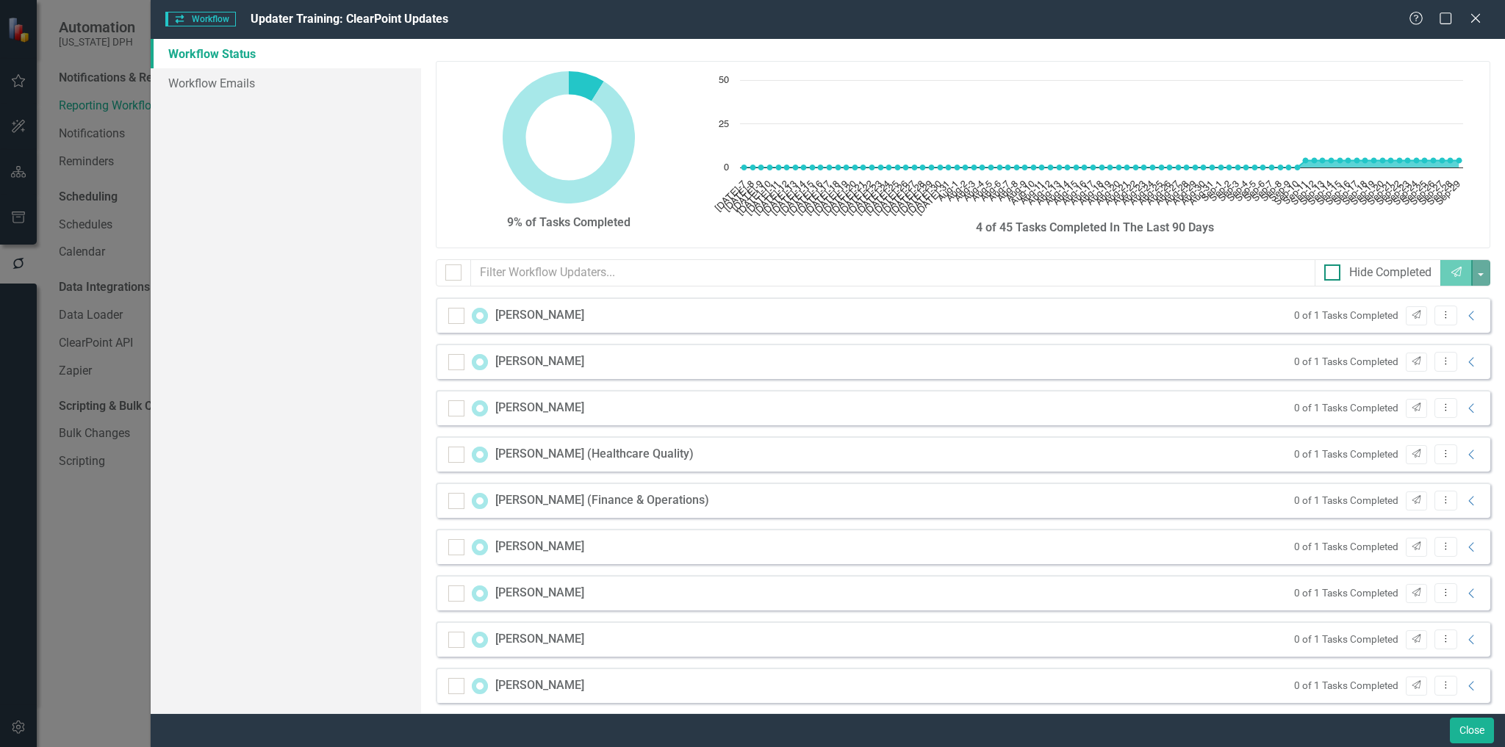
click at [1349, 278] on div "Hide Completed" at bounding box center [1390, 273] width 82 height 17
click at [1334, 274] on input "Hide Completed" at bounding box center [1329, 270] width 10 height 10
click at [1349, 278] on div "Hide Completed" at bounding box center [1390, 273] width 82 height 17
click at [1334, 274] on input "Hide Completed" at bounding box center [1329, 270] width 10 height 10
checkbox input "false"
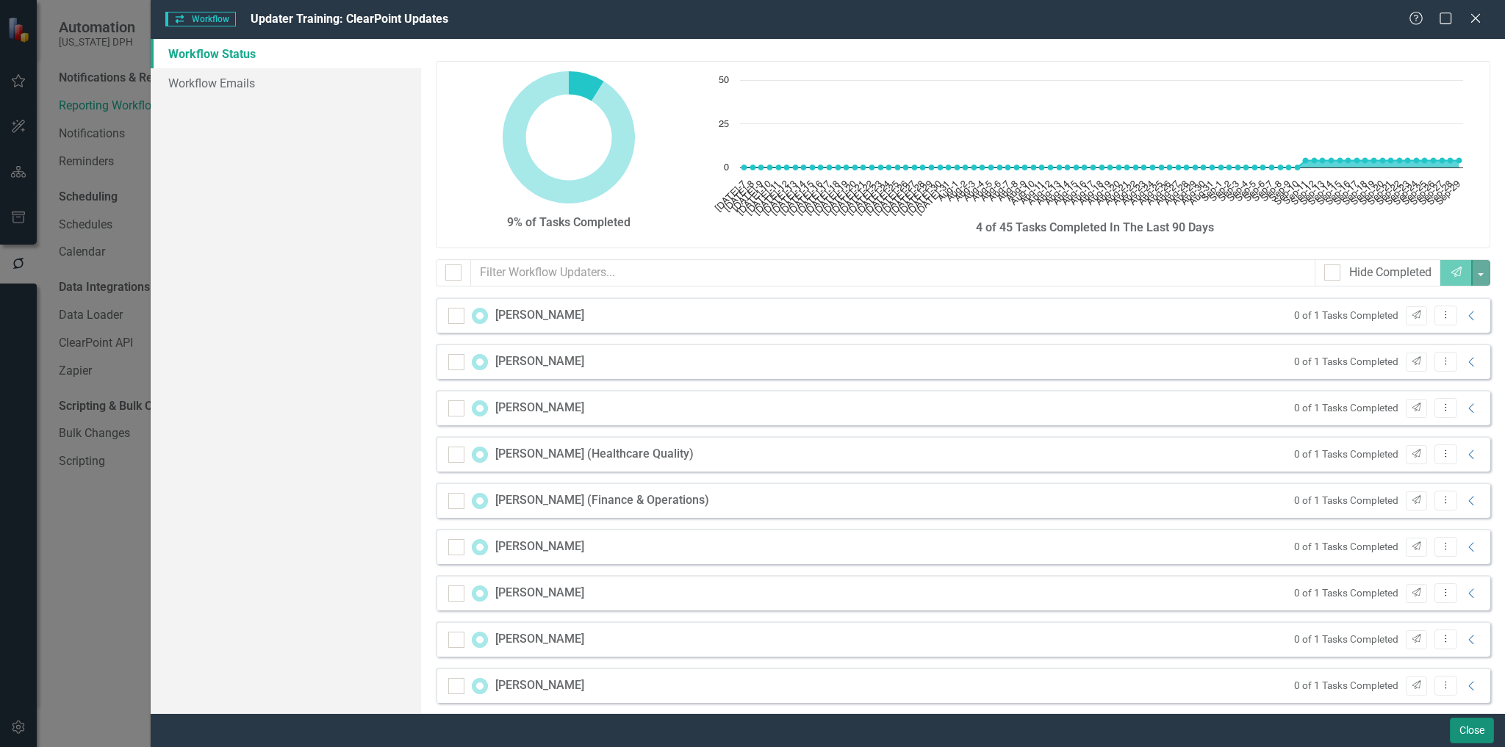
drag, startPoint x: 1480, startPoint y: 738, endPoint x: 9, endPoint y: 30, distance: 1632.3
click at [1480, 738] on button "Close" at bounding box center [1472, 731] width 44 height 26
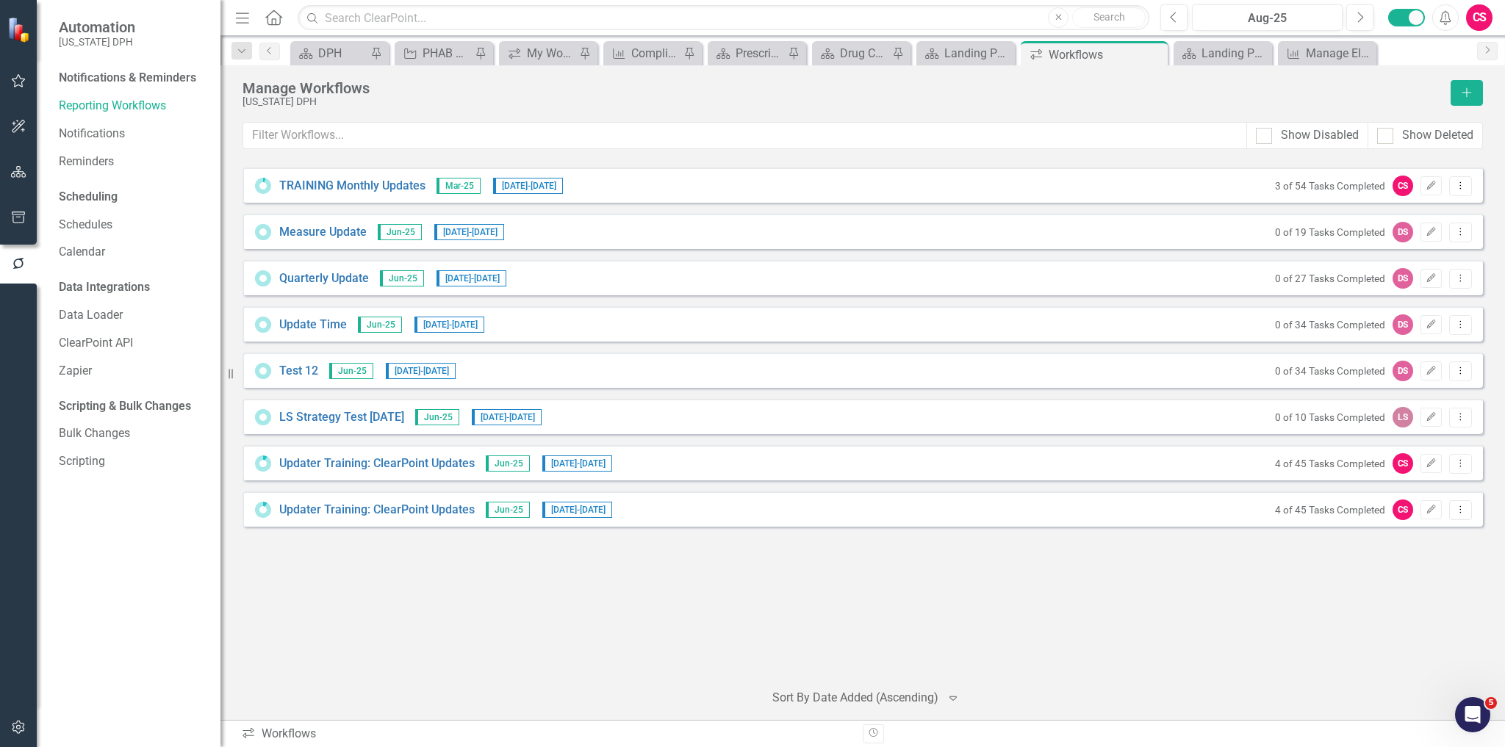
click at [1460, 525] on div "Updater Training: ClearPoint Updates Jun-25 [DATE] - [DATE] 4 of 45 Tasks Compl…" at bounding box center [862, 509] width 1240 height 35
click at [1458, 514] on button "Dropdown Menu" at bounding box center [1460, 510] width 23 height 20
click at [1429, 535] on link "Preview Preview Workflow" at bounding box center [1403, 532] width 136 height 27
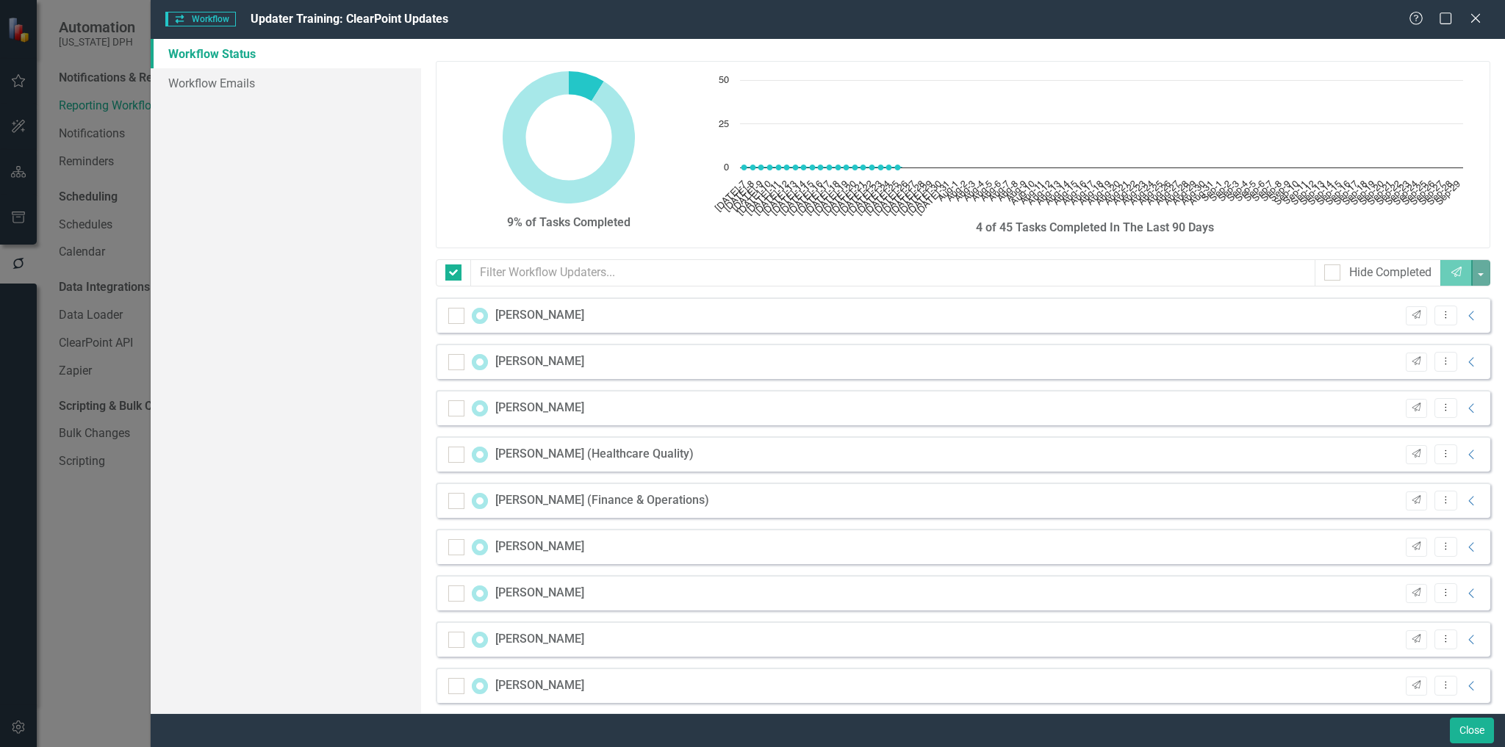
checkbox input "false"
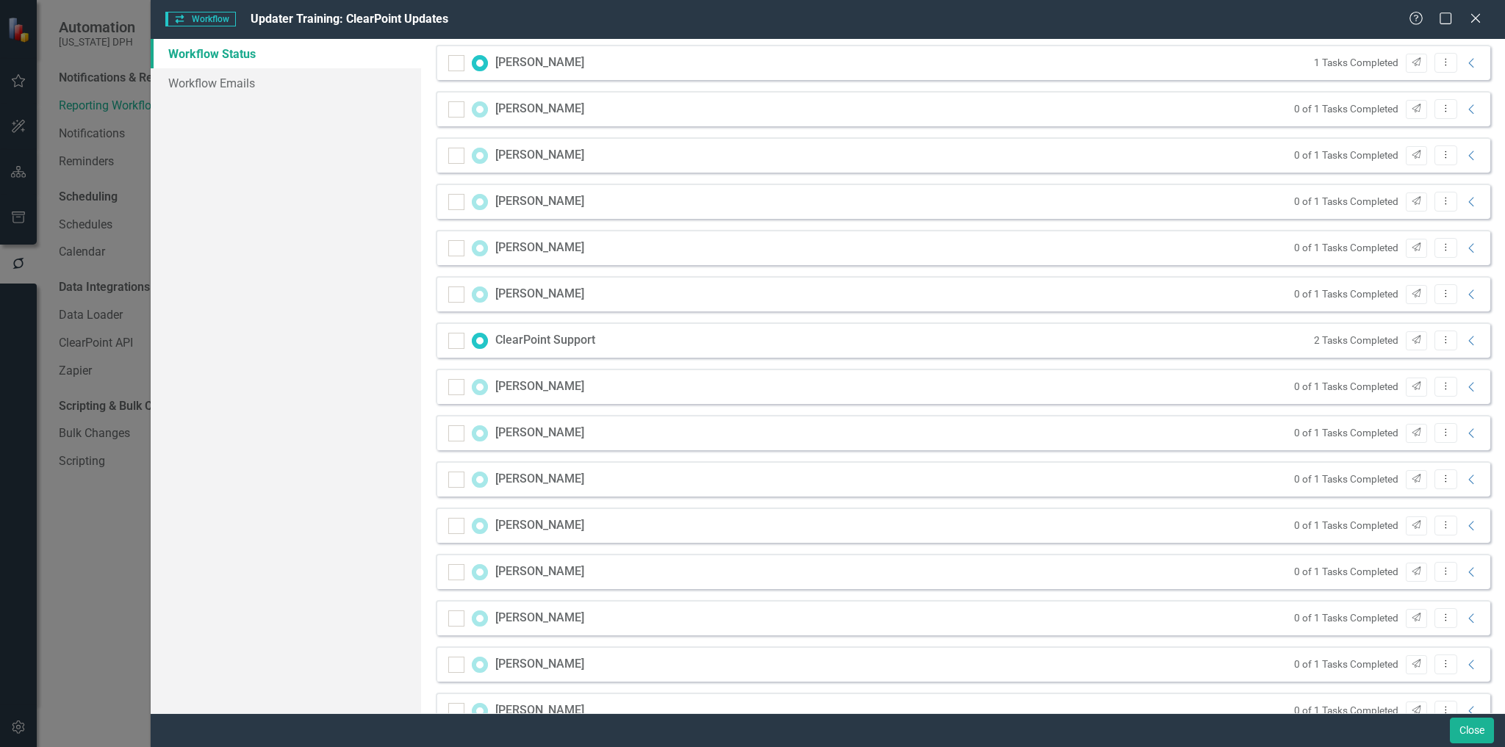
scroll to position [1492, 0]
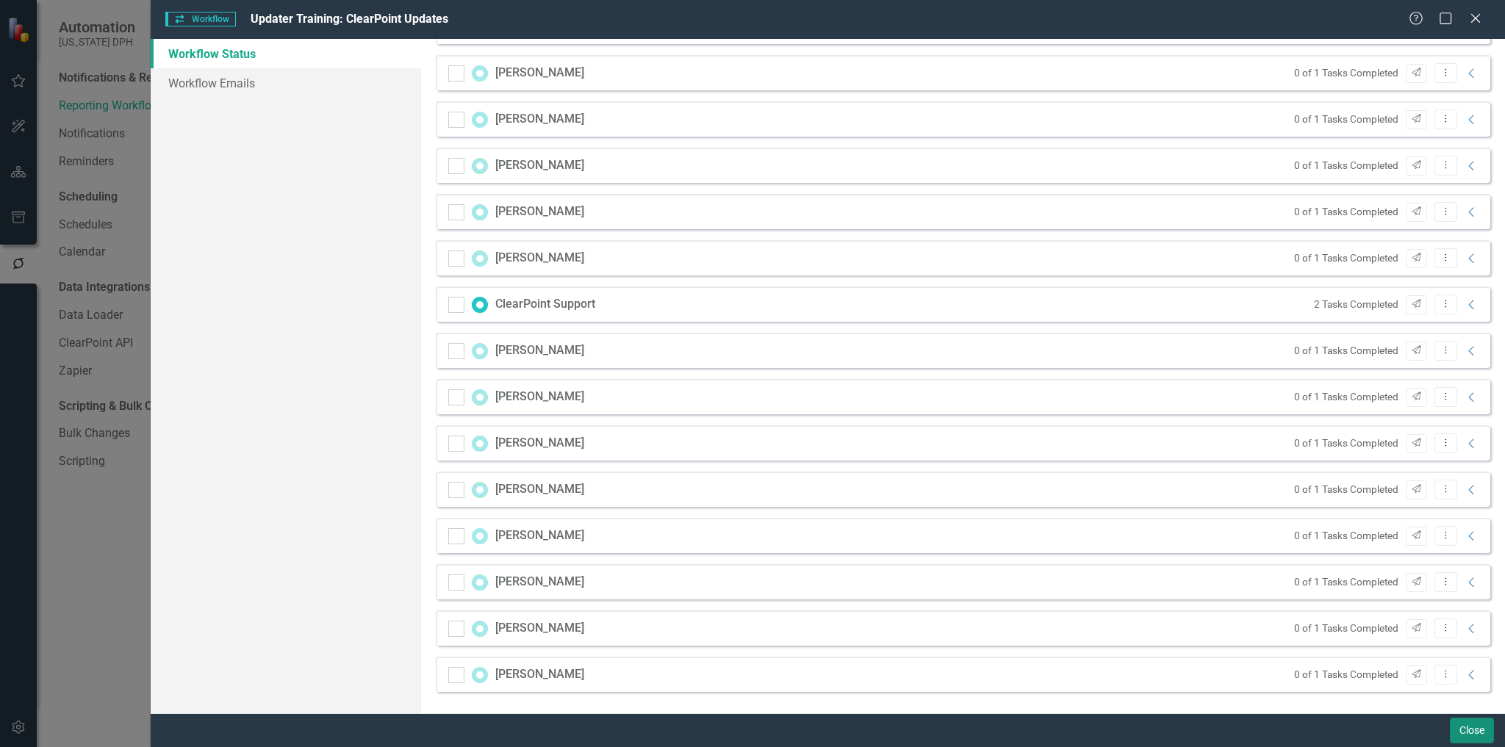
click at [1471, 737] on button "Close" at bounding box center [1472, 731] width 44 height 26
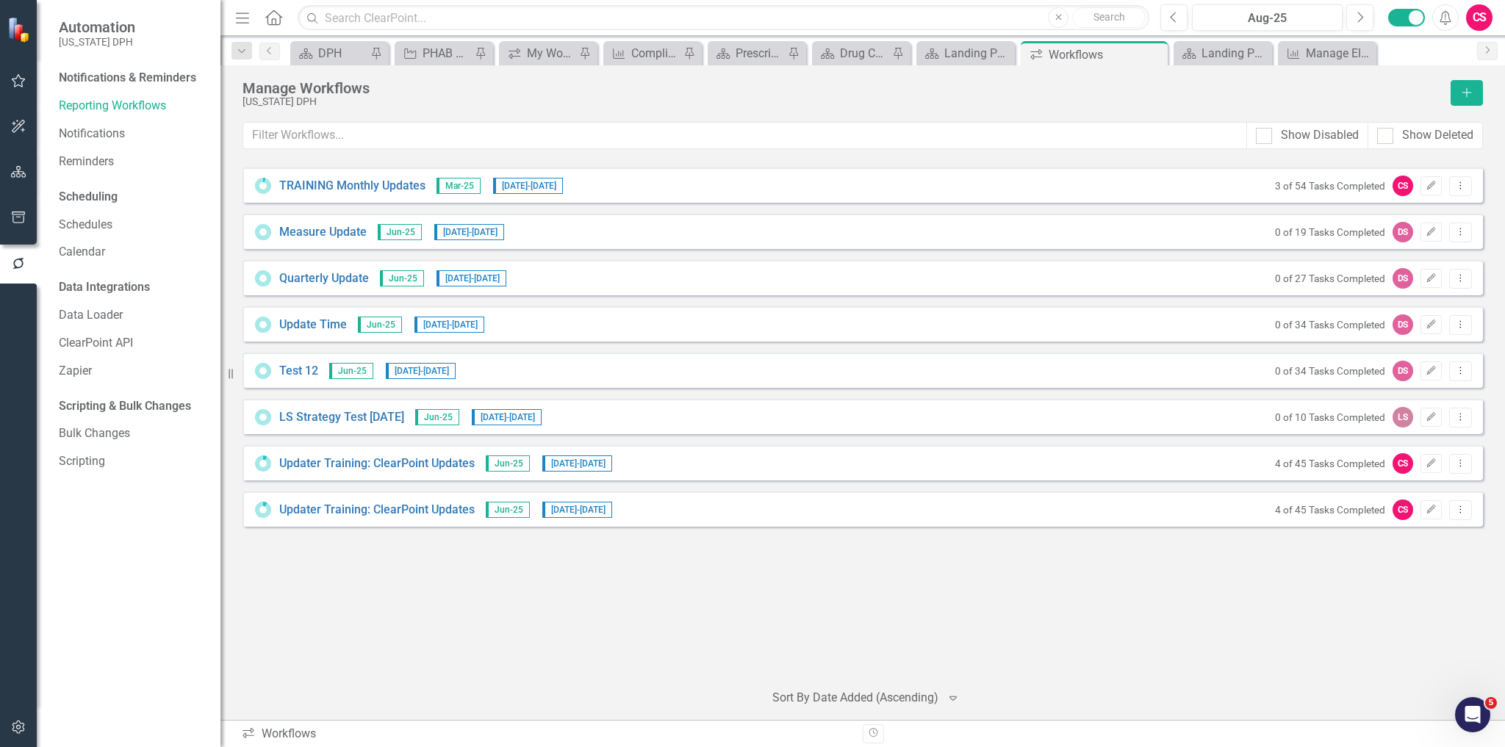
click at [436, 632] on div "TRAINING Monthly Updates Mar-25 [DATE] - [DATE] 3 of 54 Tasks Completed CS Edit…" at bounding box center [862, 418] width 1240 height 501
click at [575, 545] on div "TRAINING Monthly Updates Mar-25 [DATE] - [DATE] 3 of 54 Tasks Completed CS Edit…" at bounding box center [862, 418] width 1240 height 501
